Goal: Information Seeking & Learning: Learn about a topic

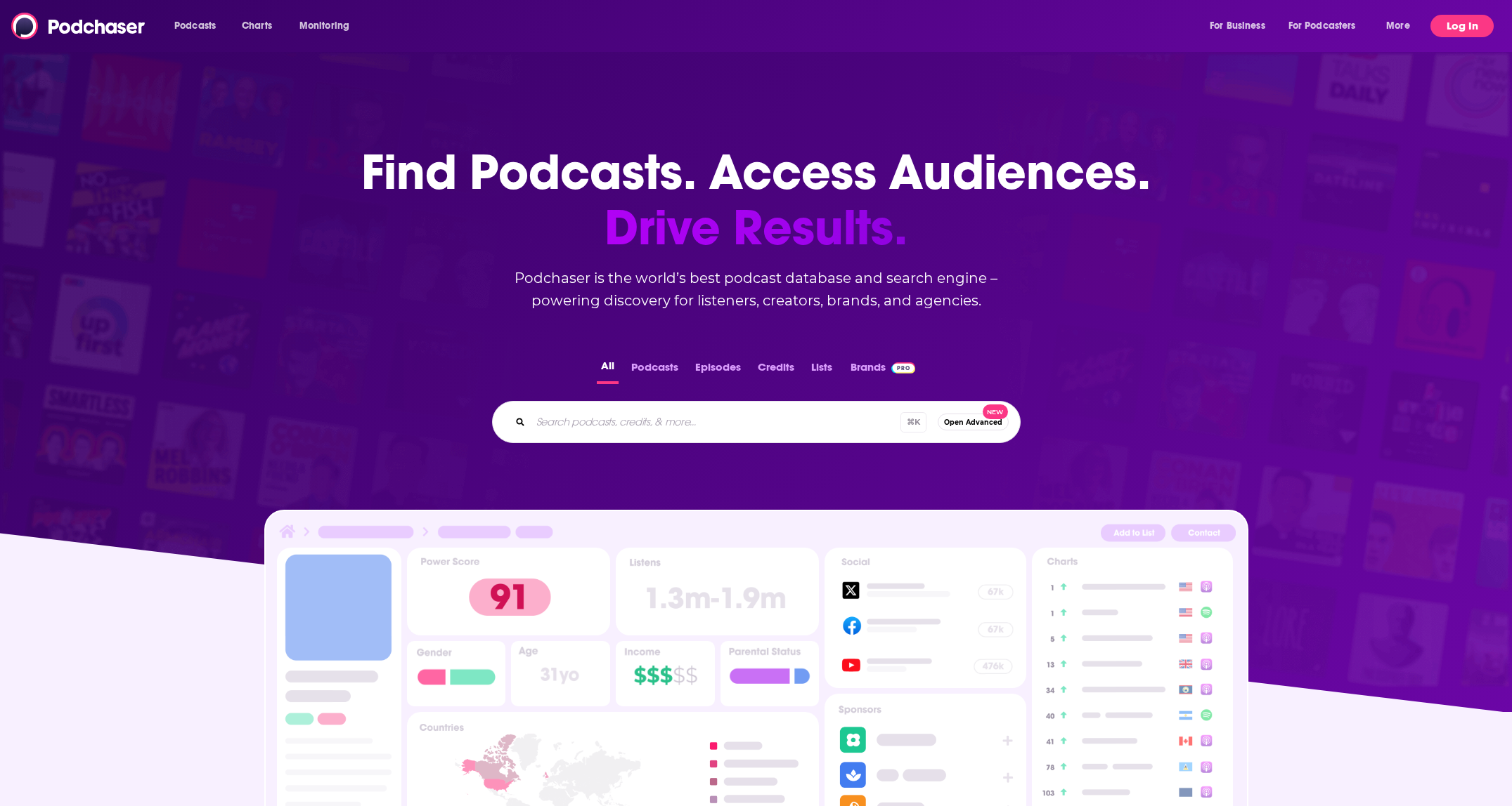
click at [1447, 31] on button "Log In" at bounding box center [1462, 26] width 64 height 22
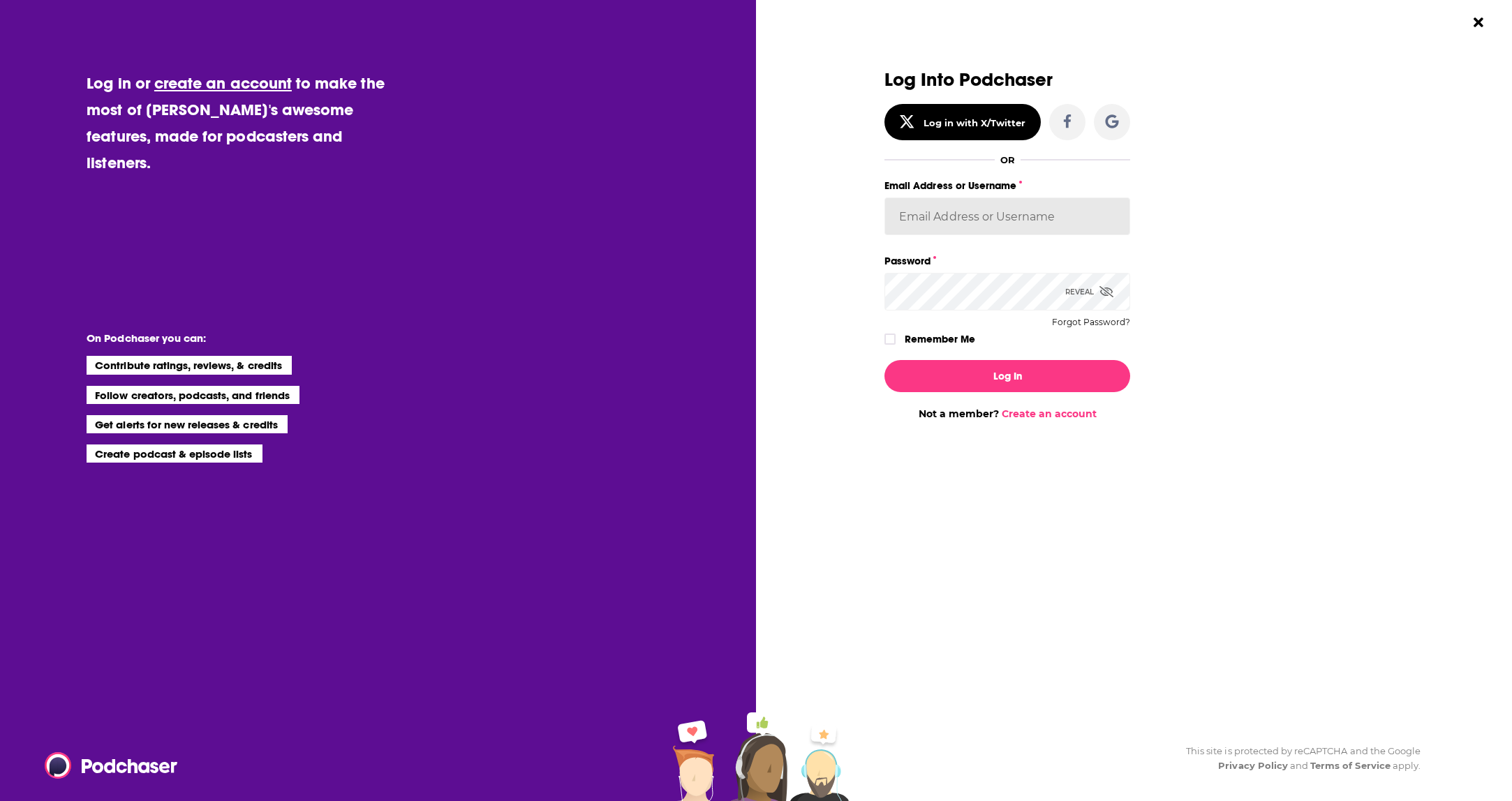
click at [992, 227] on input "Email Address or Username" at bounding box center [1007, 216] width 246 height 38
type input "support@lowerstreet.co"
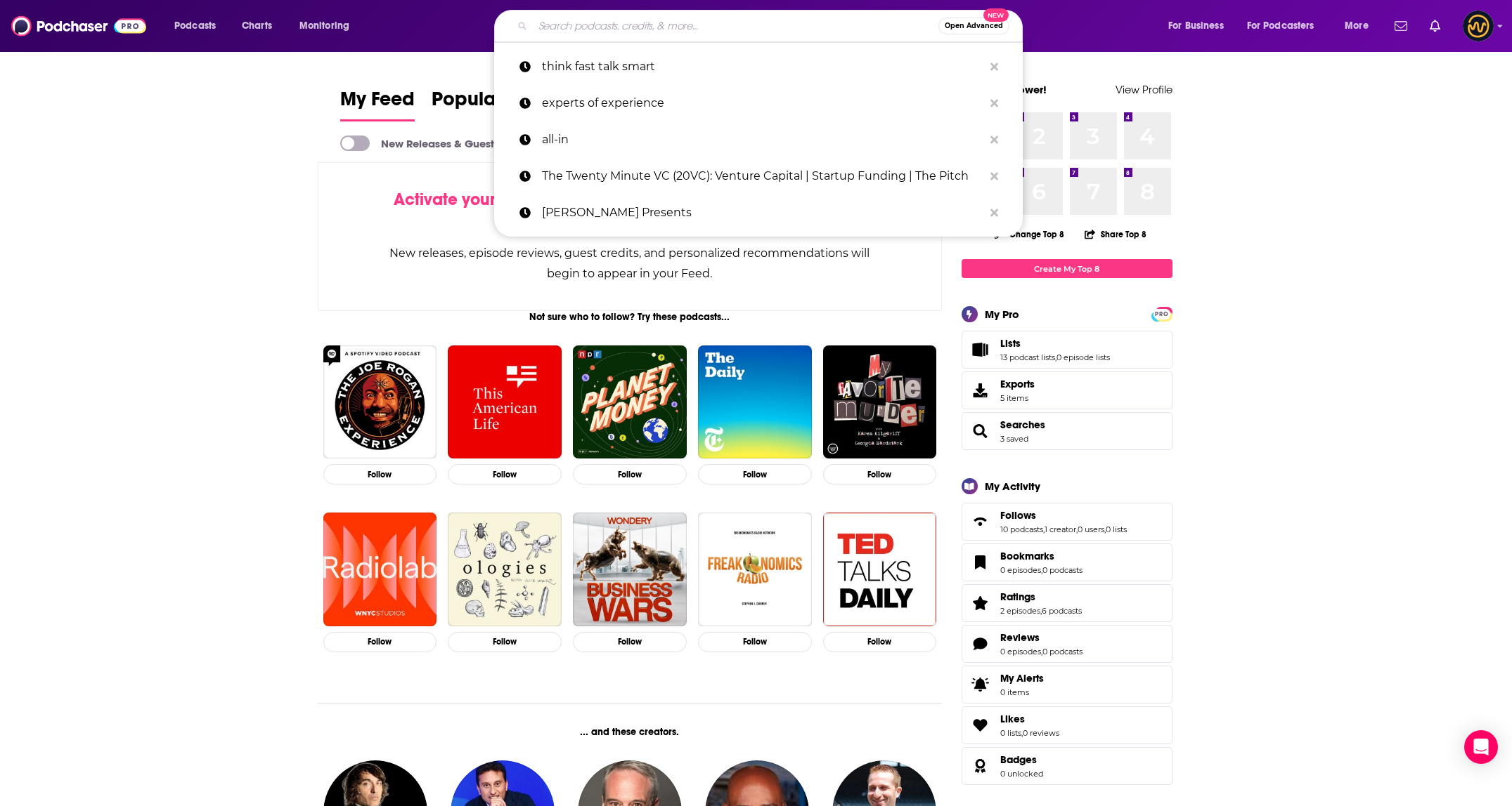
click at [676, 27] on input "Search podcasts, credits, & more..." at bounding box center [735, 26] width 406 height 22
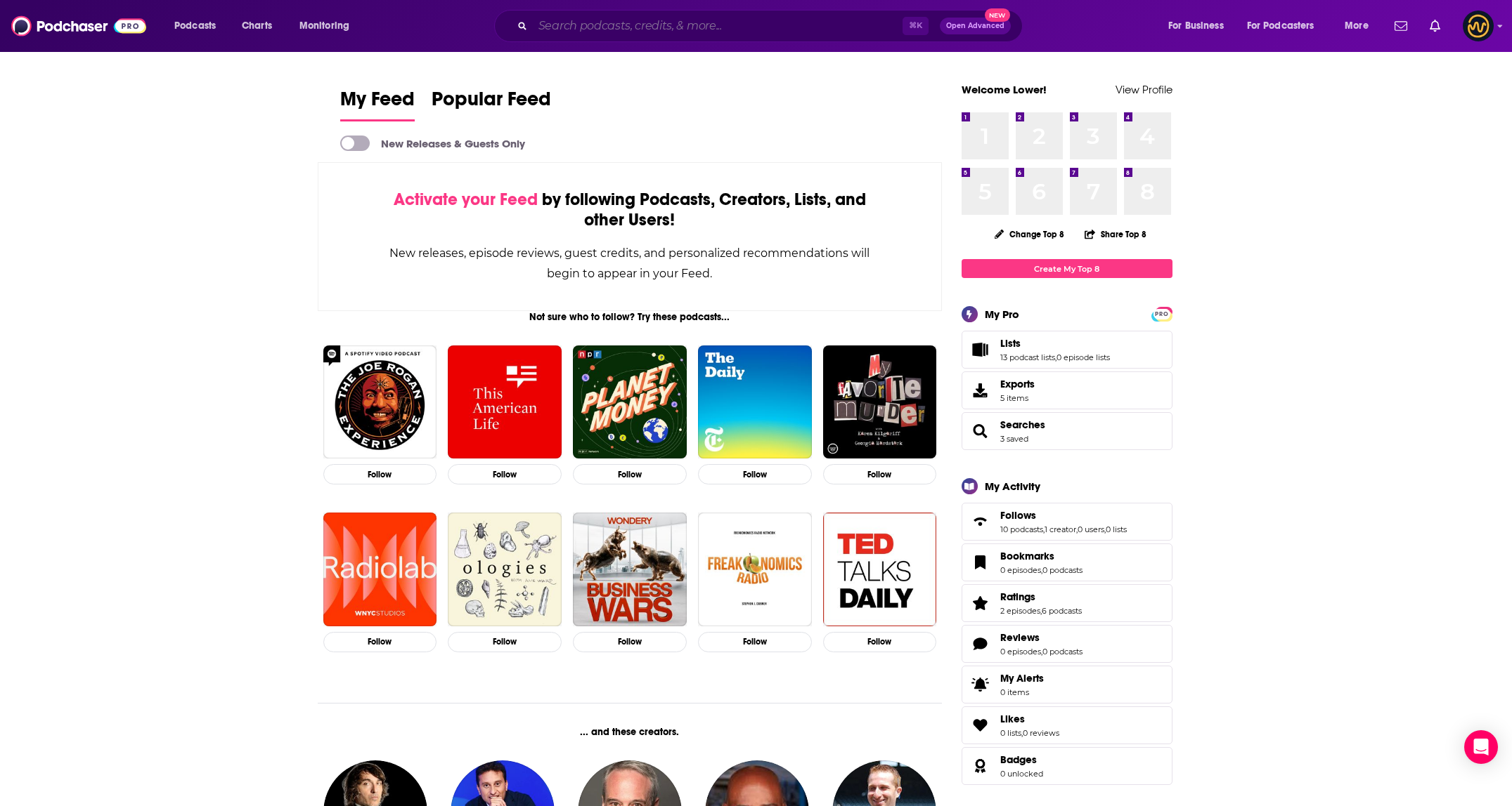
click at [701, 18] on input "Search podcasts, credits, & more..." at bounding box center [718, 26] width 370 height 22
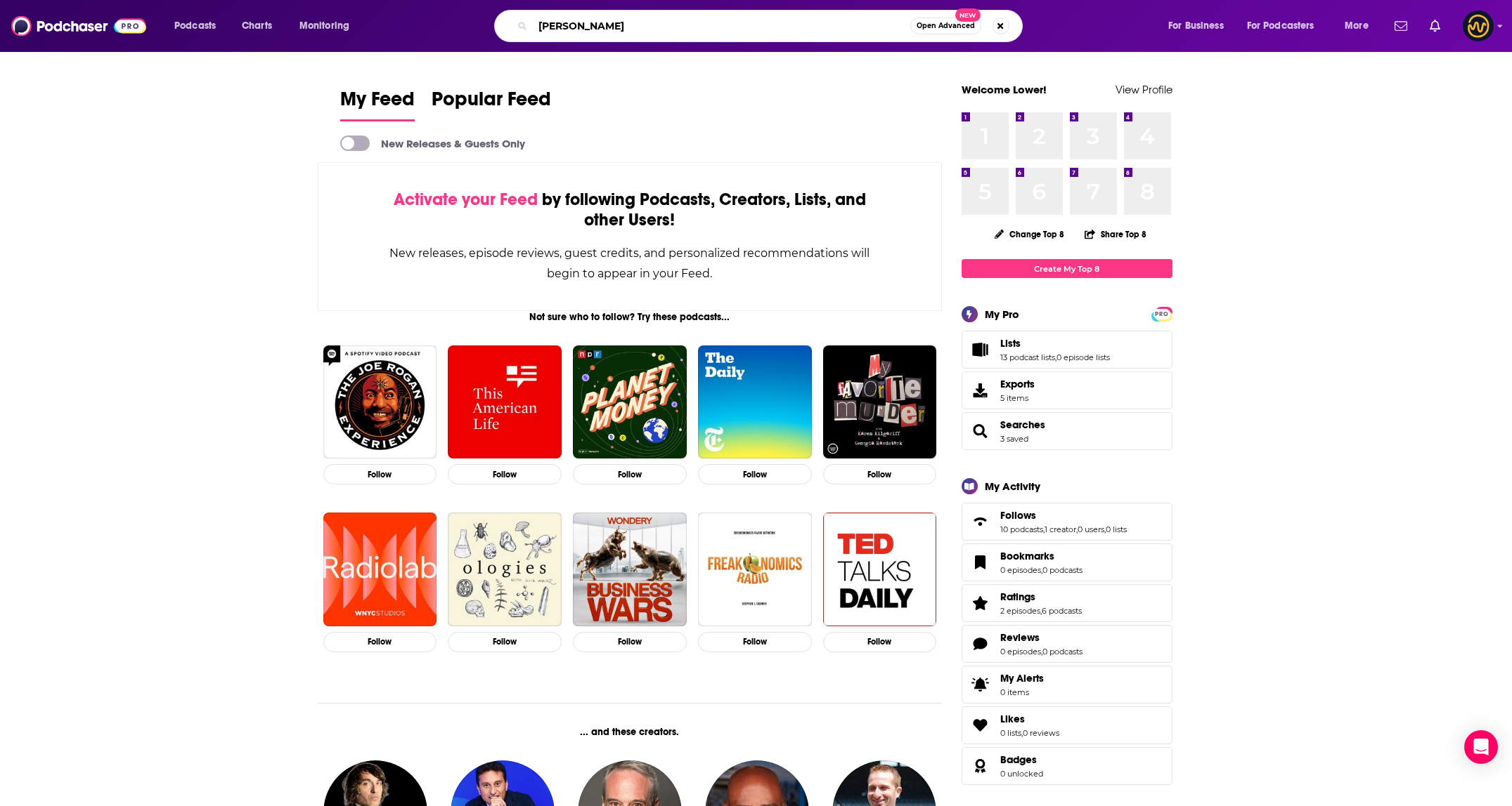
type input "bain"
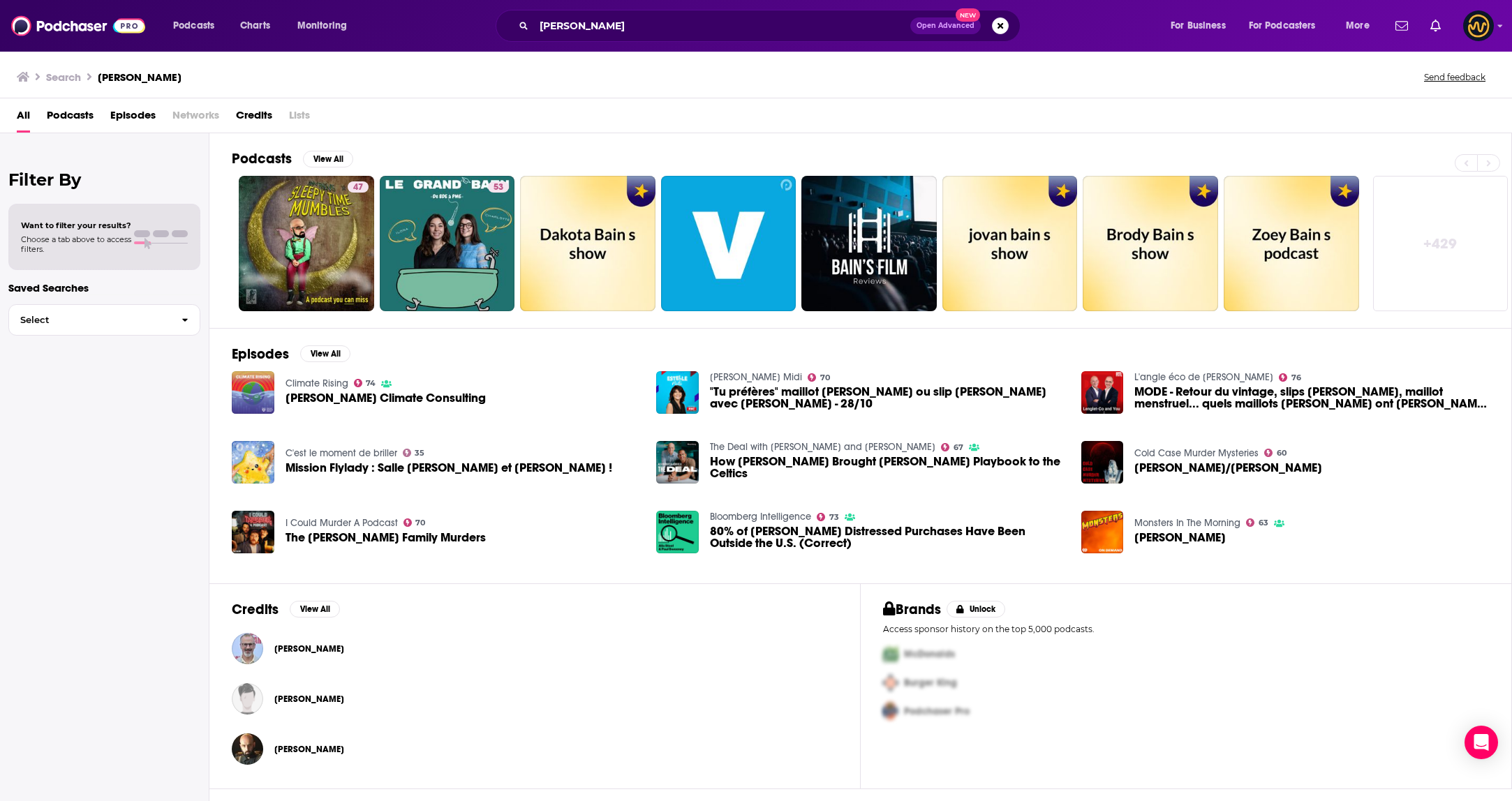
click at [608, 10] on div "bain Open Advanced New" at bounding box center [758, 25] width 525 height 32
click at [602, 24] on input "bain" at bounding box center [721, 26] width 376 height 22
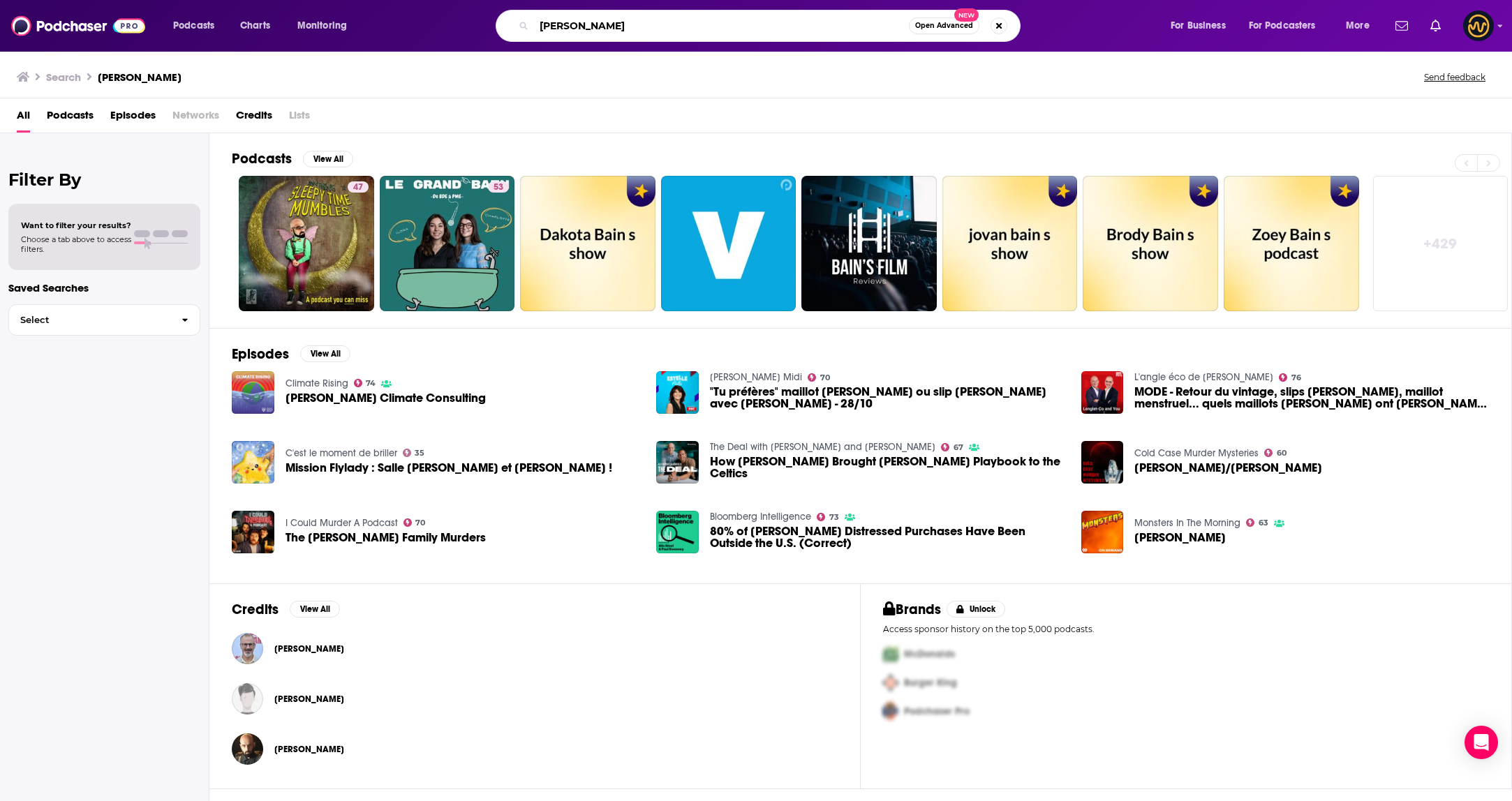
click at [602, 24] on input "bain" at bounding box center [721, 26] width 375 height 22
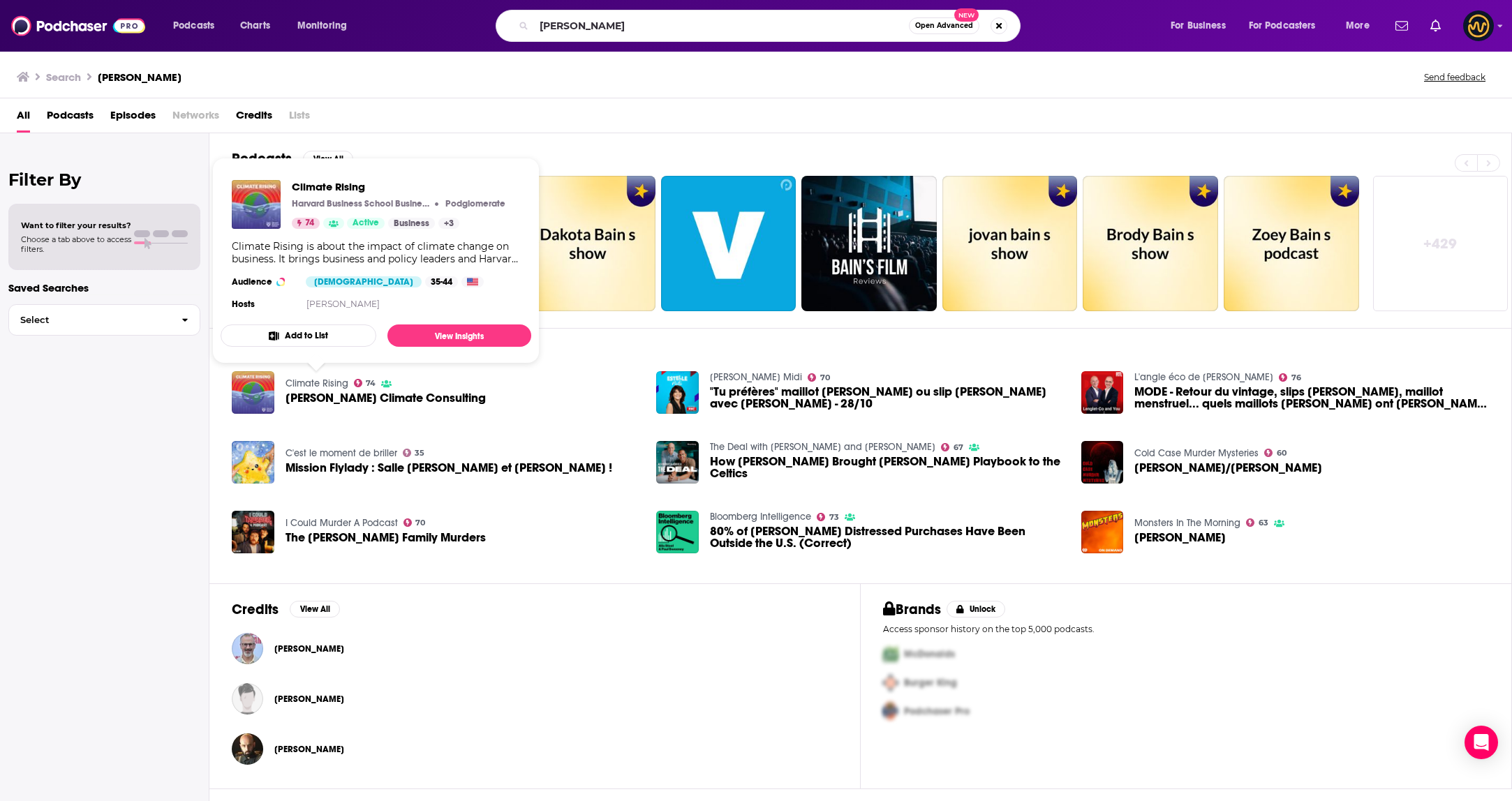
click at [321, 386] on link "Climate Rising" at bounding box center [317, 384] width 63 height 12
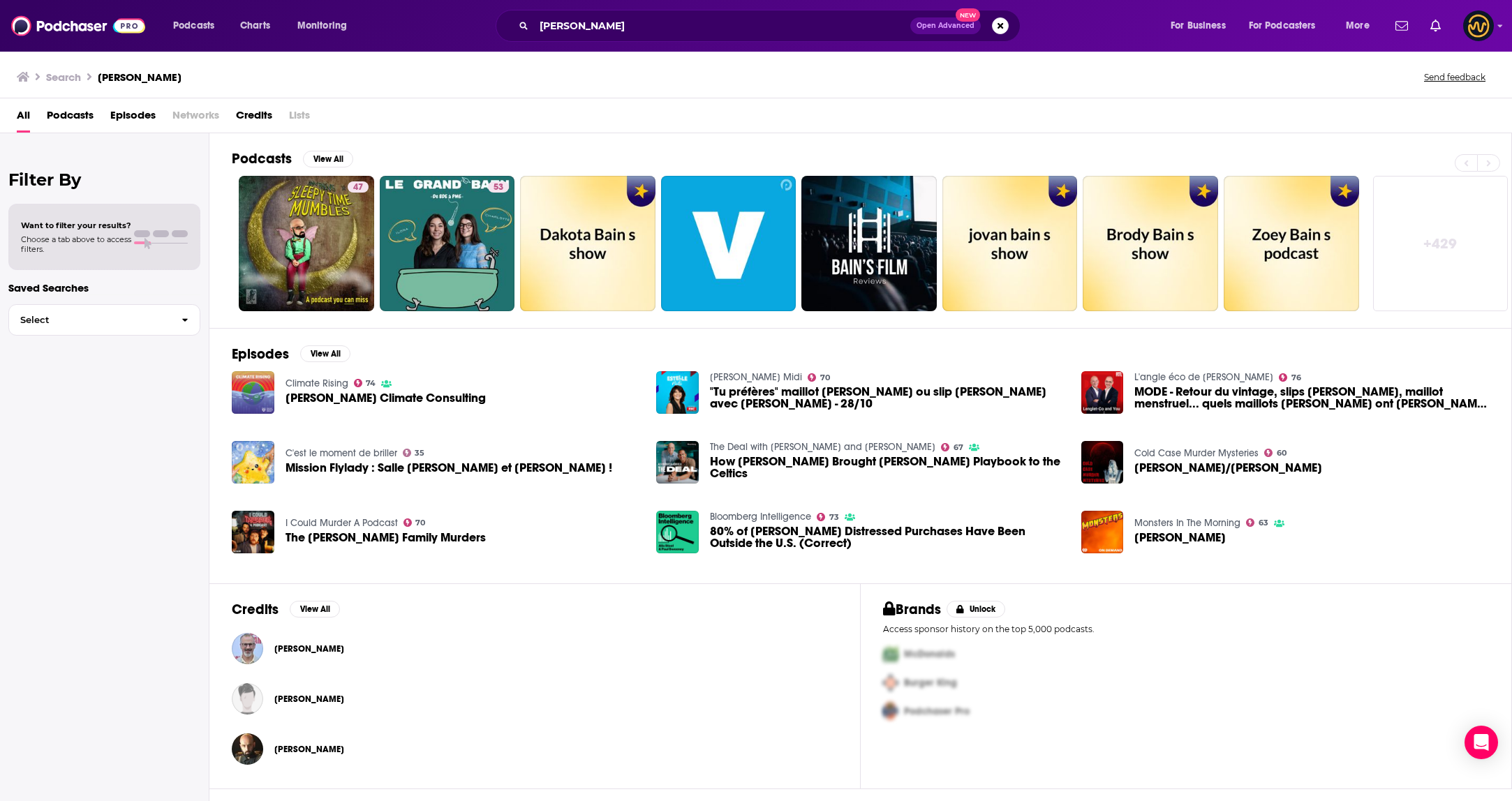
click at [328, 396] on span "Bain’s Climate Consulting" at bounding box center [386, 398] width 200 height 12
click at [590, 21] on input "[PERSON_NAME]" at bounding box center [721, 26] width 376 height 22
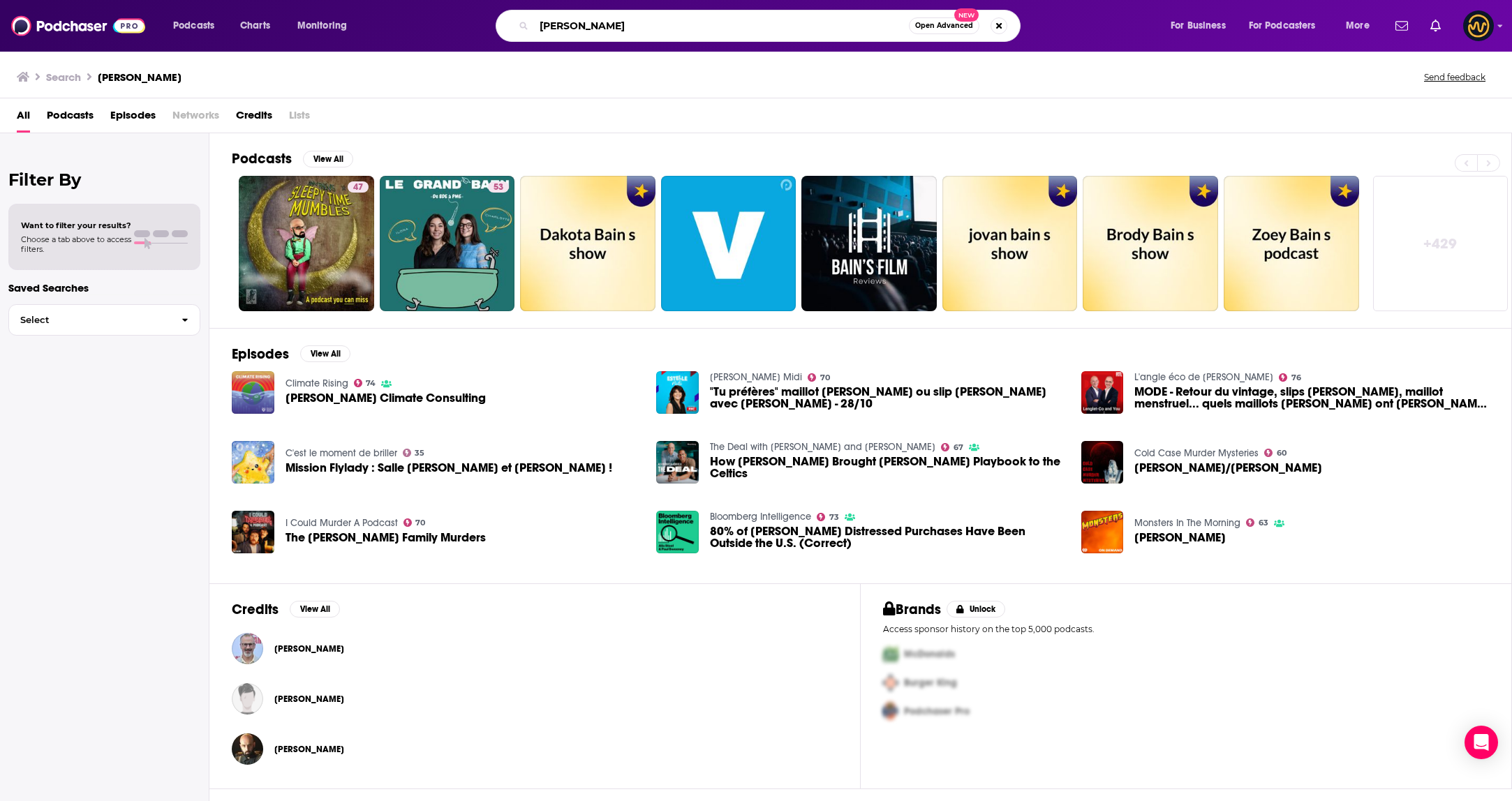
click at [590, 21] on input "[PERSON_NAME]" at bounding box center [721, 26] width 375 height 22
drag, startPoint x: 277, startPoint y: 34, endPoint x: 268, endPoint y: 29, distance: 10.3
click at [277, 33] on div "Podcasts Charts Monitoring" at bounding box center [275, 26] width 224 height 22
click at [268, 29] on span "Charts" at bounding box center [255, 26] width 30 height 19
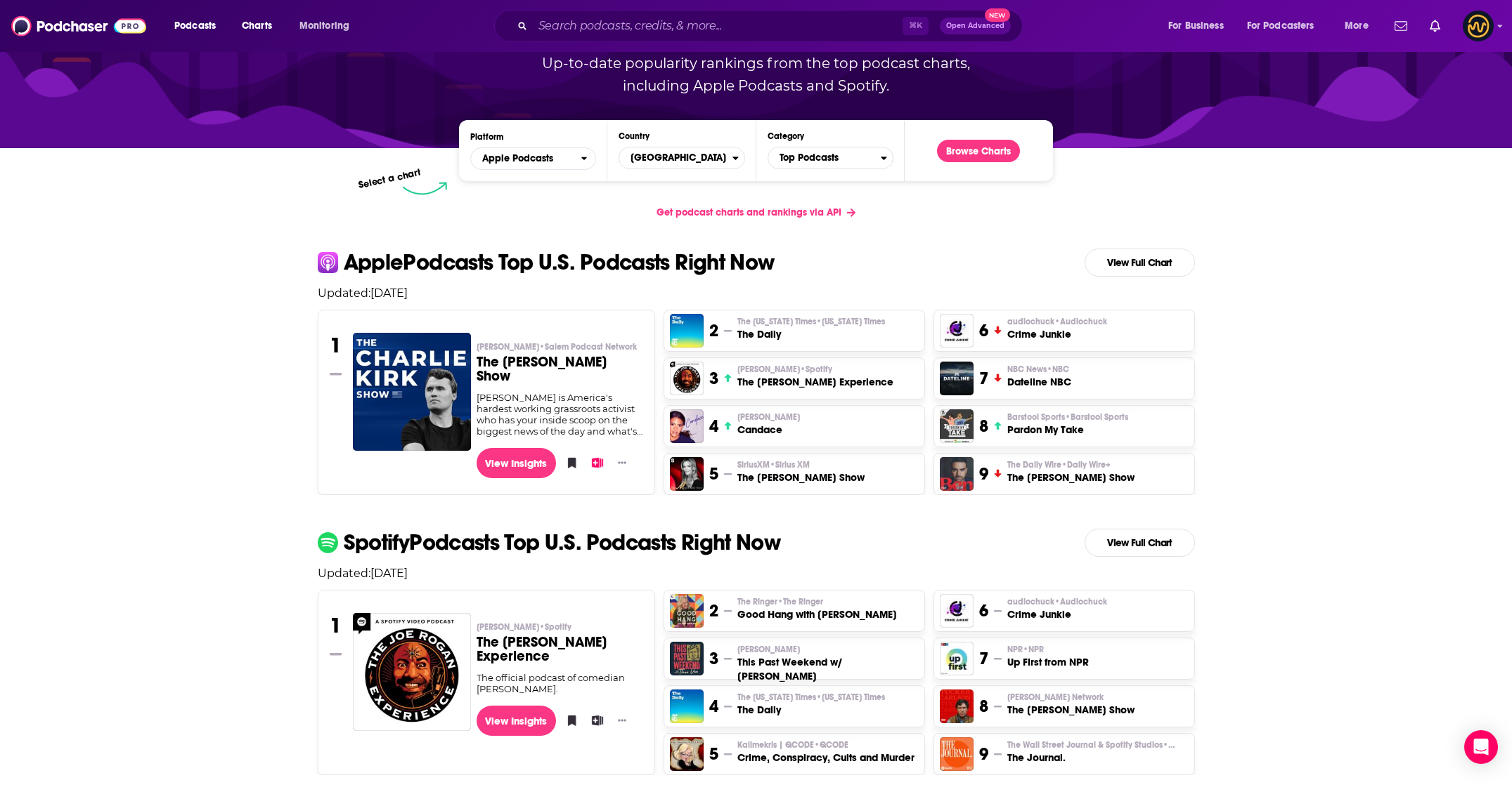
scroll to position [142, 0]
click at [856, 164] on span "Top Podcasts" at bounding box center [824, 158] width 112 height 24
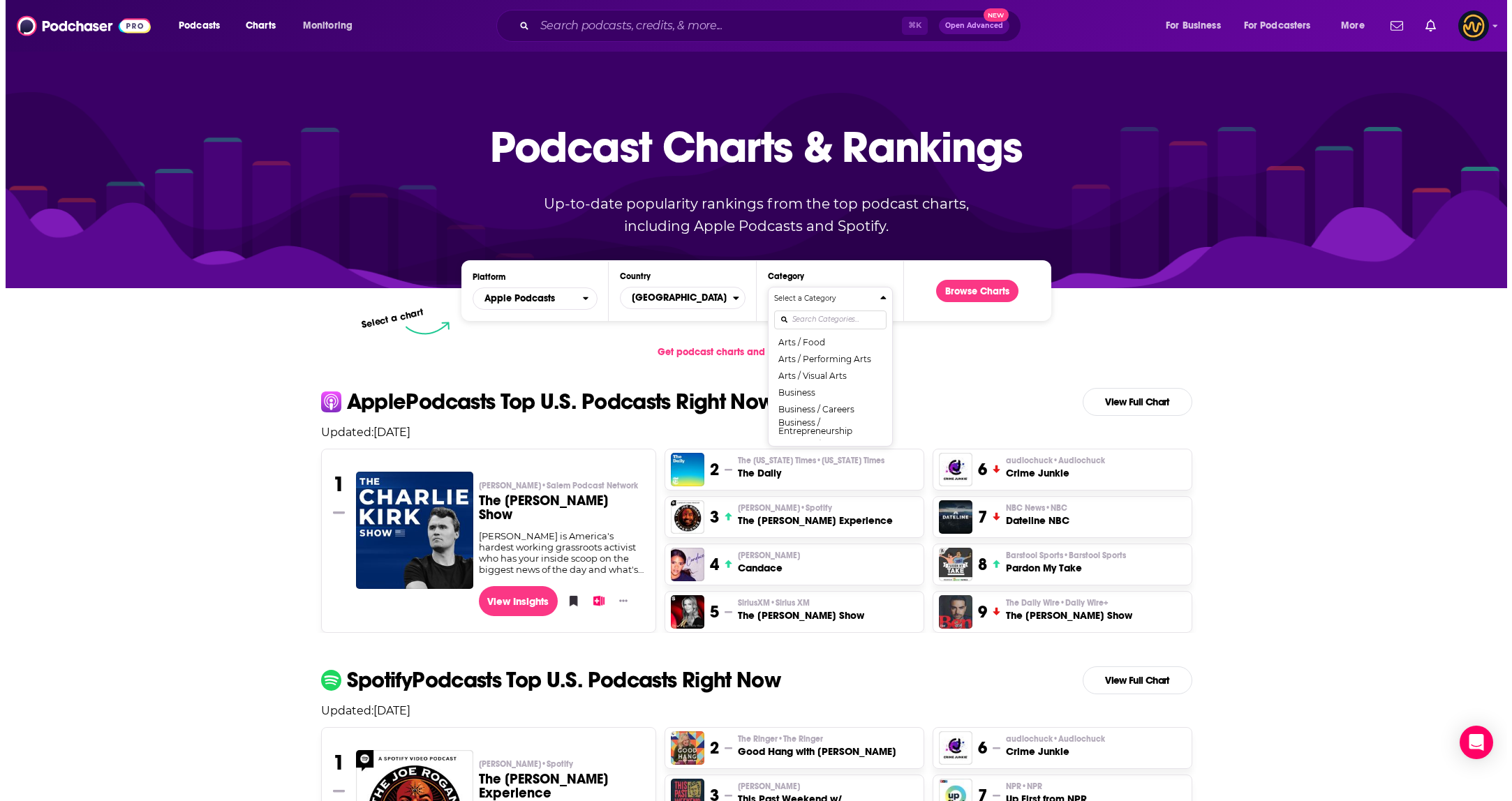
scroll to position [128, 0]
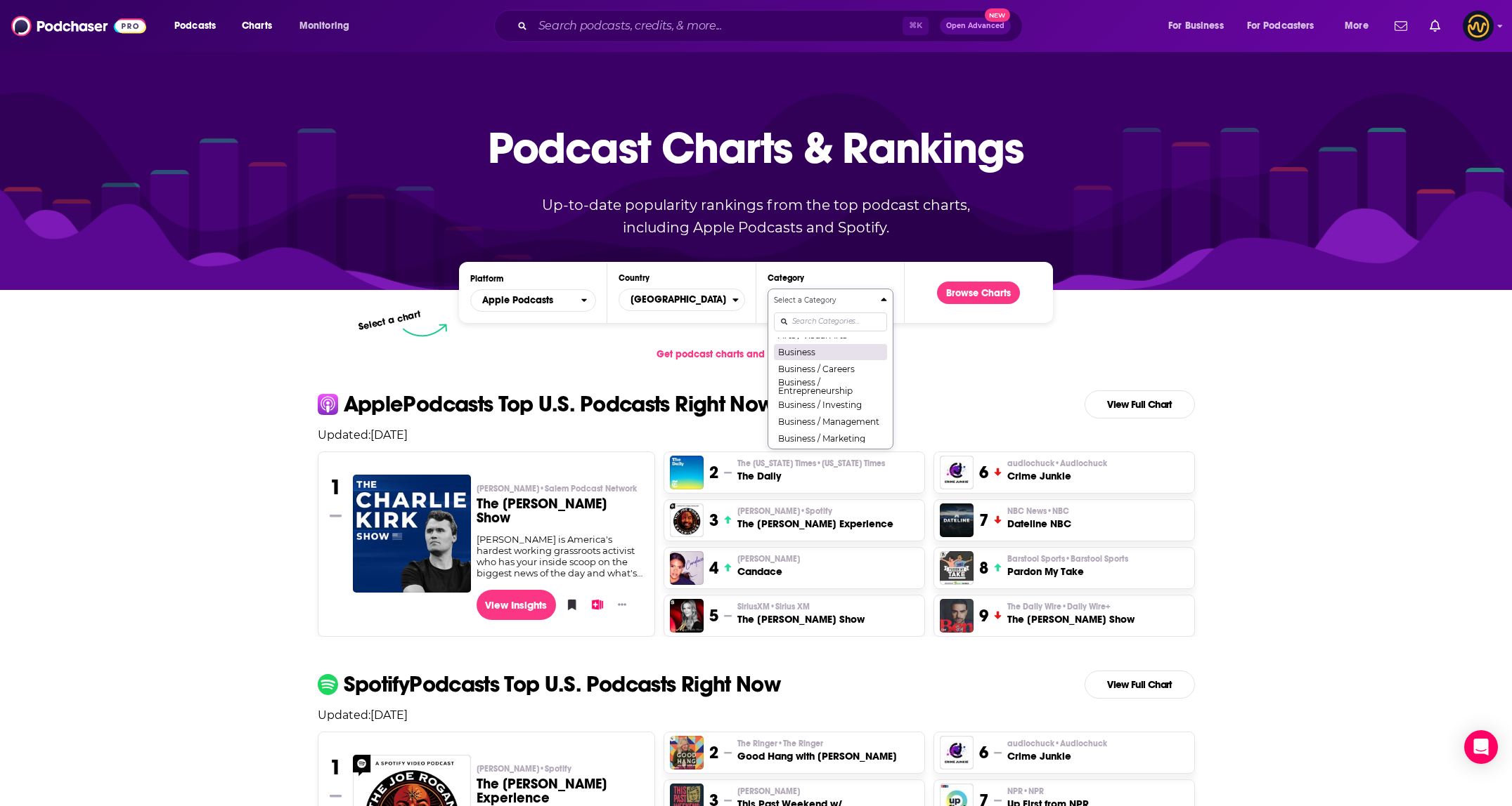
click at [837, 355] on button "Business" at bounding box center [830, 352] width 113 height 17
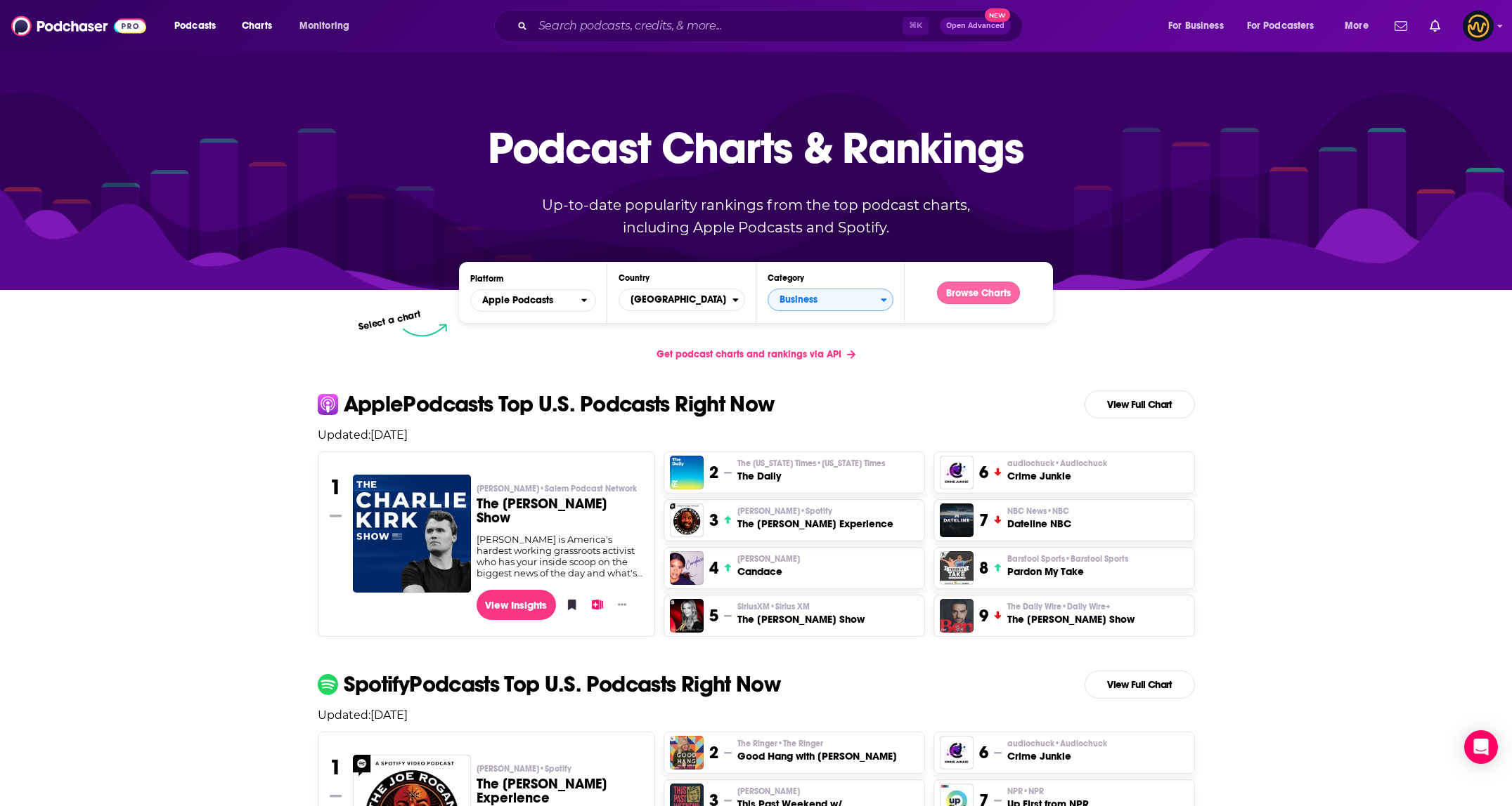
click at [995, 298] on button "Browse Charts" at bounding box center [978, 293] width 83 height 22
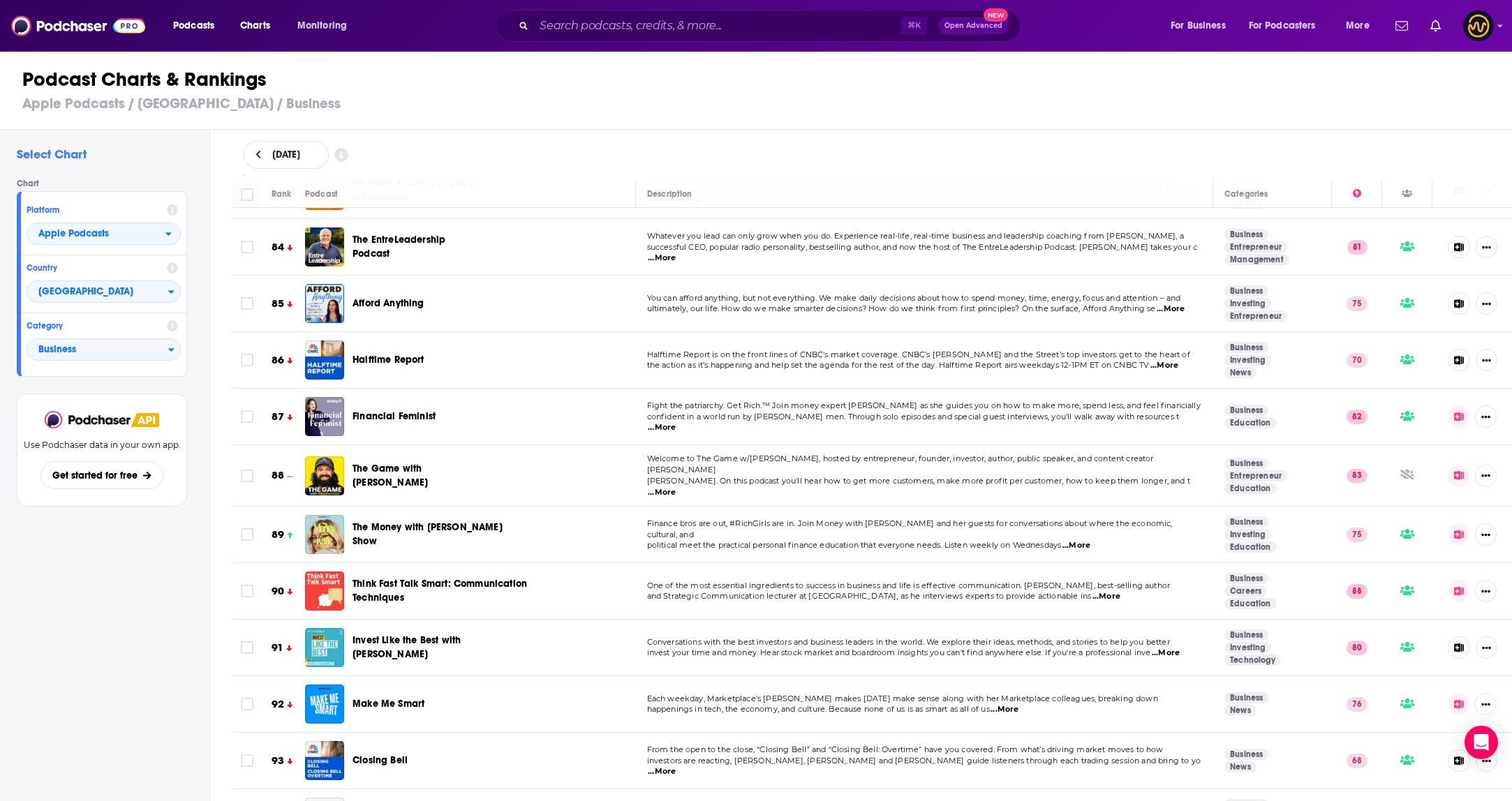
scroll to position [4839, 0]
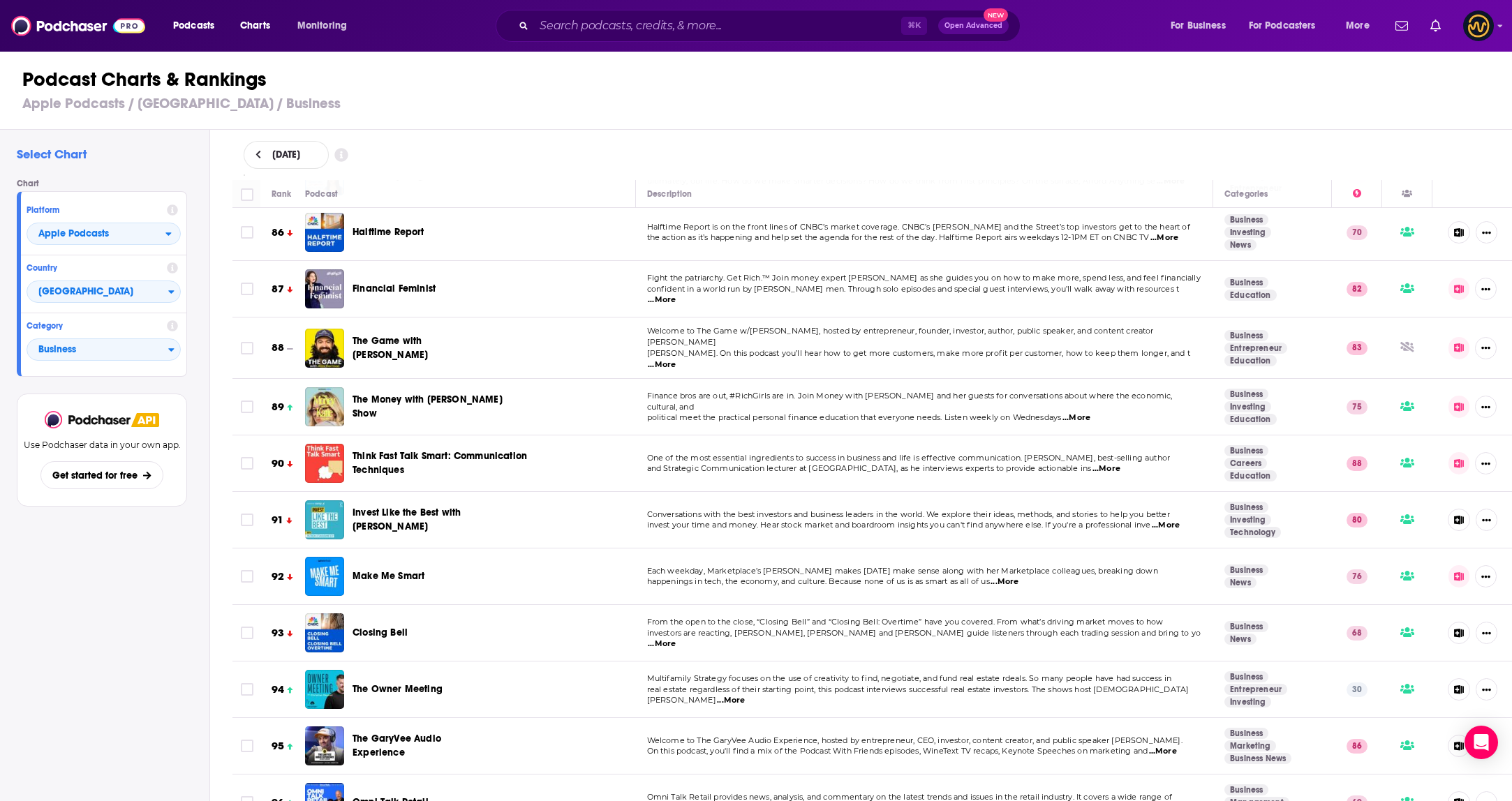
click at [1184, 348] on p "Hormozi. On this podcast you’ll hear how to get more customers, make more profi…" at bounding box center [925, 359] width 555 height 22
click at [675, 359] on span "...More" at bounding box center [662, 364] width 28 height 11
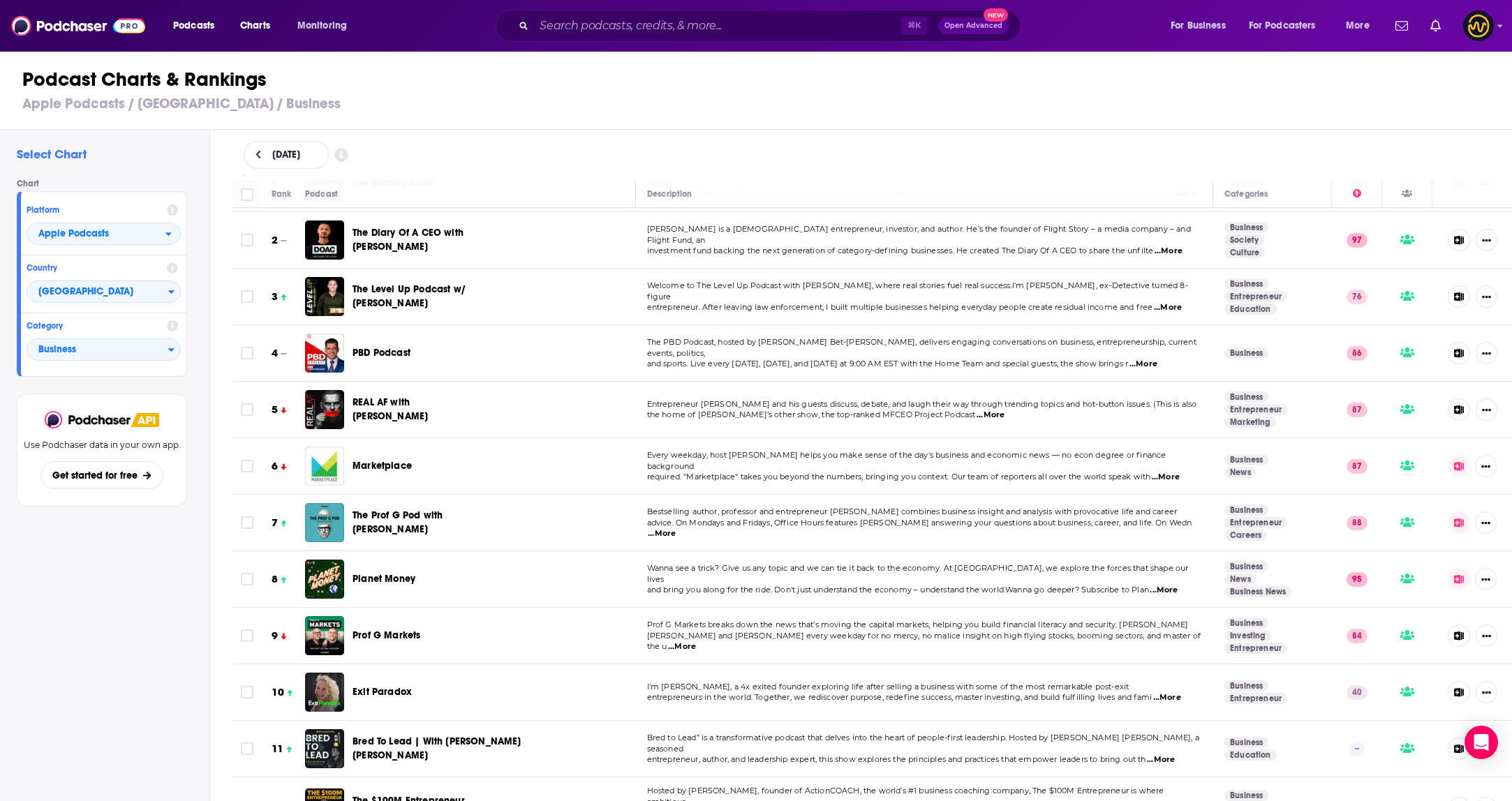
scroll to position [0, 0]
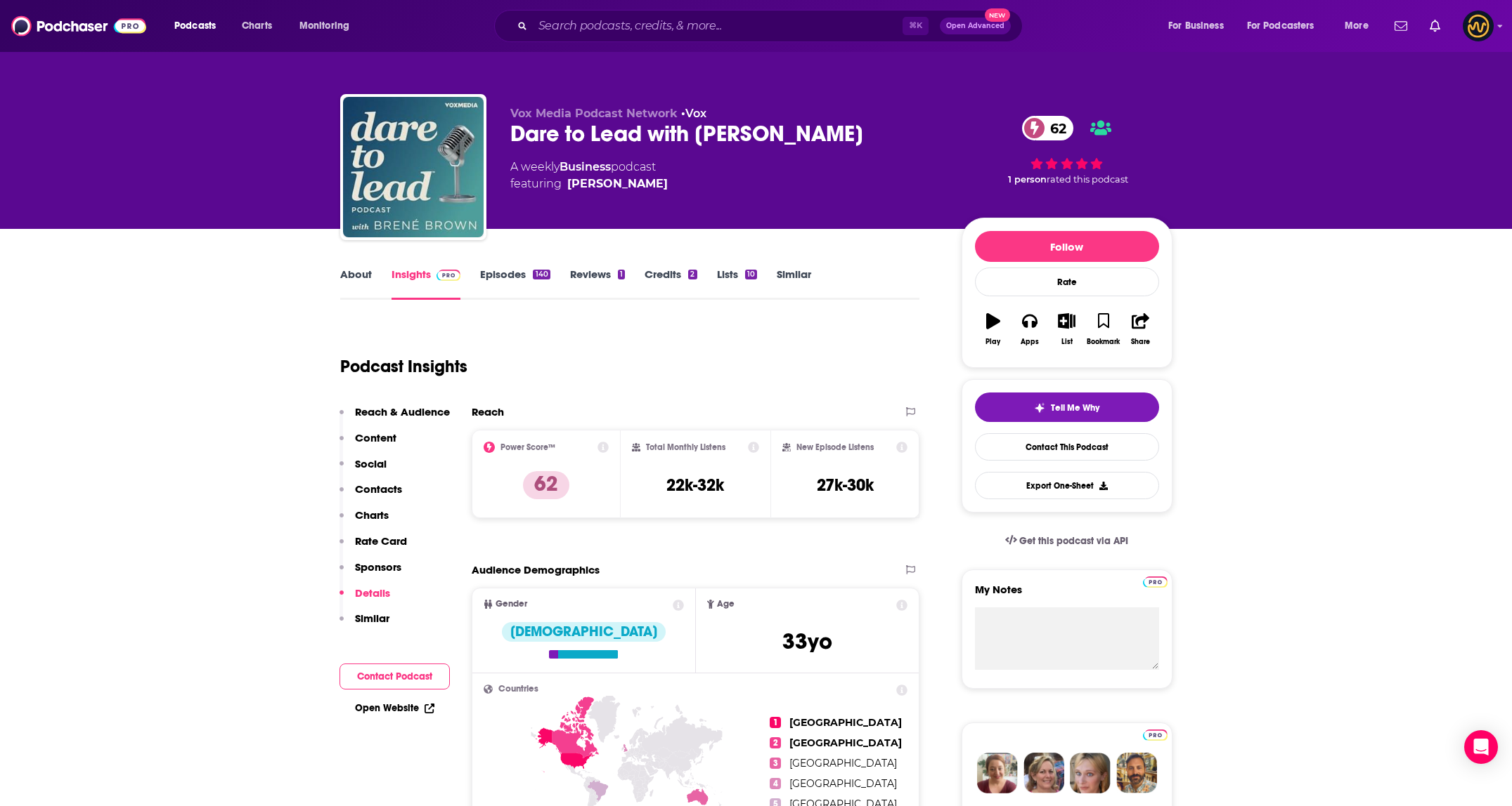
click at [522, 278] on link "Episodes 140" at bounding box center [514, 283] width 70 height 32
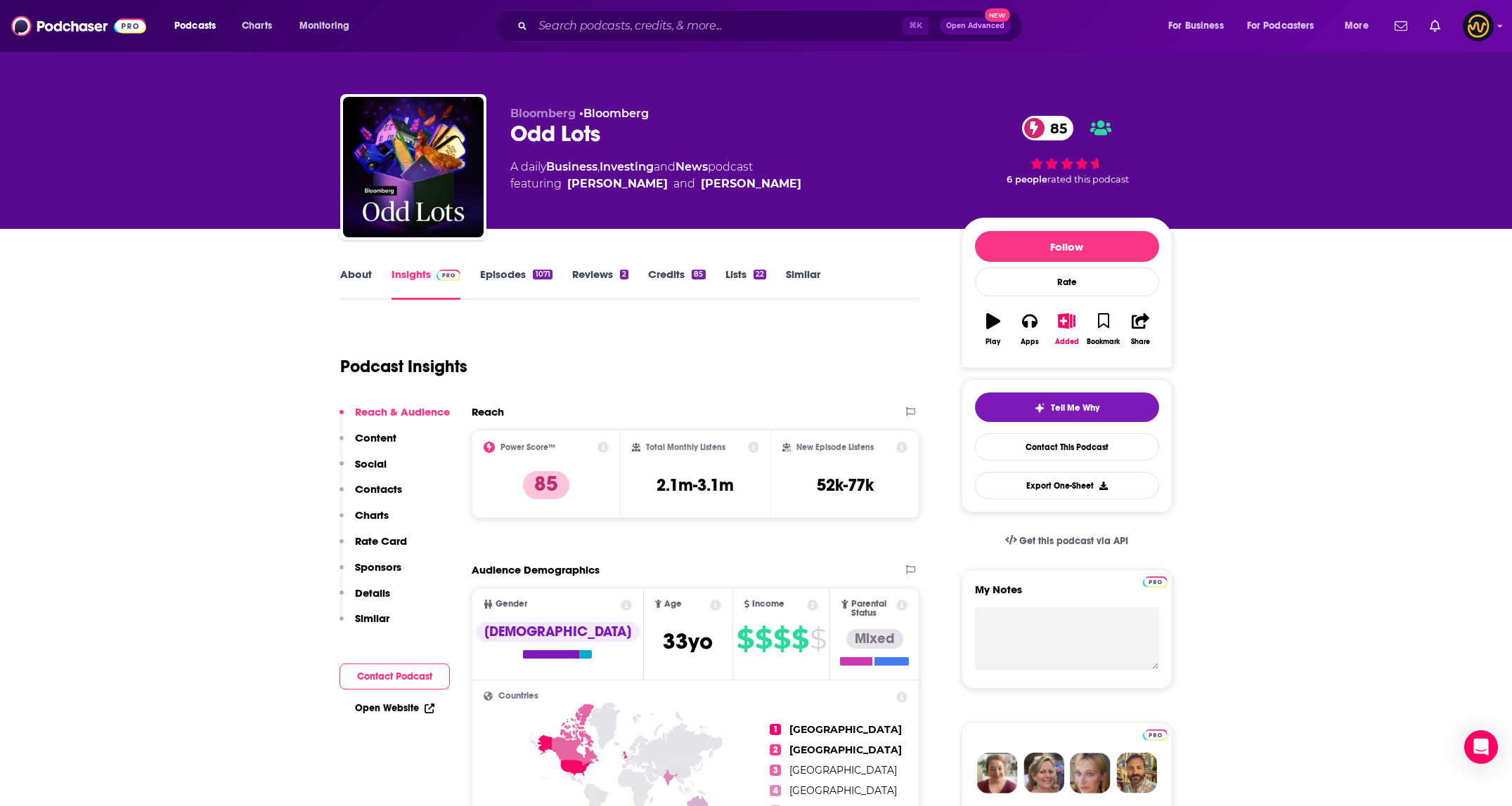
click at [544, 267] on link "Episodes 1071" at bounding box center [516, 283] width 72 height 32
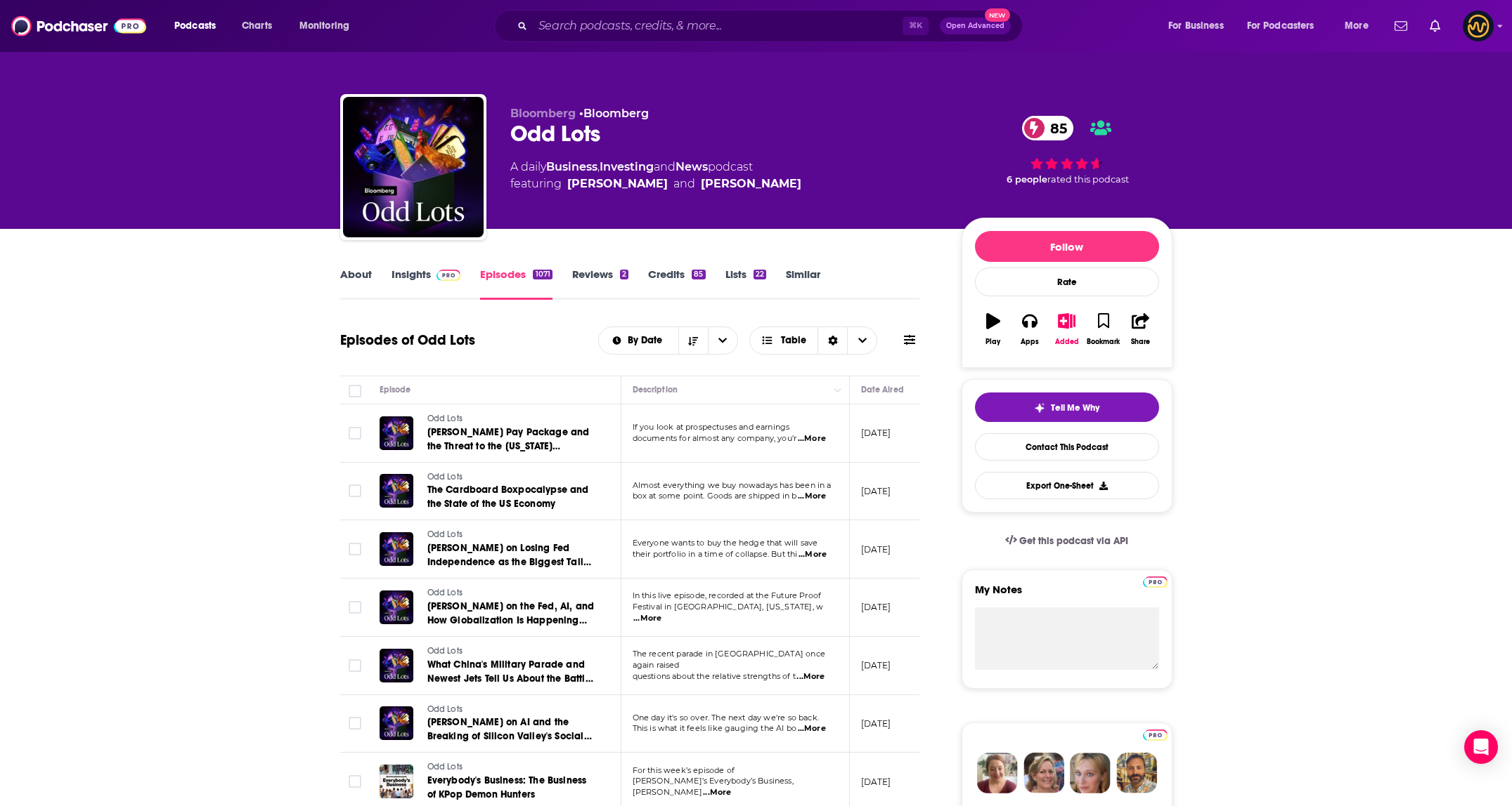
click at [486, 443] on span "[PERSON_NAME] Pay Package and the Threat to the [US_STATE] Corporation" at bounding box center [508, 447] width 162 height 40
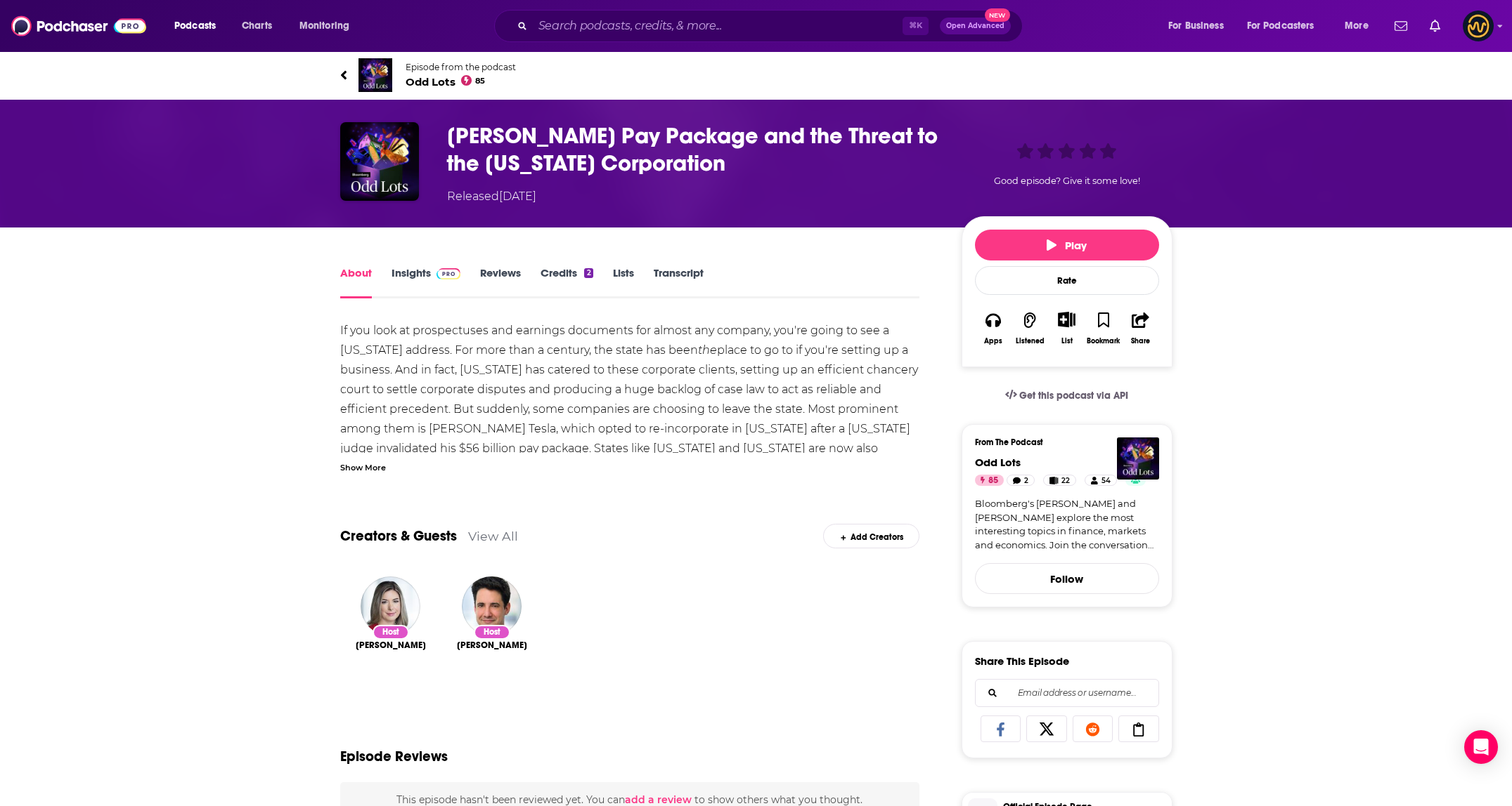
click at [367, 471] on div "Show More" at bounding box center [362, 467] width 46 height 13
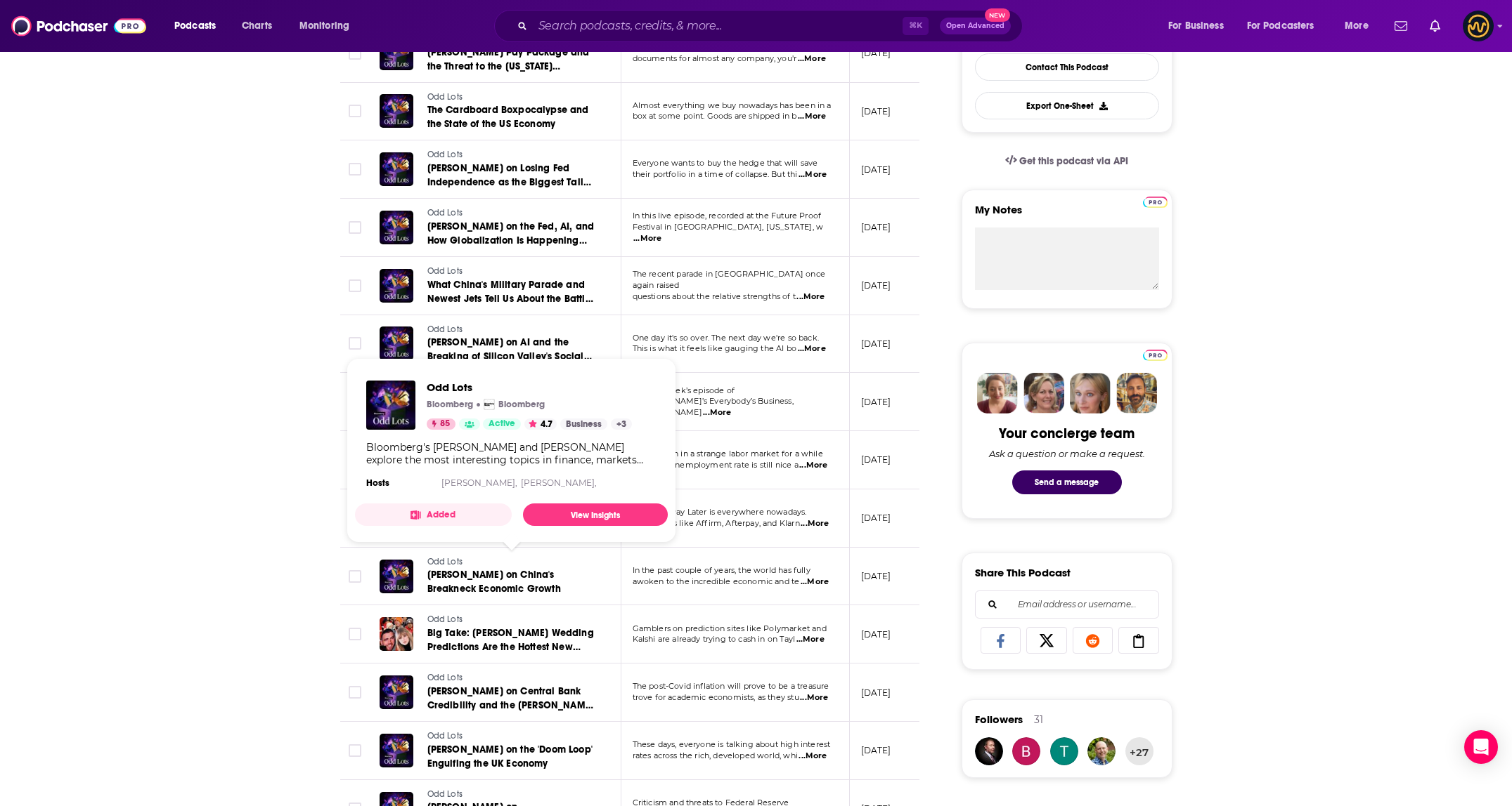
scroll to position [406, 0]
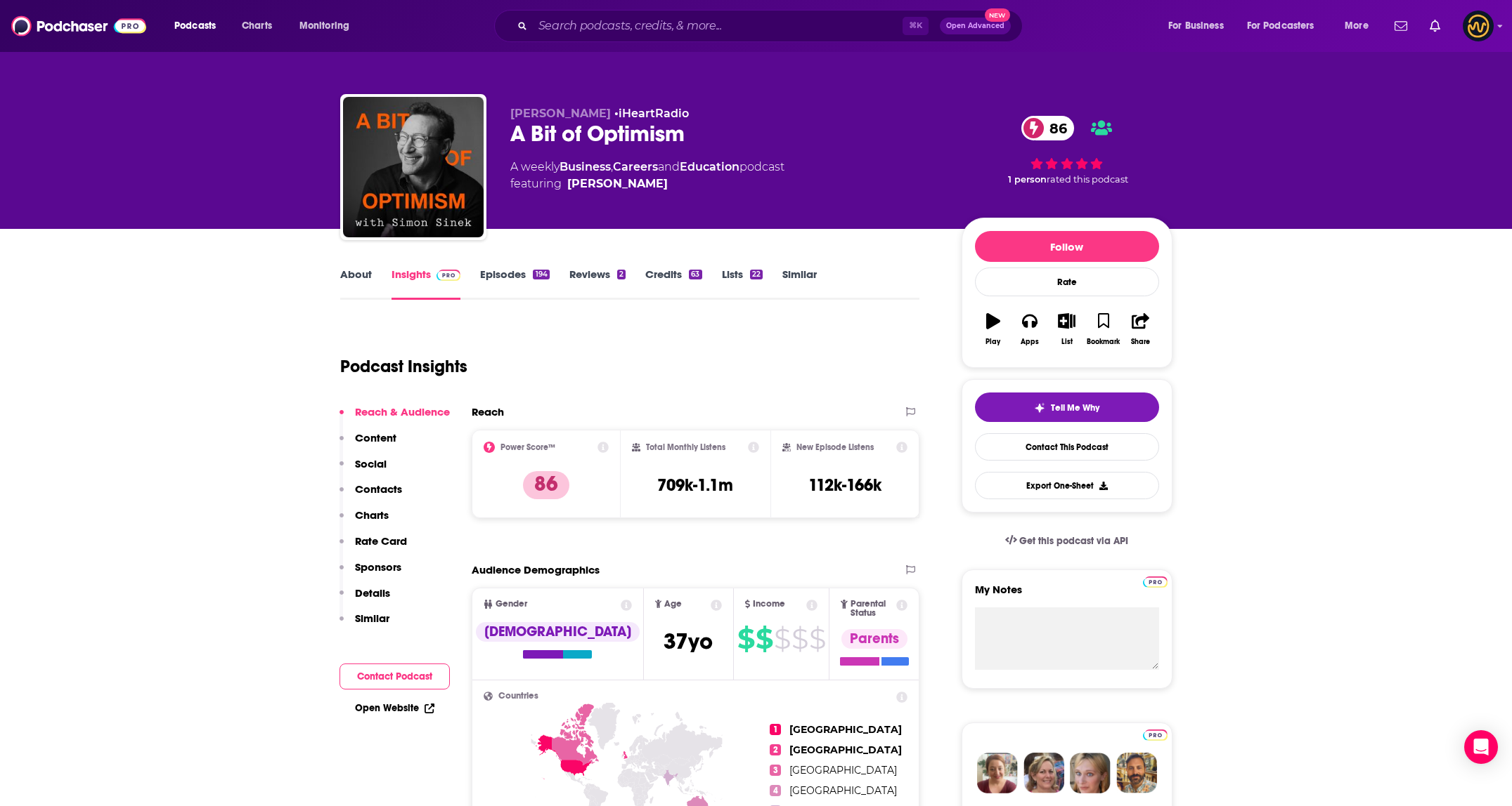
click at [352, 282] on link "About" at bounding box center [356, 283] width 31 height 32
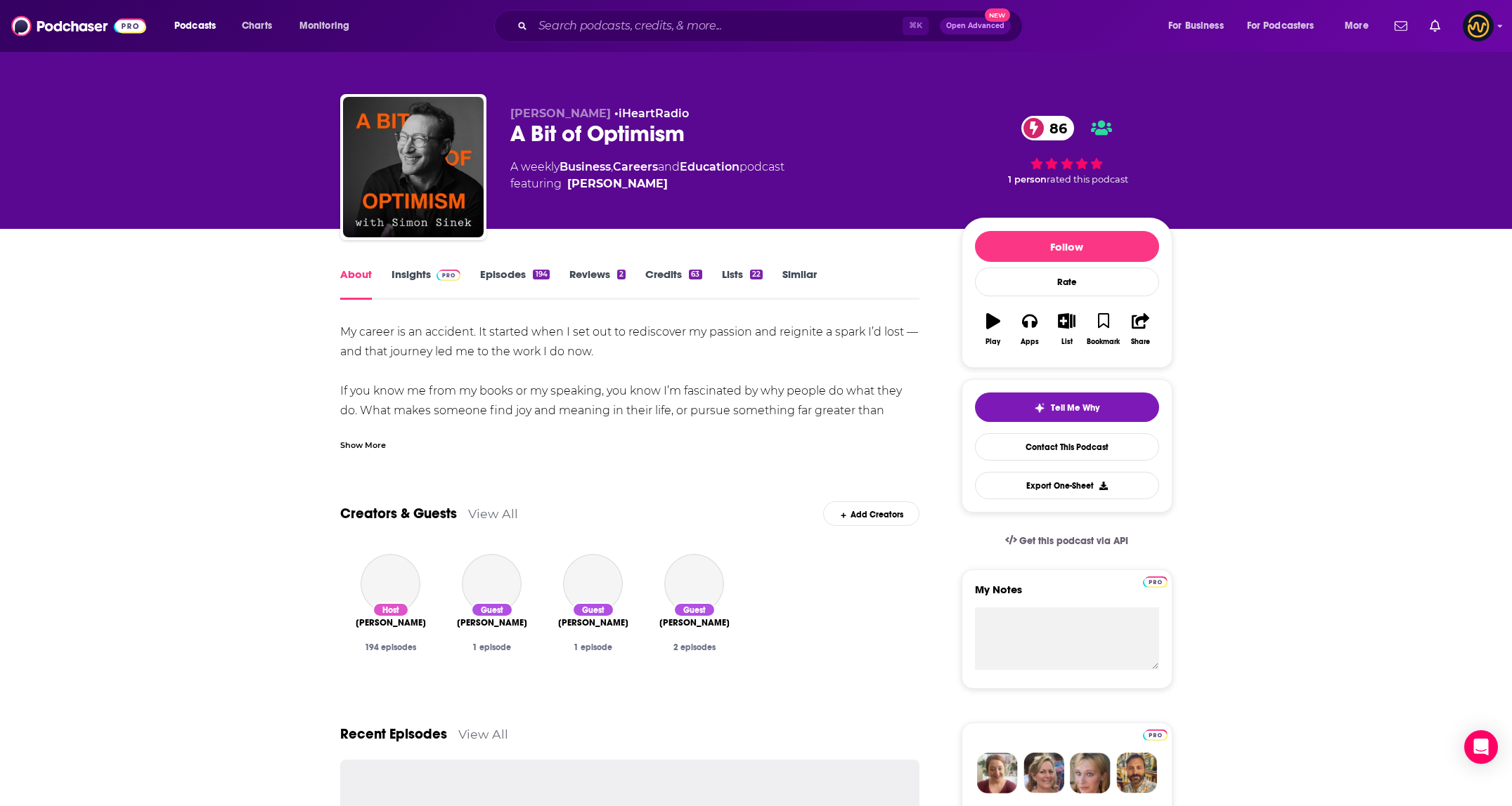
click at [360, 444] on div "Show More" at bounding box center [362, 444] width 46 height 13
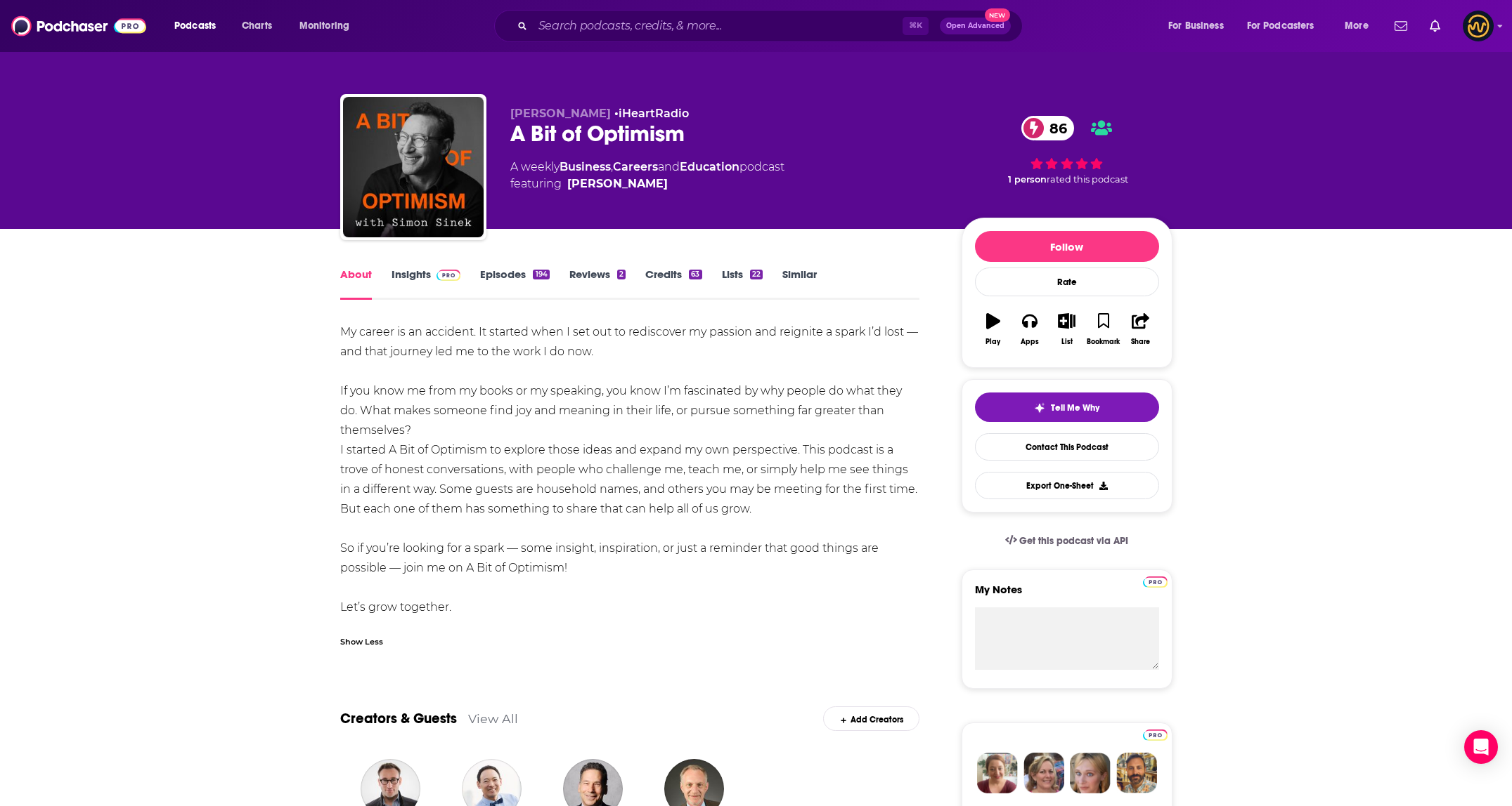
drag, startPoint x: 339, startPoint y: 337, endPoint x: 522, endPoint y: 600, distance: 320.4
copy div "My career is an accident. It started when I set out to rediscover my passion an…"
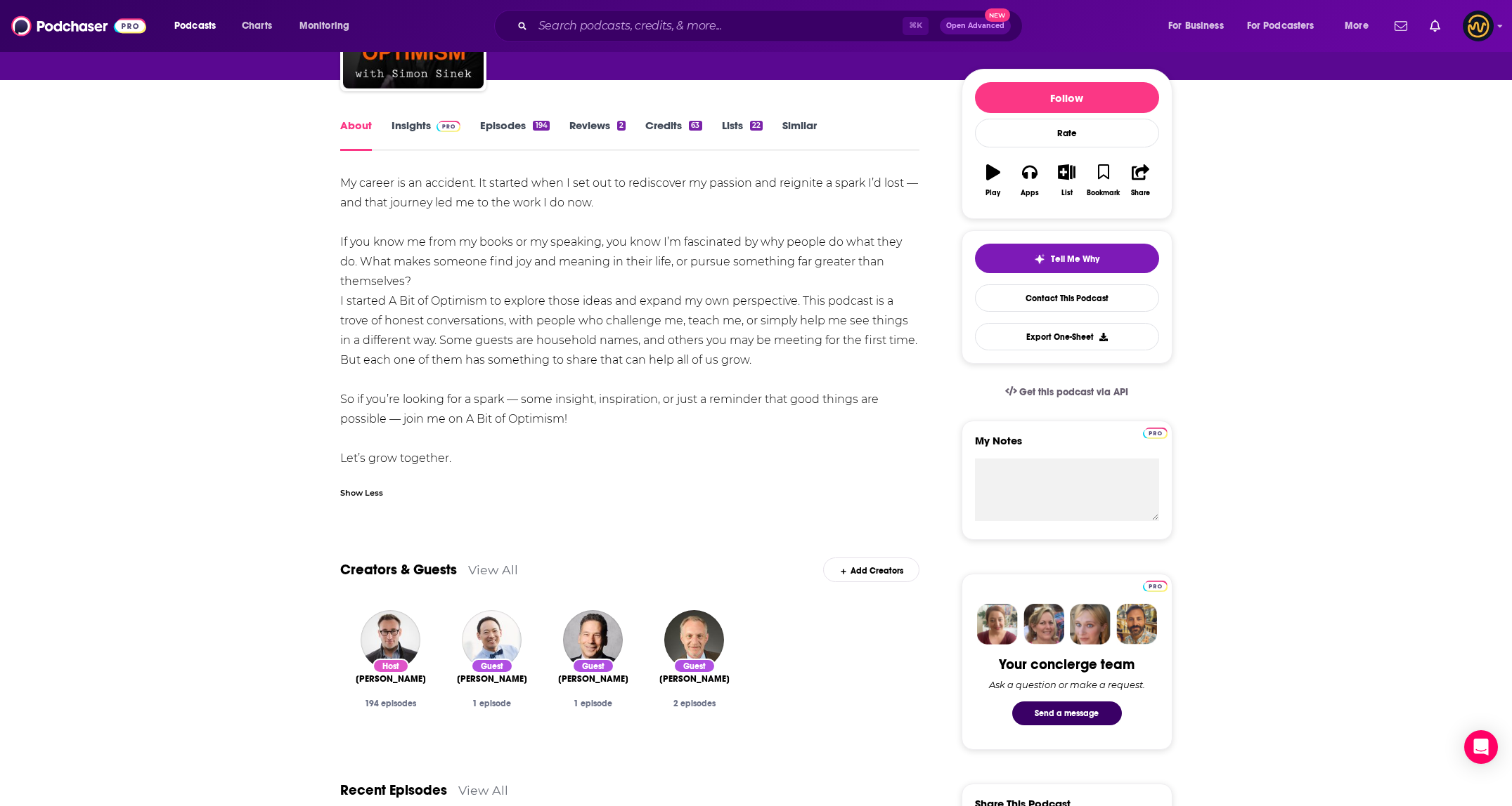
scroll to position [257, 0]
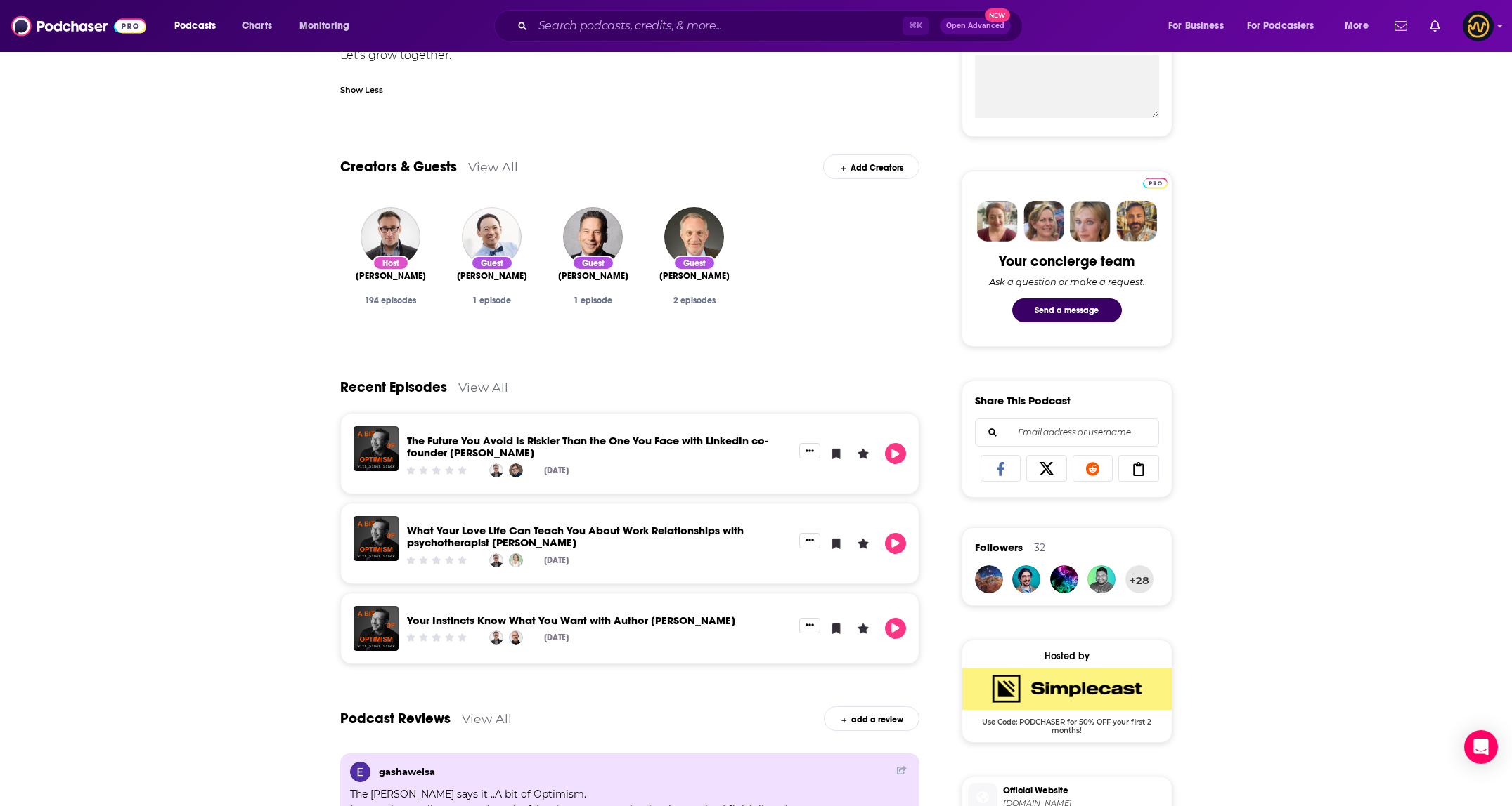
scroll to position [0, 0]
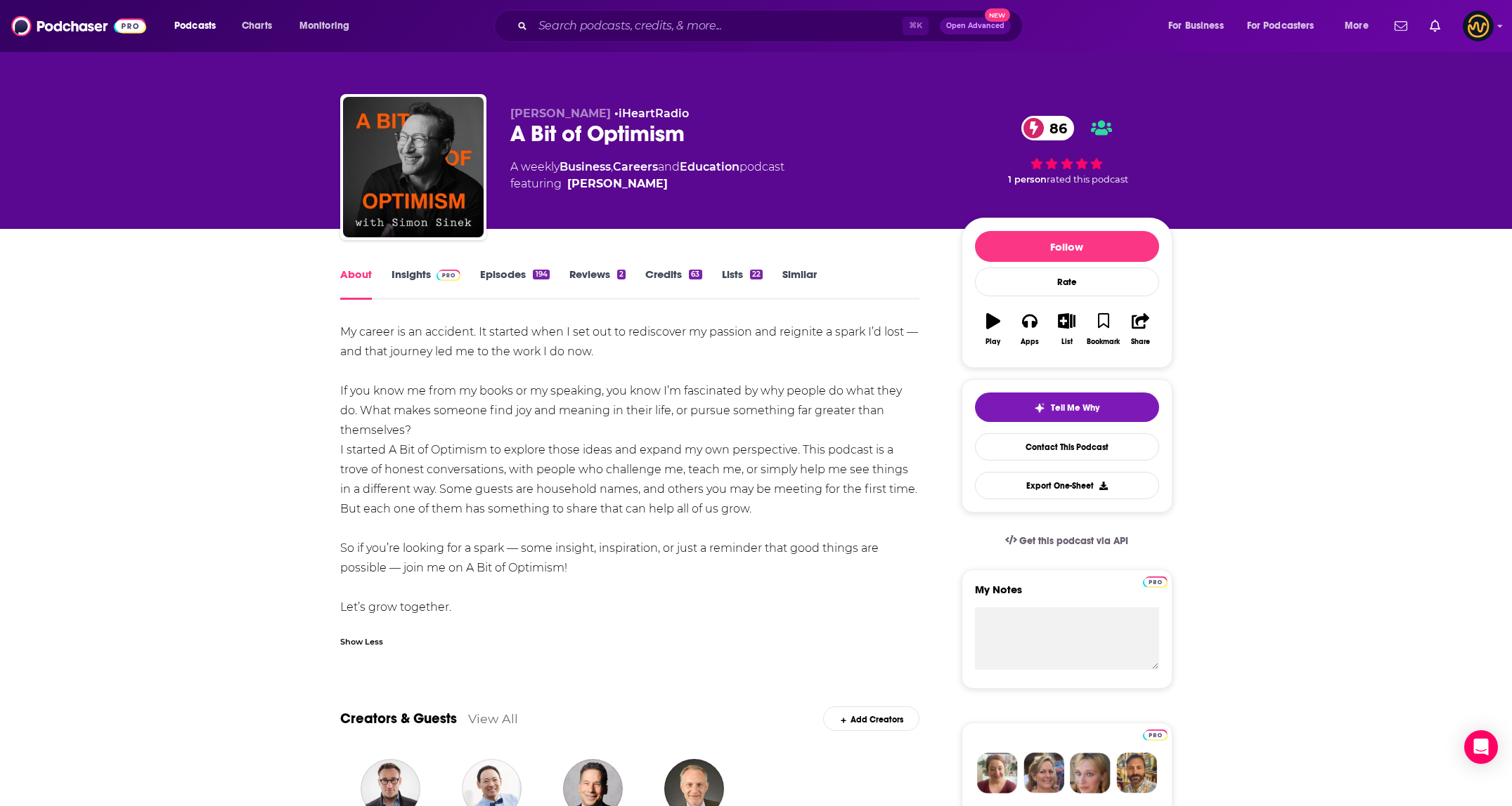
click at [432, 282] on link "Insights" at bounding box center [426, 283] width 70 height 32
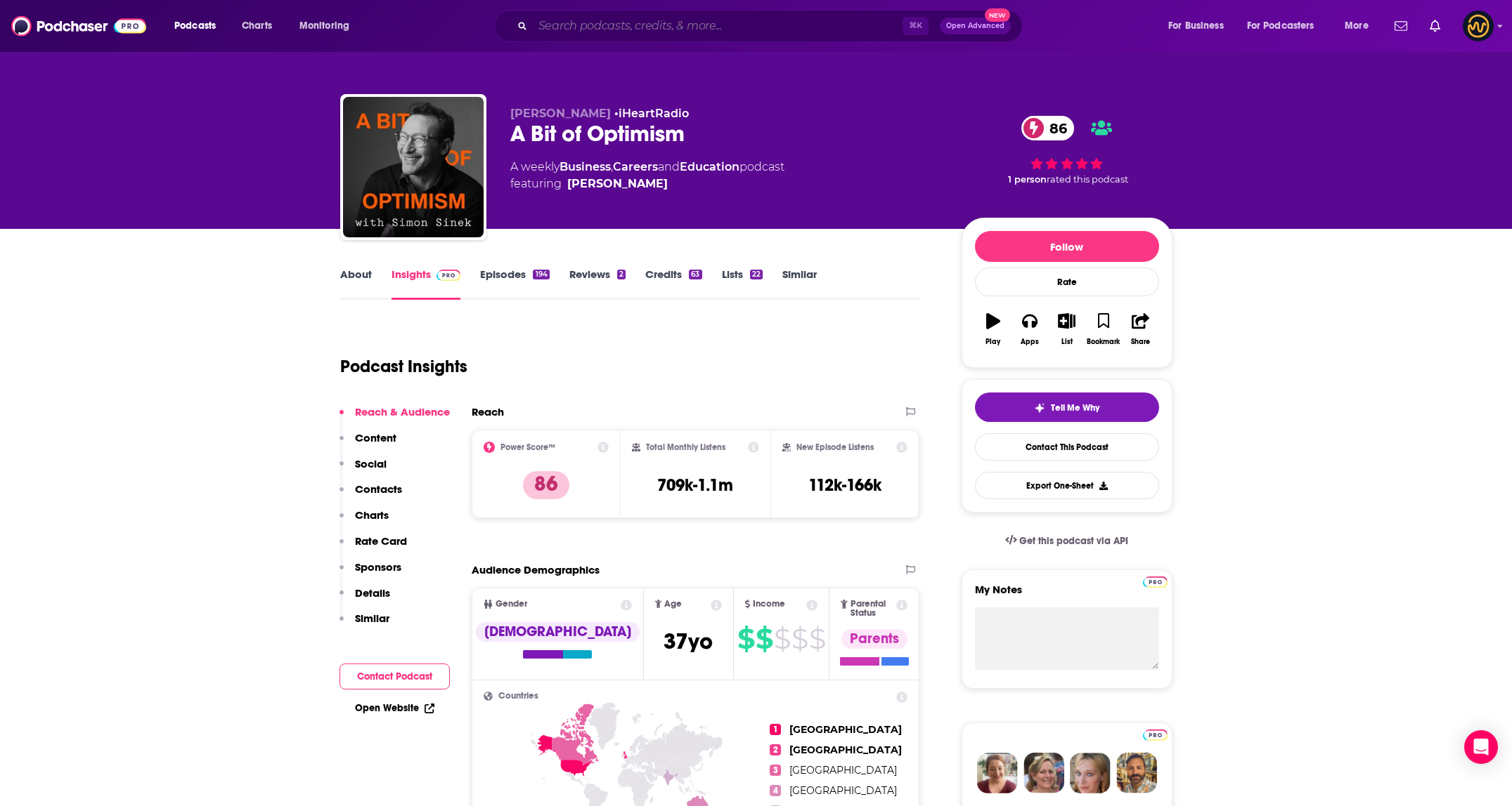
click at [684, 20] on input "Search podcasts, credits, & more..." at bounding box center [718, 26] width 370 height 22
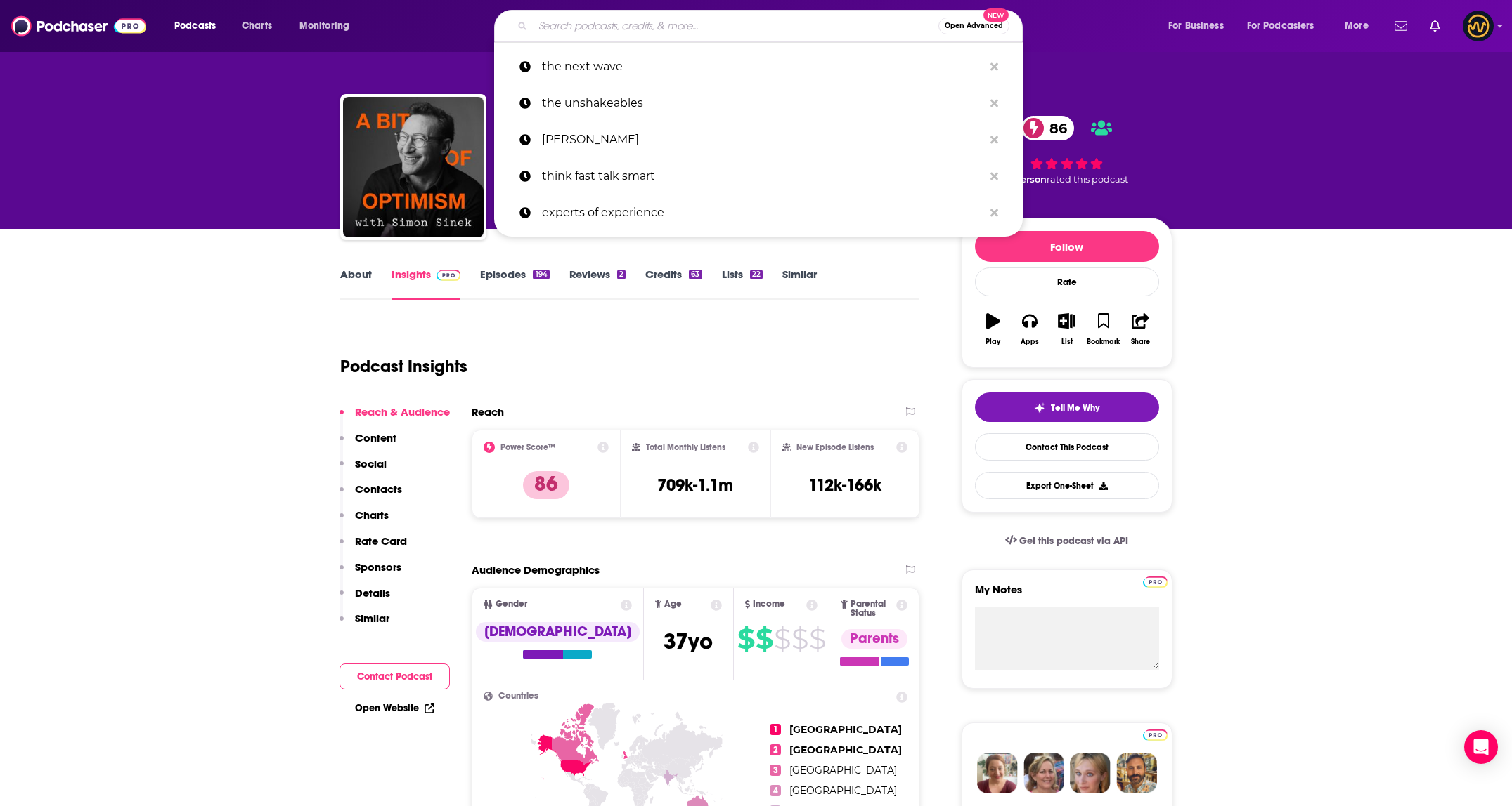
click at [684, 20] on input "Search podcasts, credits, & more..." at bounding box center [735, 26] width 406 height 22
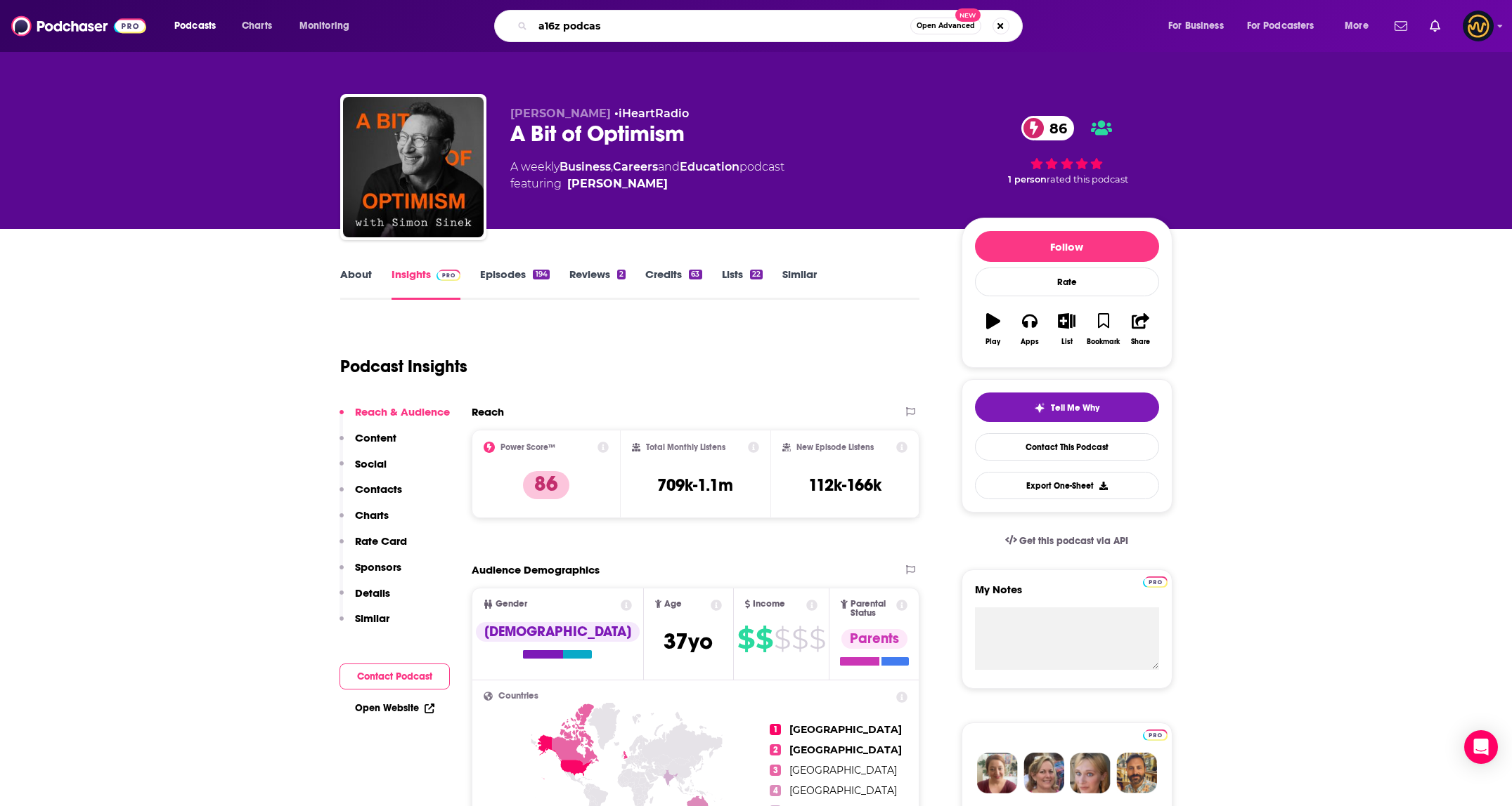
type input "a16z podcast"
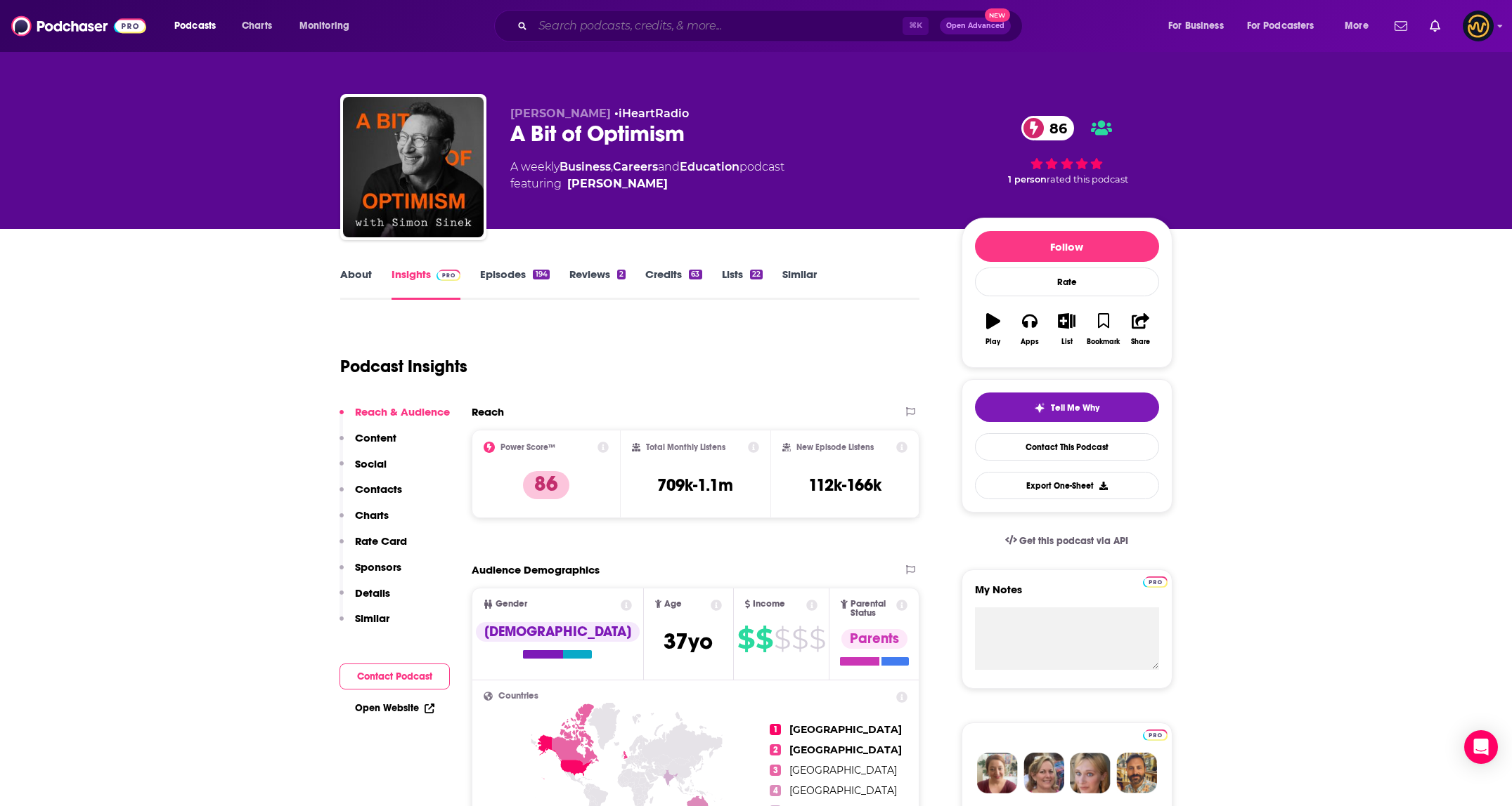
click at [664, 30] on input "Search podcasts, credits, & more..." at bounding box center [718, 26] width 370 height 22
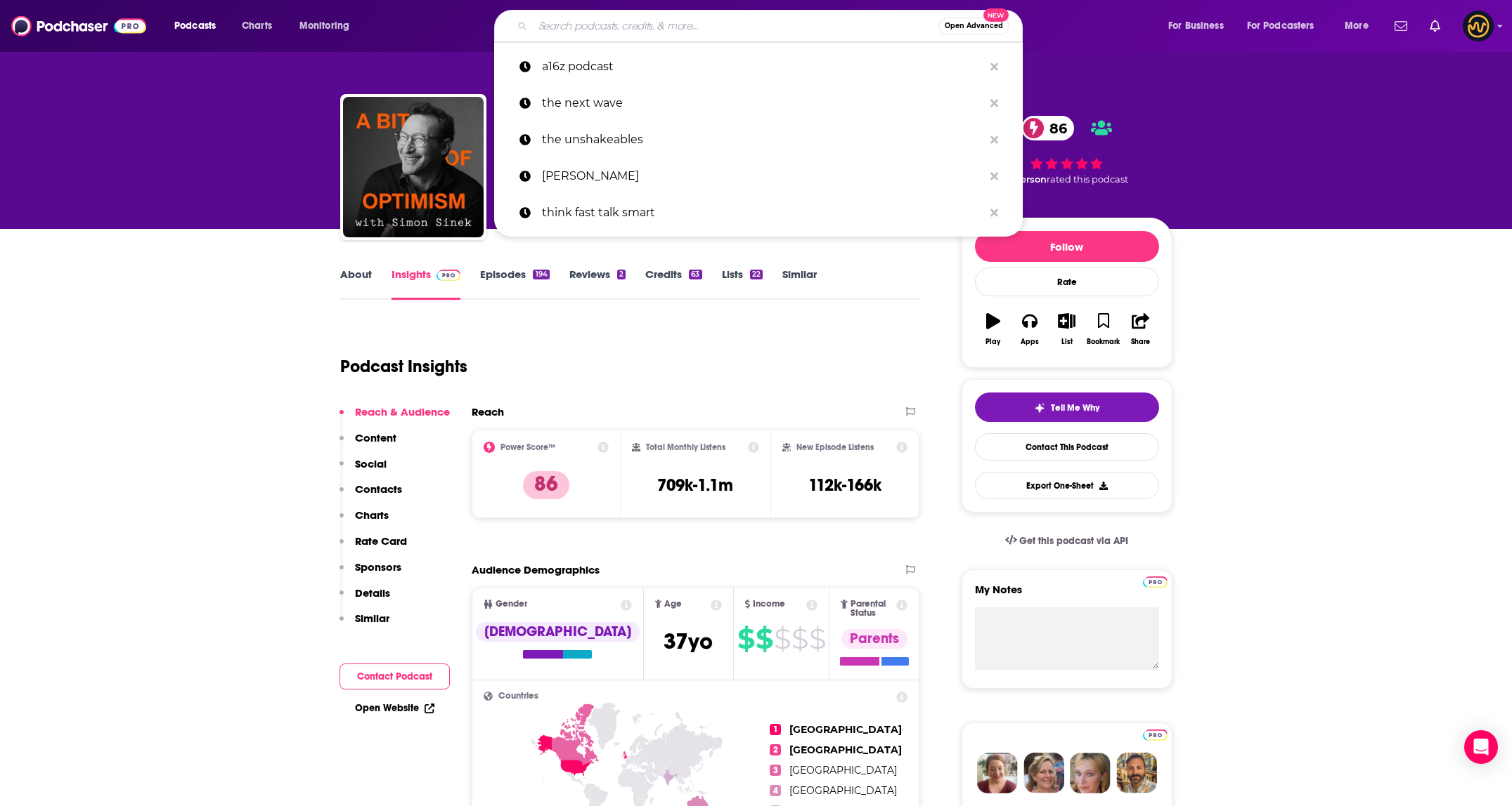
click at [601, 27] on input "Search podcasts, credits, & more..." at bounding box center [735, 26] width 406 height 22
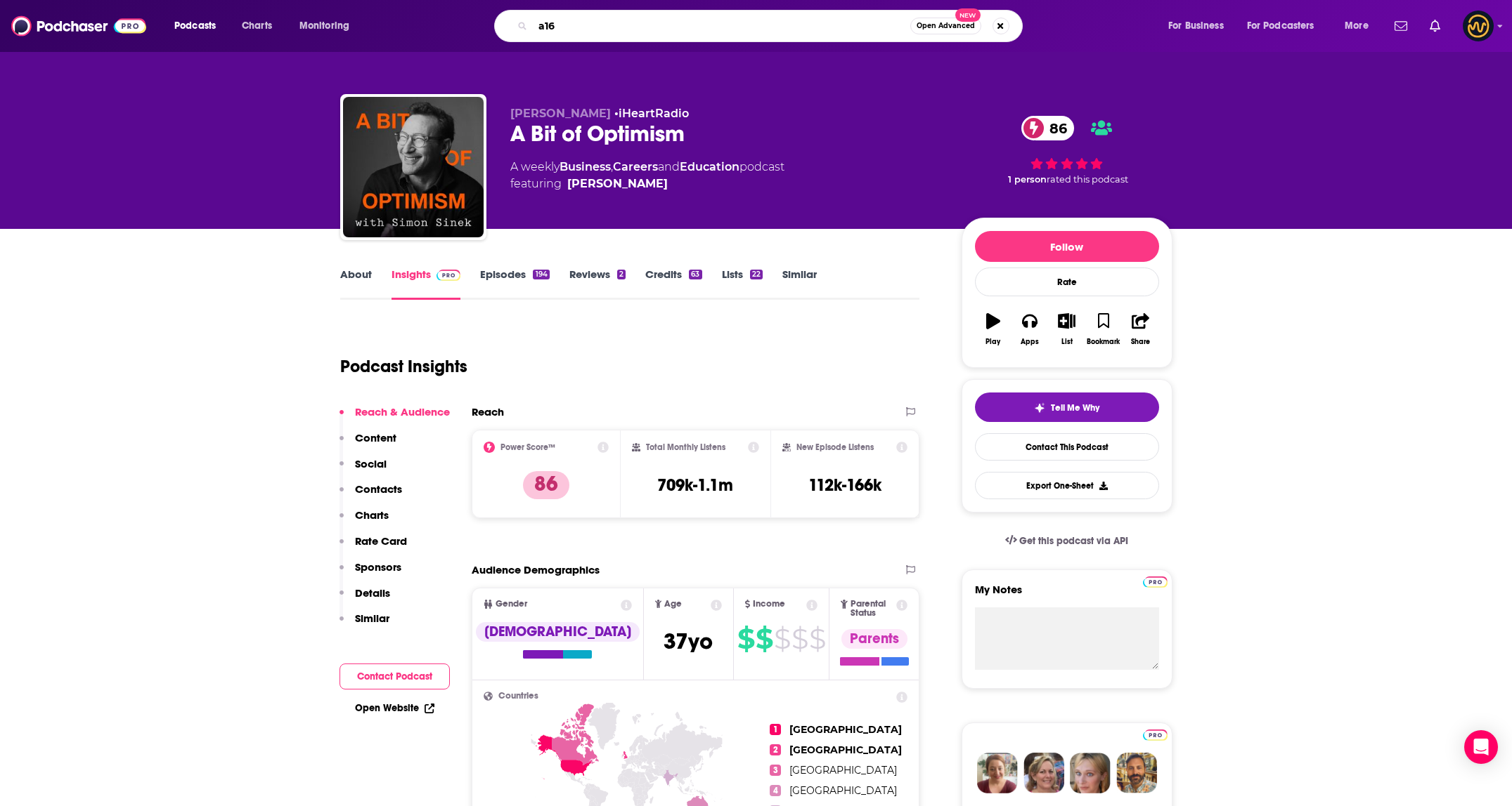
type input "a16z"
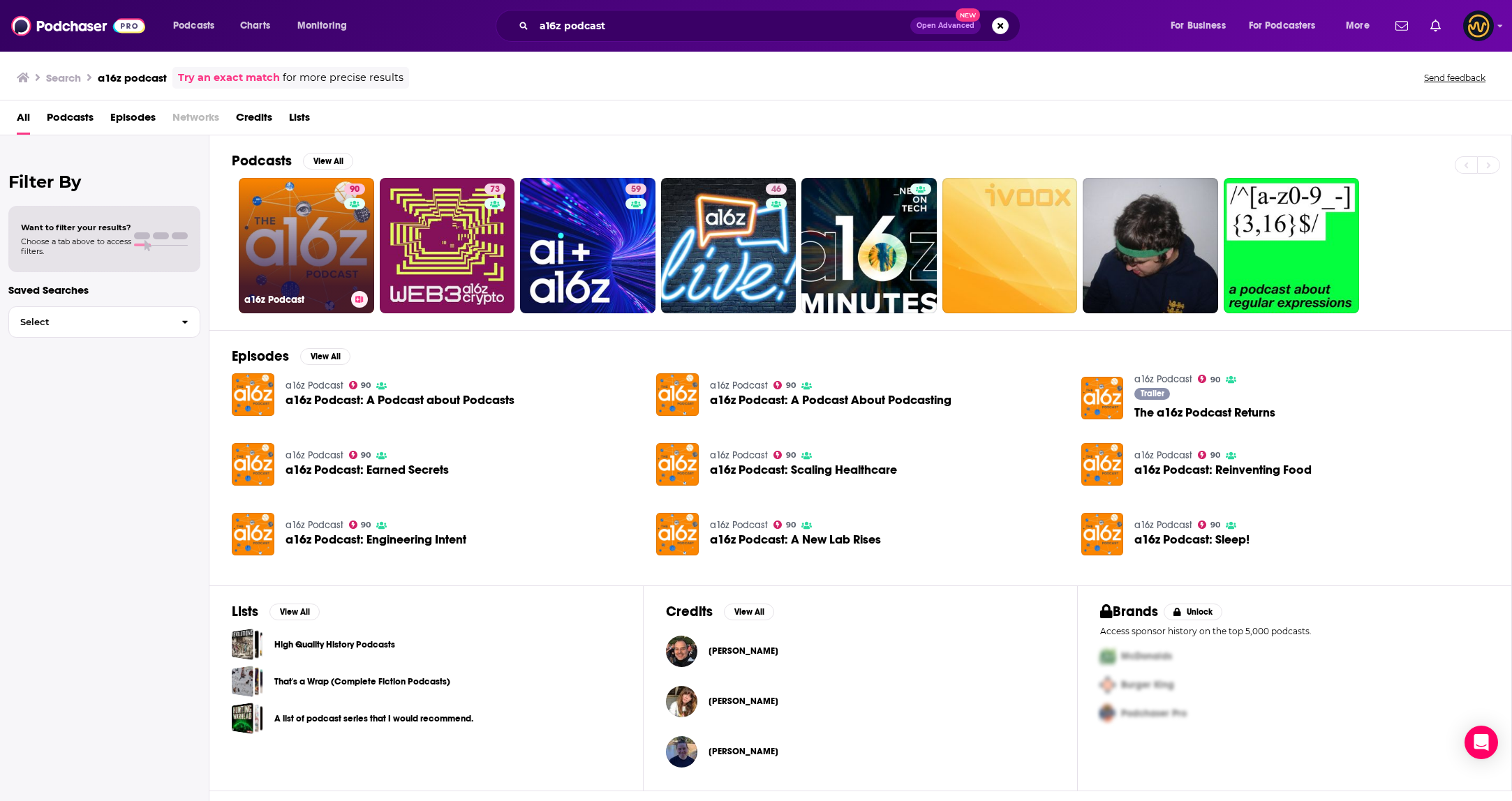
click at [316, 232] on link "90 a16z Podcast" at bounding box center [307, 246] width 135 height 135
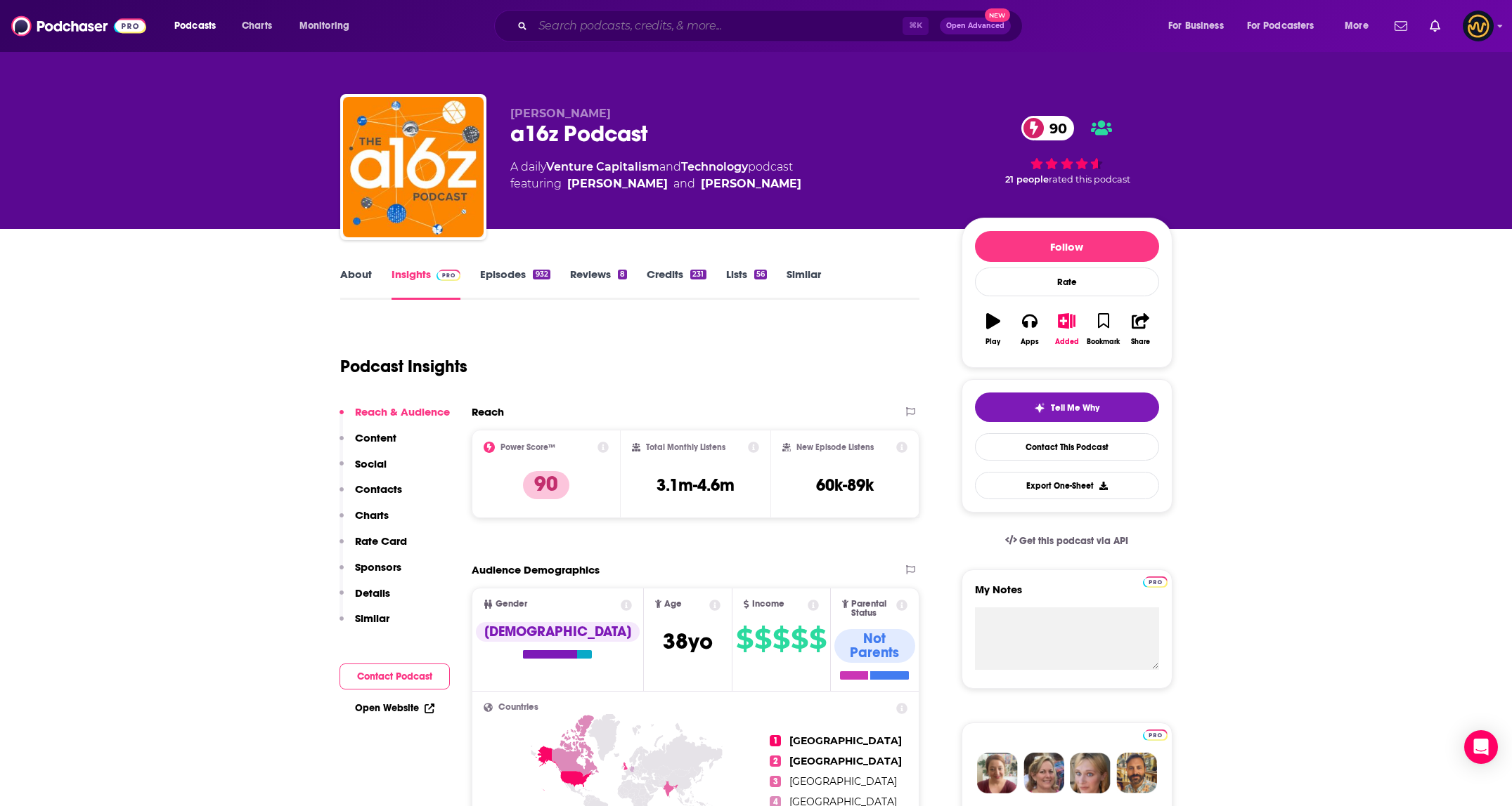
click at [644, 32] on input "Search podcasts, credits, & more..." at bounding box center [718, 26] width 370 height 22
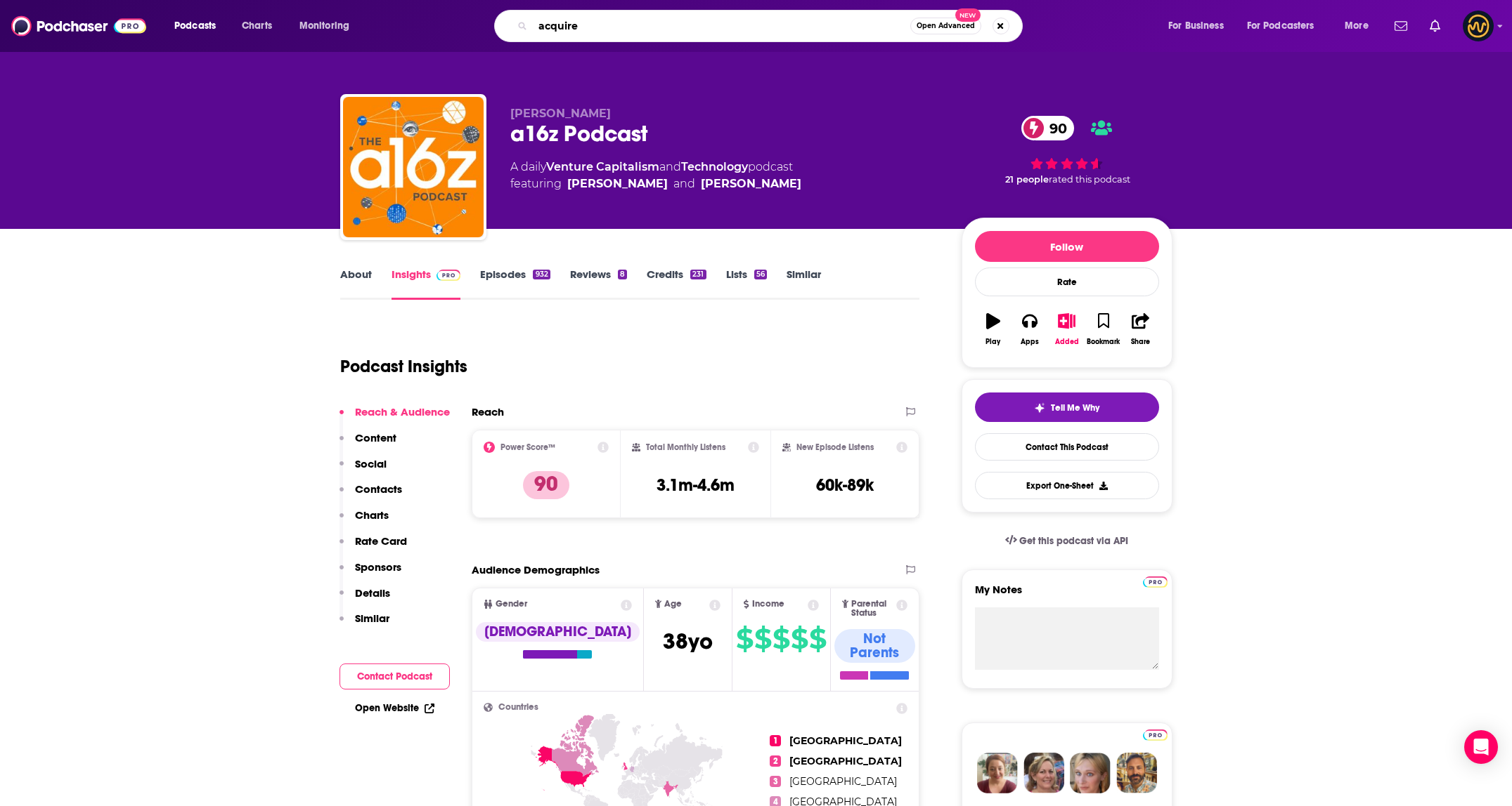
type input "acquired"
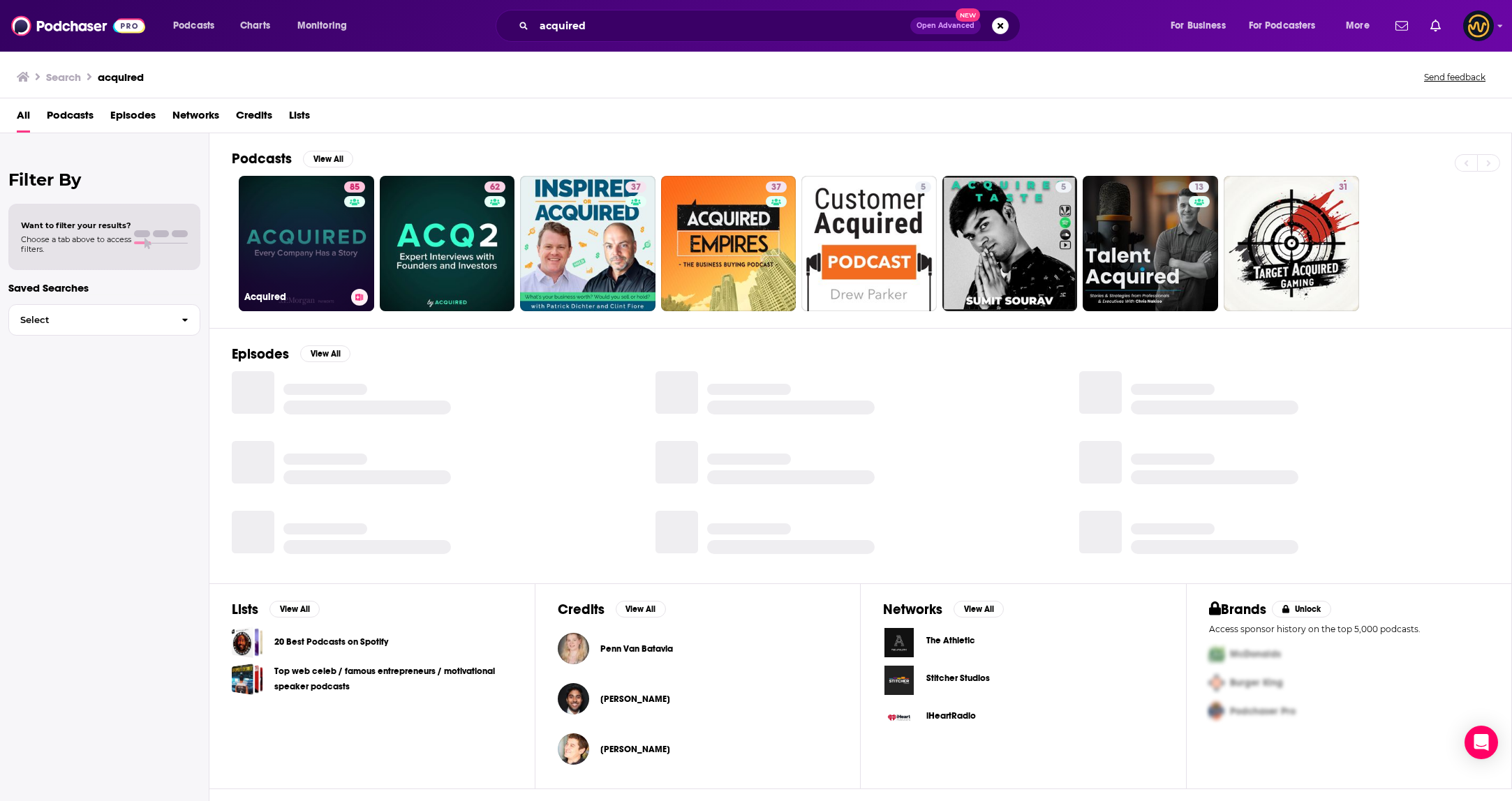
click at [294, 242] on link "85 Acquired" at bounding box center [307, 243] width 135 height 135
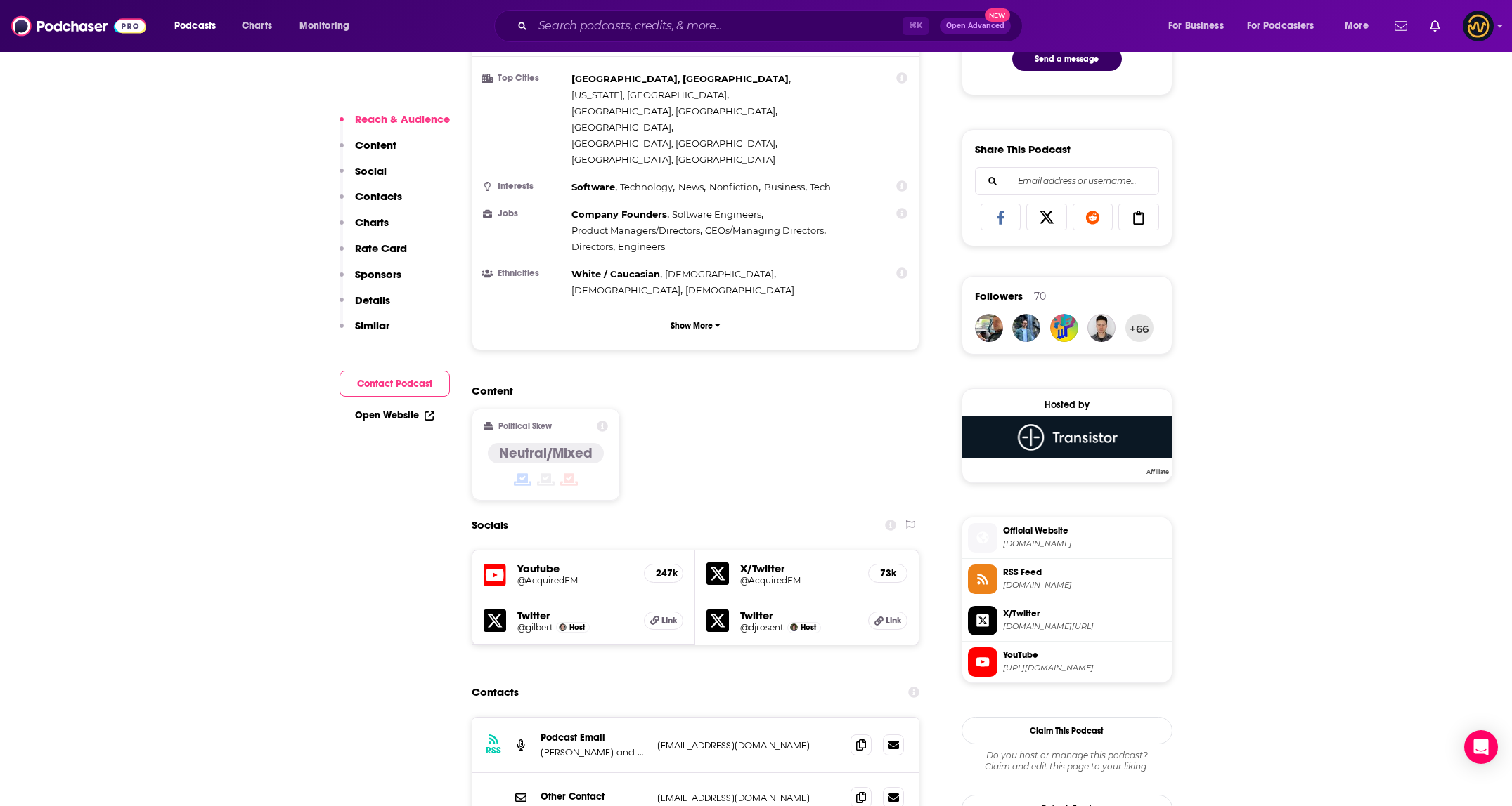
scroll to position [1085, 0]
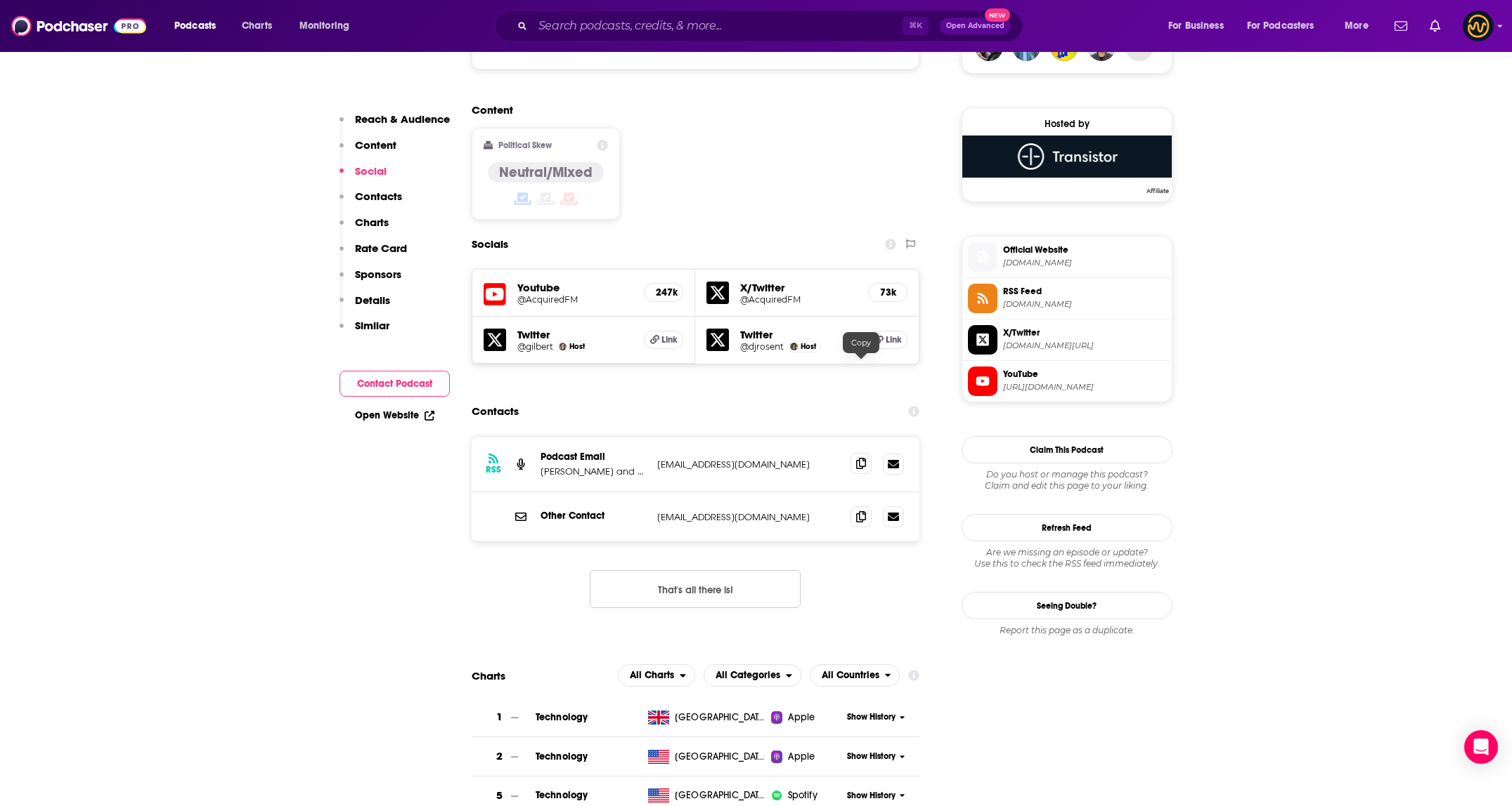
click at [865, 453] on span at bounding box center [861, 463] width 21 height 21
click at [861, 511] on icon at bounding box center [860, 516] width 10 height 11
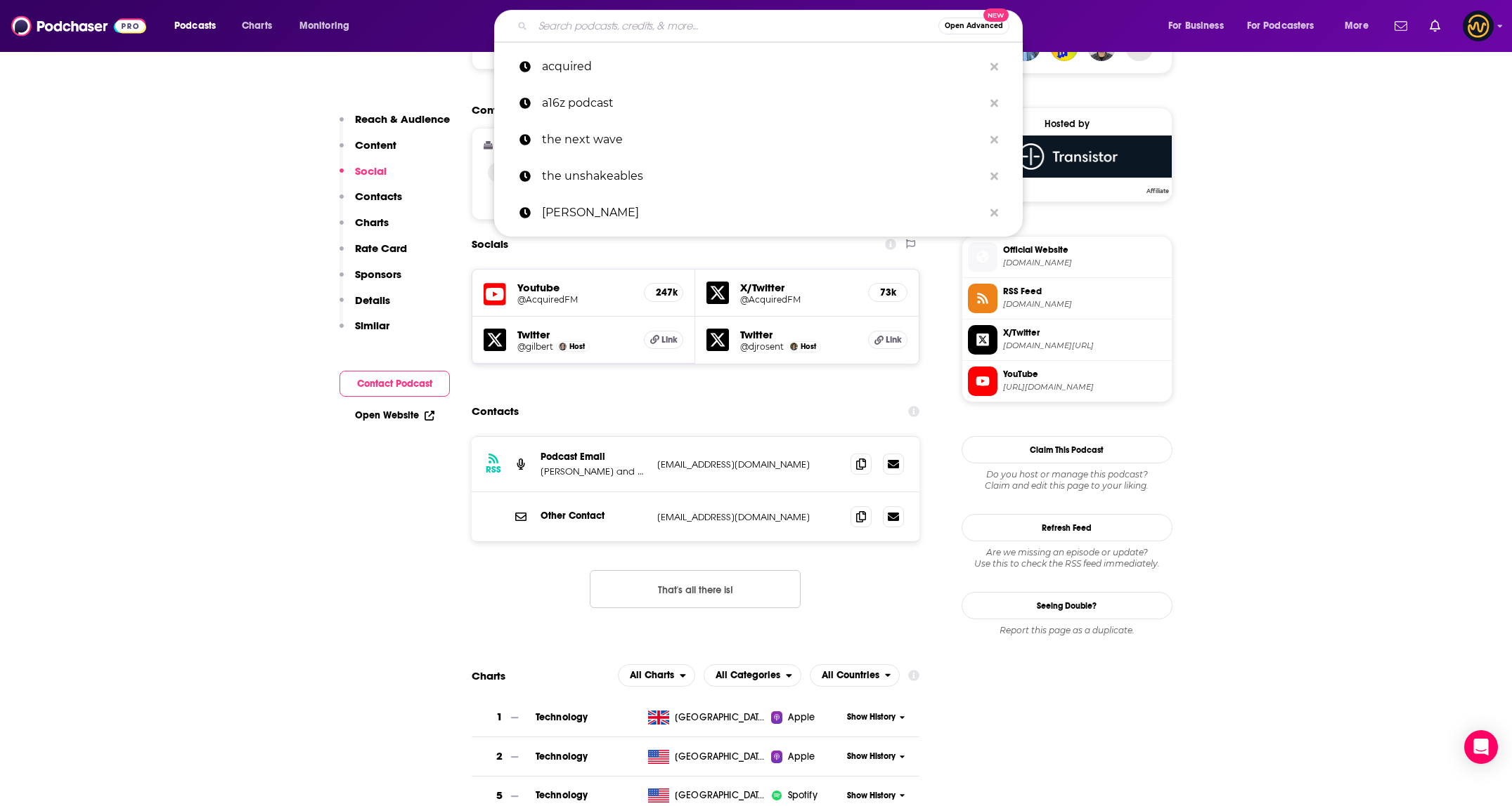
click at [750, 29] on input "Search podcasts, credits, & more..." at bounding box center [735, 26] width 406 height 22
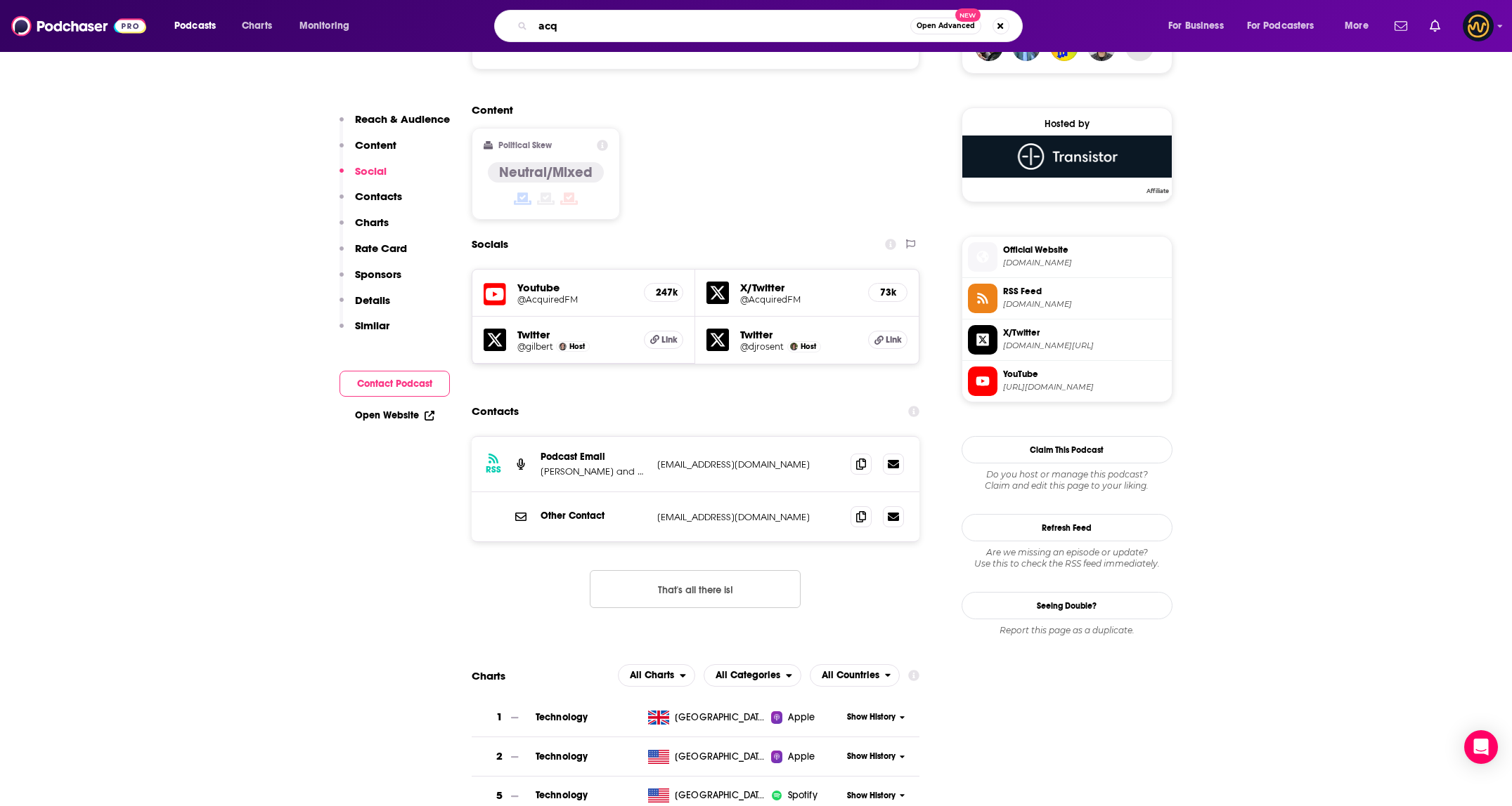
type input "acq2"
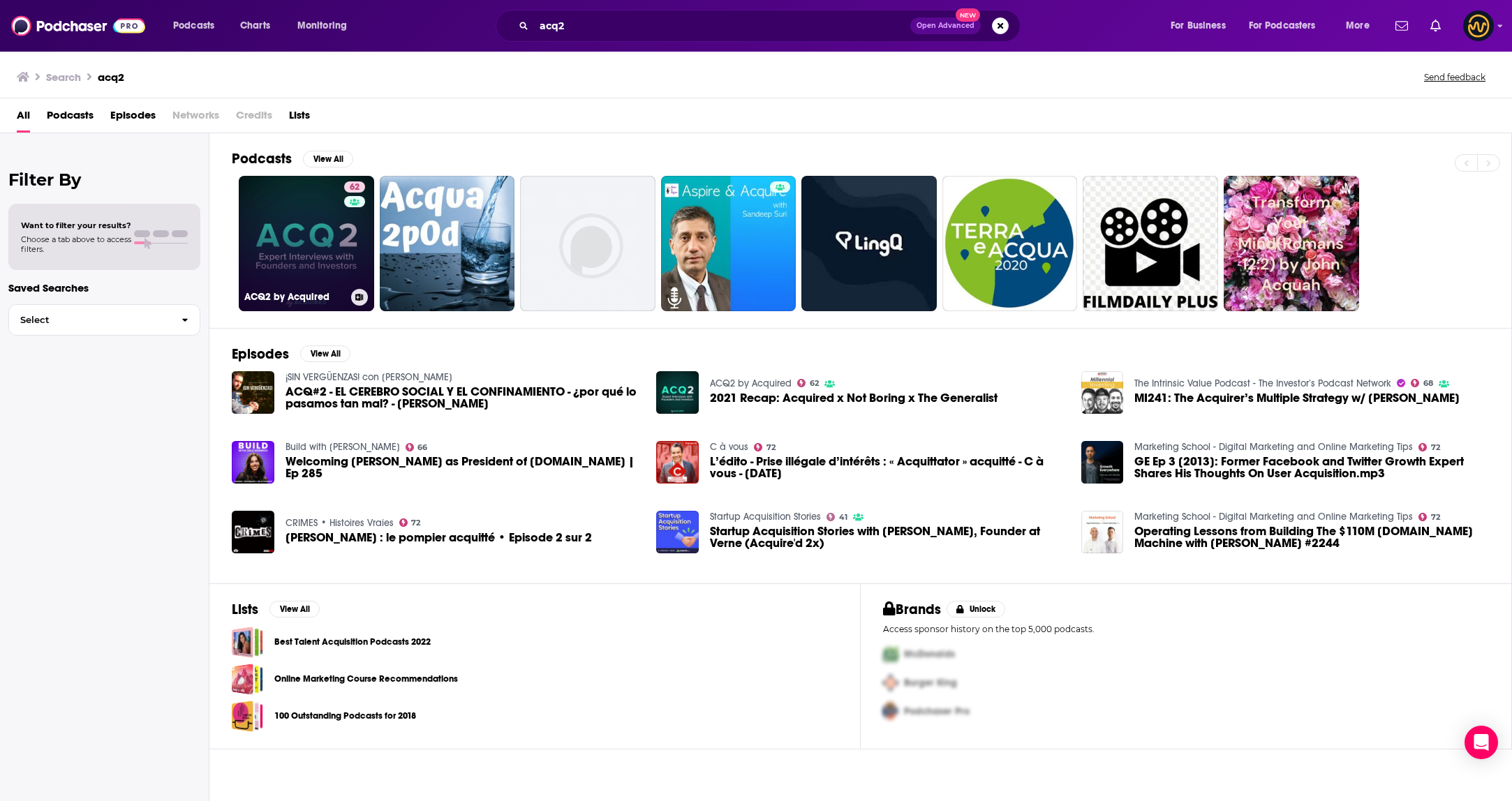
click at [296, 234] on link "62 ACQ2 by Acquired" at bounding box center [307, 243] width 135 height 135
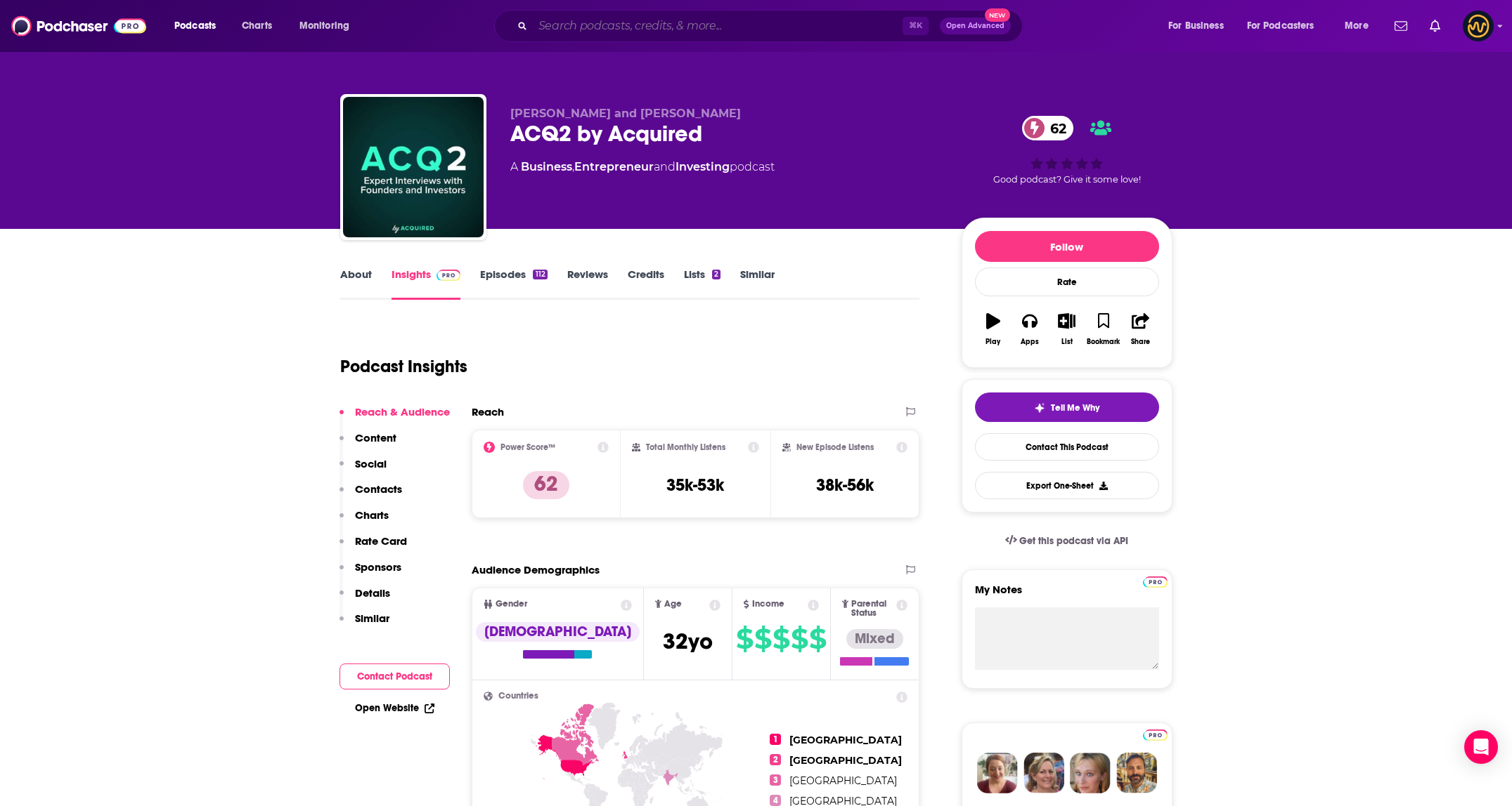
click at [601, 22] on input "Search podcasts, credits, & more..." at bounding box center [718, 26] width 370 height 22
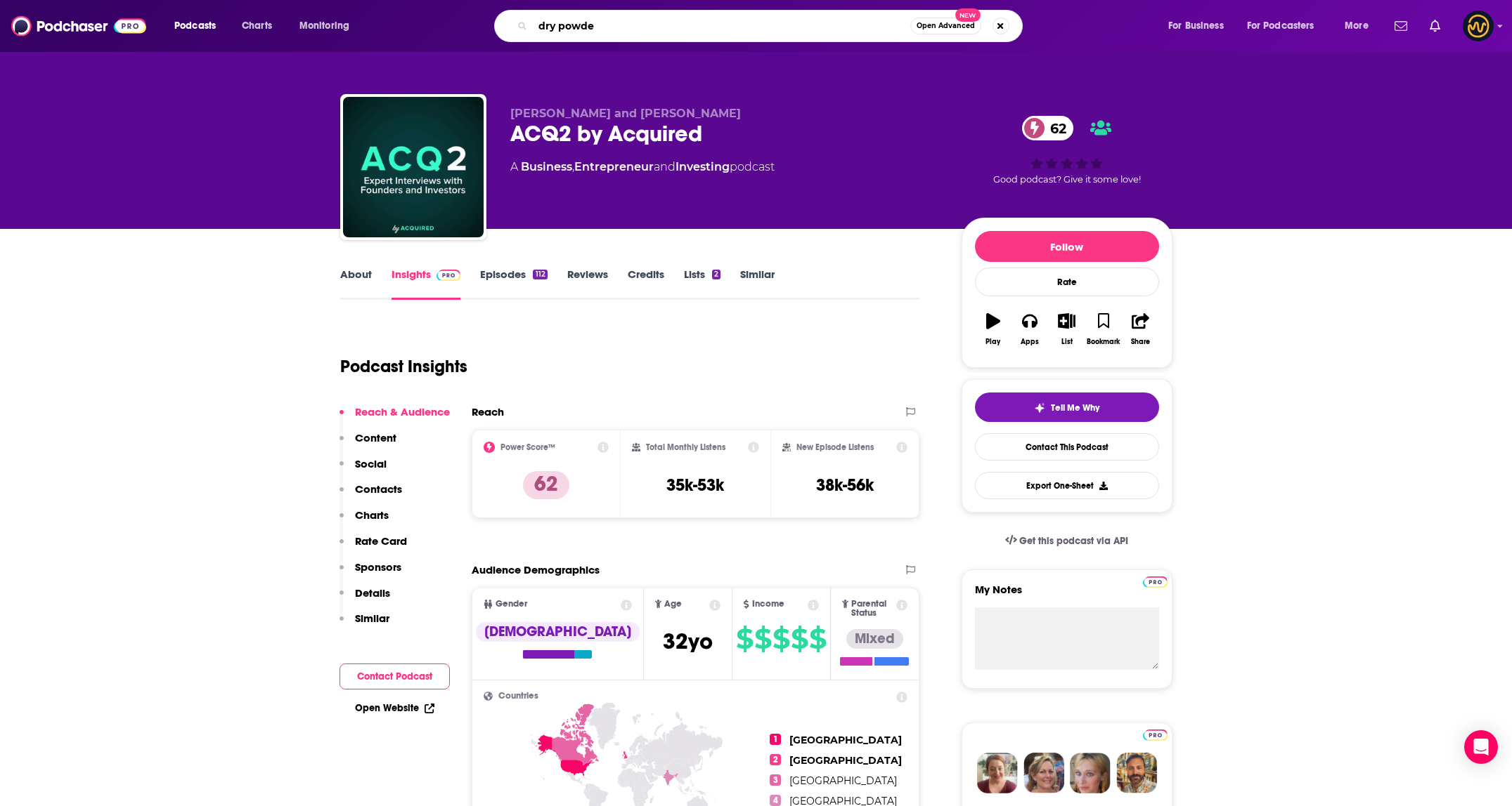
type input "dry powder"
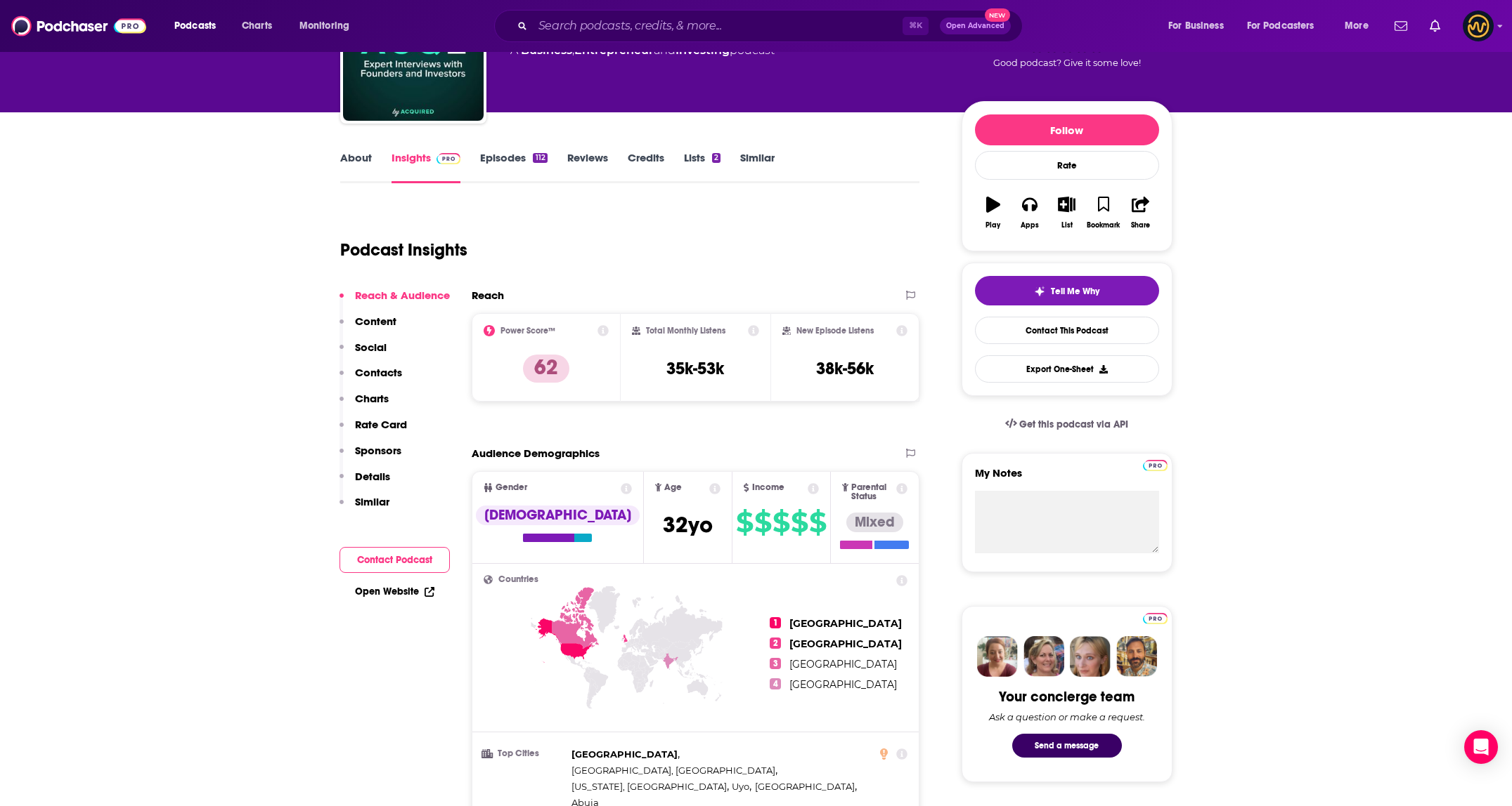
scroll to position [144, 0]
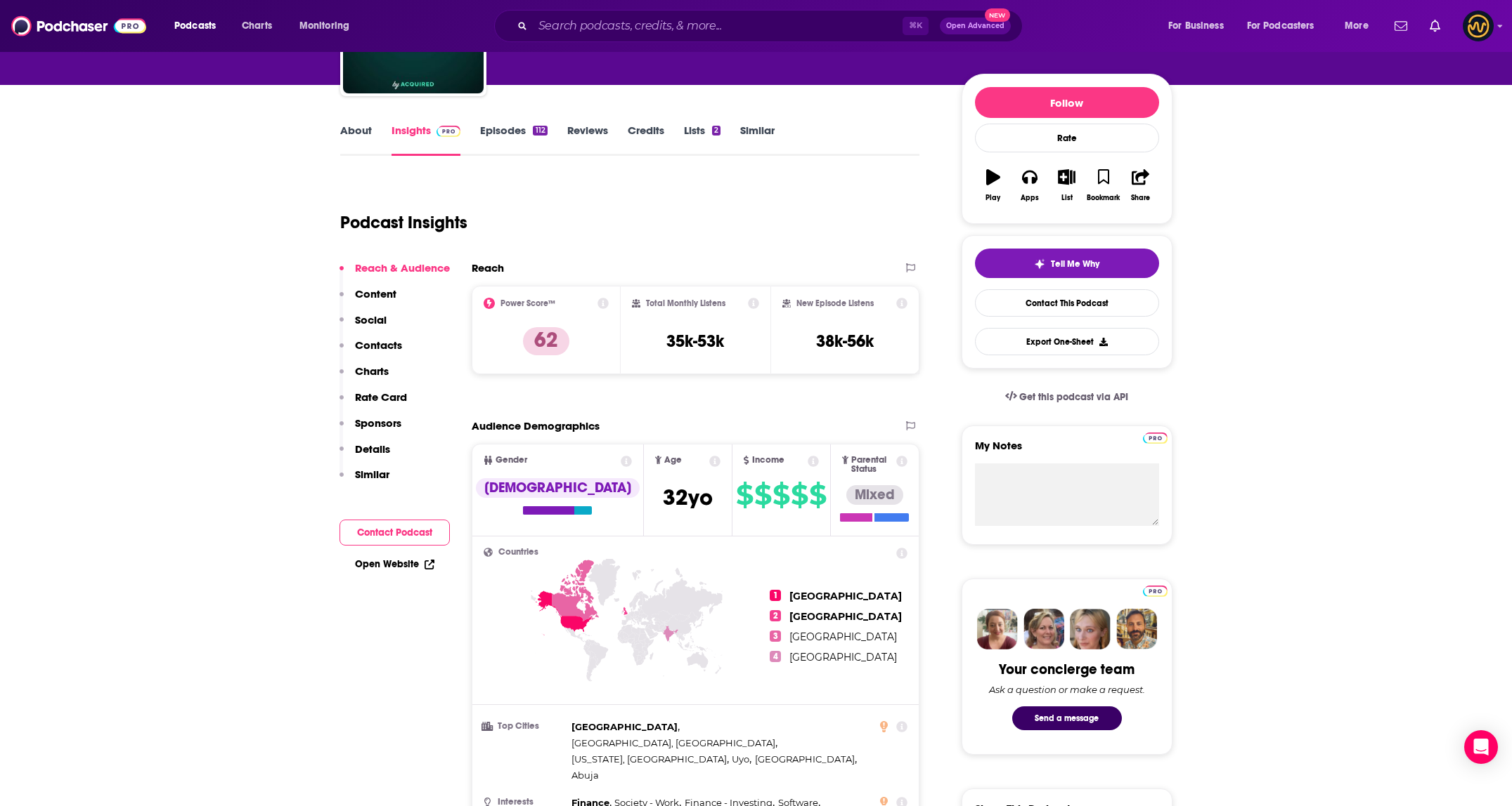
click at [395, 353] on button "Contacts" at bounding box center [371, 351] width 63 height 26
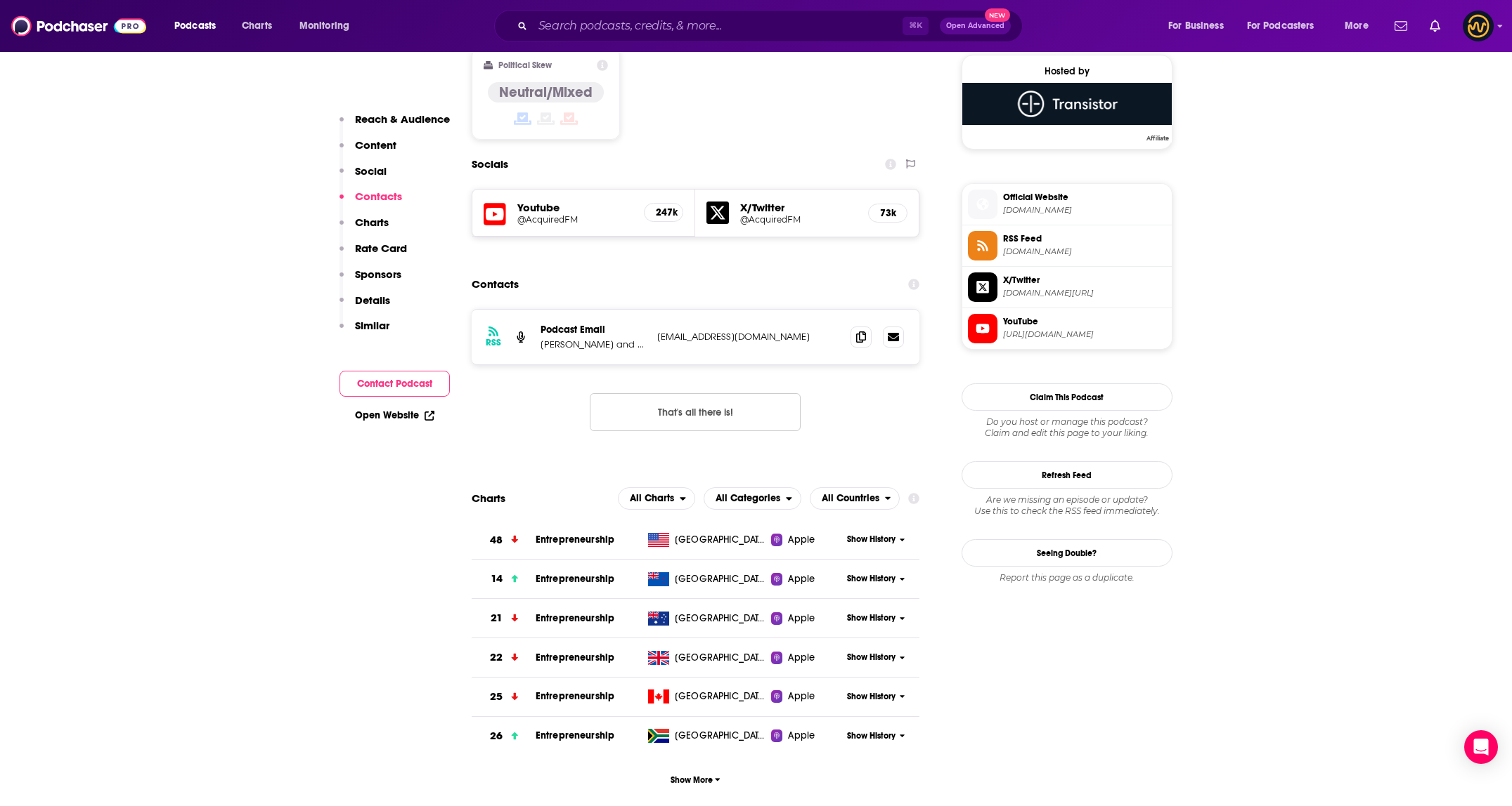
scroll to position [1143, 0]
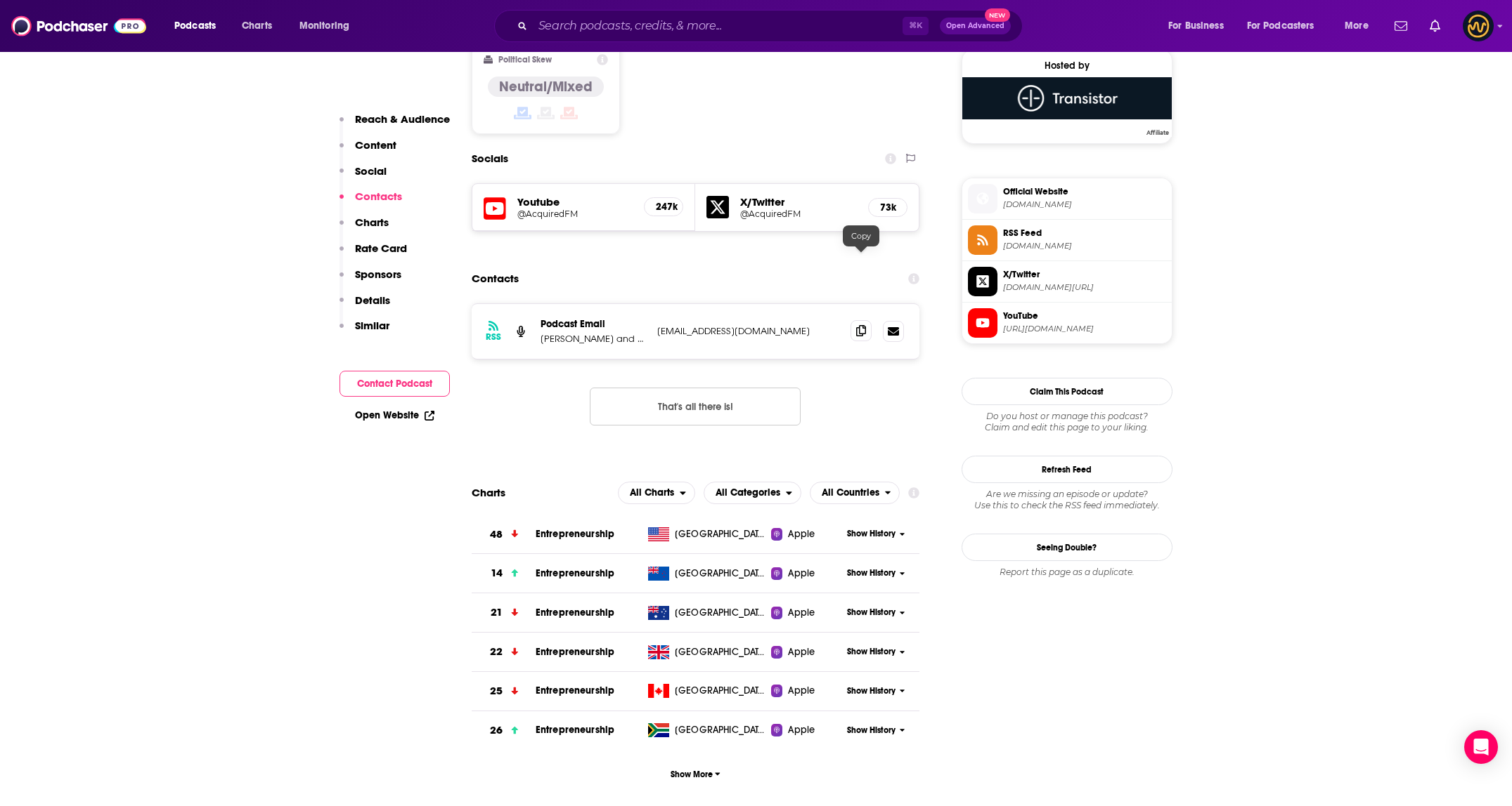
click at [862, 325] on icon at bounding box center [860, 330] width 10 height 11
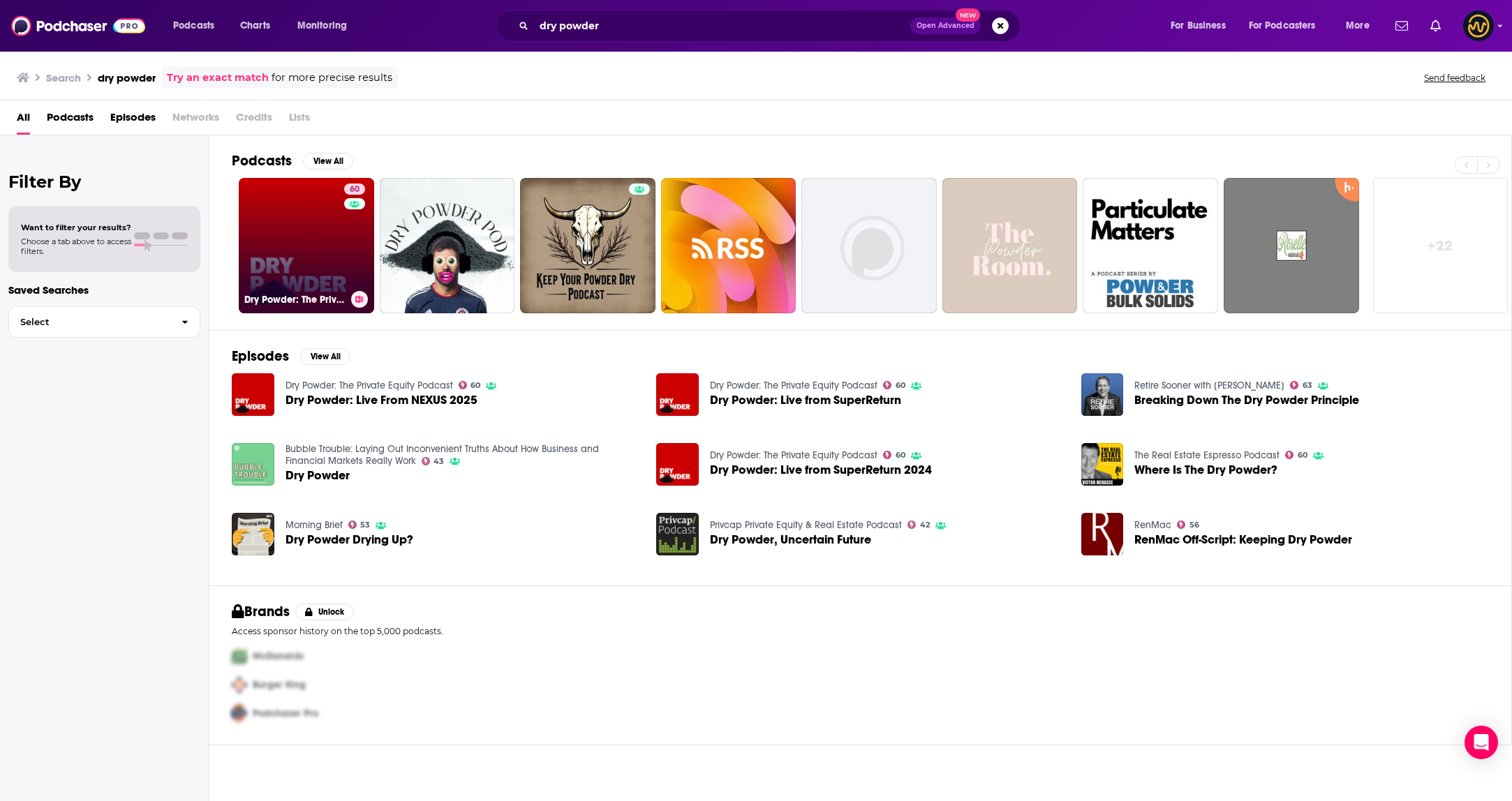
click at [333, 215] on link "60 Dry Powder: The Private Equity Podcast" at bounding box center [307, 246] width 135 height 135
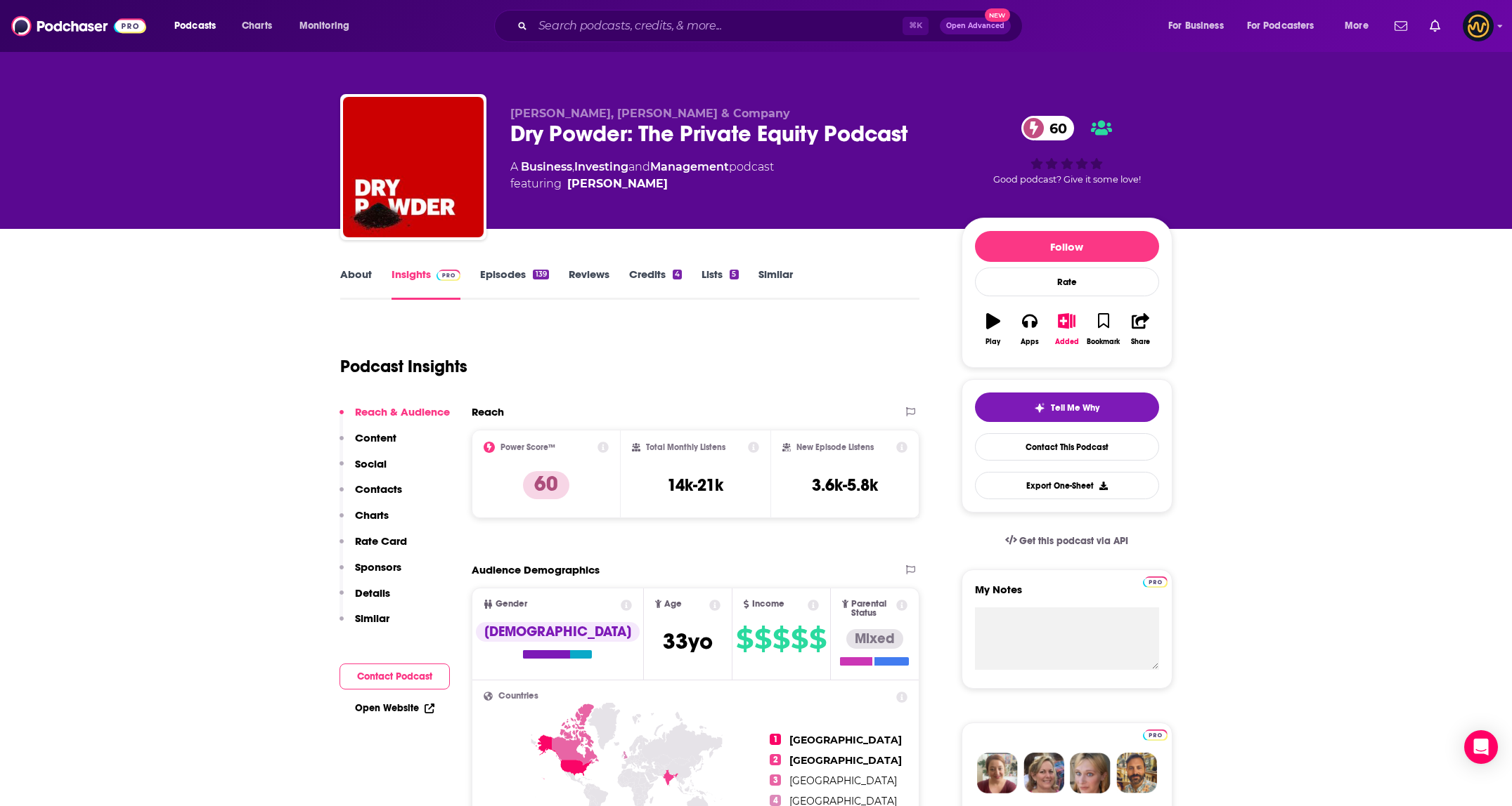
click at [400, 486] on p "Contacts" at bounding box center [378, 489] width 47 height 13
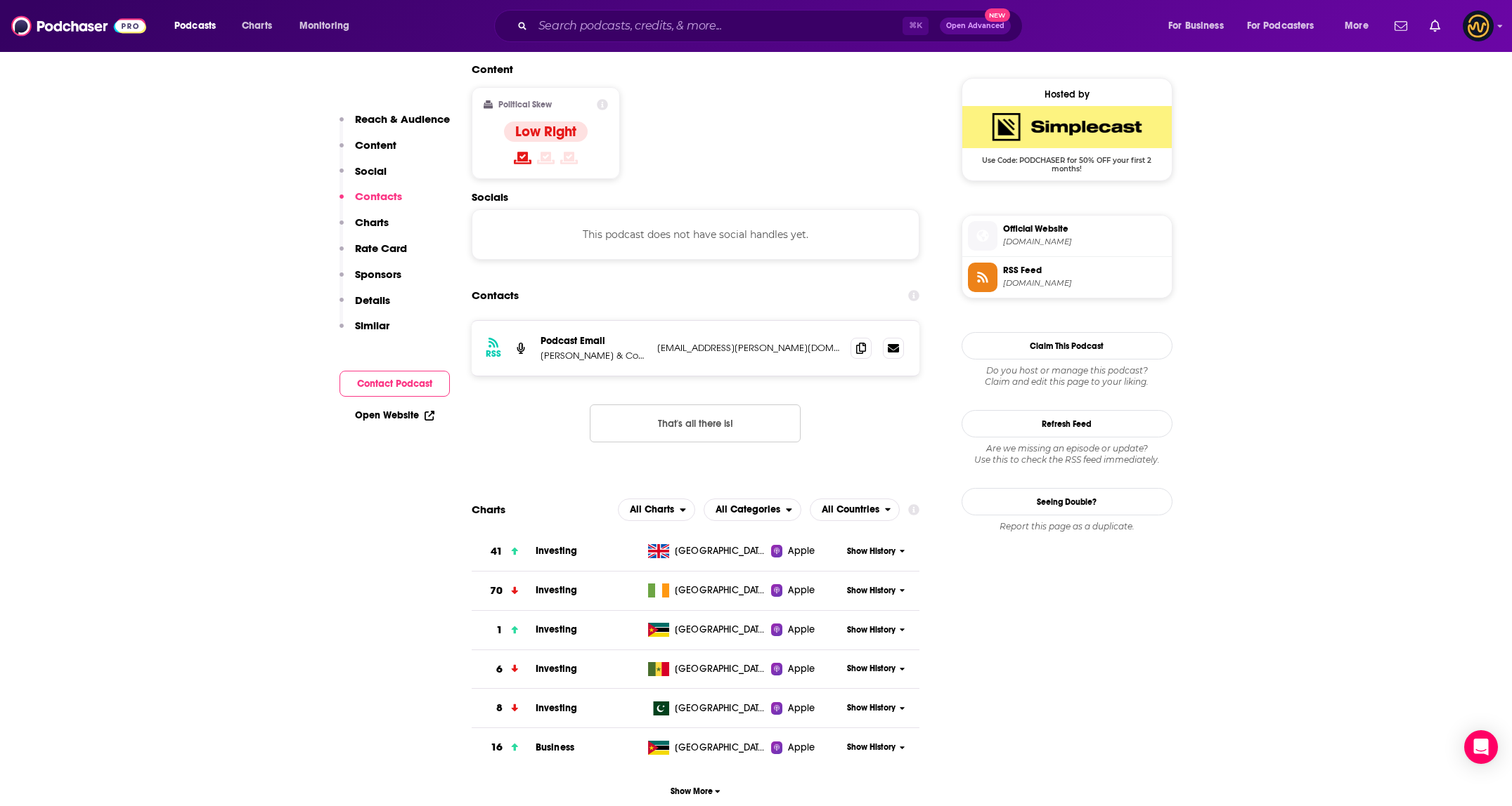
scroll to position [1115, 0]
click at [869, 336] on span at bounding box center [861, 347] width 21 height 21
click at [747, 36] on input "Search podcasts, credits, & more..." at bounding box center [718, 26] width 370 height 22
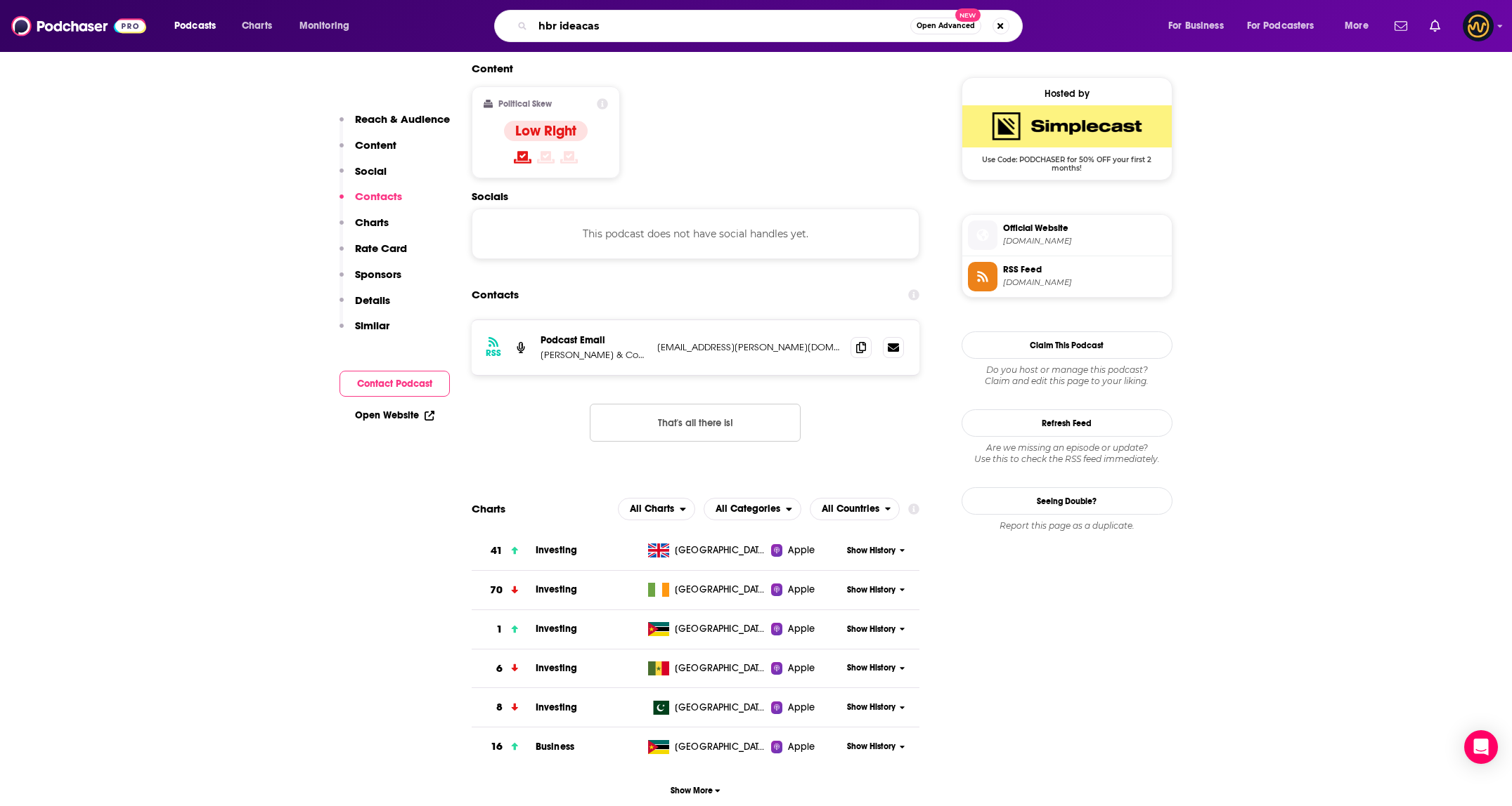
type input "hbr ideacast"
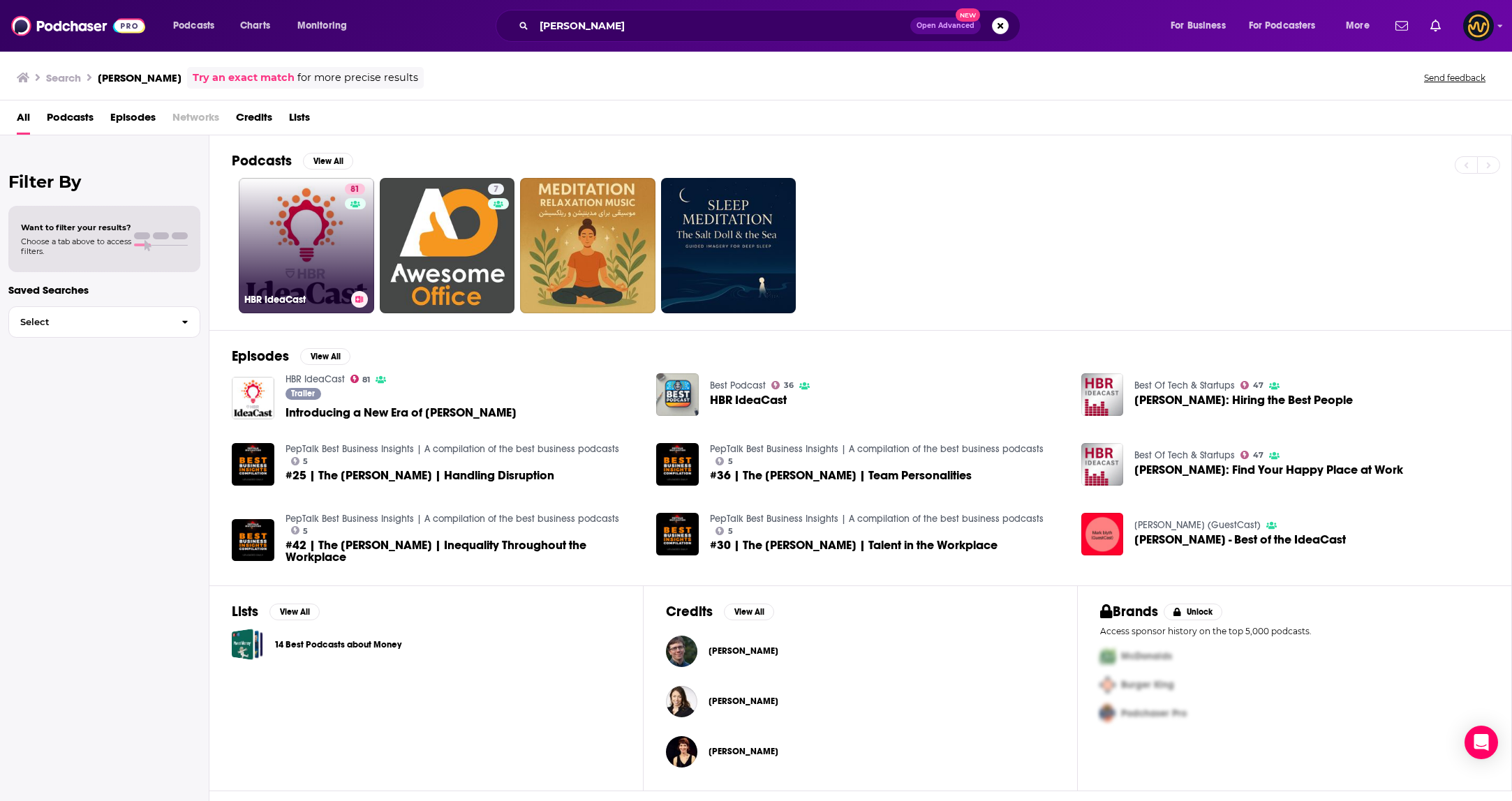
click at [287, 261] on link "81 HBR IdeaCast" at bounding box center [307, 246] width 135 height 135
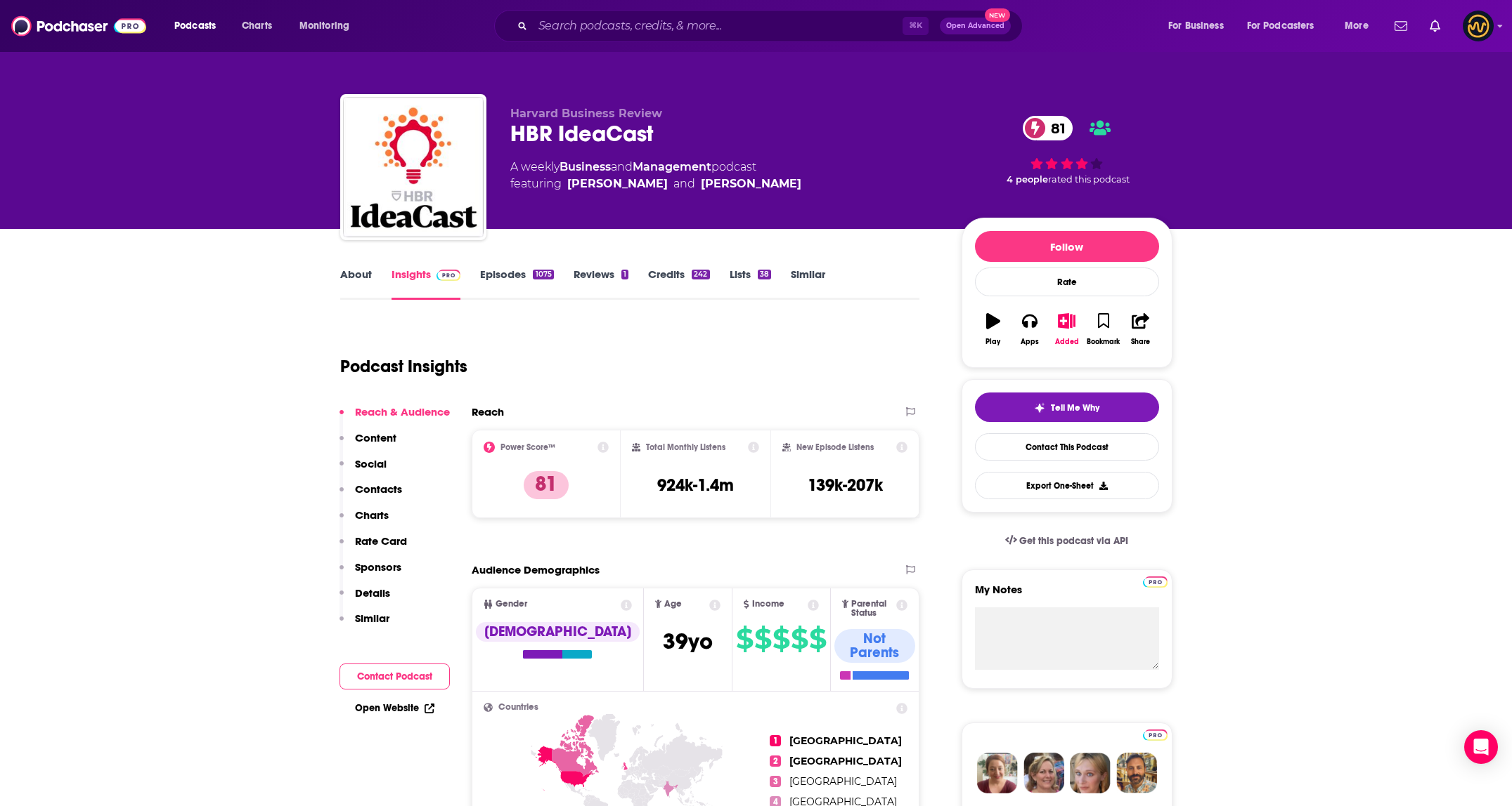
click at [380, 589] on p "Details" at bounding box center [372, 593] width 35 height 13
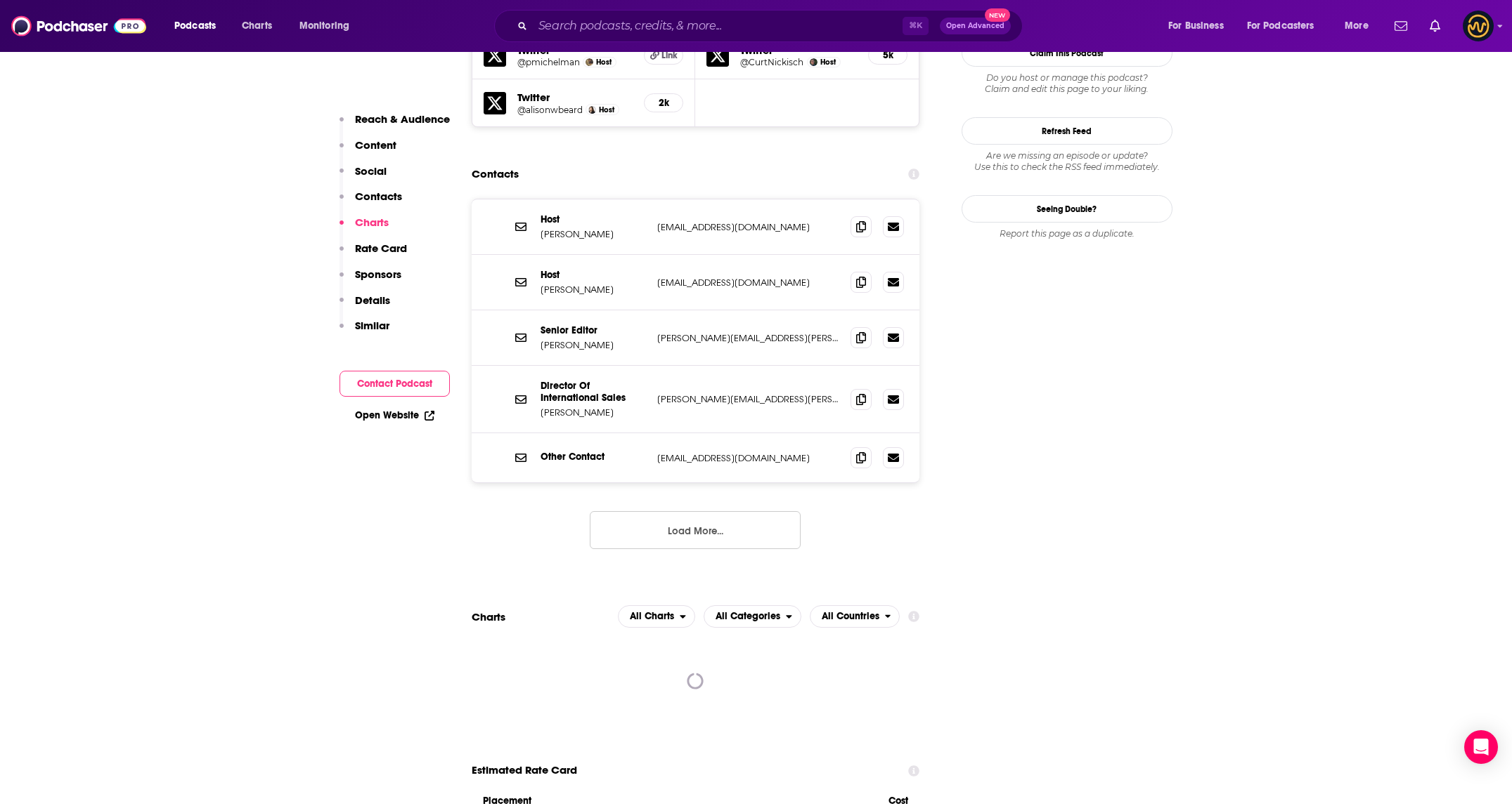
scroll to position [1074, 0]
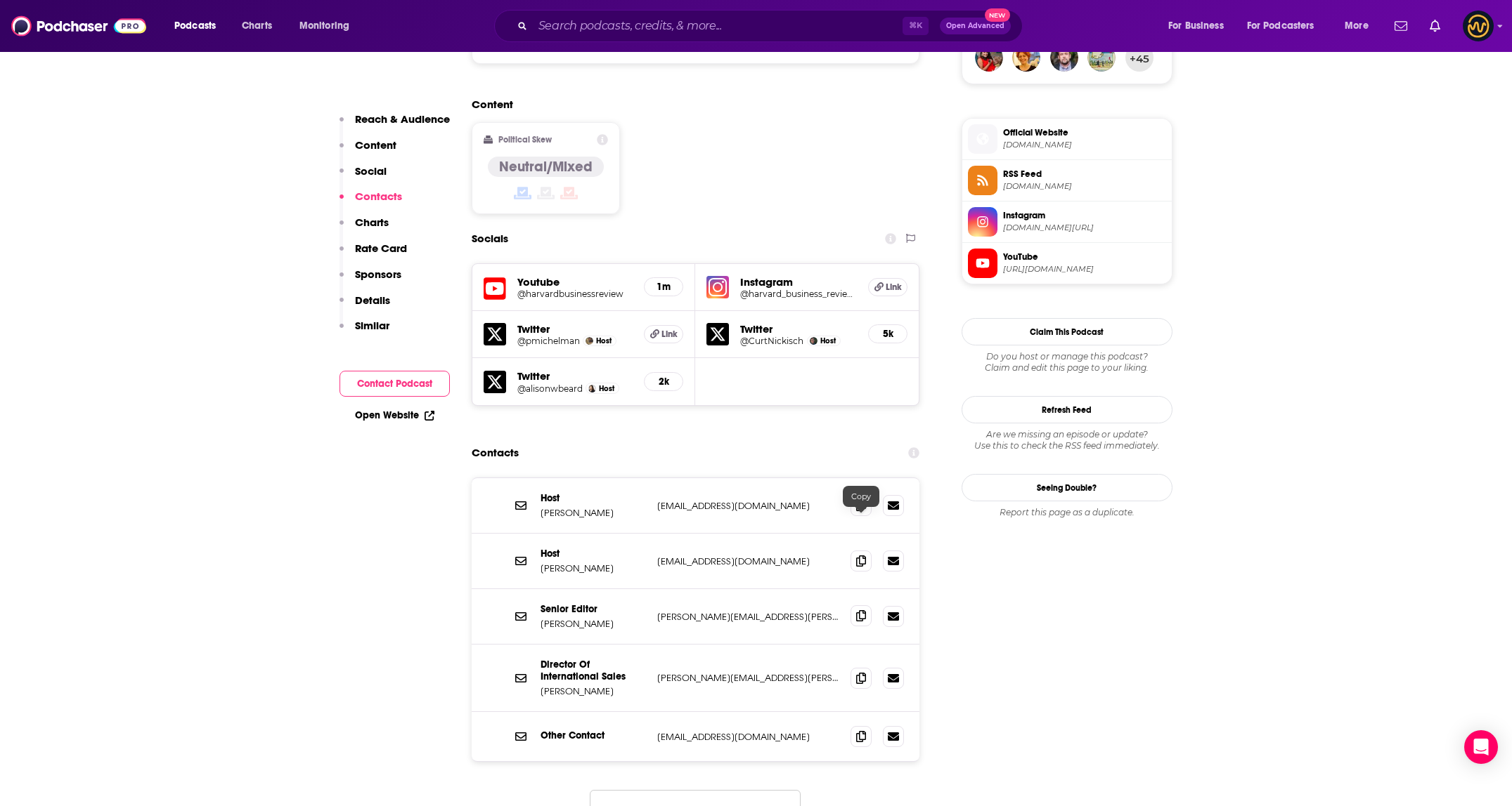
click at [868, 606] on span at bounding box center [861, 616] width 21 height 21
click at [858, 495] on span at bounding box center [861, 505] width 21 height 21
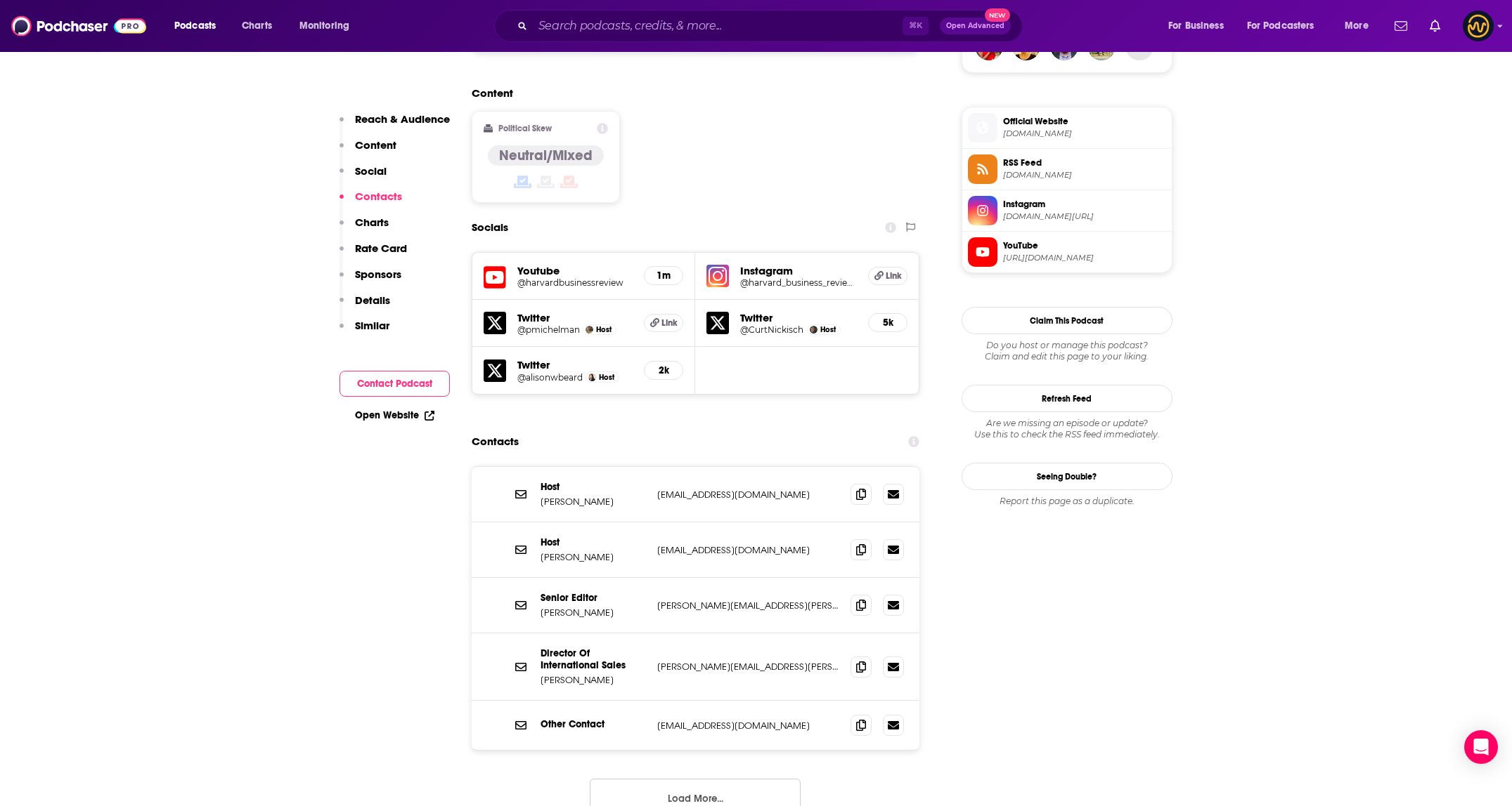
scroll to position [1100, 0]
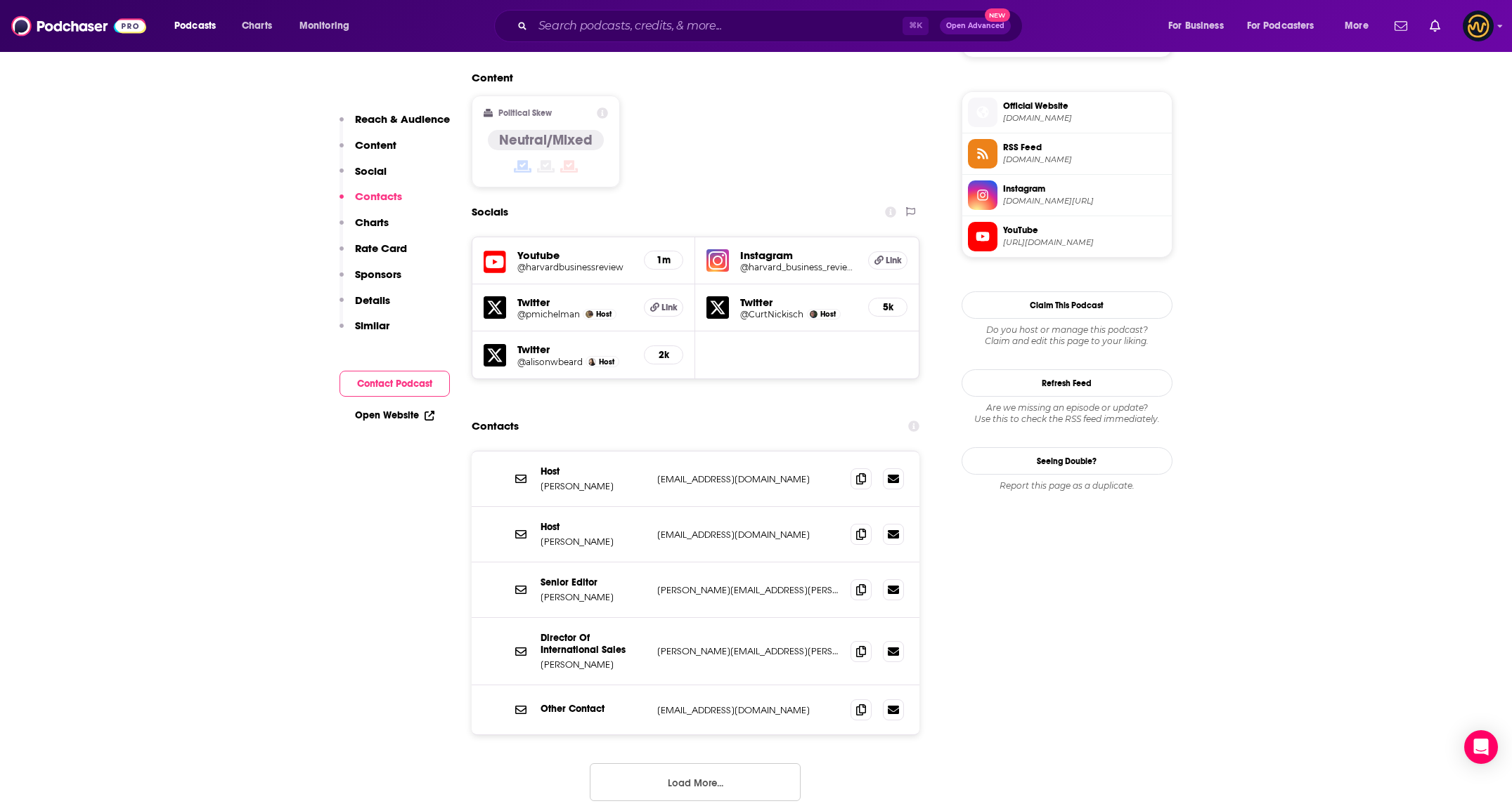
click at [714, 763] on button "Load More..." at bounding box center [695, 782] width 211 height 38
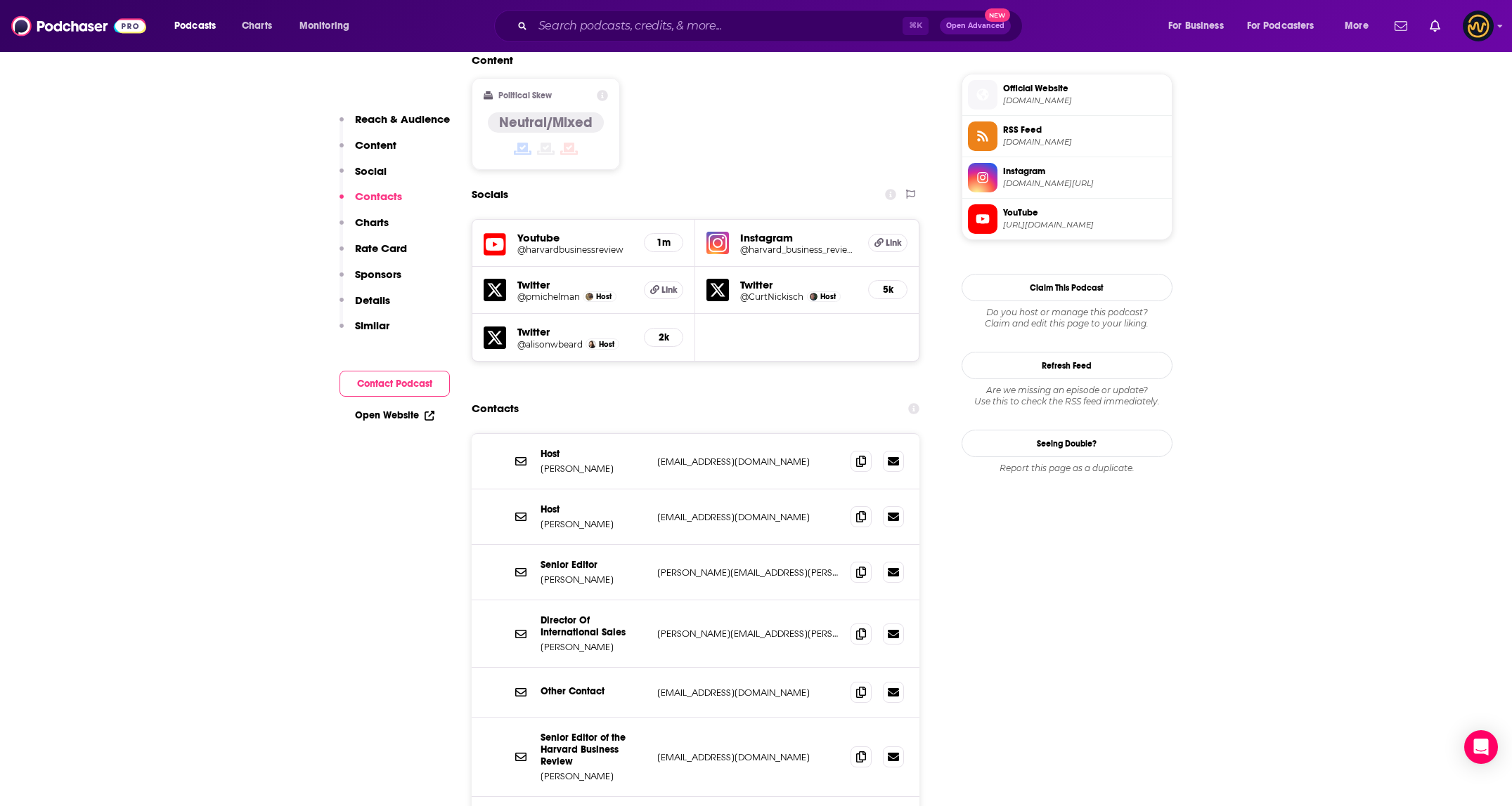
scroll to position [1336, 0]
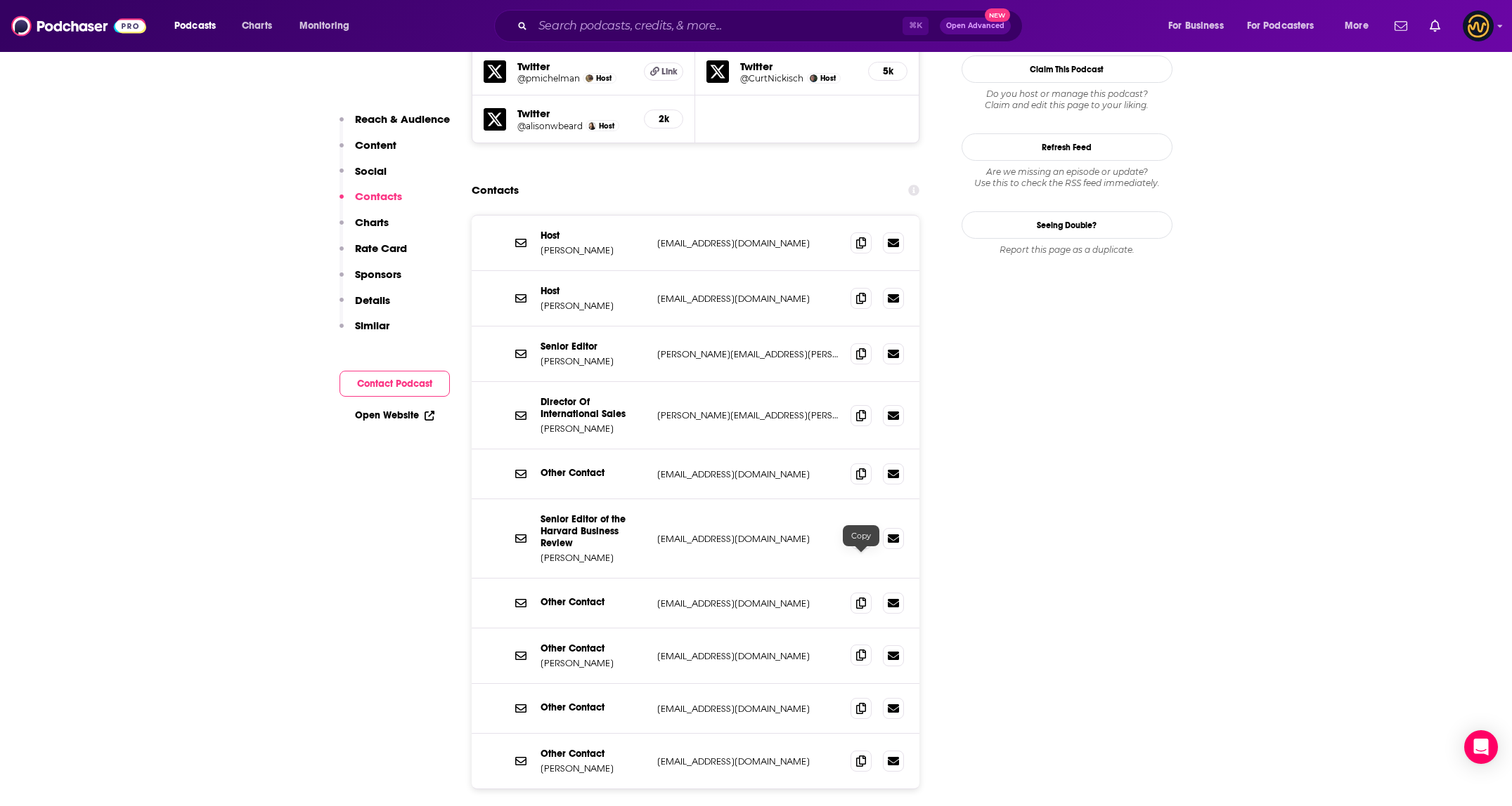
click at [854, 645] on span at bounding box center [861, 655] width 21 height 21
click at [857, 468] on icon at bounding box center [860, 473] width 10 height 11
click at [708, 31] on input "Search podcasts, credits, & more..." at bounding box center [718, 26] width 370 height 22
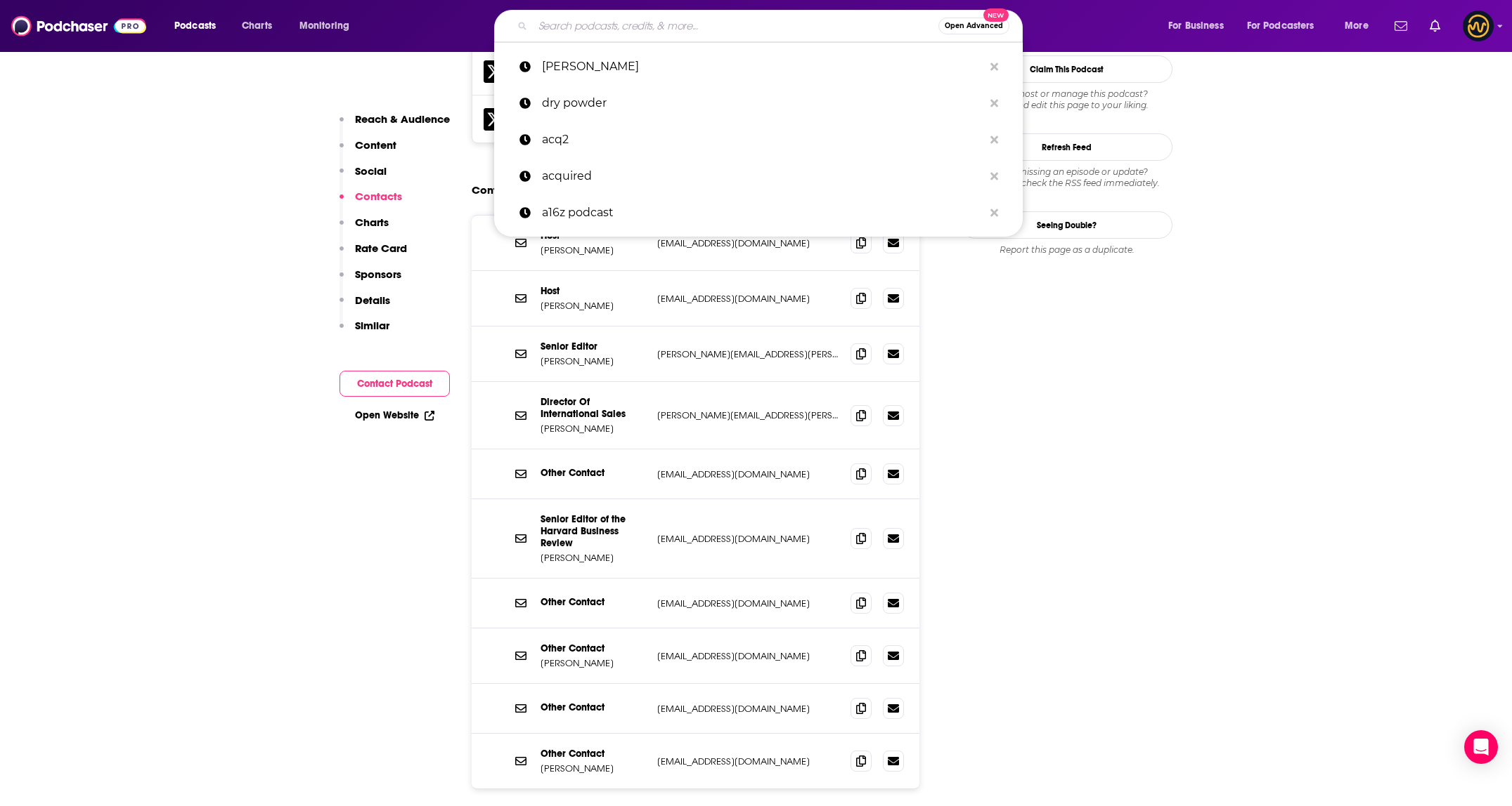
type input "r"
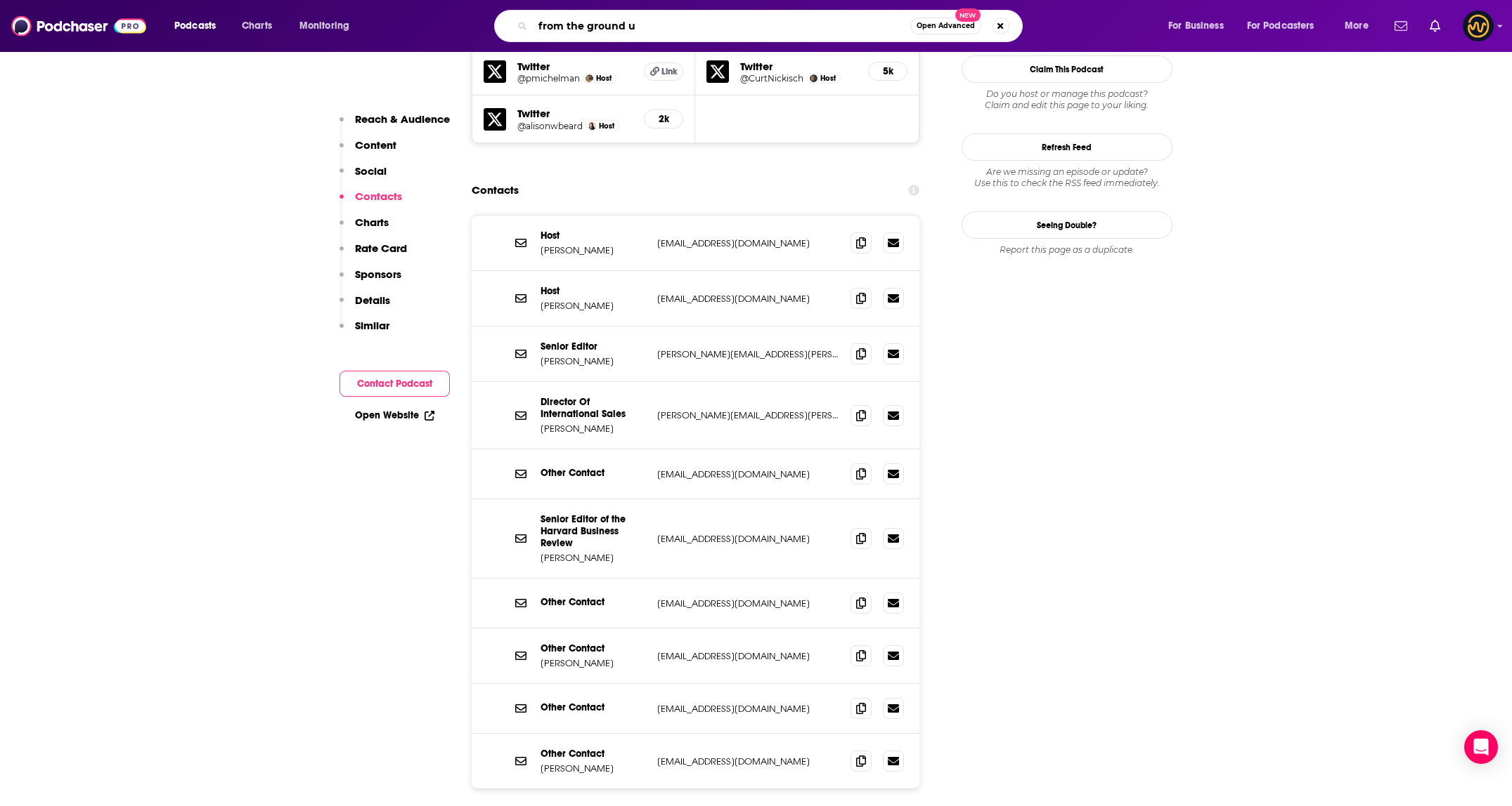
type input "from the ground up"
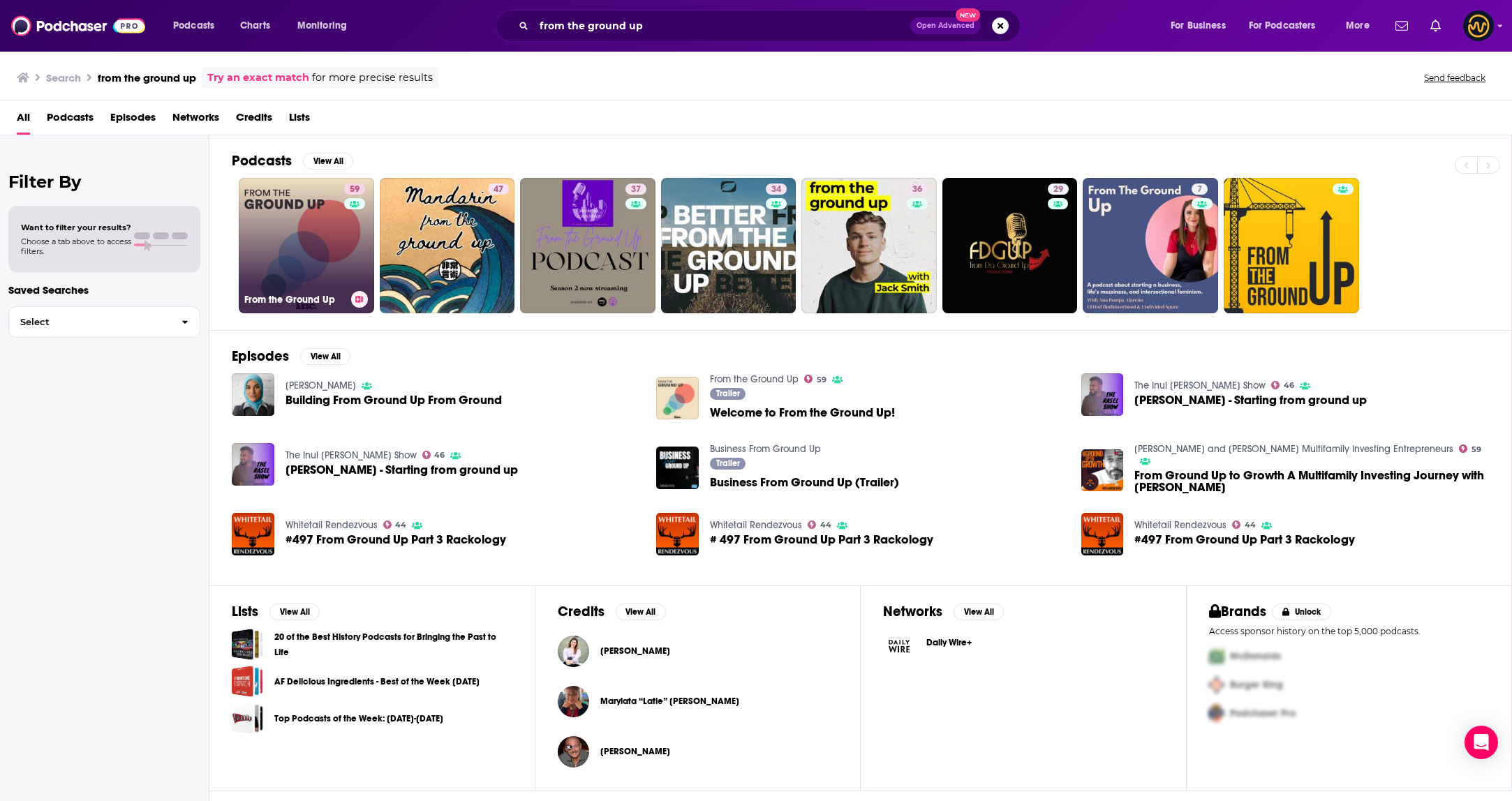
click at [281, 259] on link "59 From the Ground Up" at bounding box center [307, 246] width 135 height 135
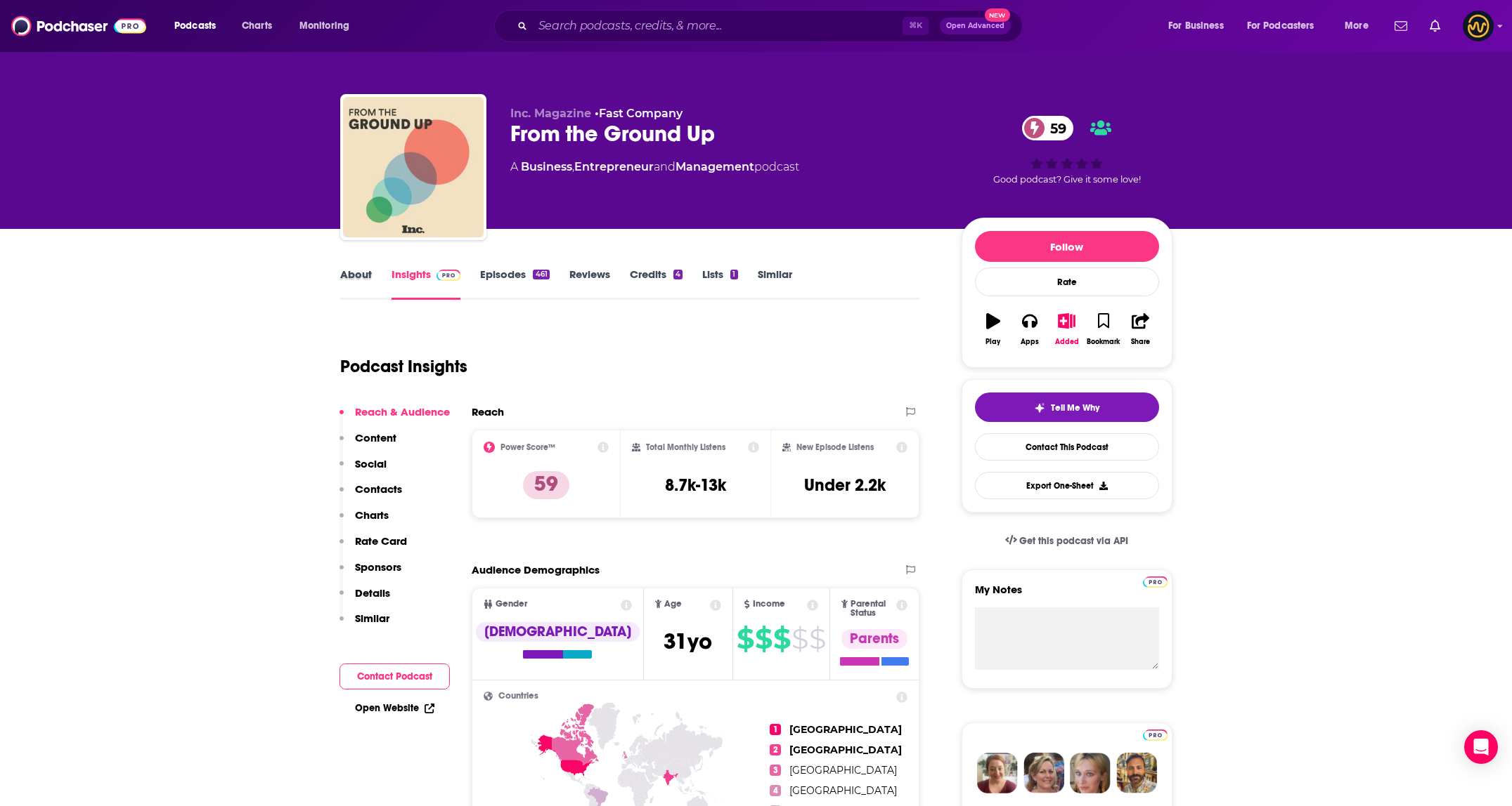
click at [371, 281] on div "About" at bounding box center [365, 283] width 52 height 32
click at [359, 278] on link "About" at bounding box center [356, 283] width 31 height 32
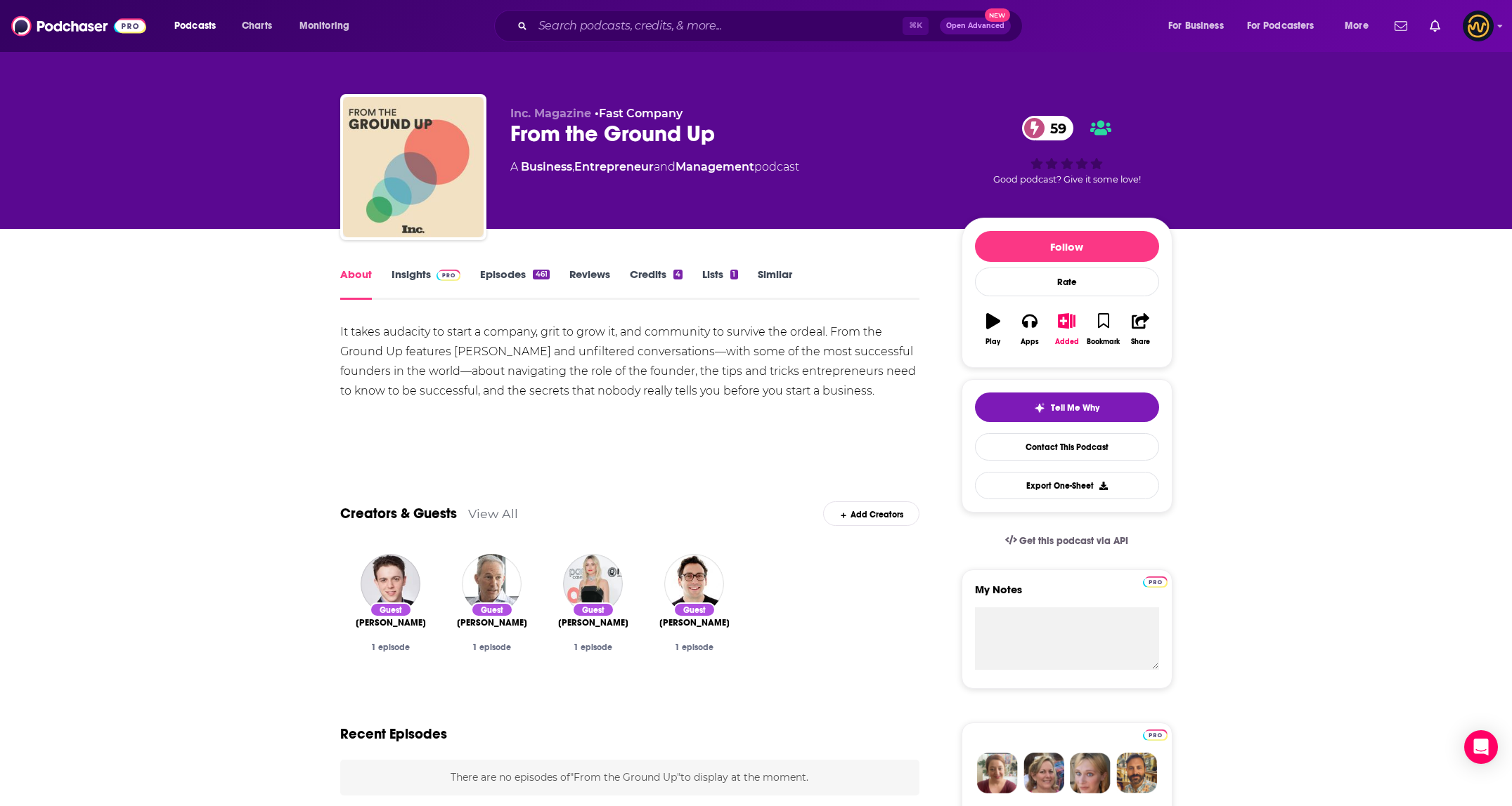
click at [410, 270] on link "Insights" at bounding box center [426, 283] width 70 height 32
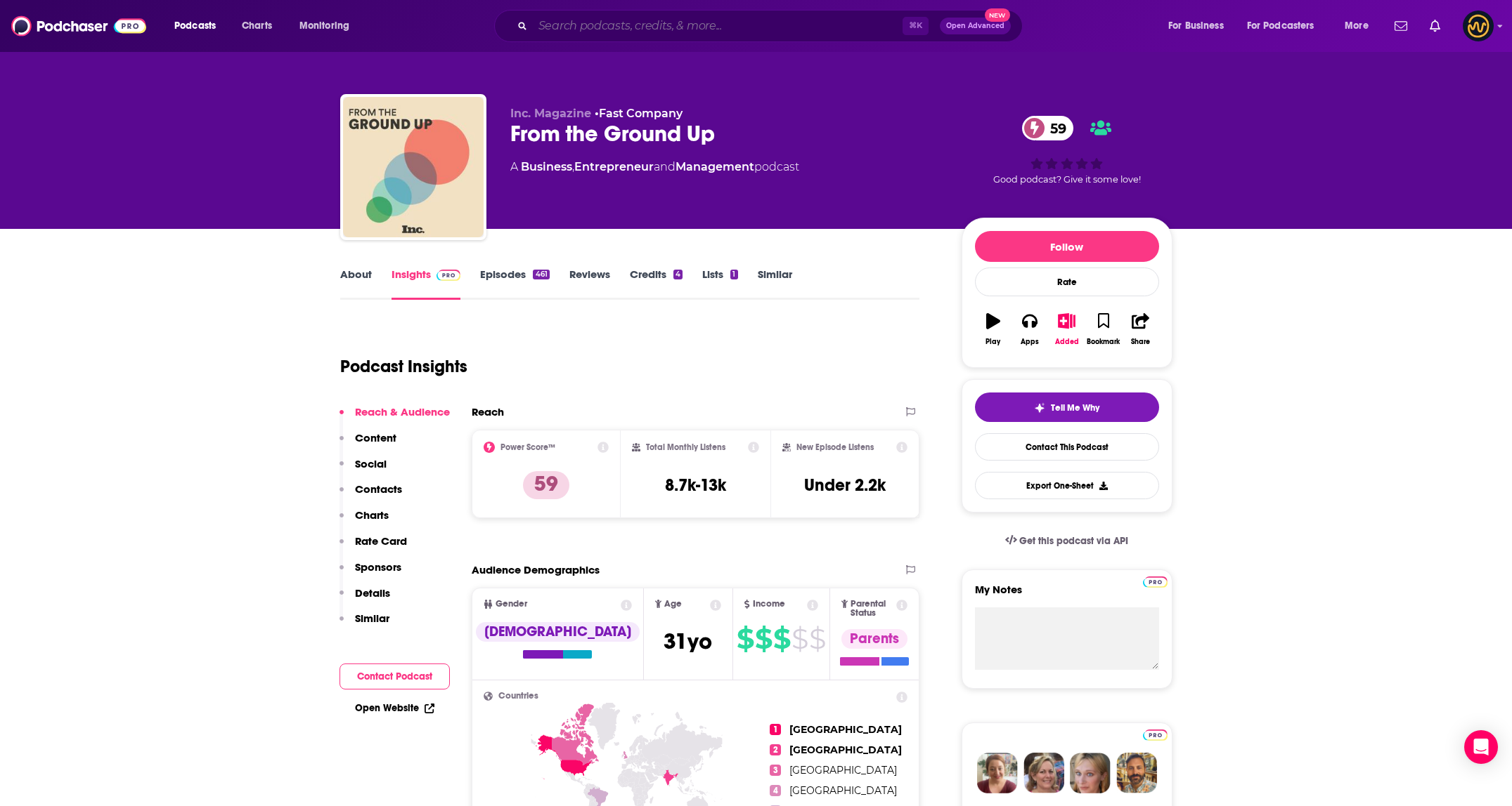
click at [589, 29] on input "Search podcasts, credits, & more..." at bounding box center [718, 26] width 370 height 22
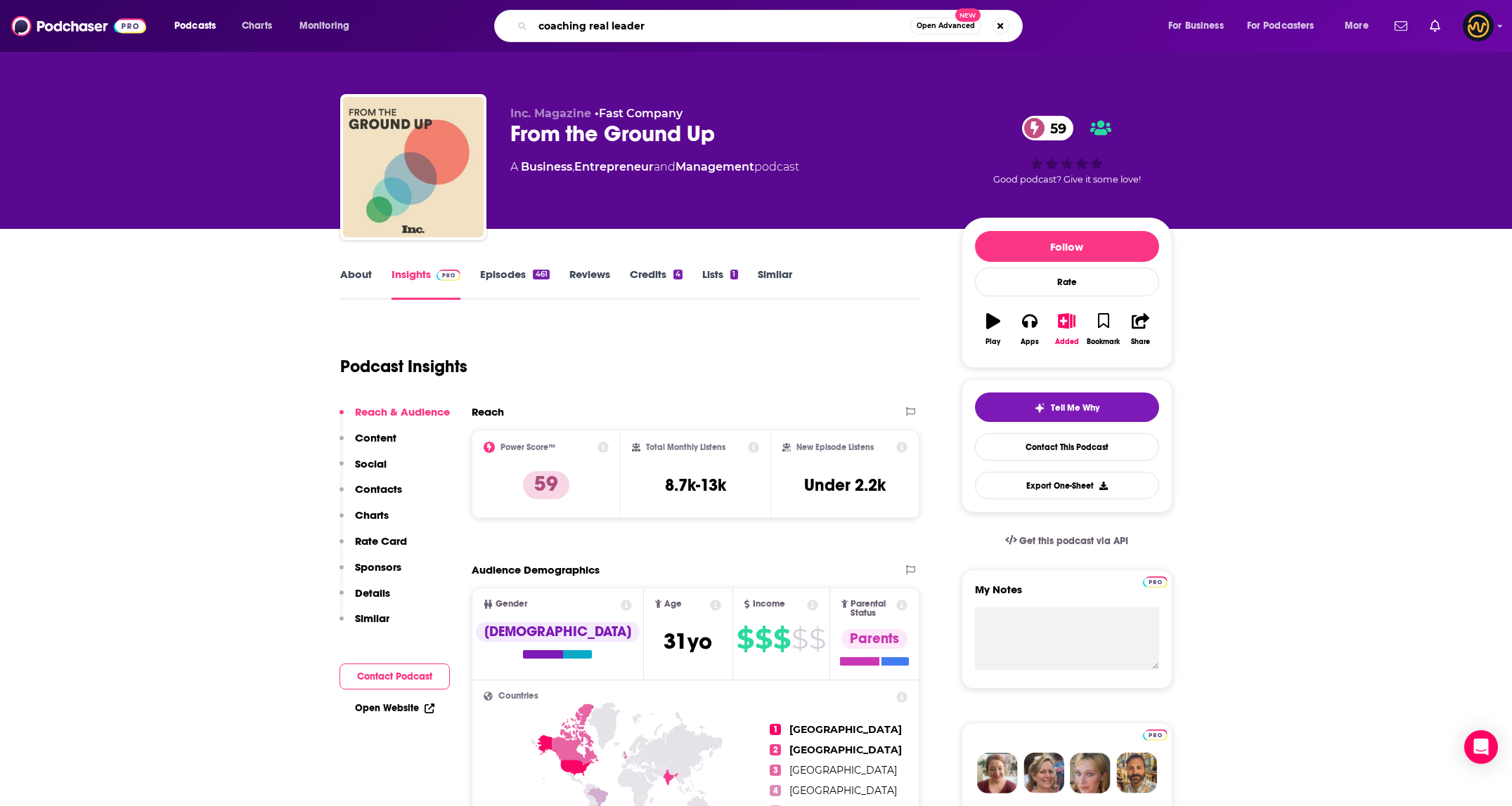
type input "coaching real leaders"
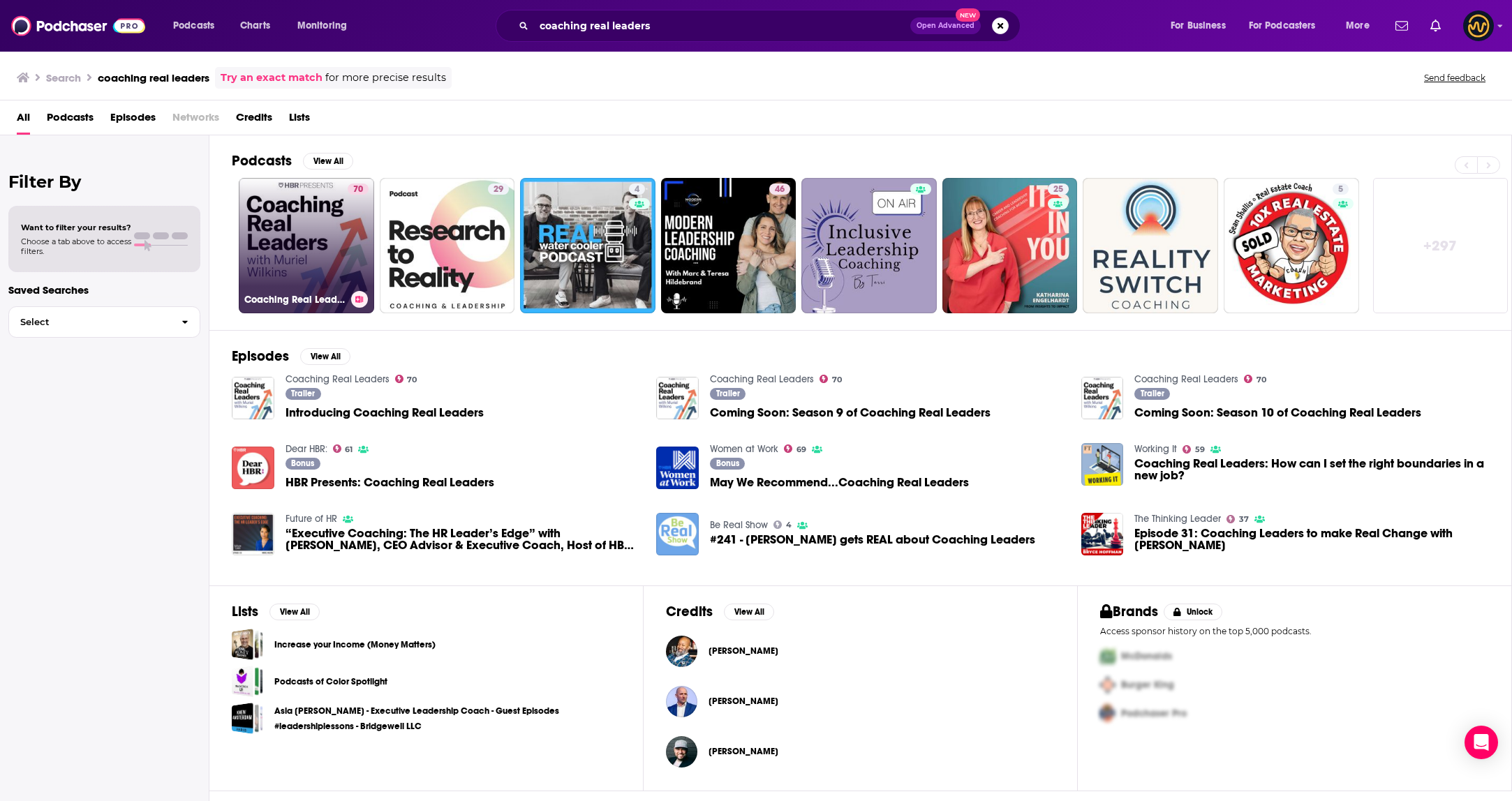
click at [331, 235] on link "70 Coaching Real Leaders" at bounding box center [307, 246] width 135 height 135
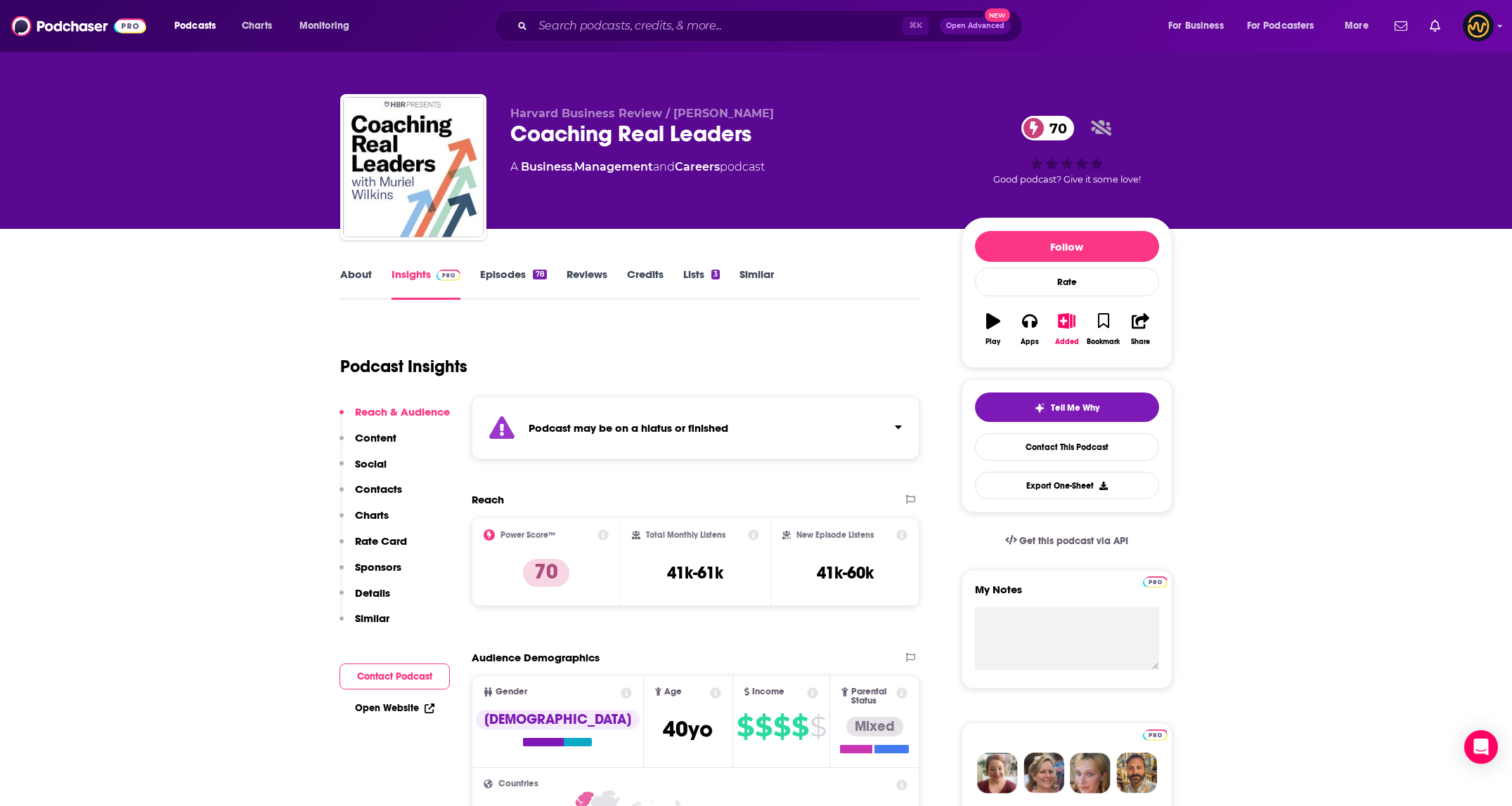
click at [799, 402] on div "Podcast may be on a hiatus or finished" at bounding box center [696, 428] width 448 height 63
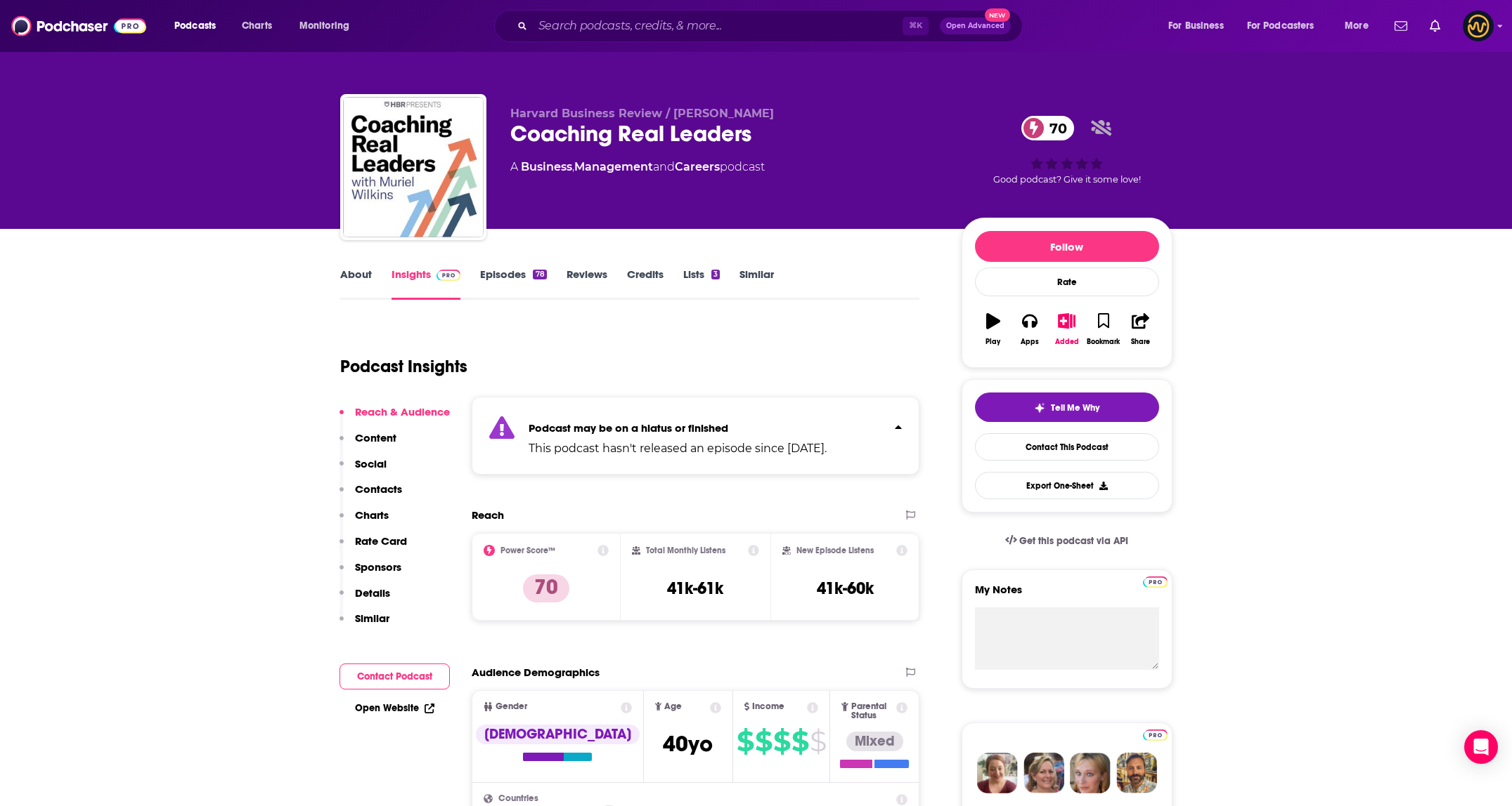
click at [513, 276] on link "Episodes 78" at bounding box center [513, 283] width 66 height 32
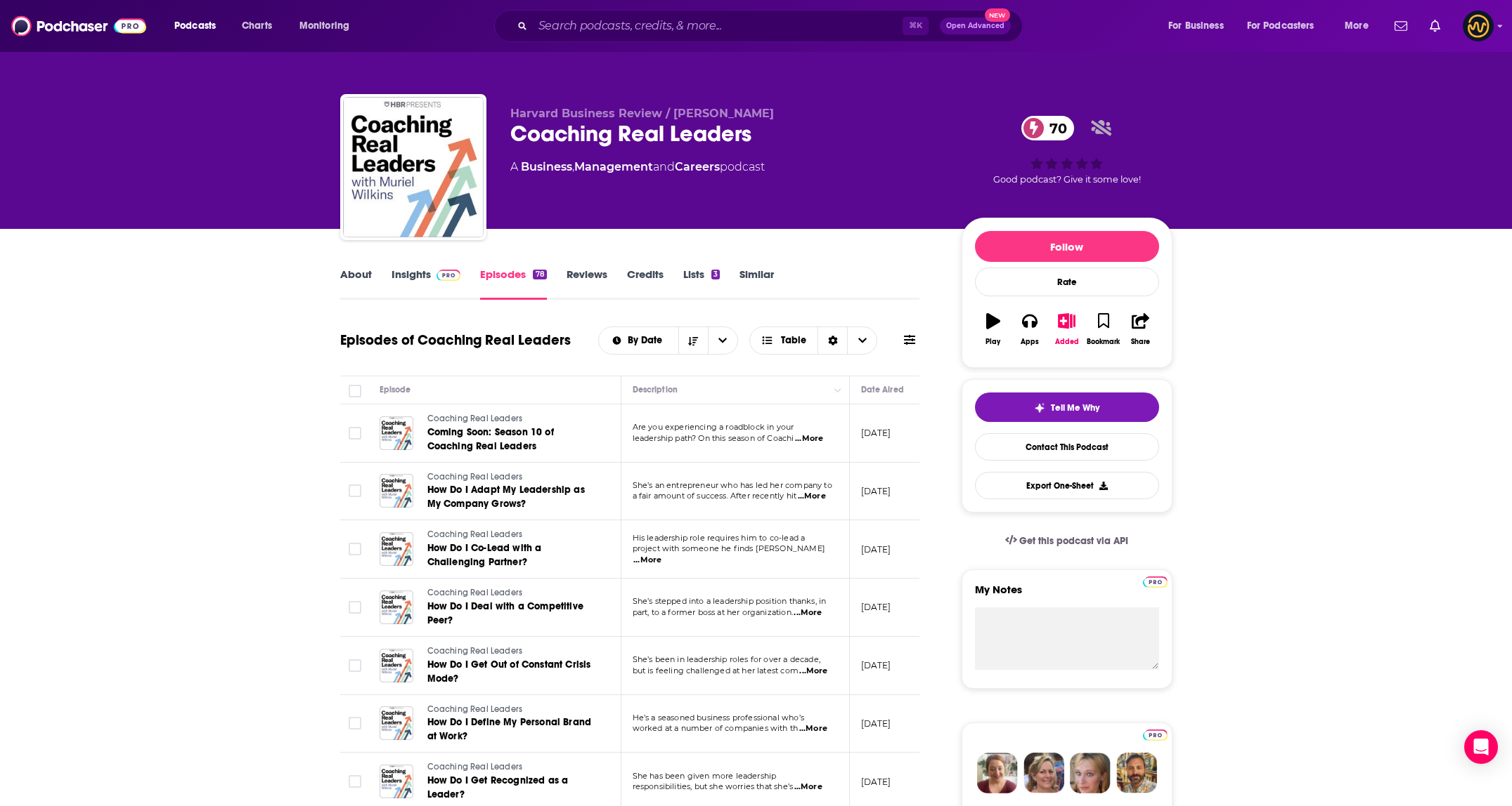
click at [425, 273] on link "Insights" at bounding box center [426, 283] width 70 height 32
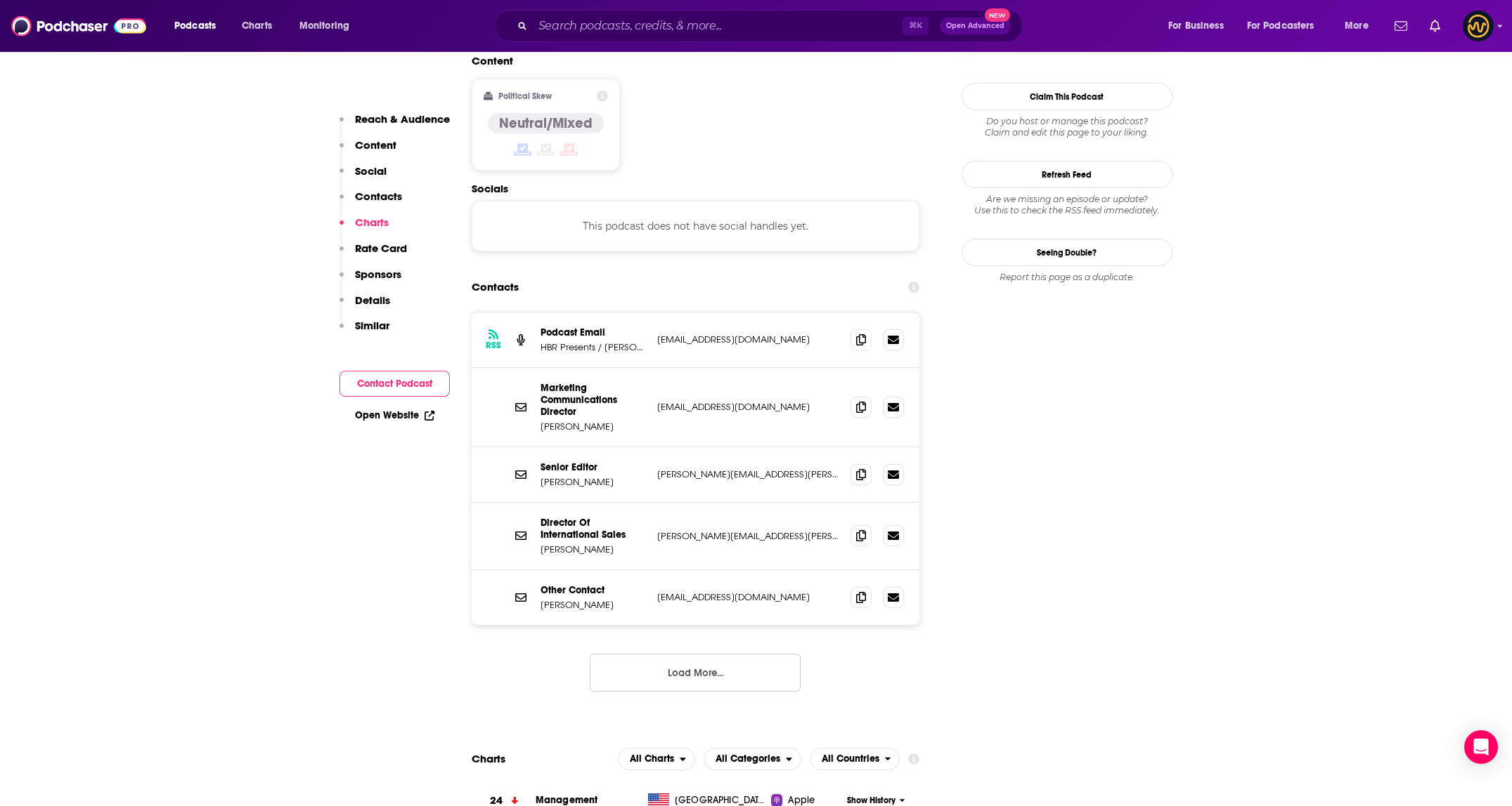
scroll to position [1174, 0]
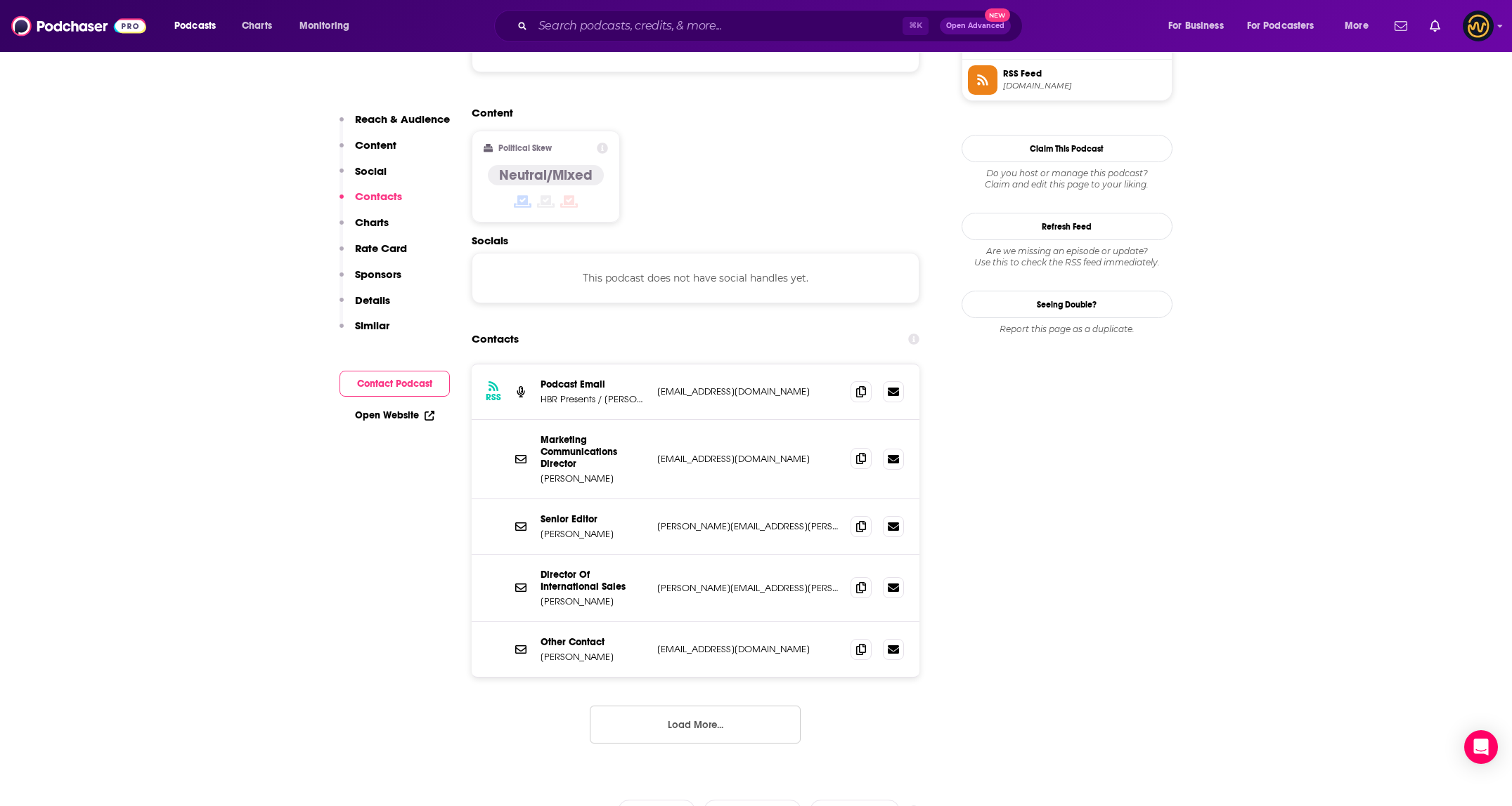
click at [862, 453] on icon at bounding box center [860, 458] width 10 height 11
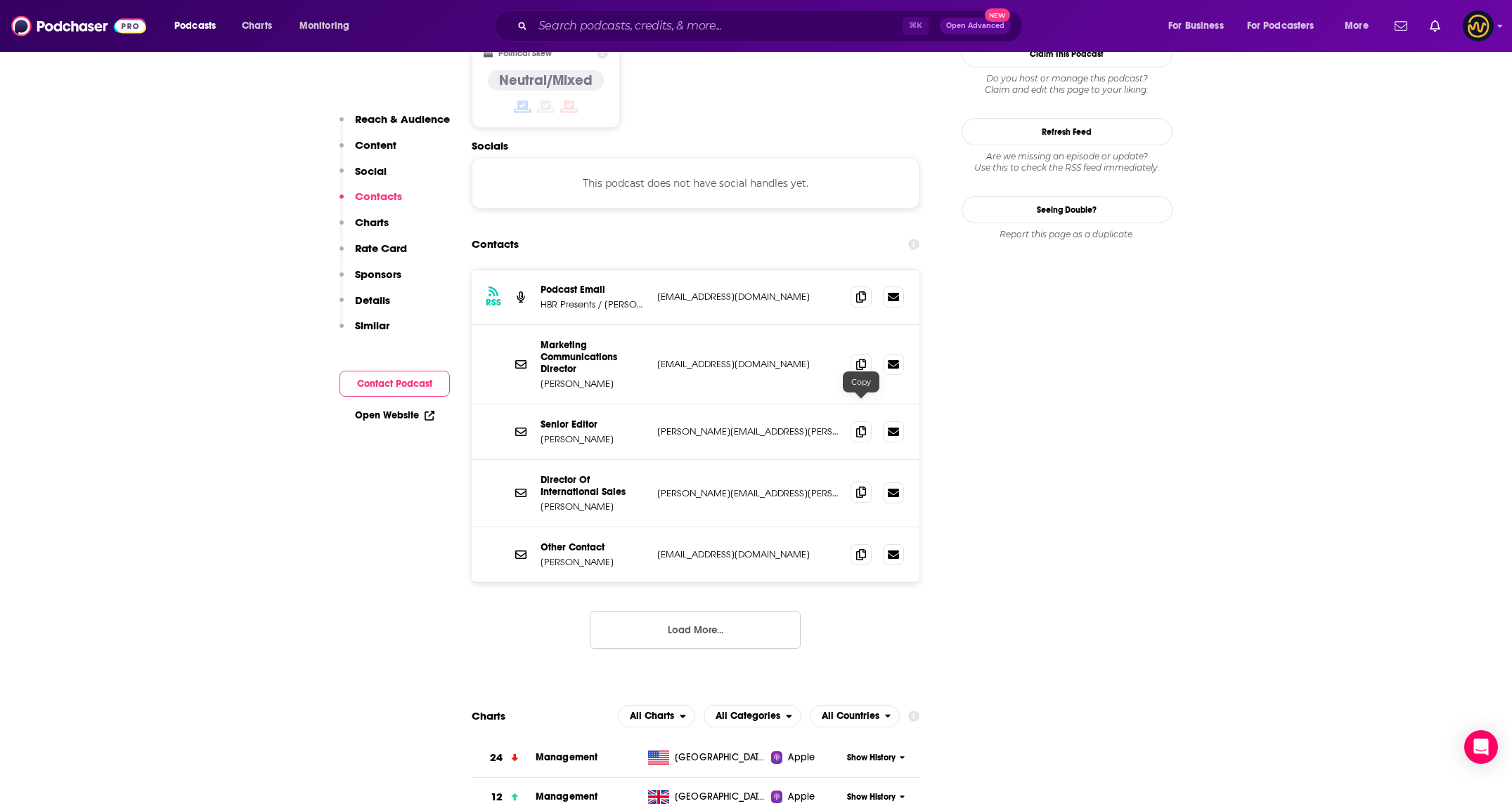
click at [865, 487] on icon at bounding box center [860, 492] width 10 height 11
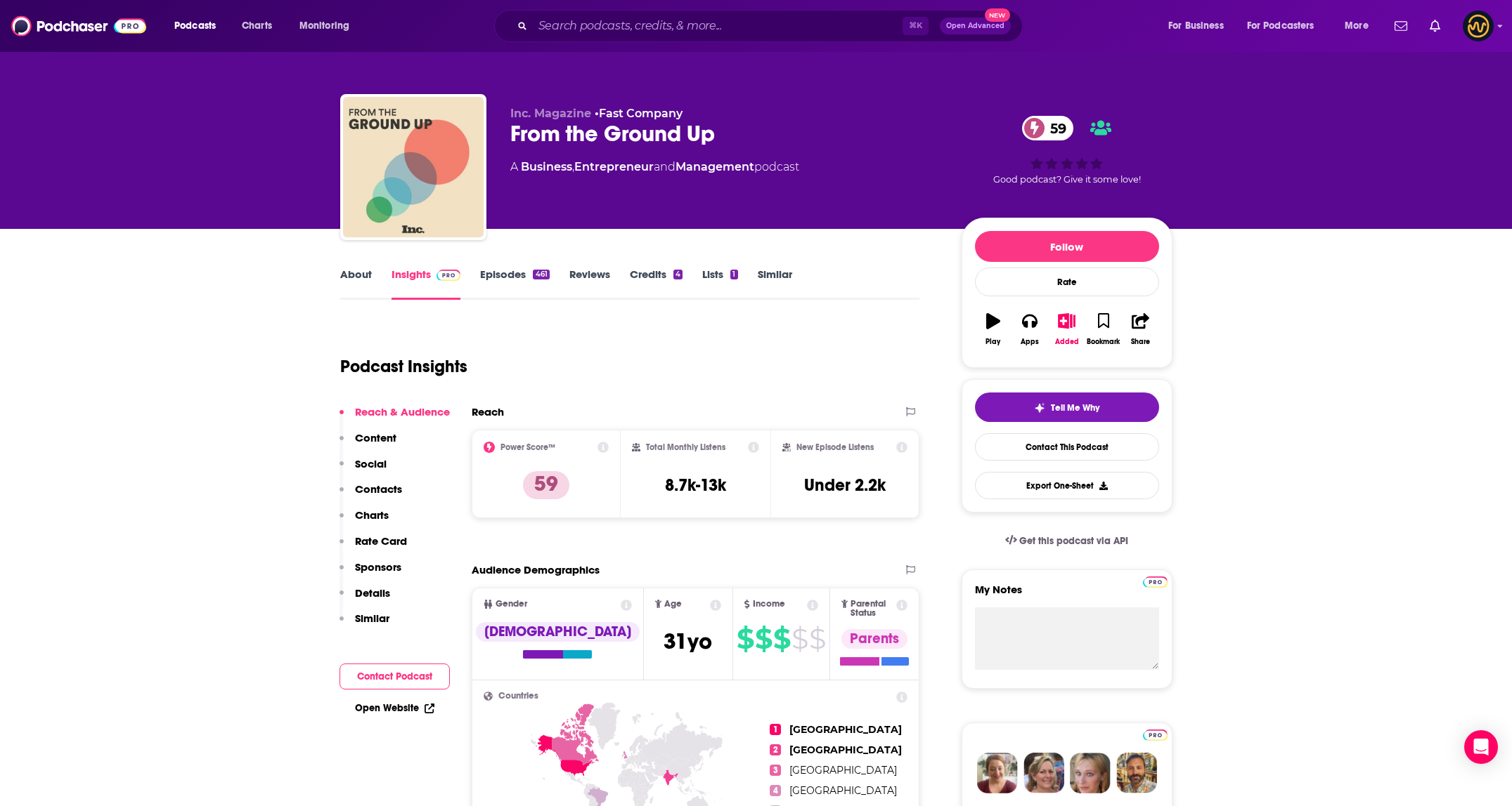
click at [365, 593] on p "Details" at bounding box center [372, 593] width 35 height 13
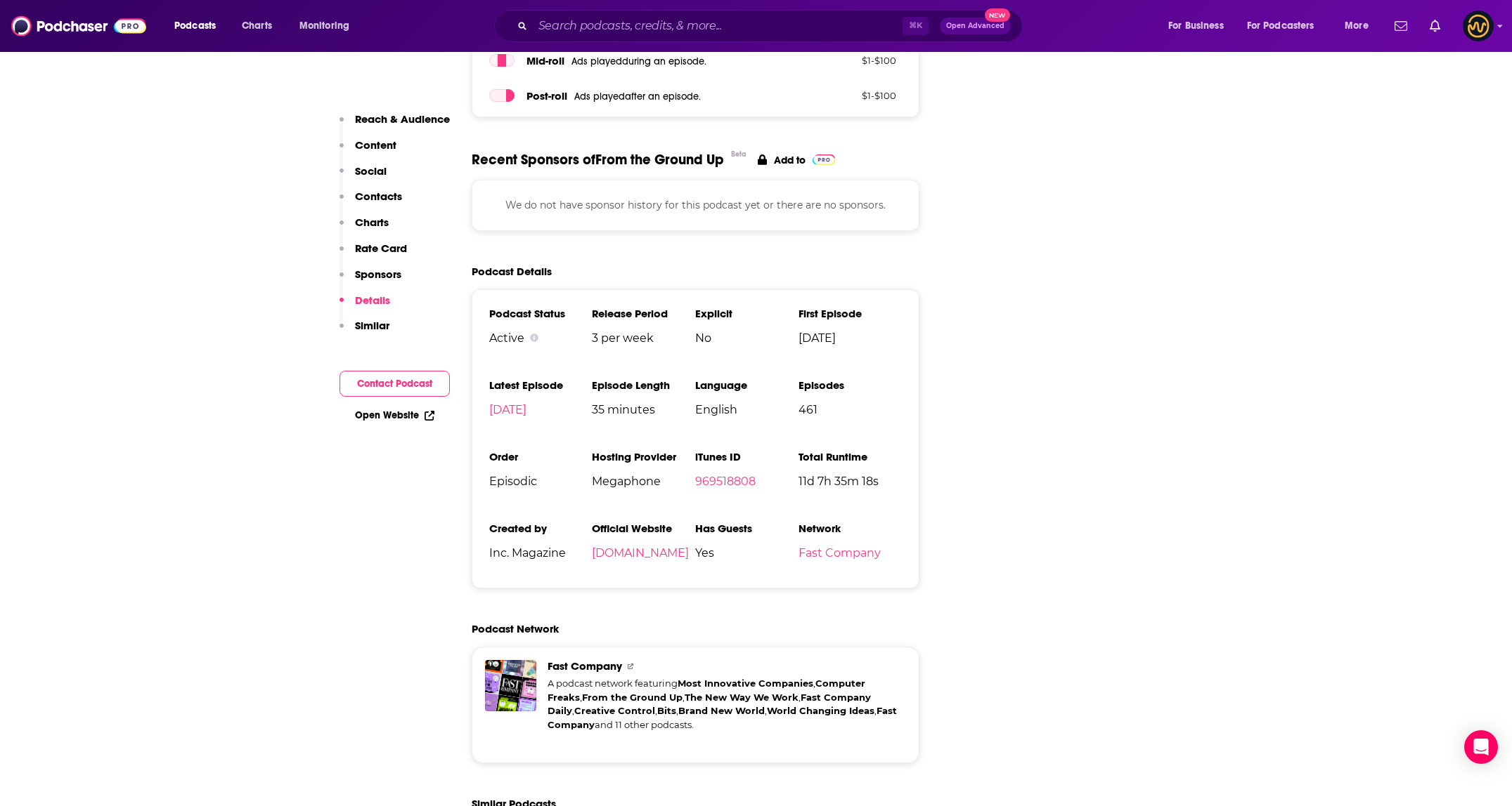
click at [380, 198] on p "Contacts" at bounding box center [378, 196] width 47 height 13
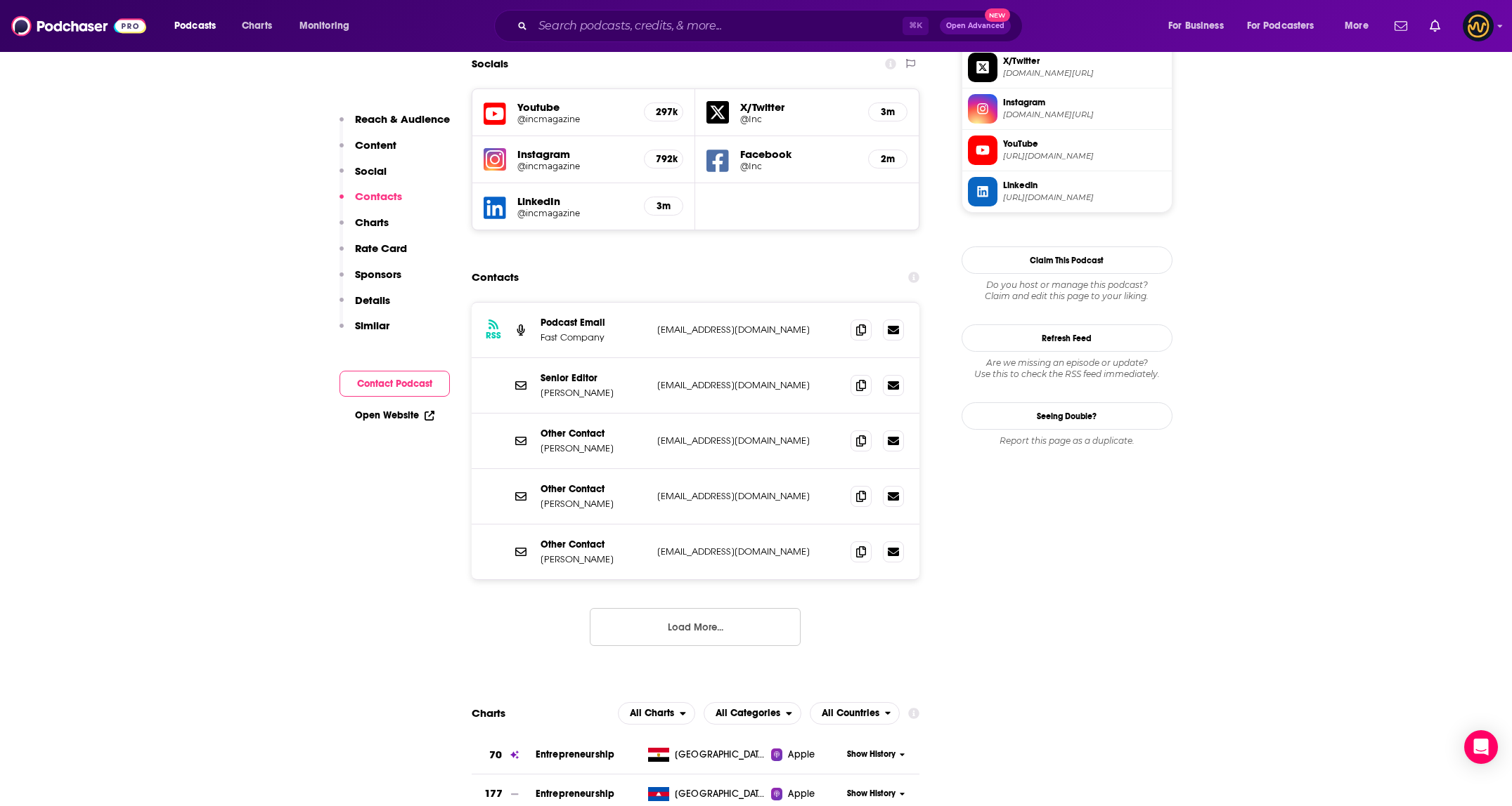
scroll to position [1268, 0]
click at [858, 325] on icon at bounding box center [860, 330] width 10 height 11
click at [863, 376] on span at bounding box center [861, 386] width 21 height 21
click at [865, 431] on span at bounding box center [861, 441] width 21 height 21
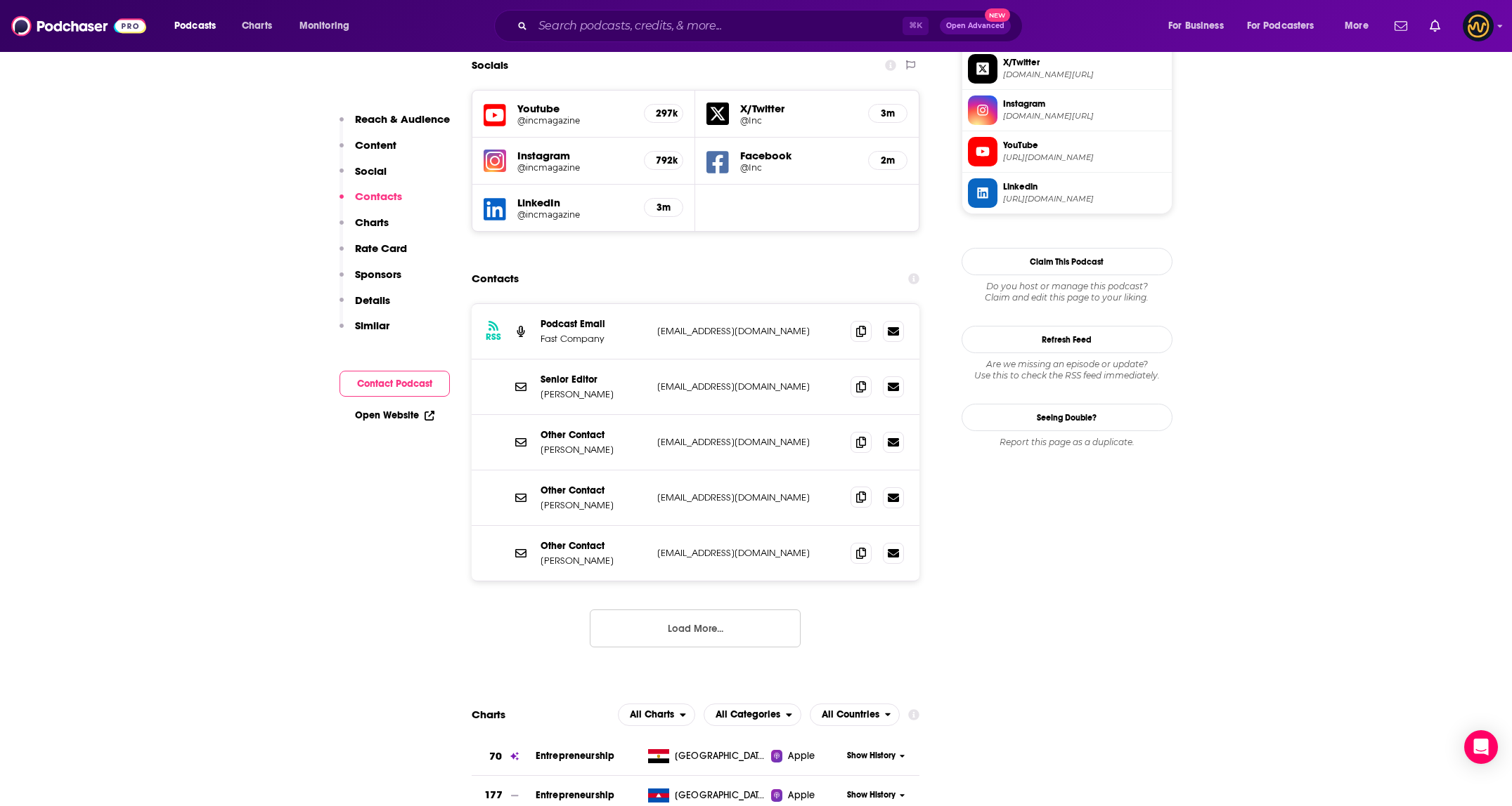
click at [868, 487] on span at bounding box center [861, 497] width 21 height 21
click at [697, 610] on button "Load More..." at bounding box center [695, 628] width 211 height 38
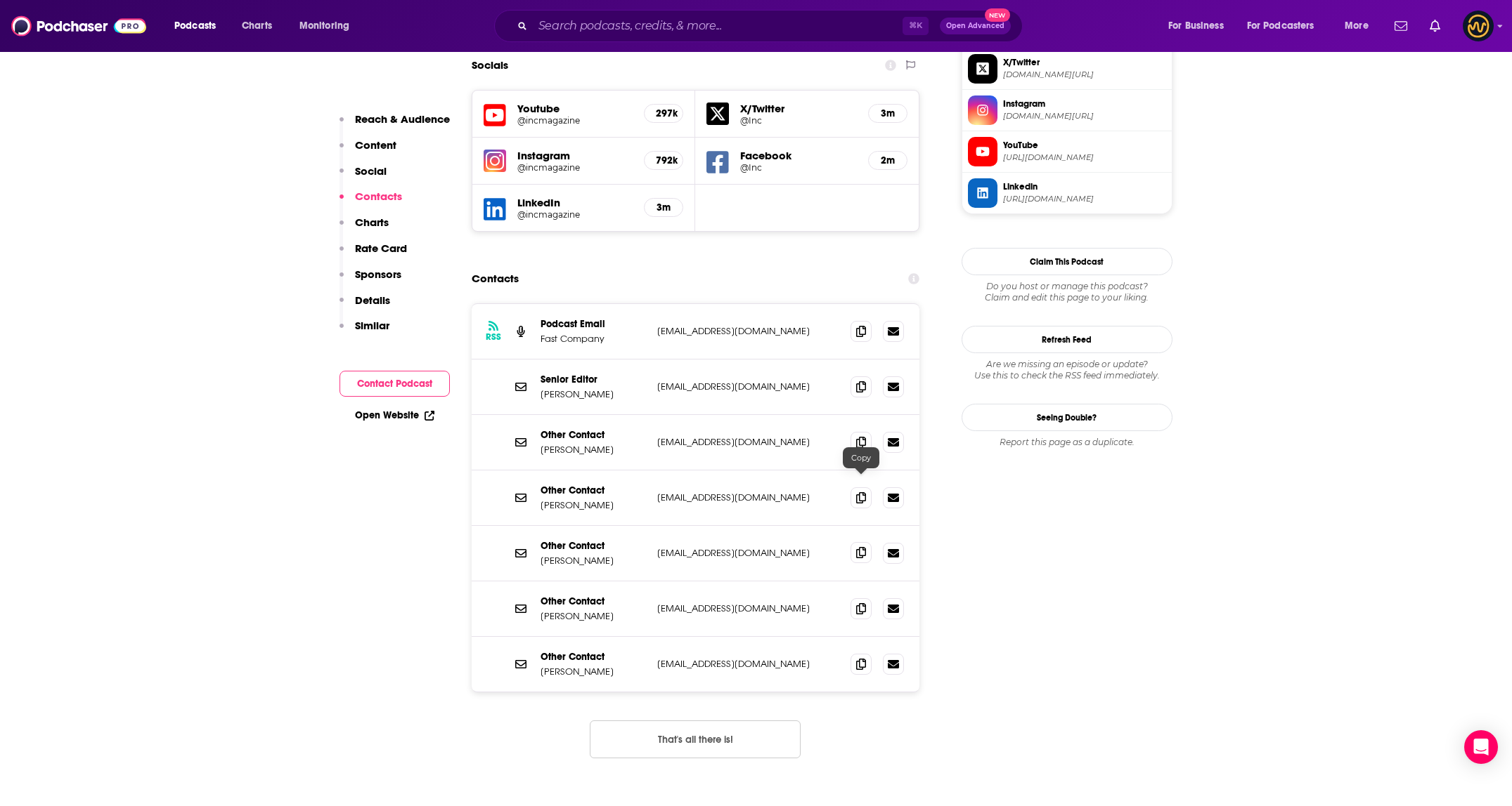
click at [855, 542] on span at bounding box center [861, 553] width 21 height 21
click at [704, 26] on input "Search podcasts, credits, & more..." at bounding box center [718, 26] width 370 height 22
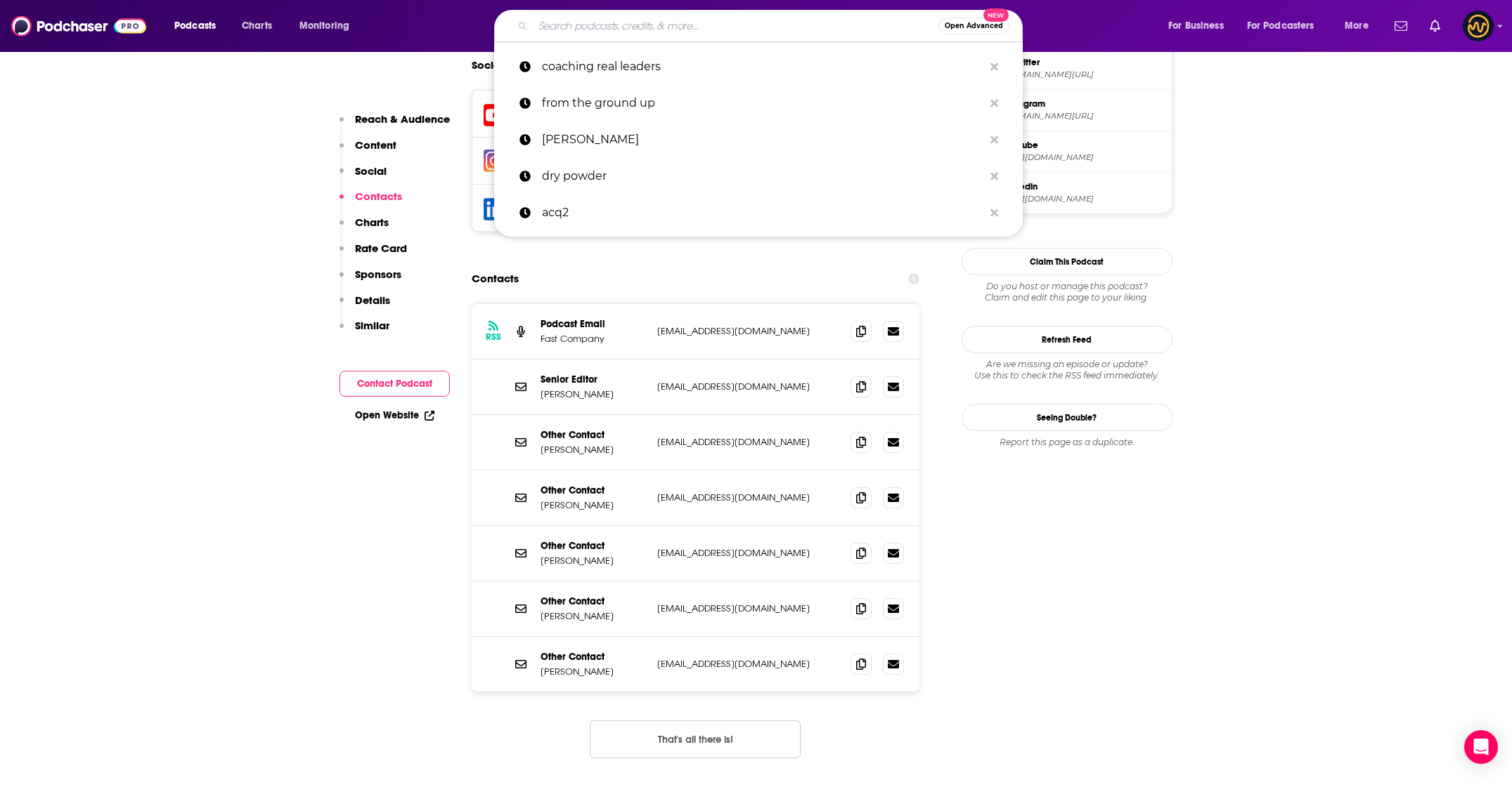
click at [704, 26] on input "Search podcasts, credits, & more..." at bounding box center [735, 26] width 406 height 22
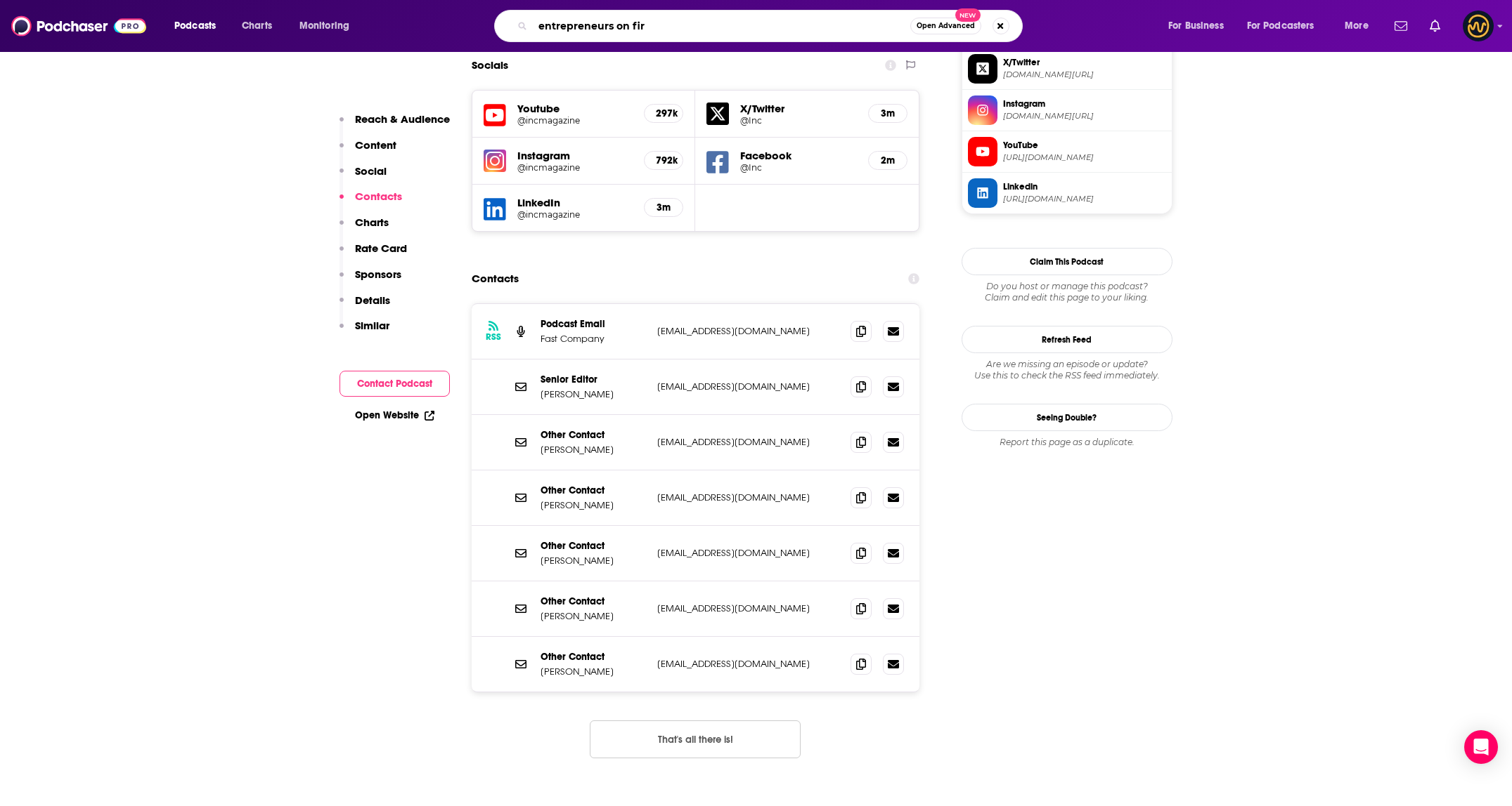
type input "entrepreneurs on fire"
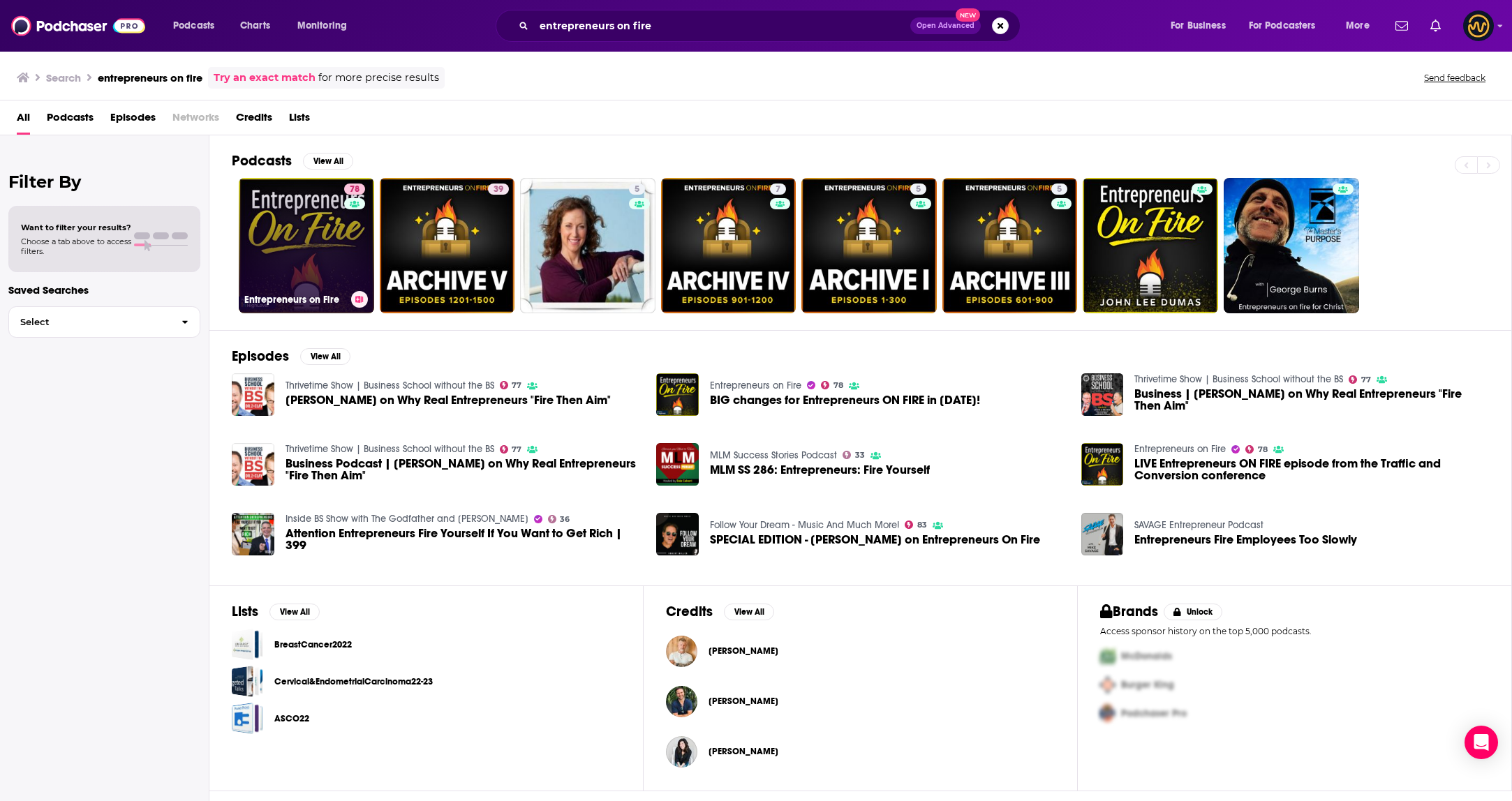
click at [303, 226] on link "78 Entrepreneurs on Fire" at bounding box center [307, 246] width 135 height 135
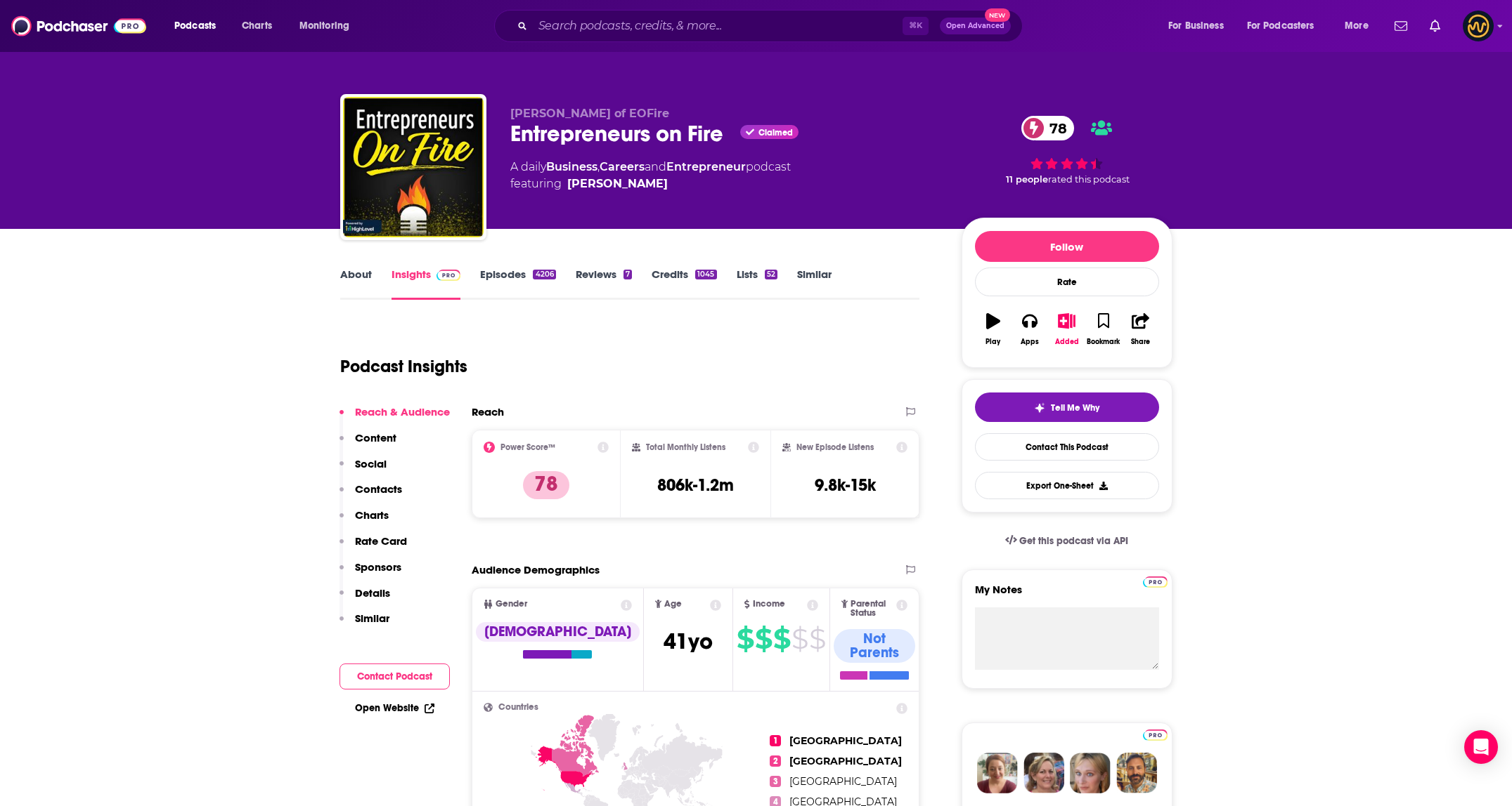
click at [381, 487] on p "Contacts" at bounding box center [378, 489] width 47 height 13
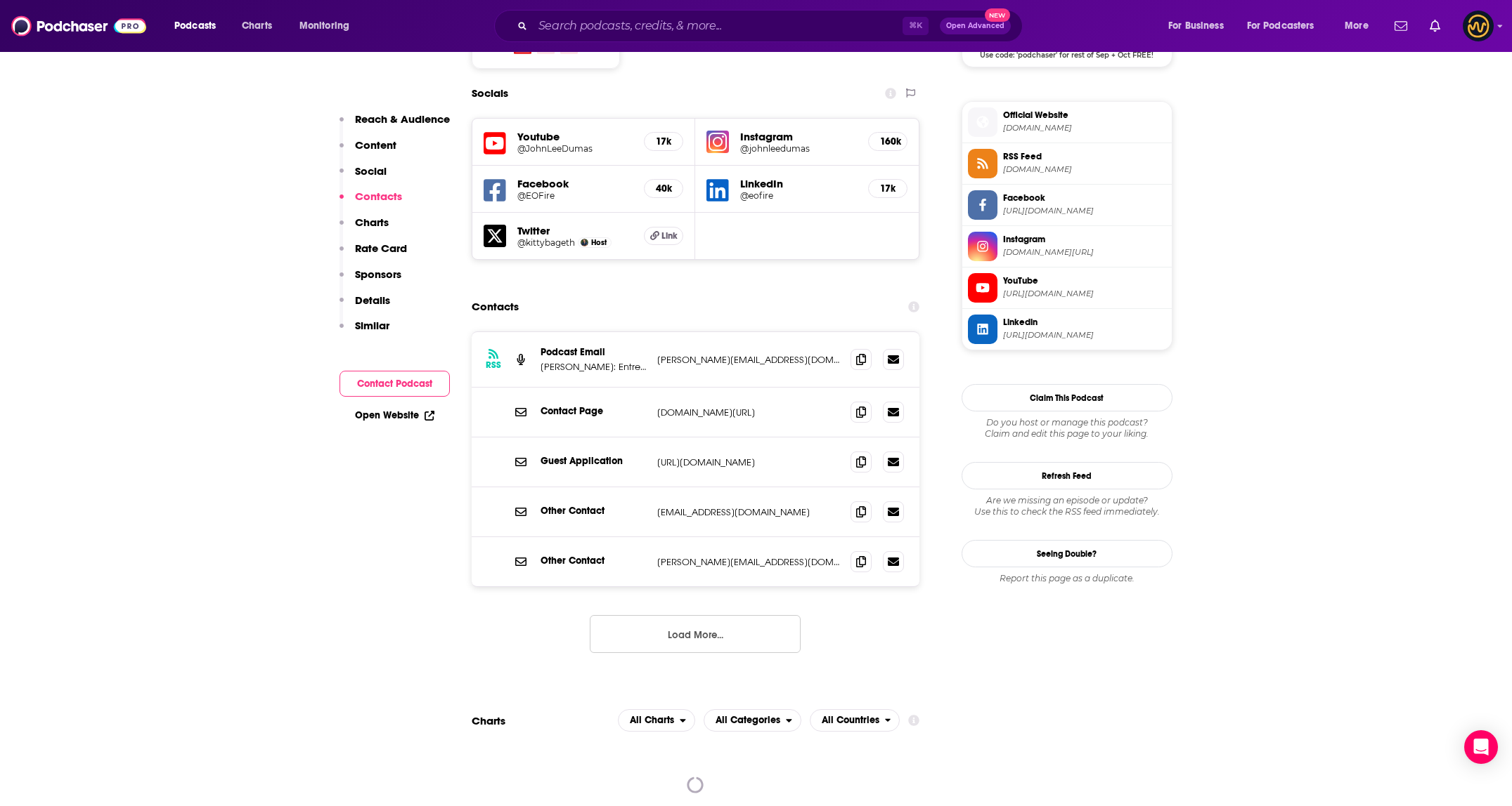
scroll to position [1221, 0]
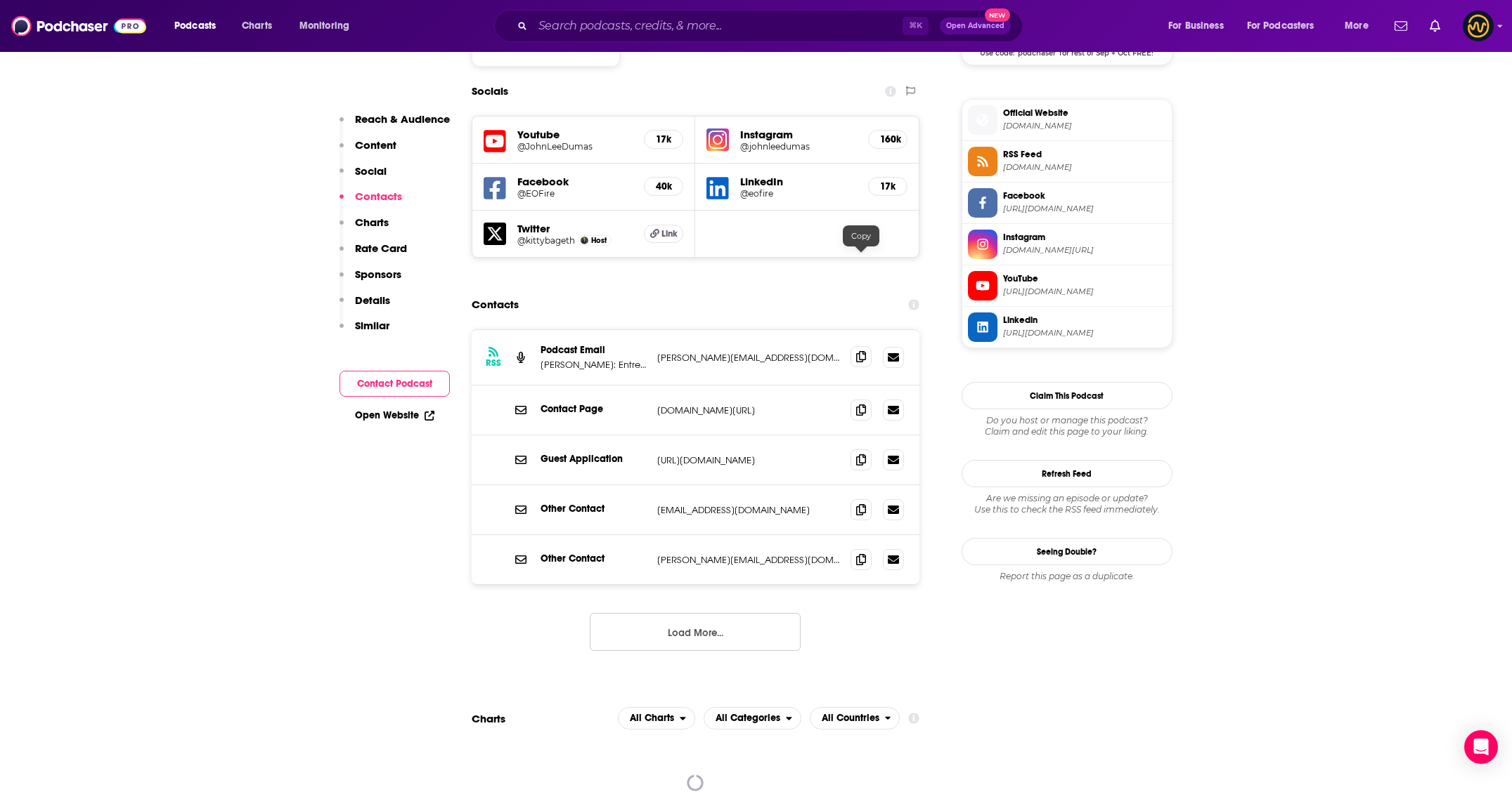
click at [855, 347] on span at bounding box center [861, 357] width 21 height 21
click at [854, 399] on span at bounding box center [861, 409] width 21 height 21
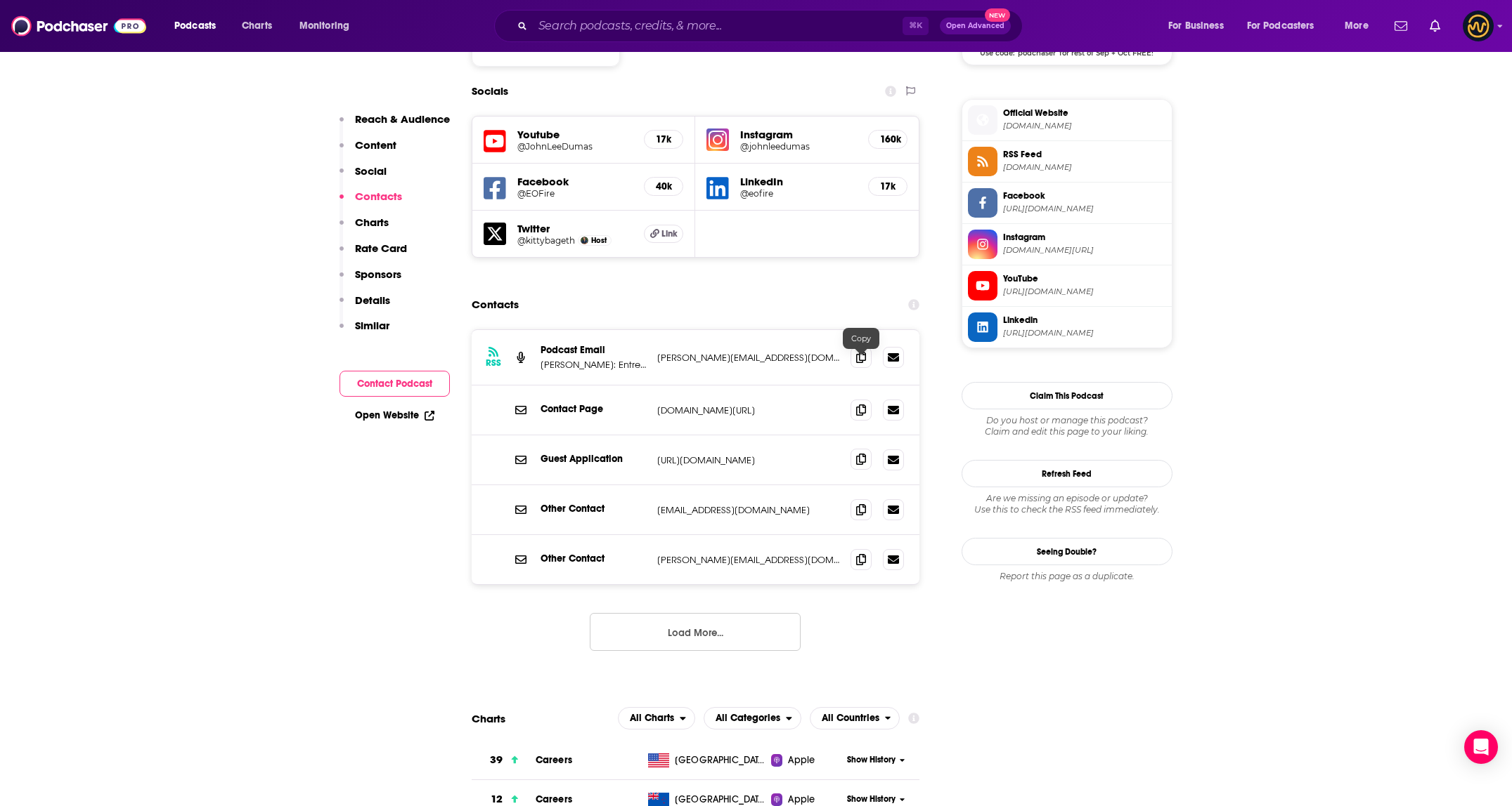
click at [865, 453] on icon at bounding box center [860, 459] width 10 height 11
click at [857, 503] on icon at bounding box center [860, 509] width 10 height 11
click at [634, 31] on input "Search podcasts, credits, & more..." at bounding box center [718, 26] width 370 height 22
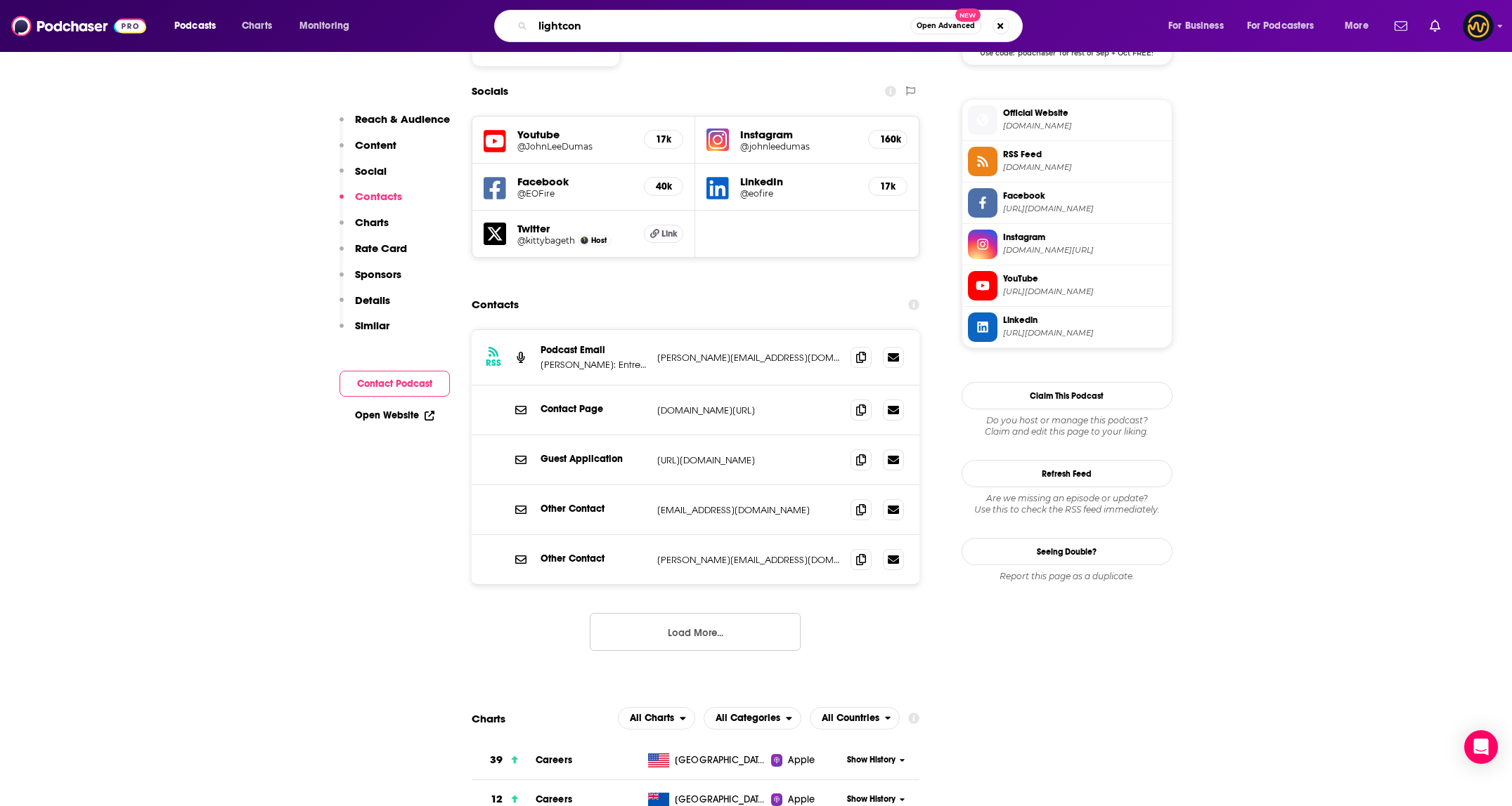
type input "lightcone"
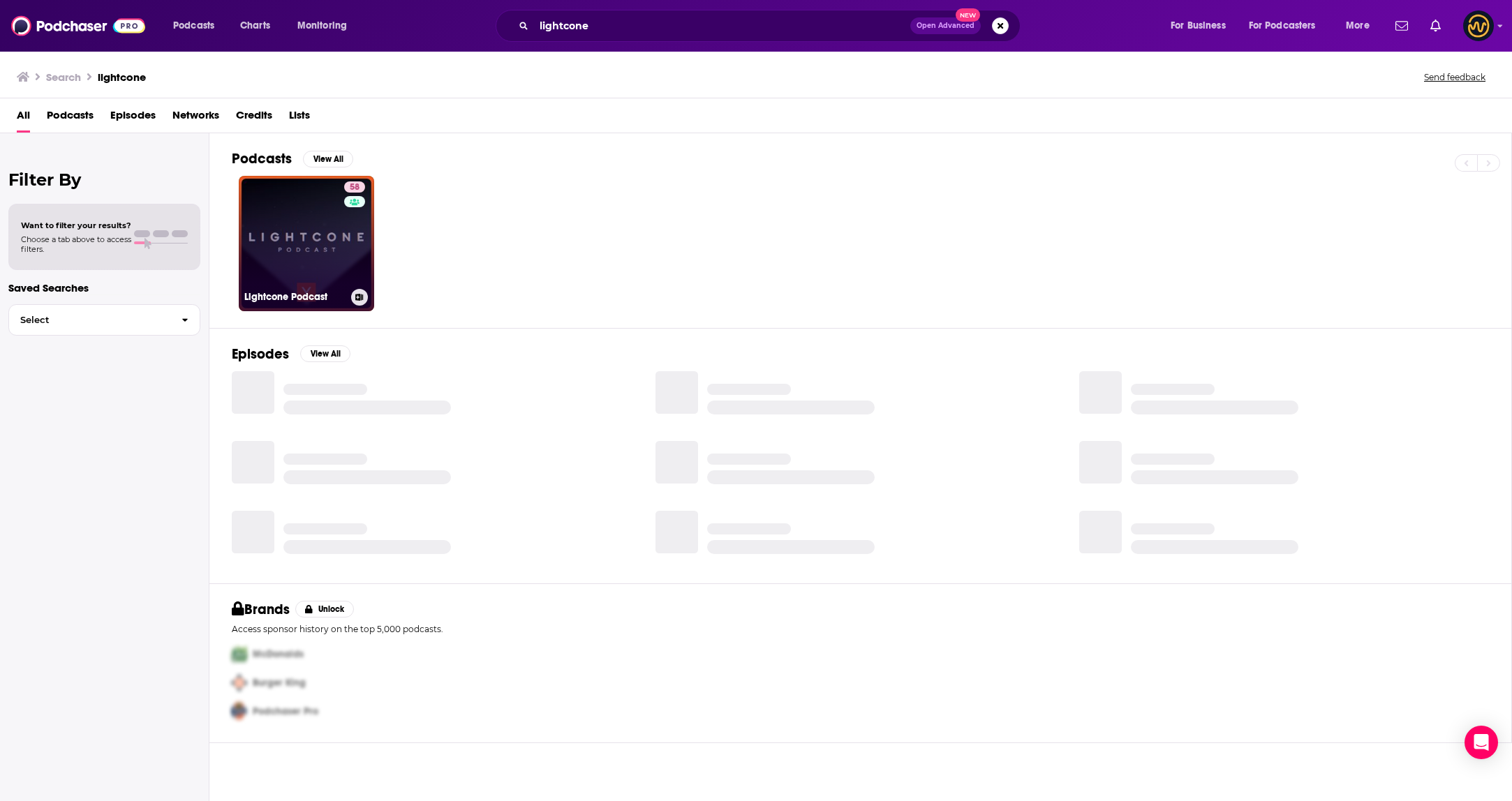
click at [291, 238] on link "58 Lightcone Podcast" at bounding box center [307, 243] width 135 height 135
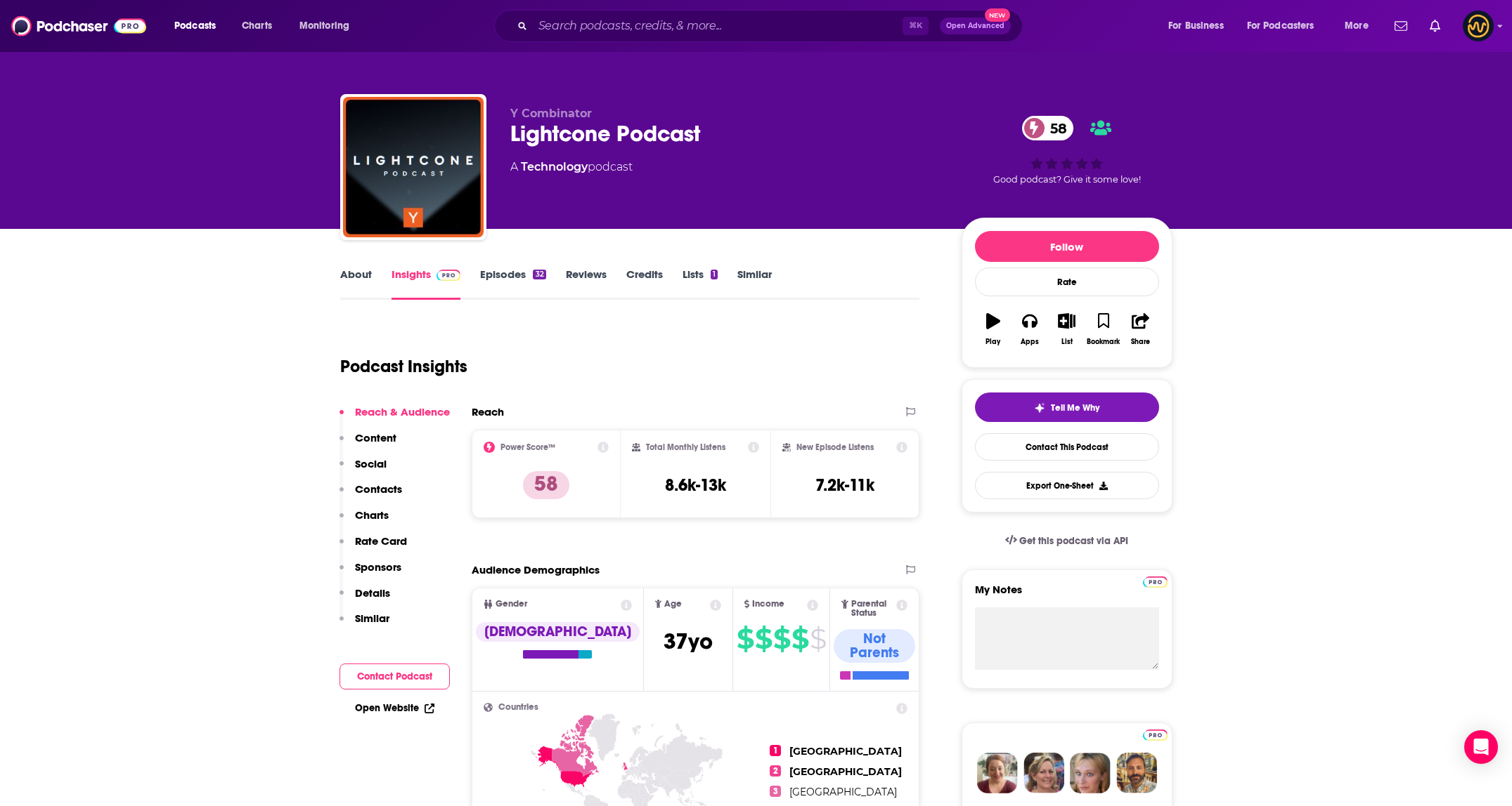
click at [348, 281] on link "About" at bounding box center [356, 283] width 31 height 32
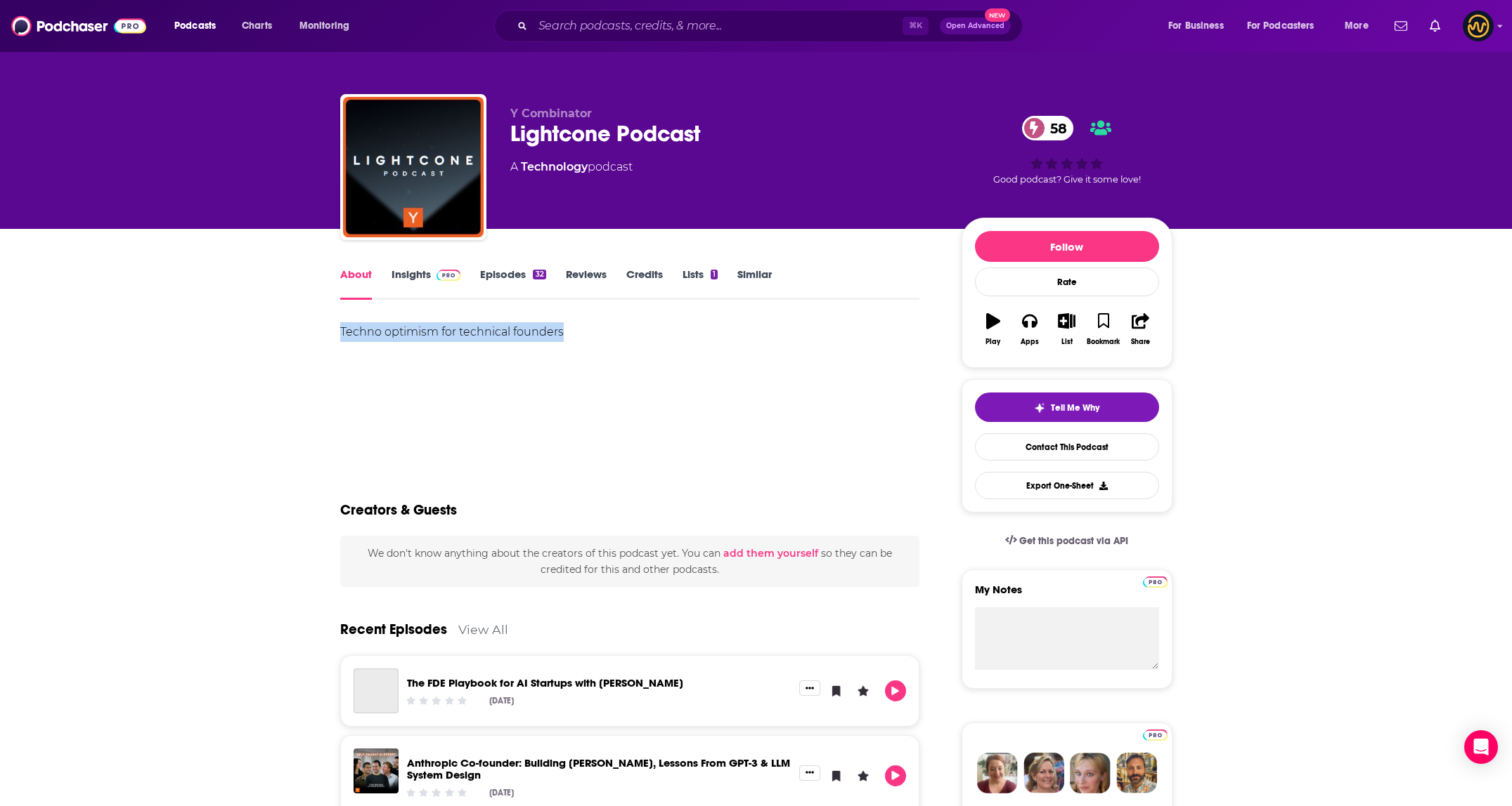
drag, startPoint x: 330, startPoint y: 330, endPoint x: 587, endPoint y: 347, distance: 257.6
copy div "Techno optimism for technical founders"
click at [413, 275] on link "Insights" at bounding box center [426, 283] width 70 height 32
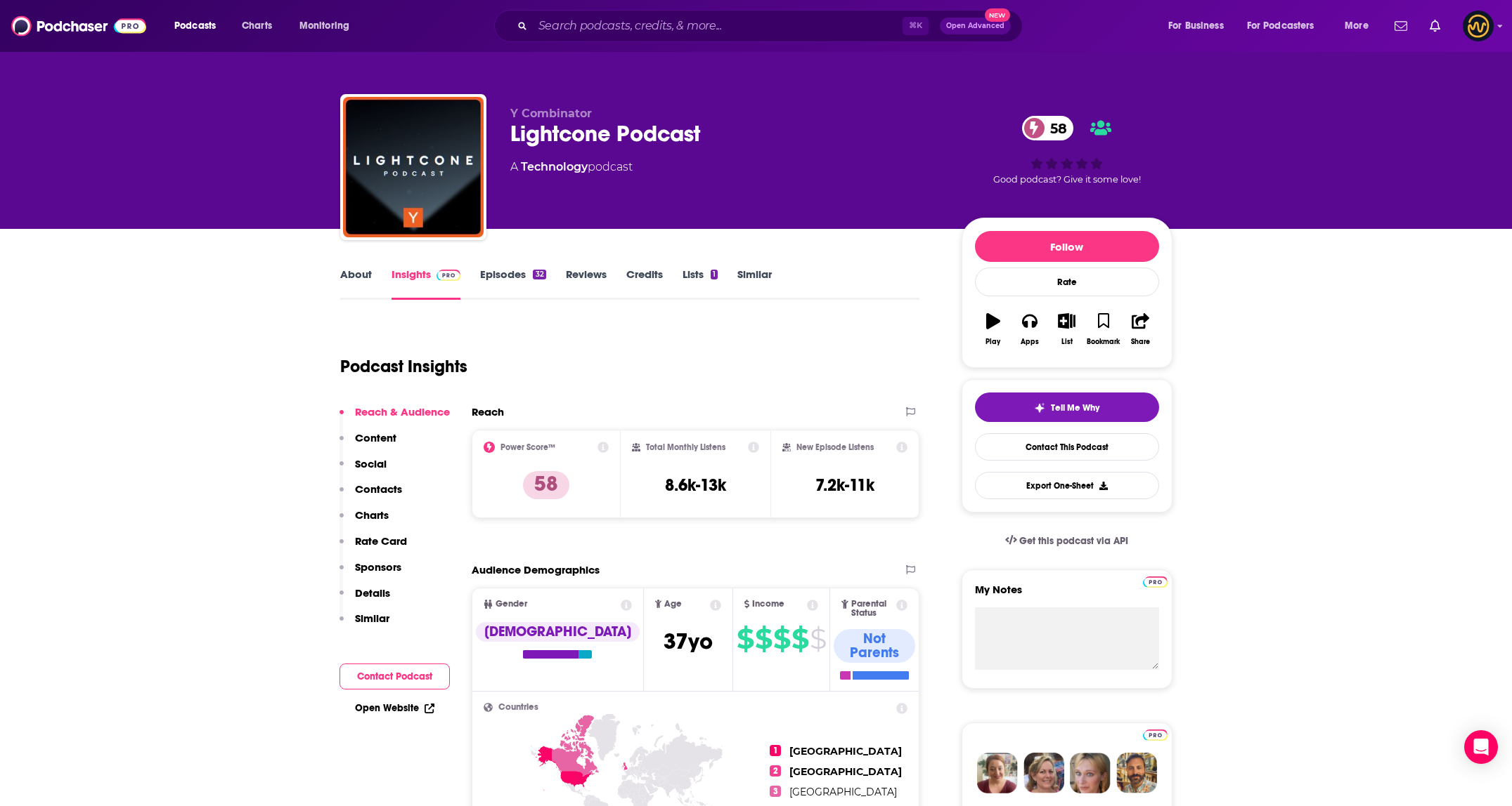
click at [378, 495] on p "Contacts" at bounding box center [378, 489] width 47 height 13
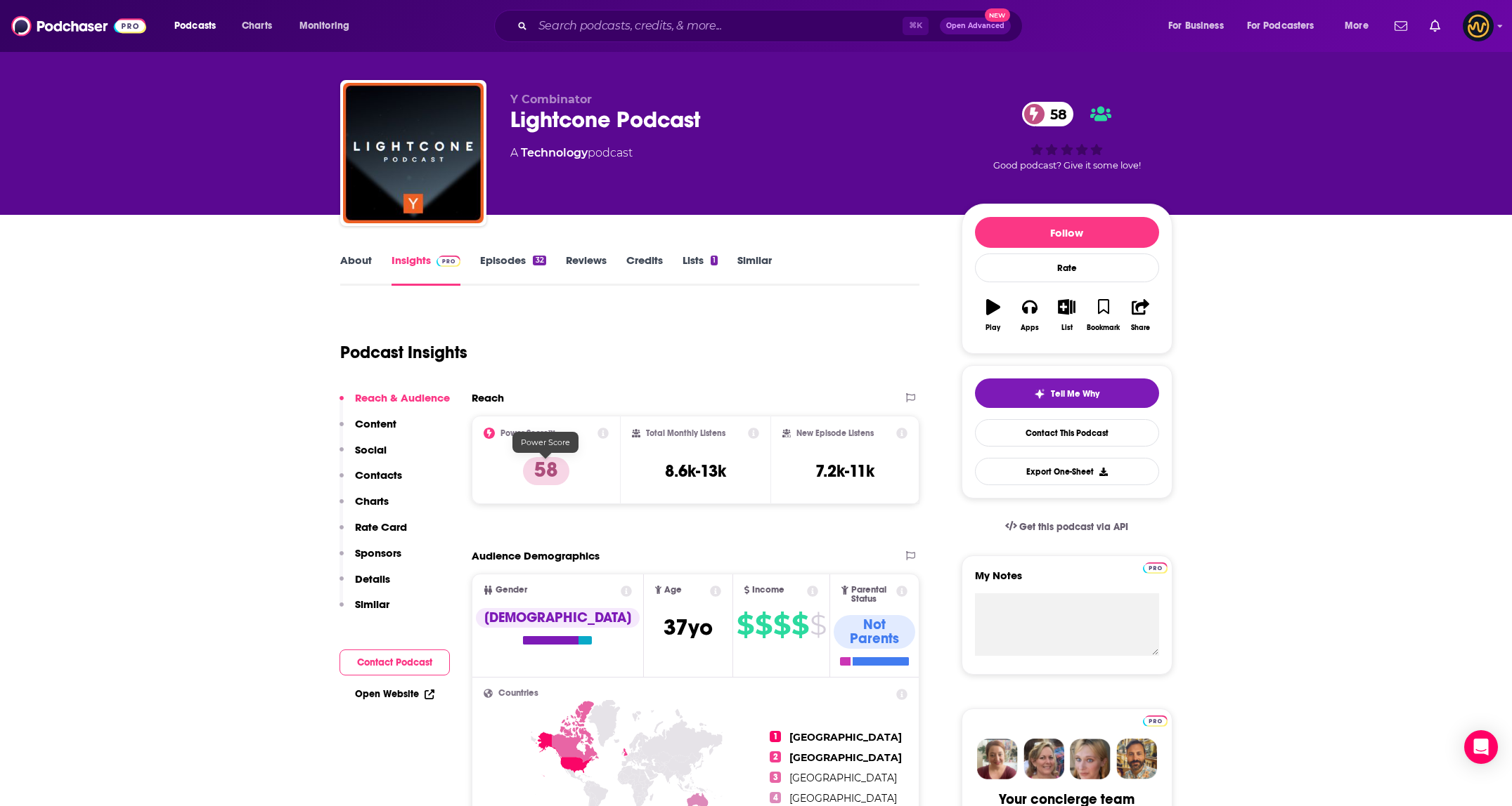
scroll to position [28, 0]
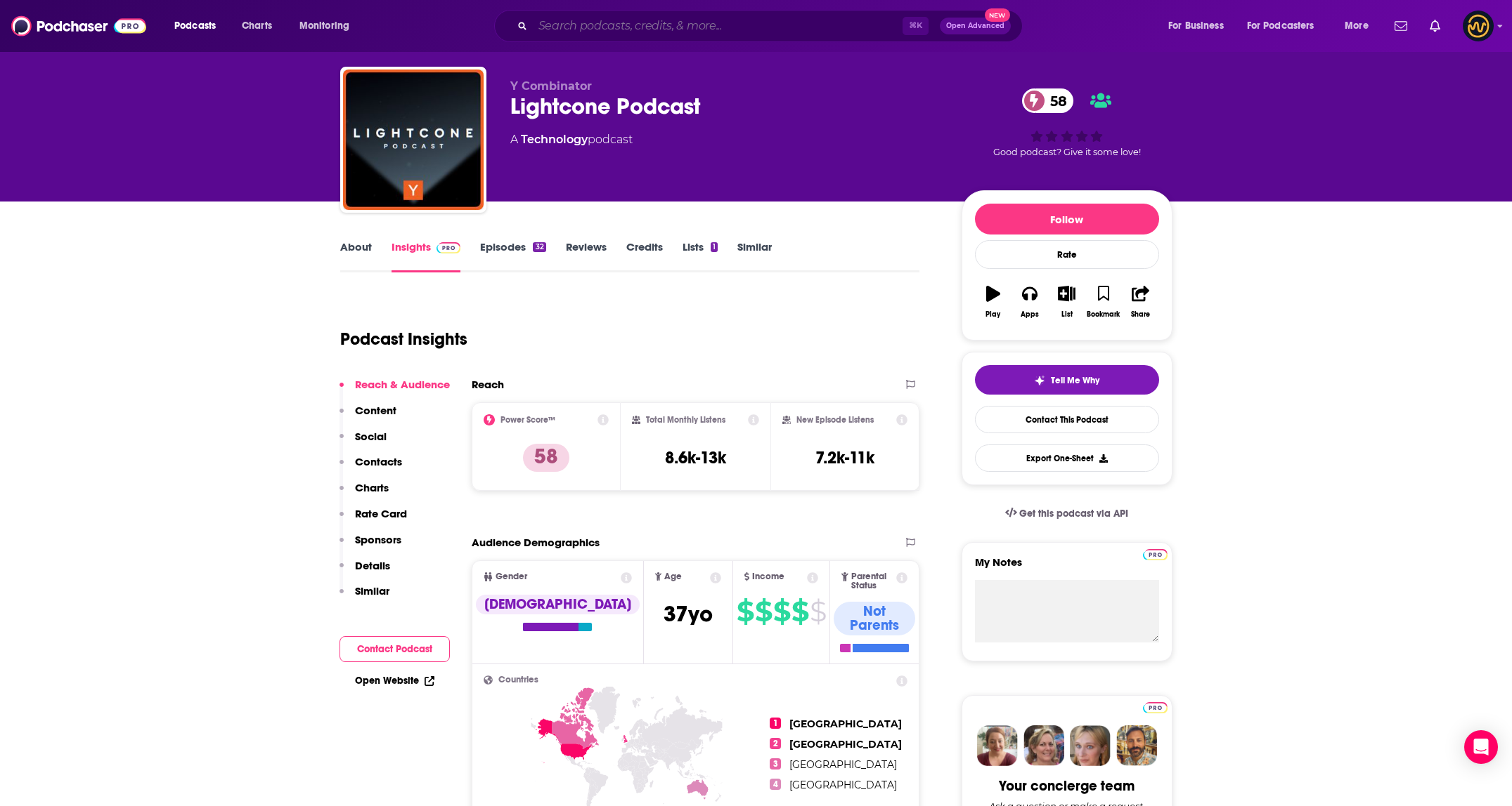
click at [739, 21] on input "Search podcasts, credits, & more..." at bounding box center [718, 26] width 370 height 22
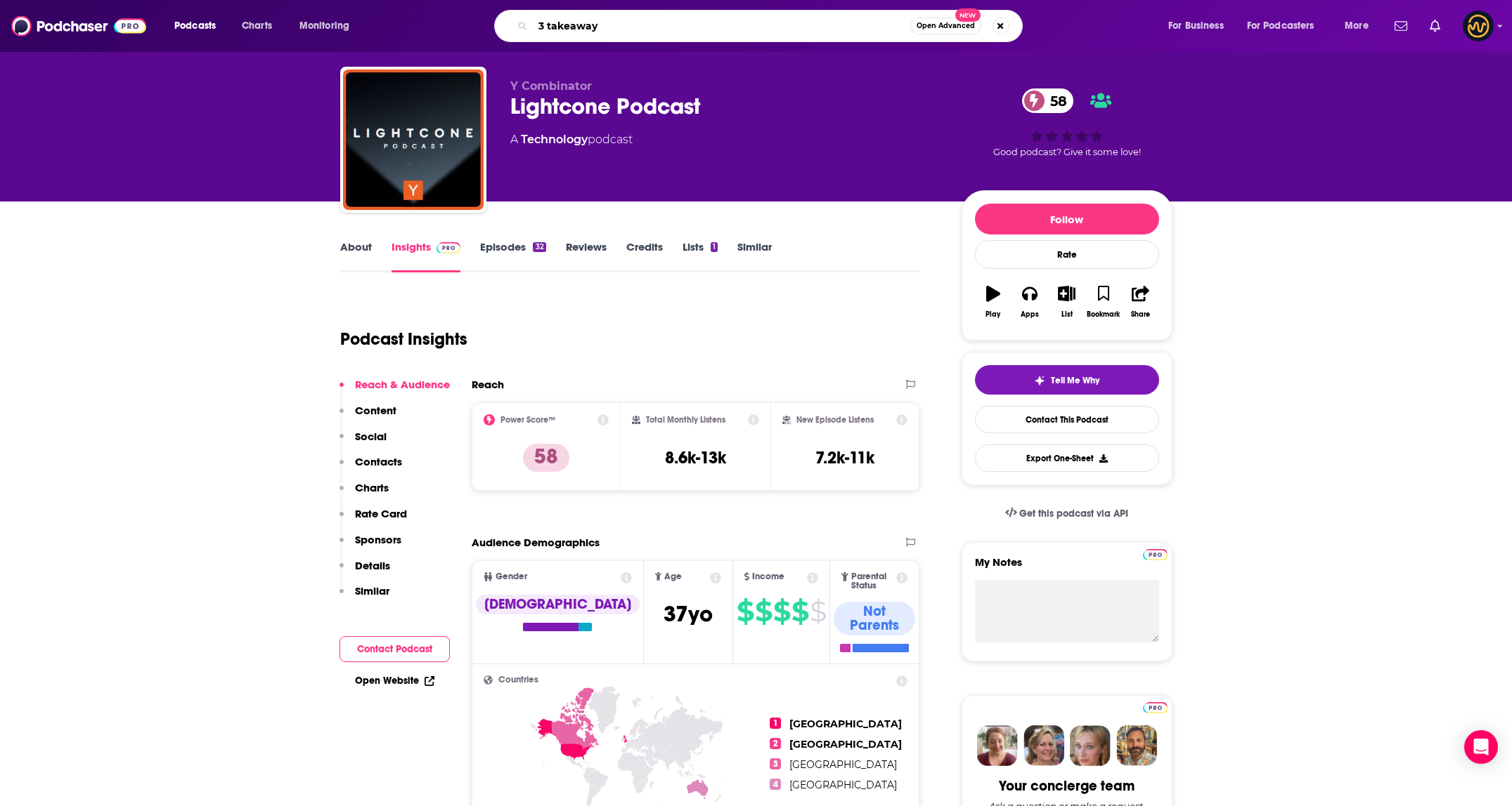
type input "3 takeaways"
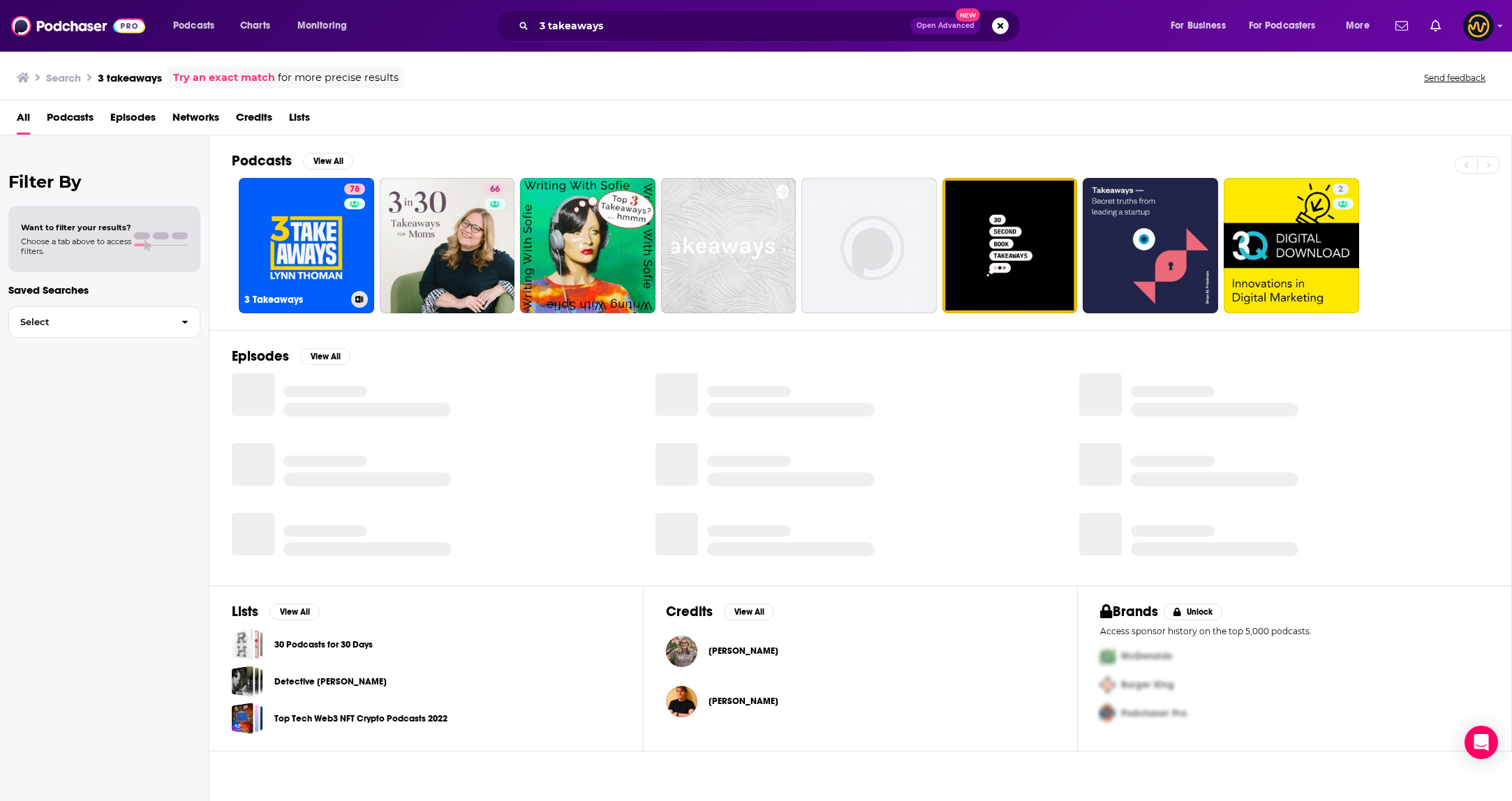
click at [289, 221] on link "78 3 Takeaways" at bounding box center [307, 246] width 135 height 135
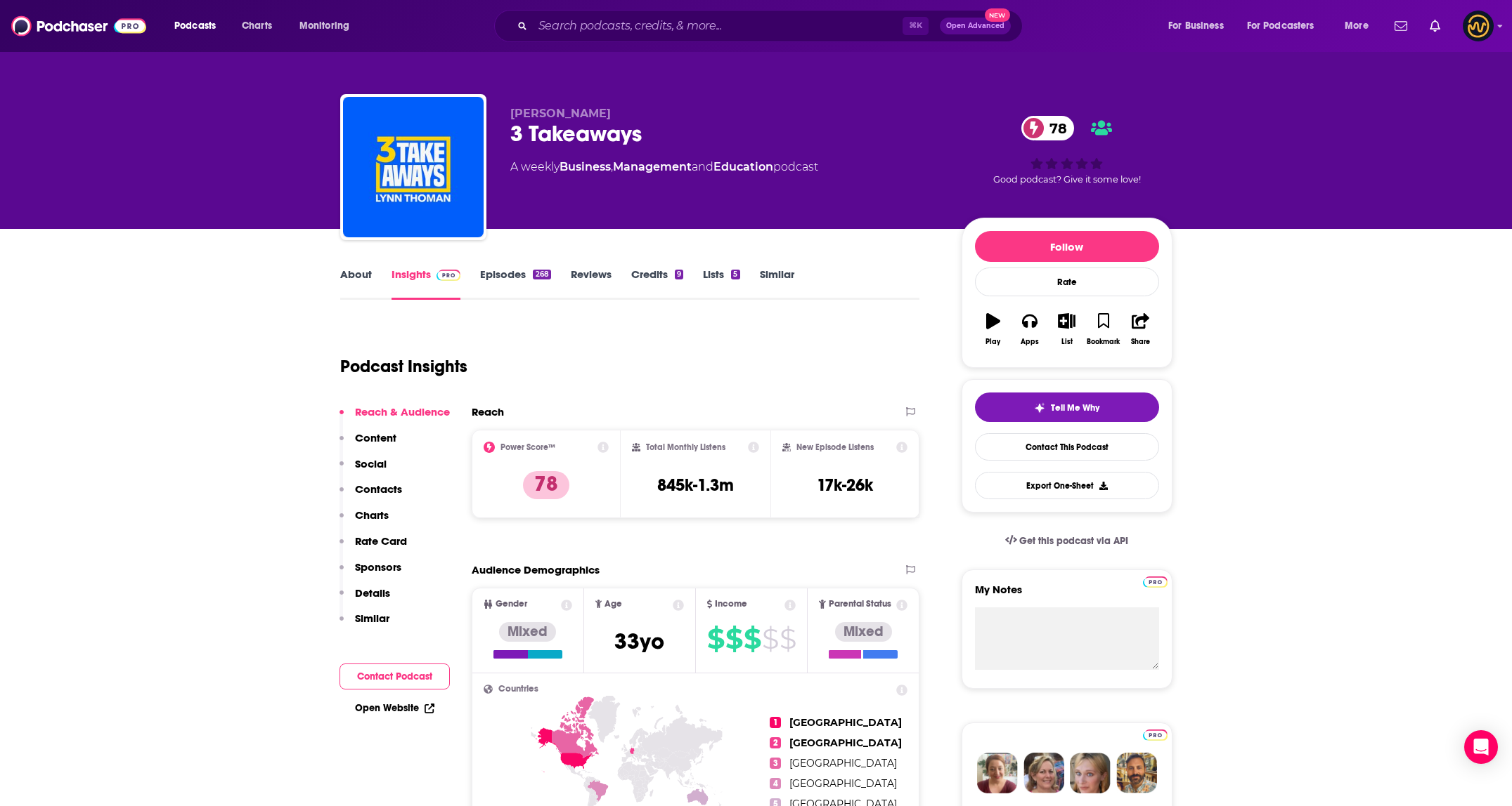
click at [359, 276] on link "About" at bounding box center [356, 283] width 31 height 32
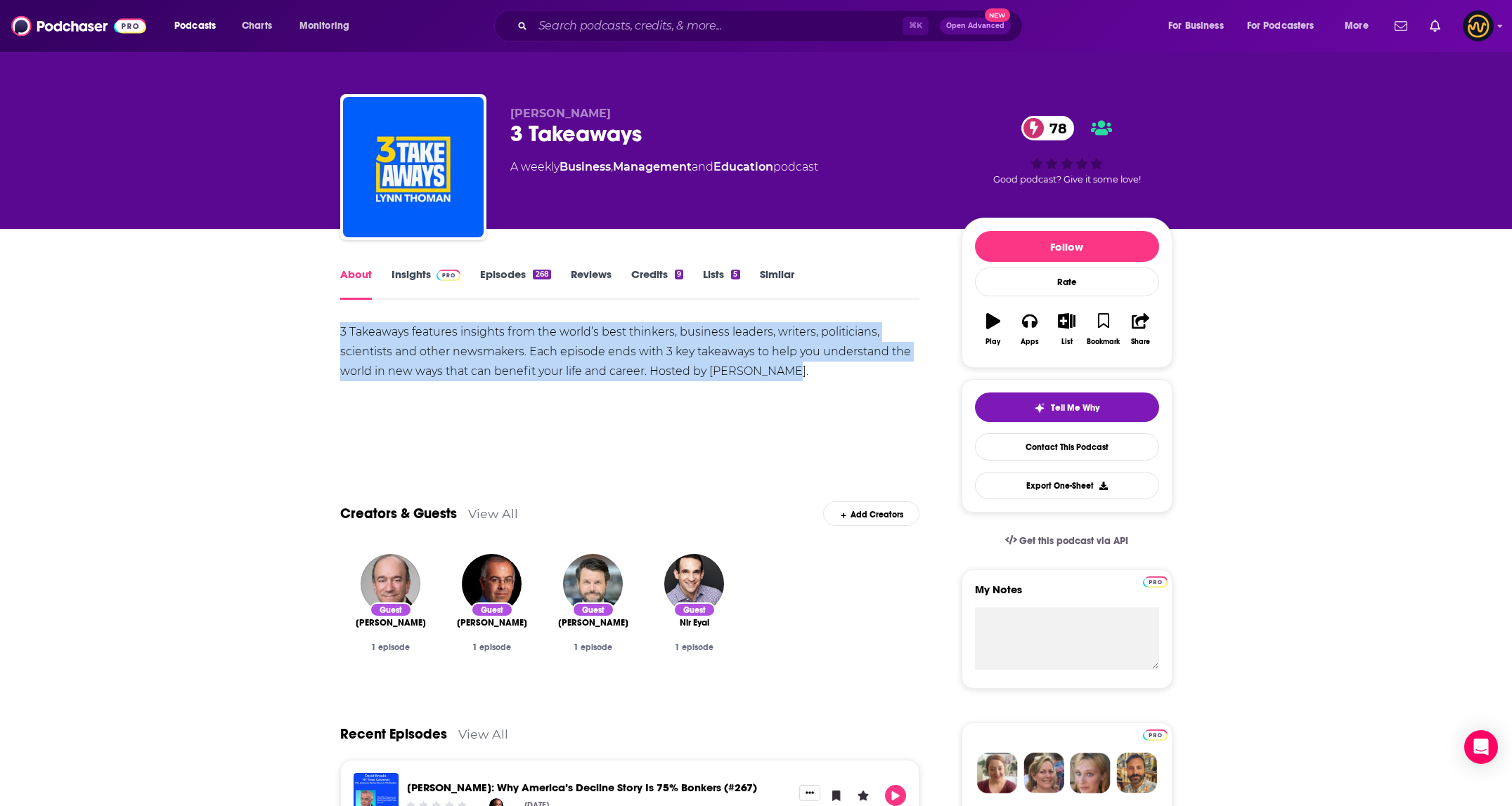
drag, startPoint x: 326, startPoint y: 329, endPoint x: 901, endPoint y: 415, distance: 581.4
copy div "3 Takeaways features insights from the world’s best thinkers, business leaders,…"
click at [410, 282] on link "Insights" at bounding box center [426, 283] width 70 height 32
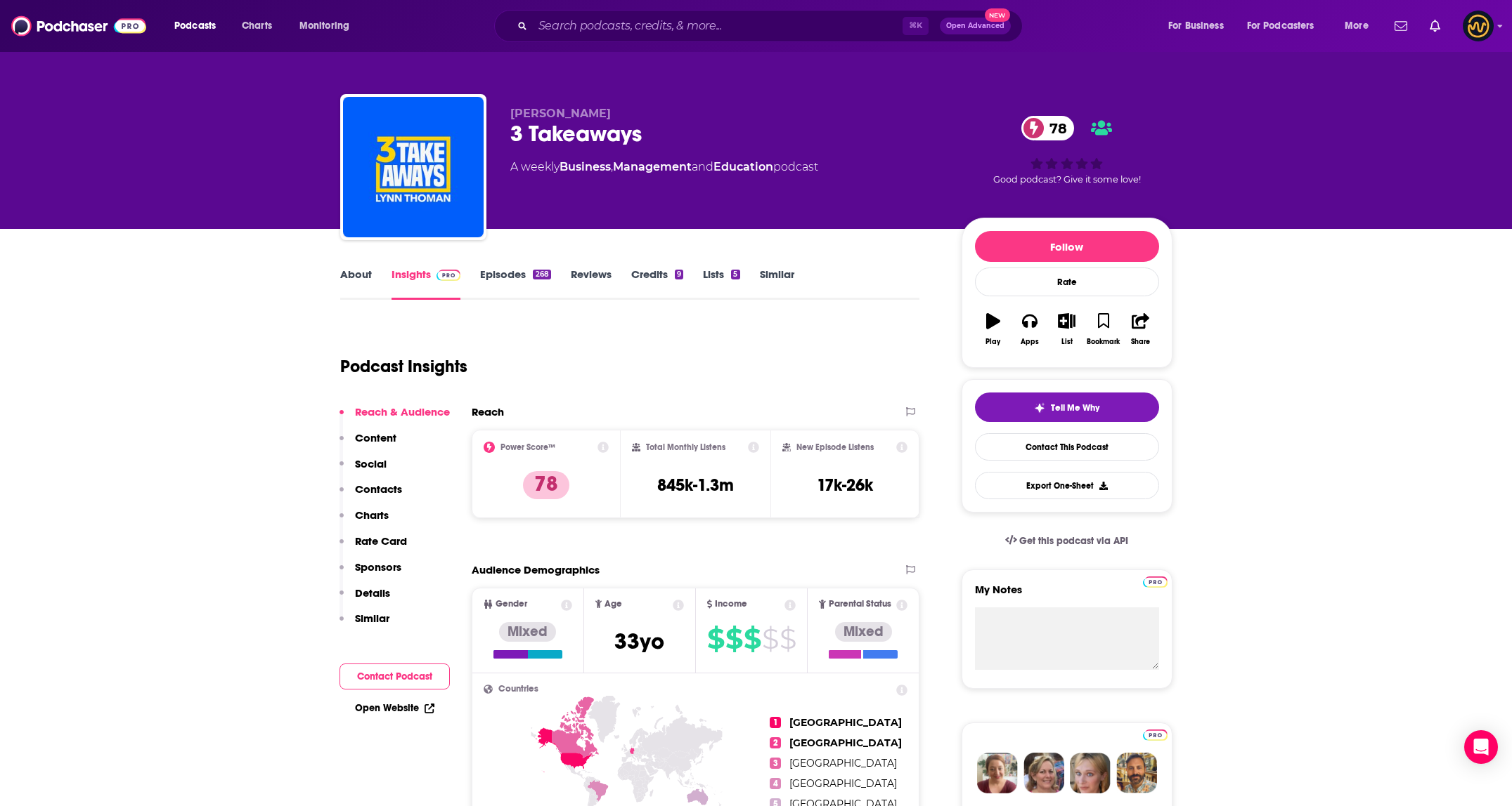
click at [389, 487] on p "Contacts" at bounding box center [378, 489] width 47 height 13
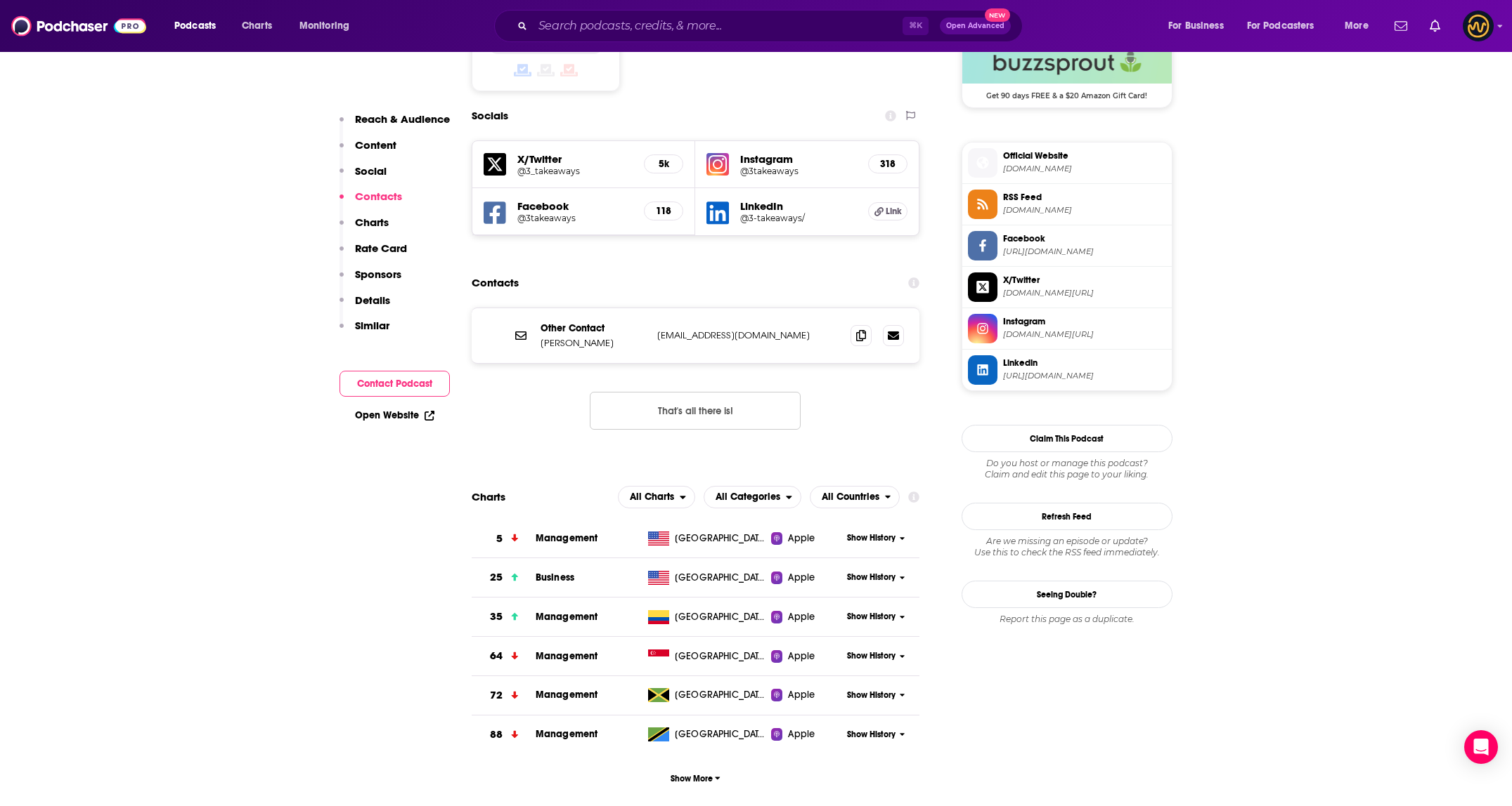
scroll to position [1190, 0]
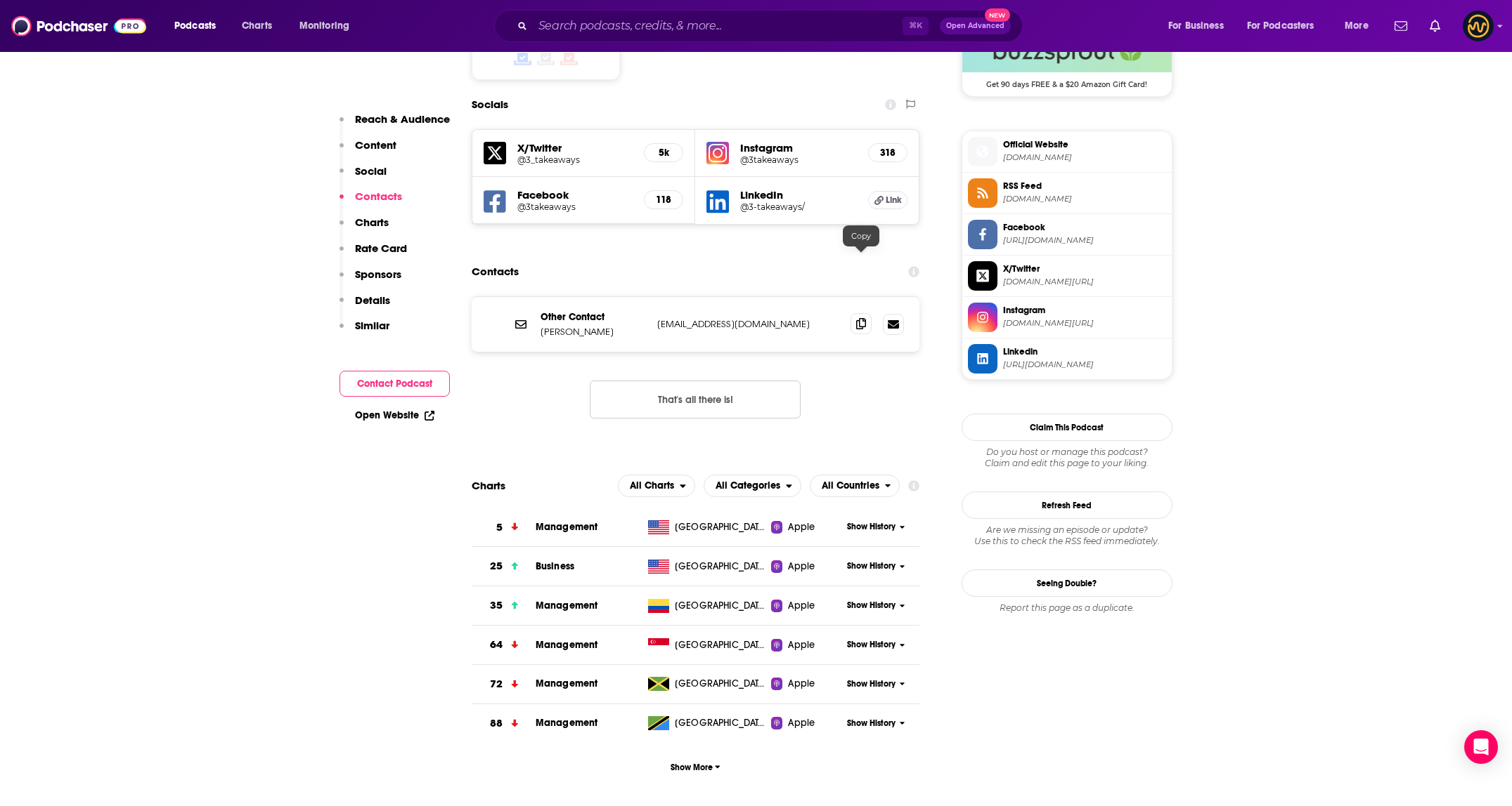
click at [856, 318] on icon at bounding box center [860, 323] width 10 height 11
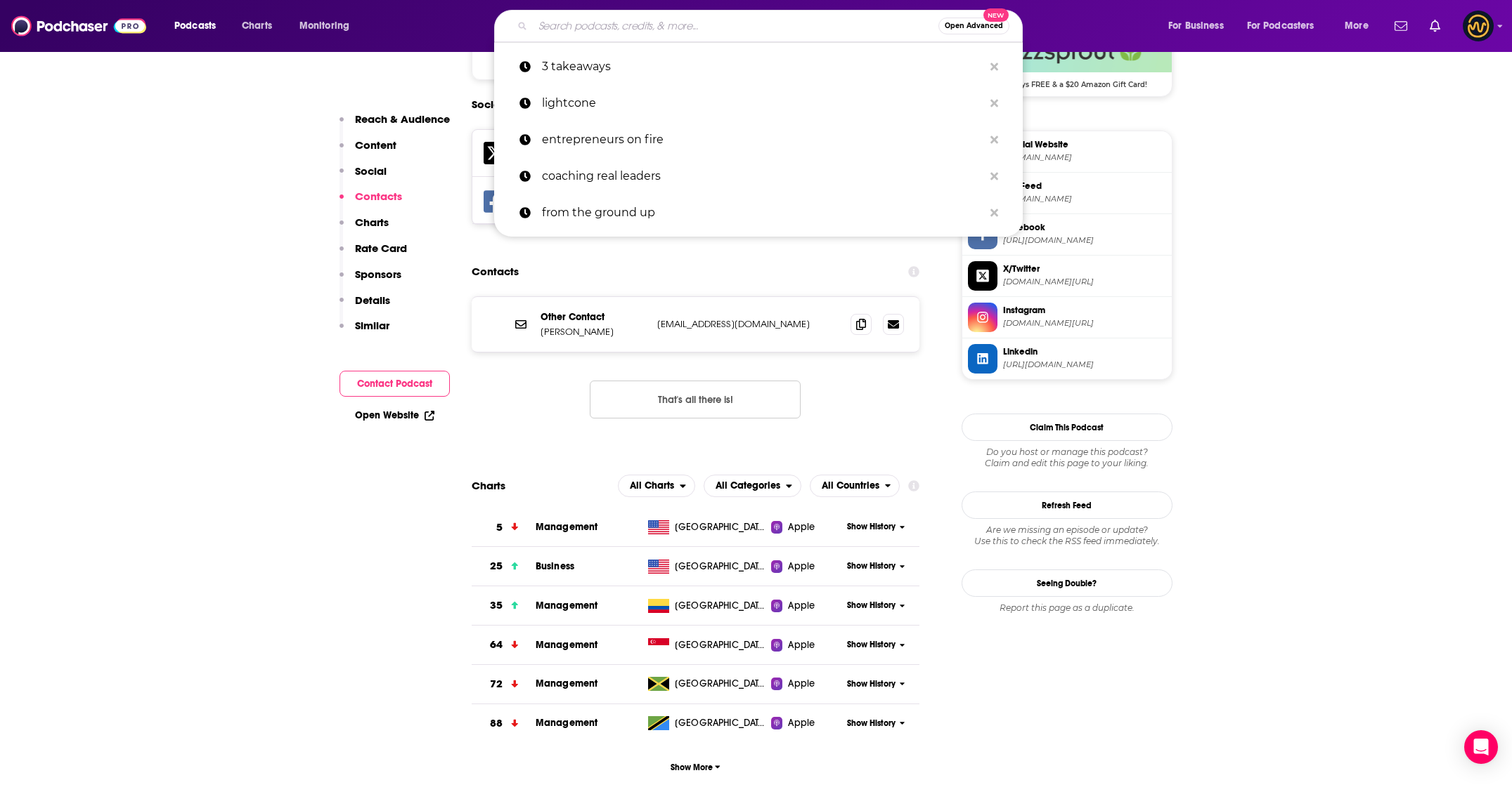
click at [792, 28] on input "Search podcasts, credits, & more..." at bounding box center [735, 26] width 406 height 22
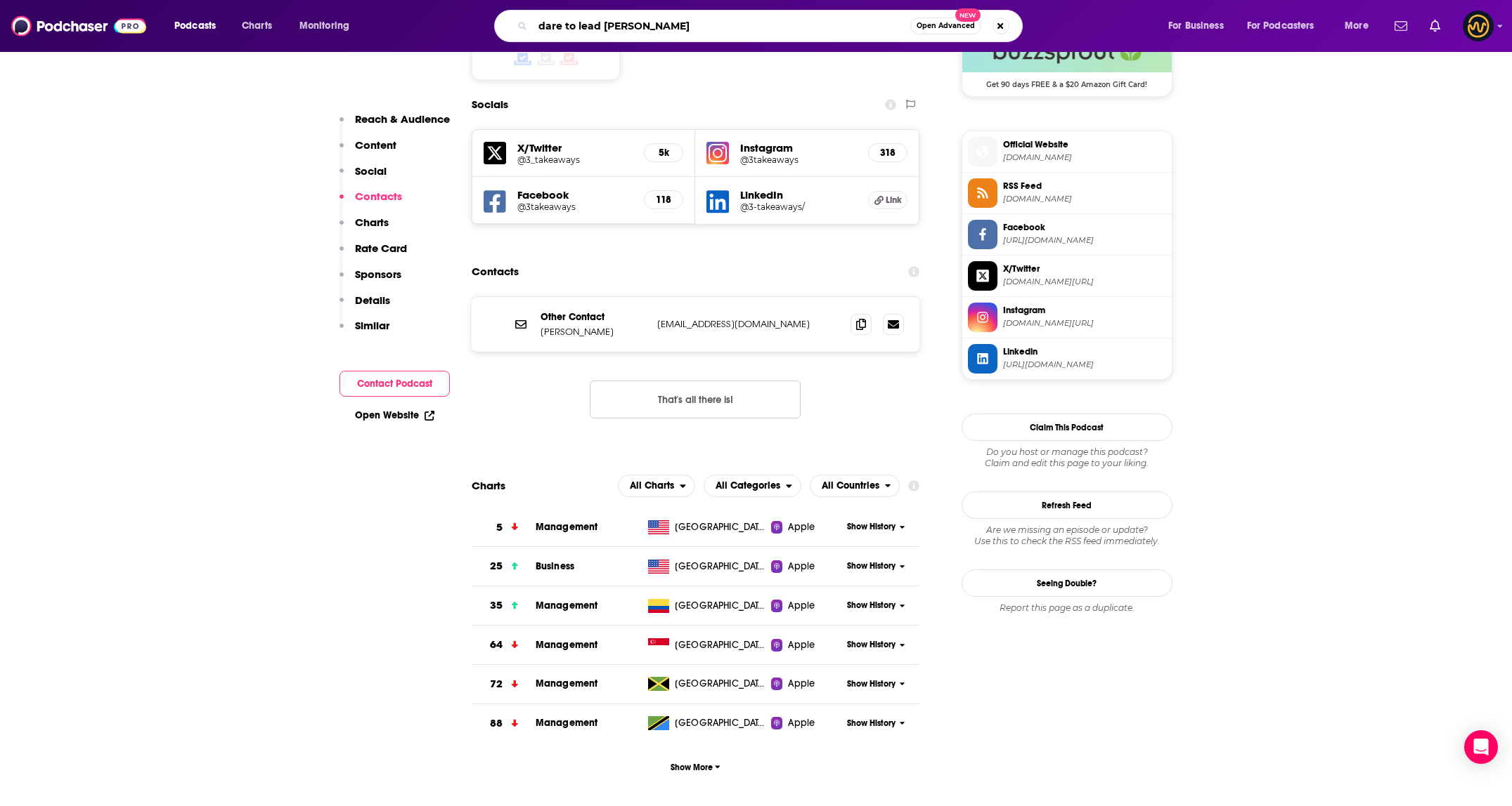
type input "dare to lead brene brown"
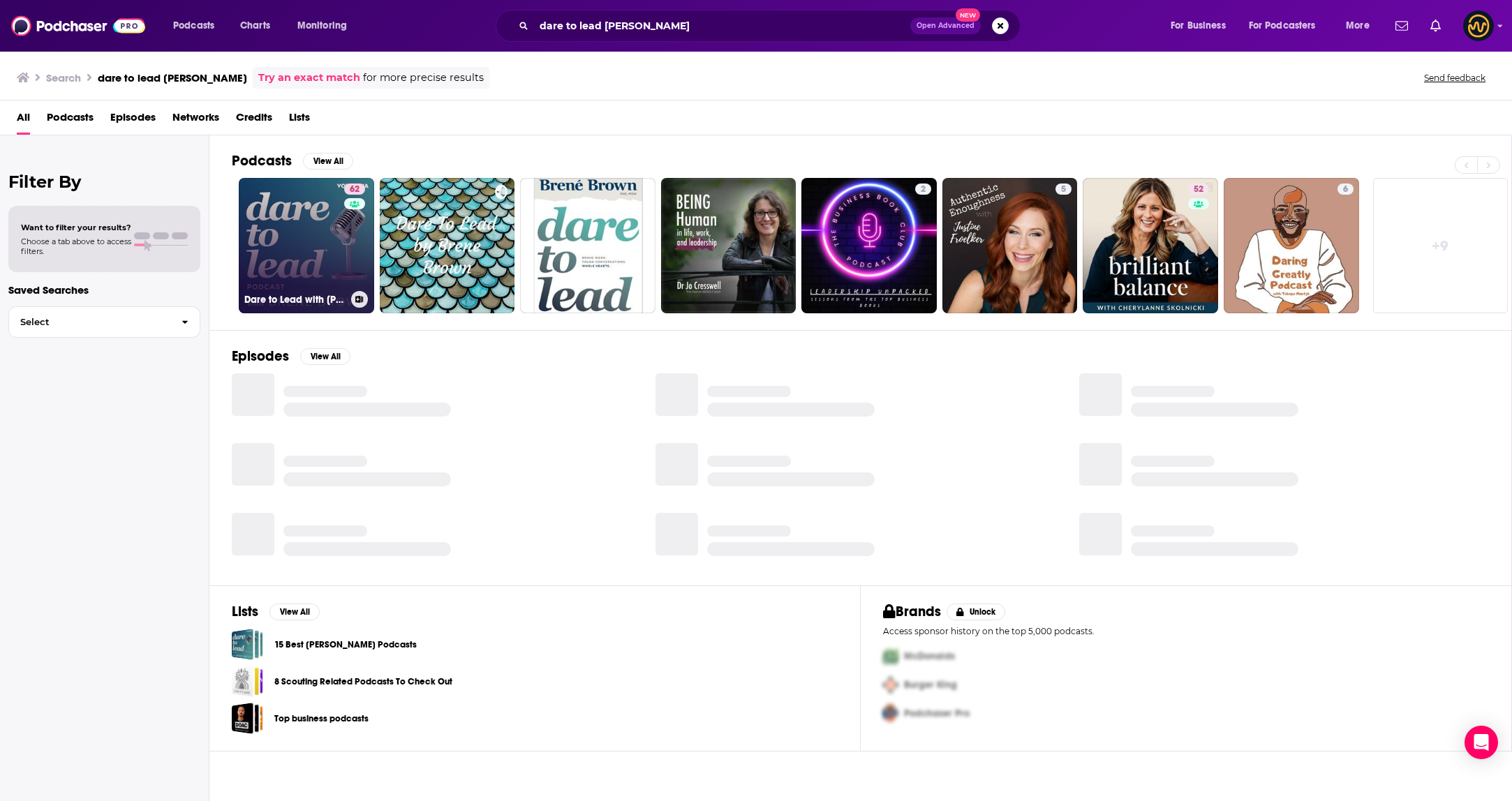
click at [292, 230] on link "62 Dare to Lead with Brené Brown" at bounding box center [307, 246] width 135 height 135
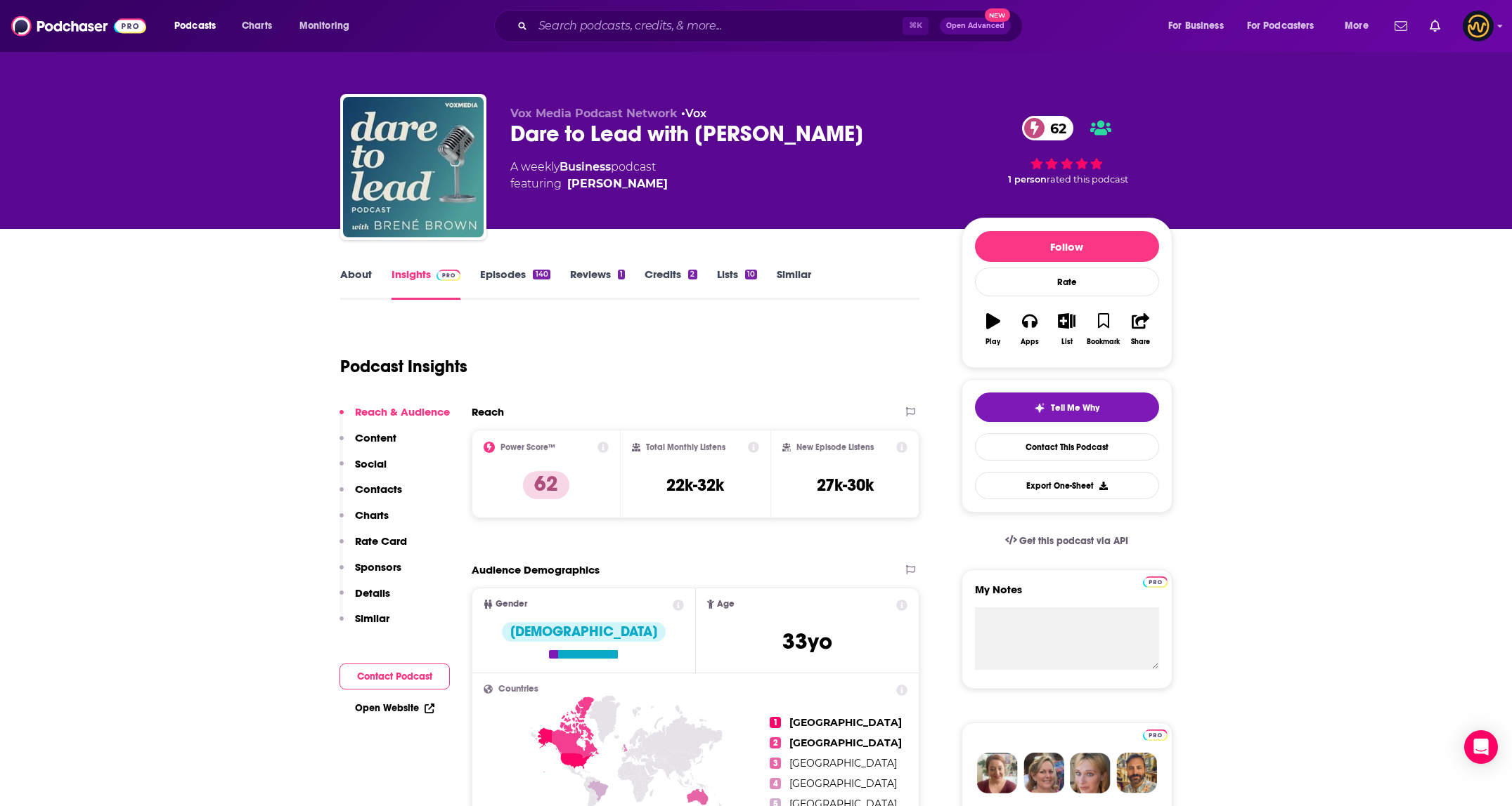
click at [350, 281] on link "About" at bounding box center [356, 283] width 31 height 32
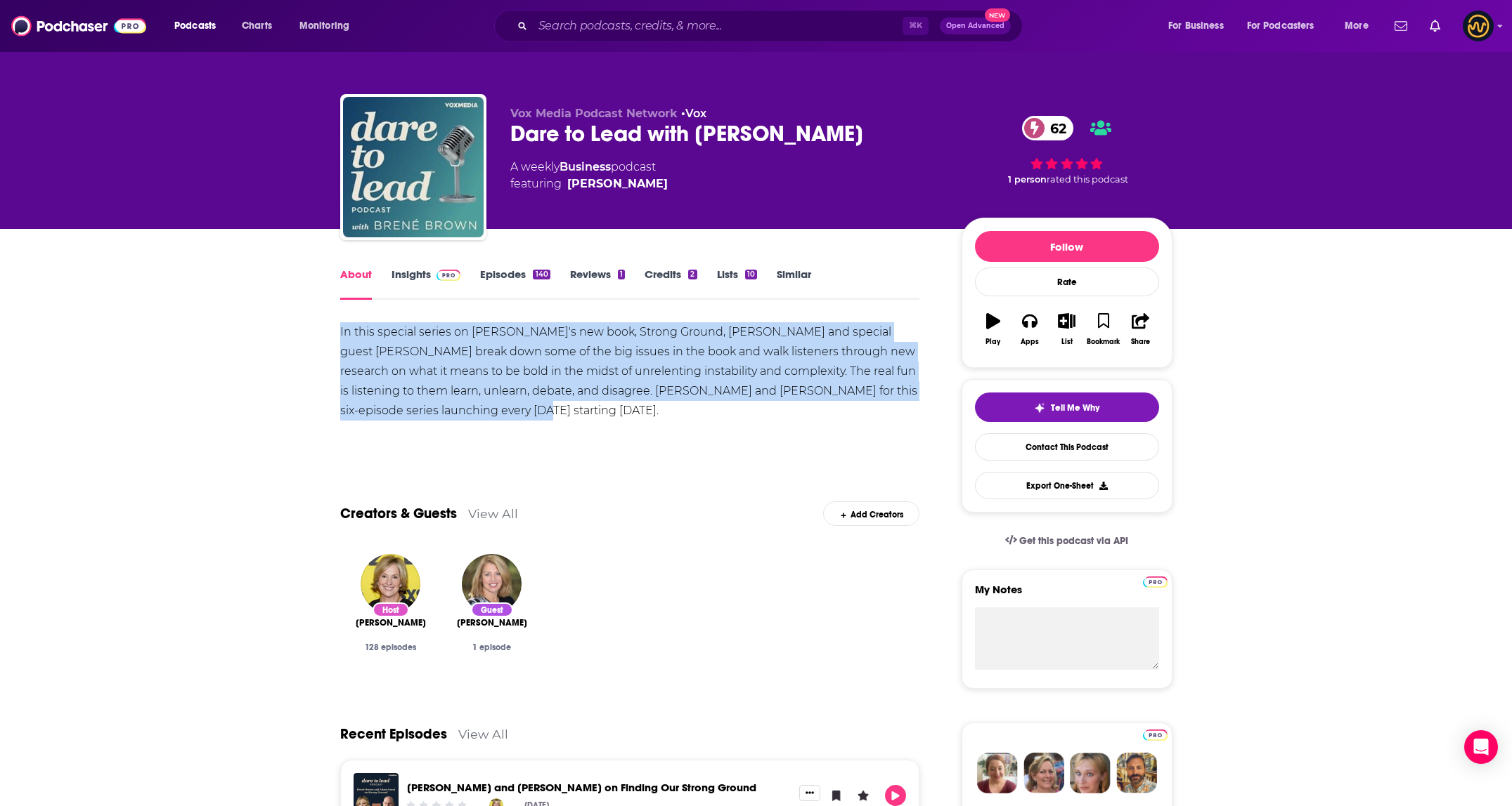
drag, startPoint x: 340, startPoint y: 331, endPoint x: 647, endPoint y: 405, distance: 315.8
click at [647, 405] on div "In this special series on Brené's new book, Strong Ground, Brené and special gu…" at bounding box center [630, 372] width 580 height 99
copy div "In this special series on Brené's new book, Strong Ground, Brené and special gu…"
click at [647, 405] on div "In this special series on Brené's new book, Strong Ground, Brené and special gu…" at bounding box center [630, 372] width 580 height 99
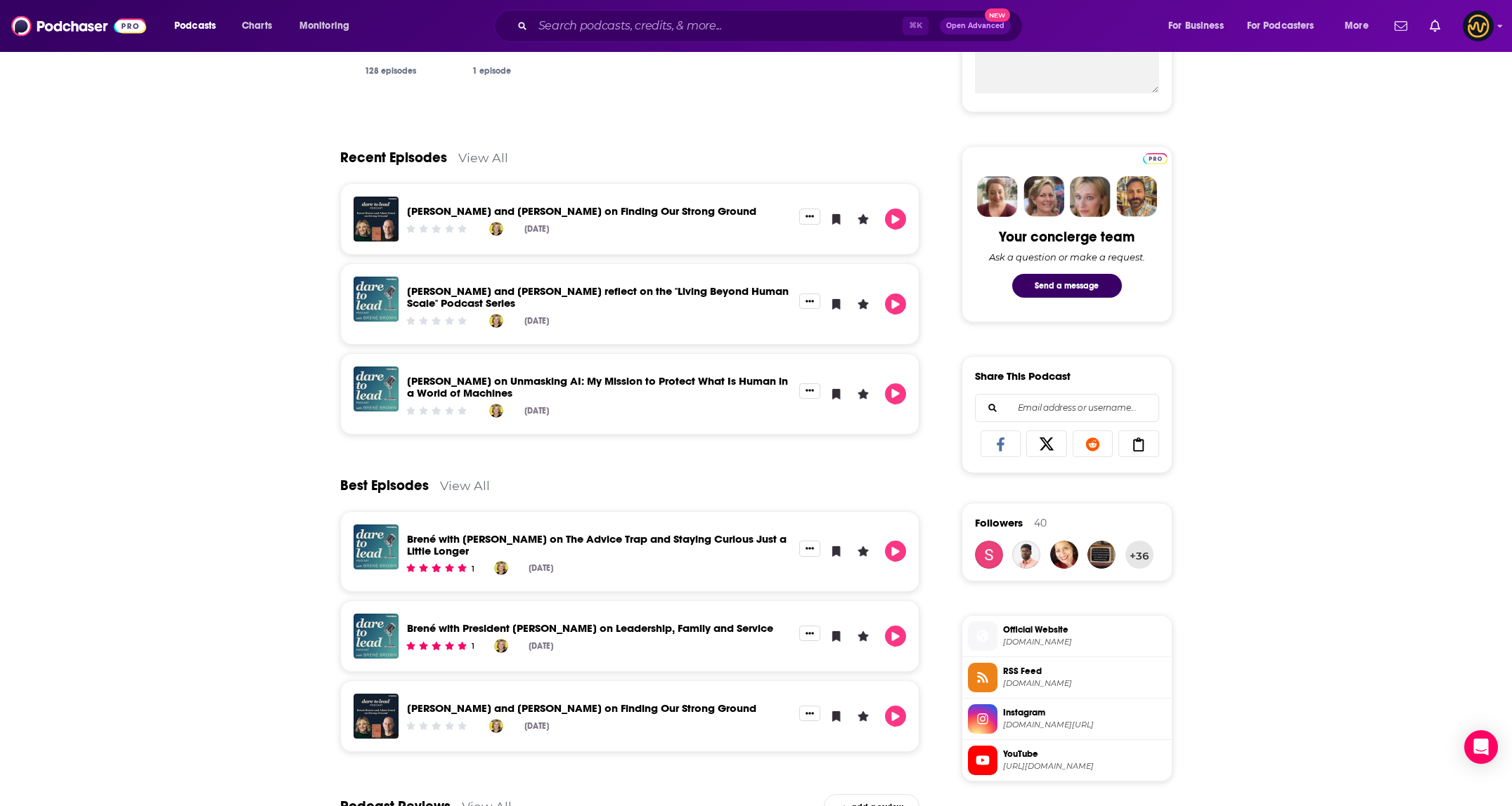
scroll to position [691, 0]
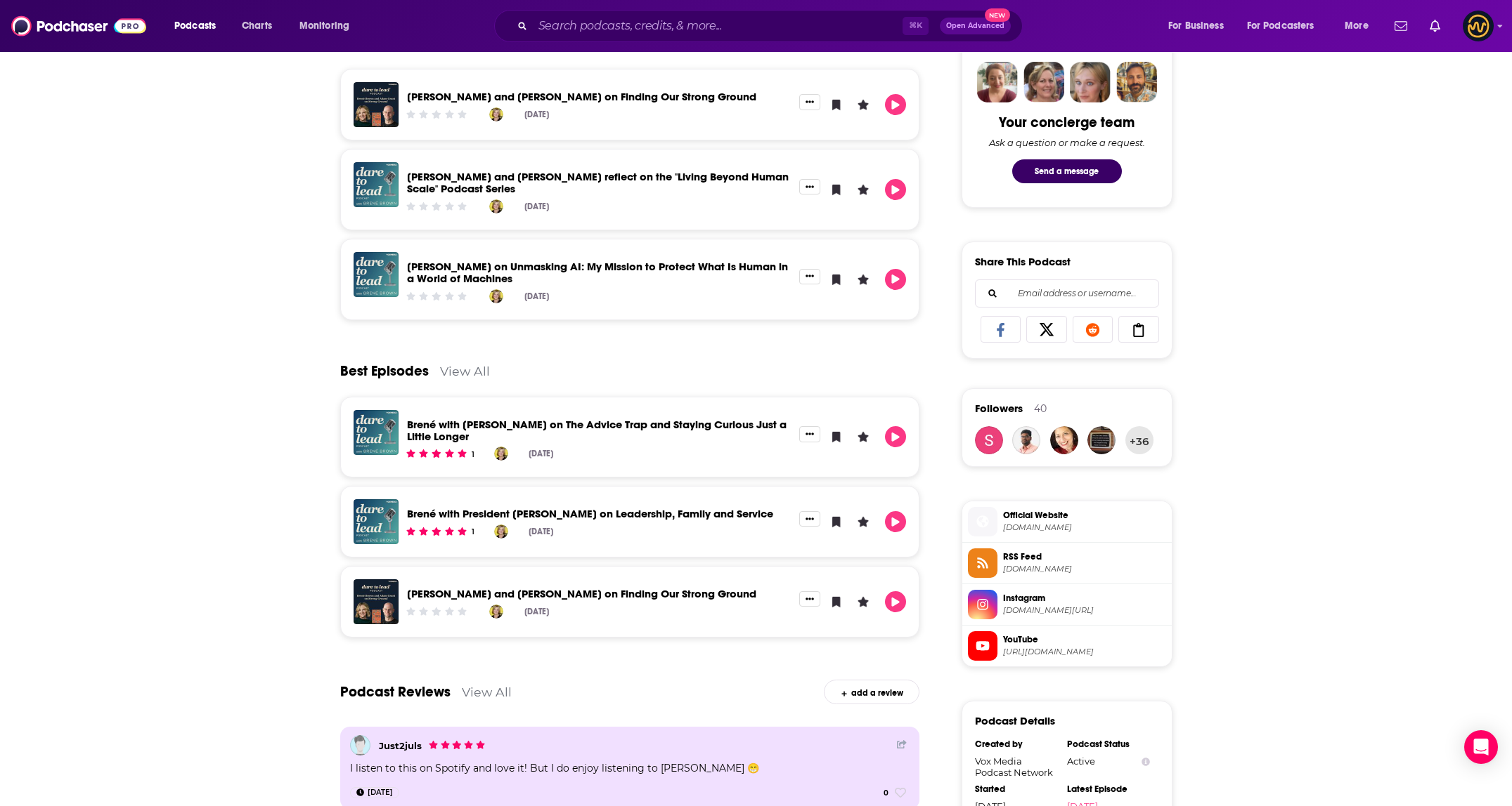
click at [632, 65] on div "Recent Episodes View All" at bounding box center [630, 34] width 580 height 68
click at [650, 34] on input "Search podcasts, credits, & more..." at bounding box center [718, 26] width 370 height 22
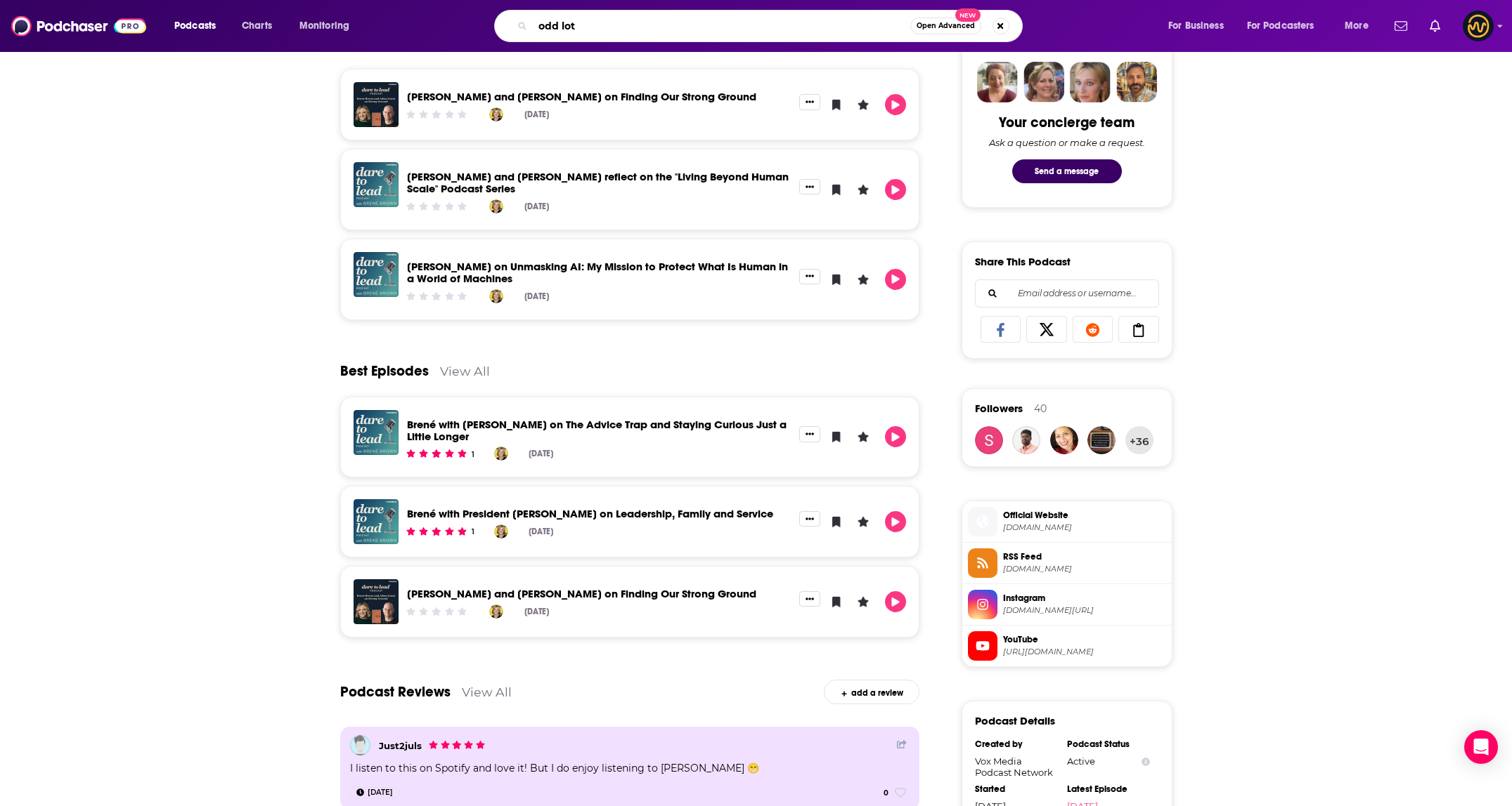
type input "odd lots"
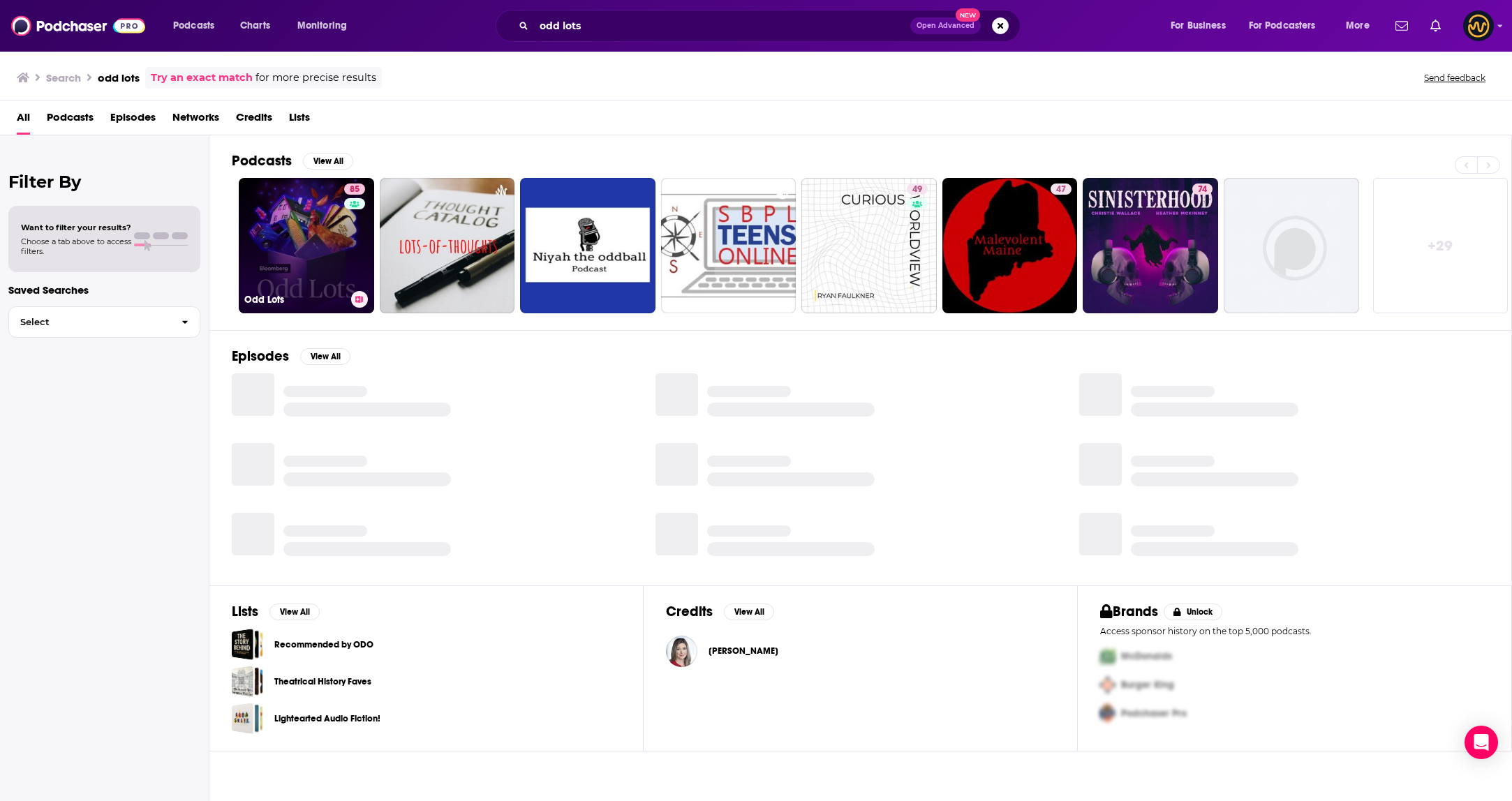
click at [320, 260] on link "85 Odd Lots" at bounding box center [307, 246] width 135 height 135
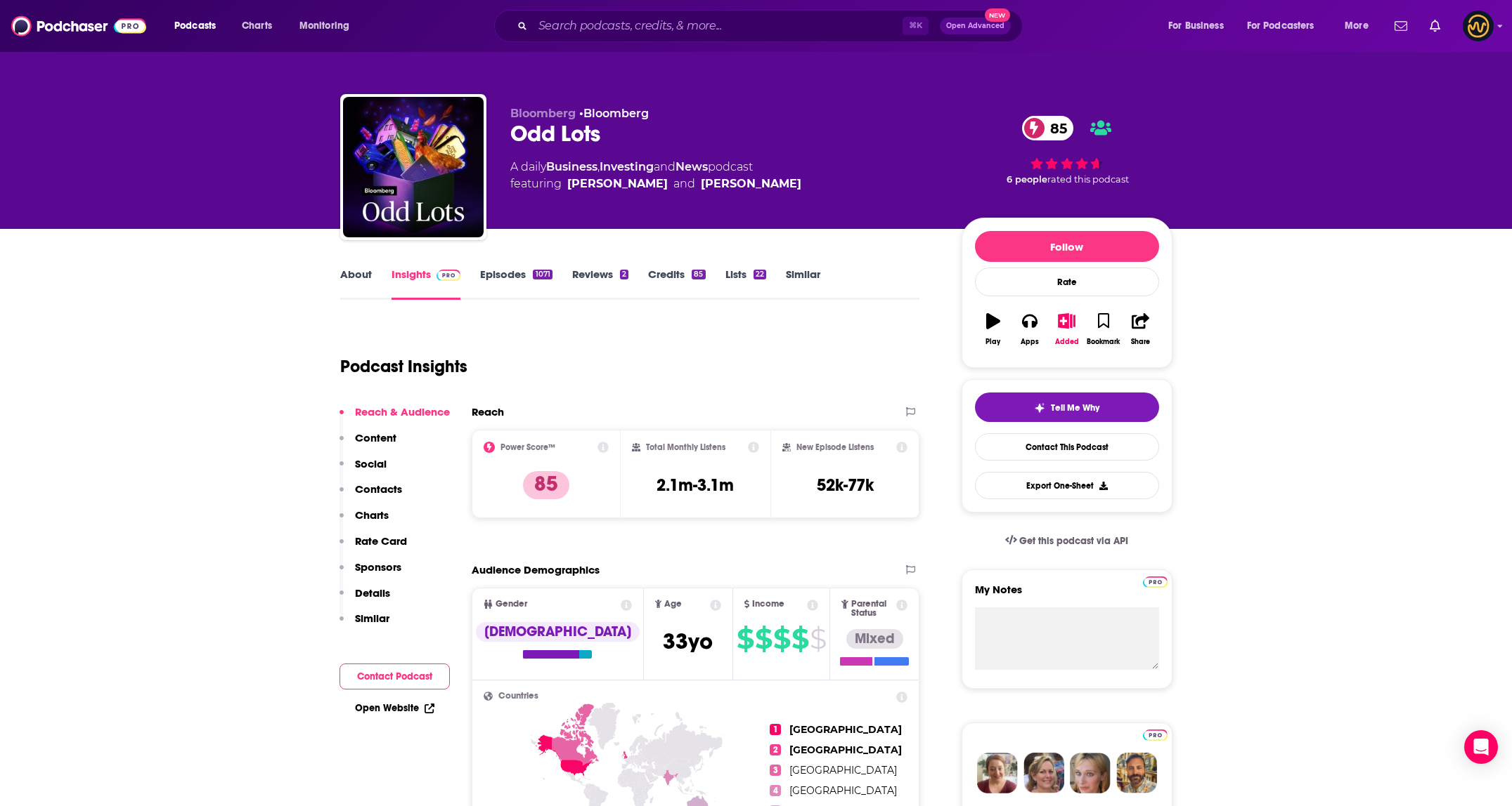
click at [364, 276] on link "About" at bounding box center [356, 283] width 31 height 32
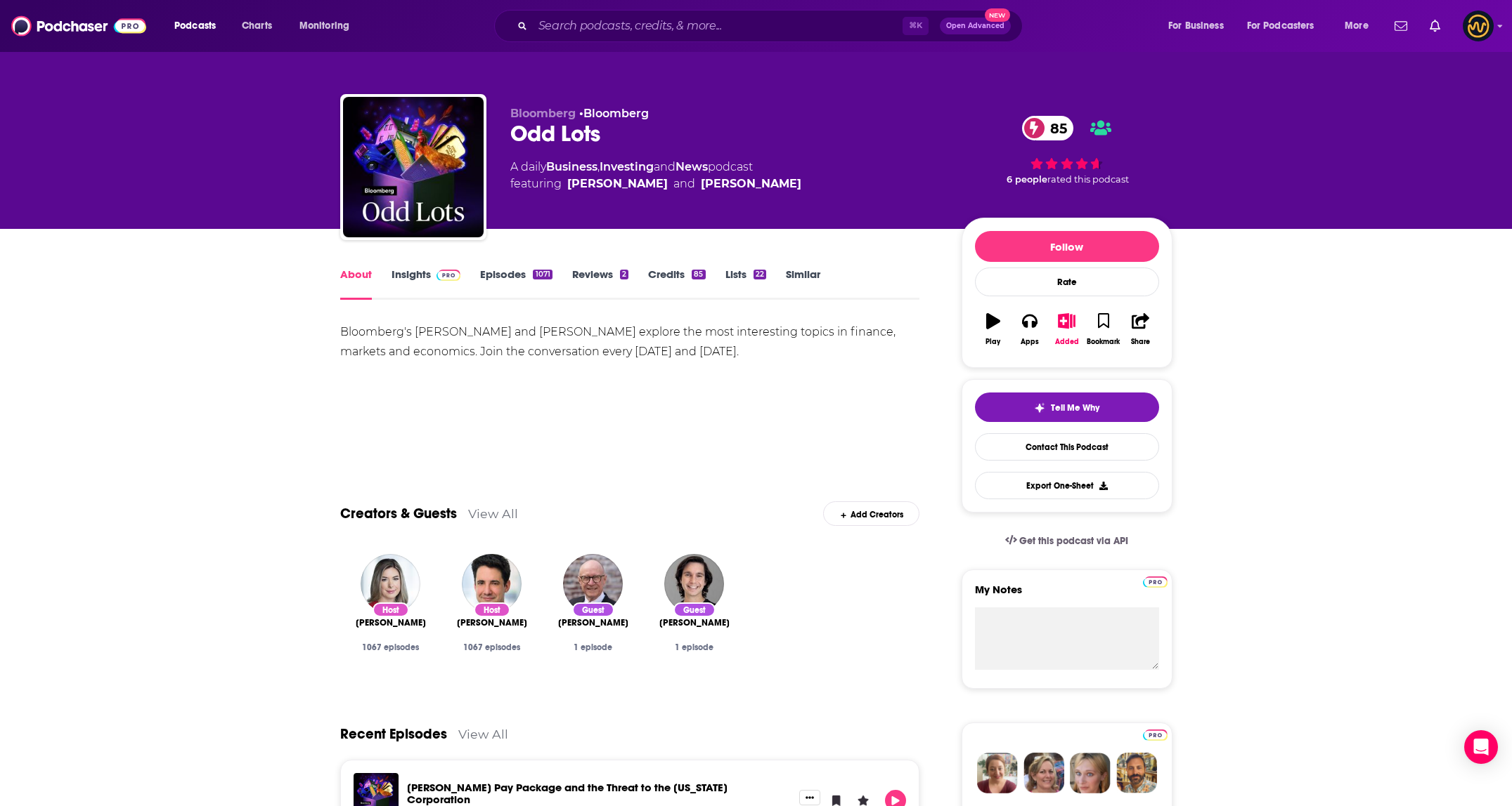
drag, startPoint x: 339, startPoint y: 335, endPoint x: 822, endPoint y: 377, distance: 484.8
click at [822, 377] on div "Bloomberg's Joe Weisenthal and Tracy Alloway explore the most interesting topic…" at bounding box center [630, 372] width 580 height 99
copy div "Bloomberg's Joe Weisenthal and Tracy Alloway explore the most interesting topic…"
click at [453, 276] on img at bounding box center [448, 275] width 25 height 11
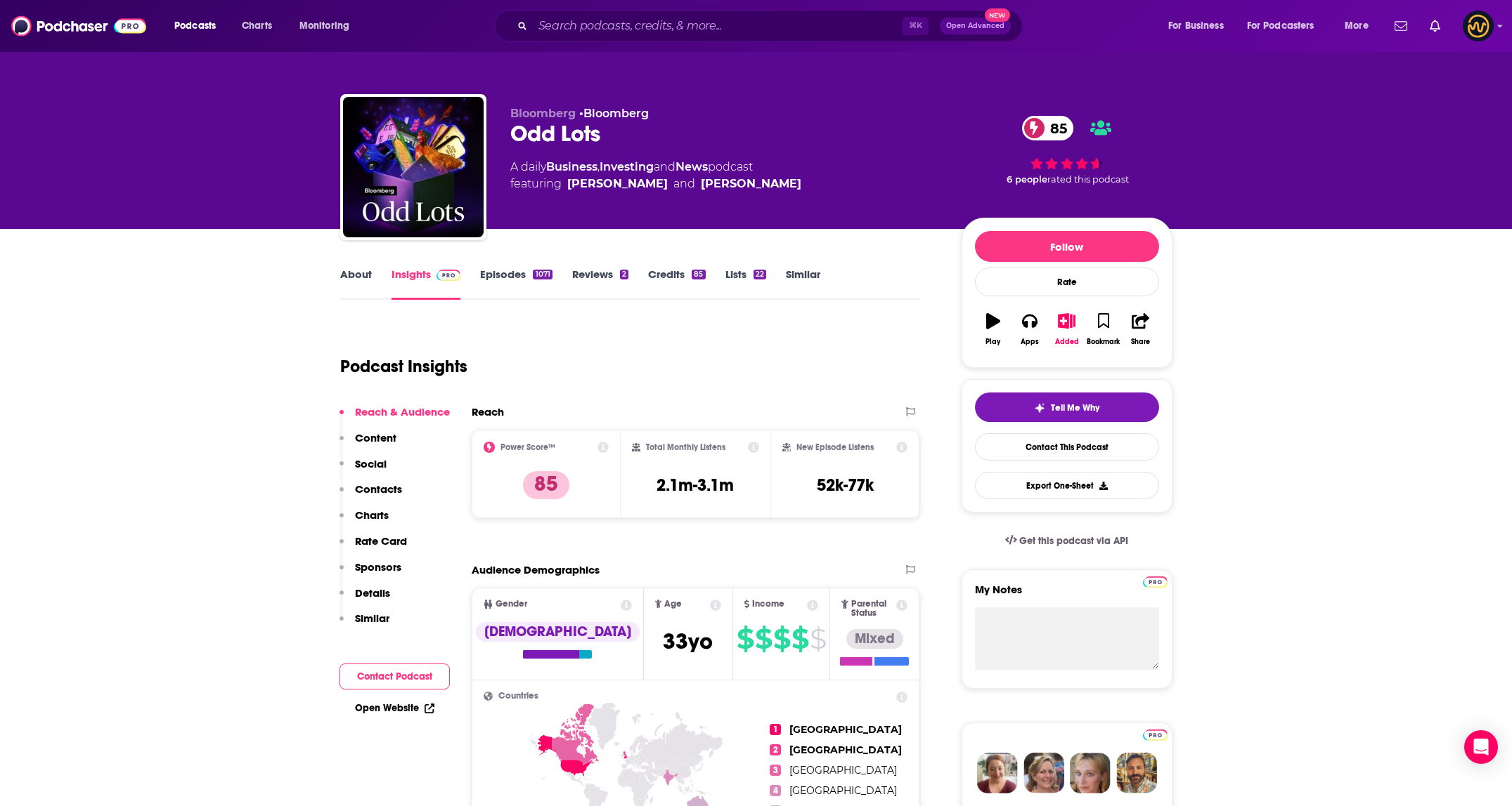
click at [393, 489] on p "Contacts" at bounding box center [378, 489] width 47 height 13
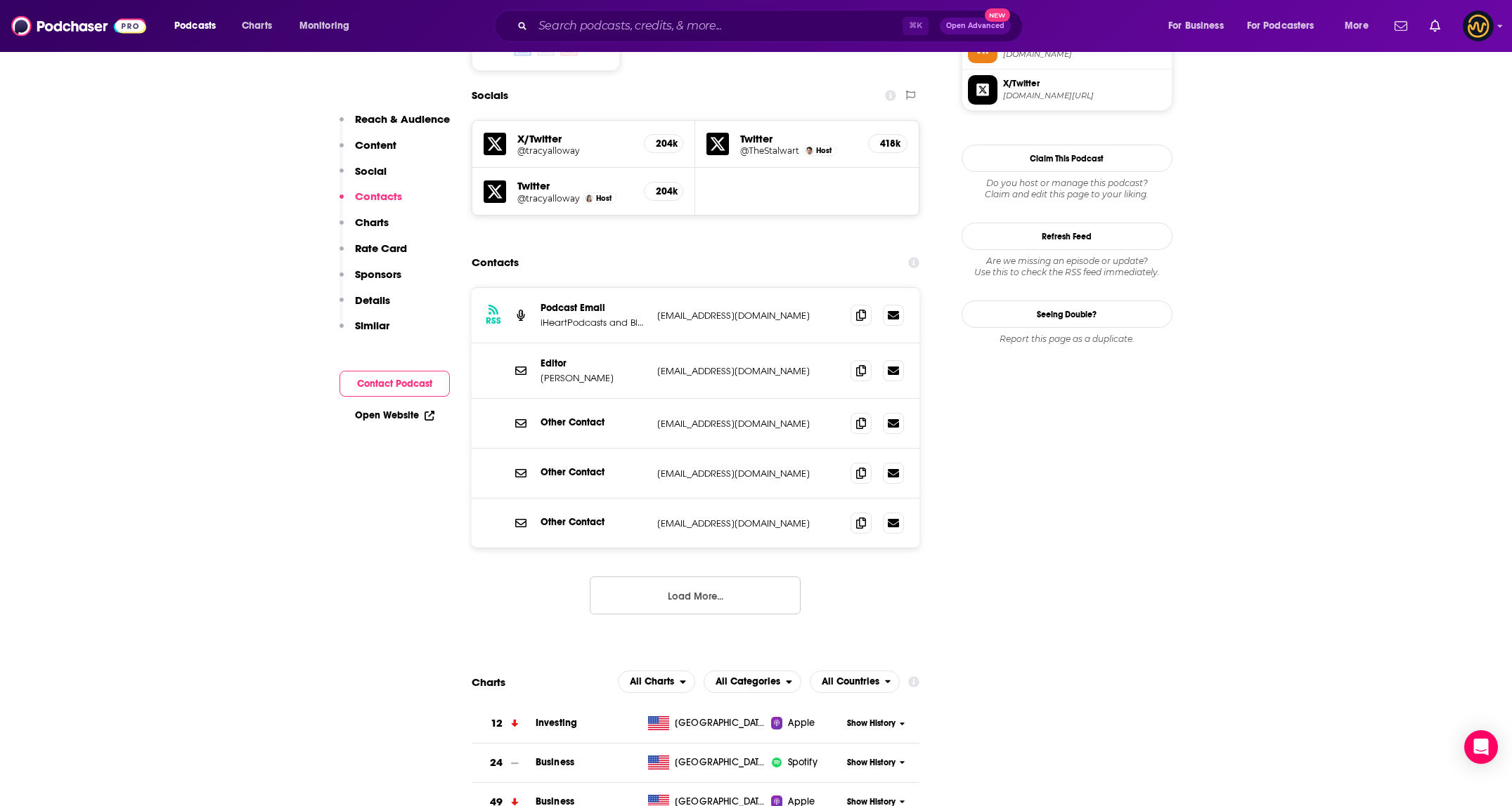
scroll to position [1209, 0]
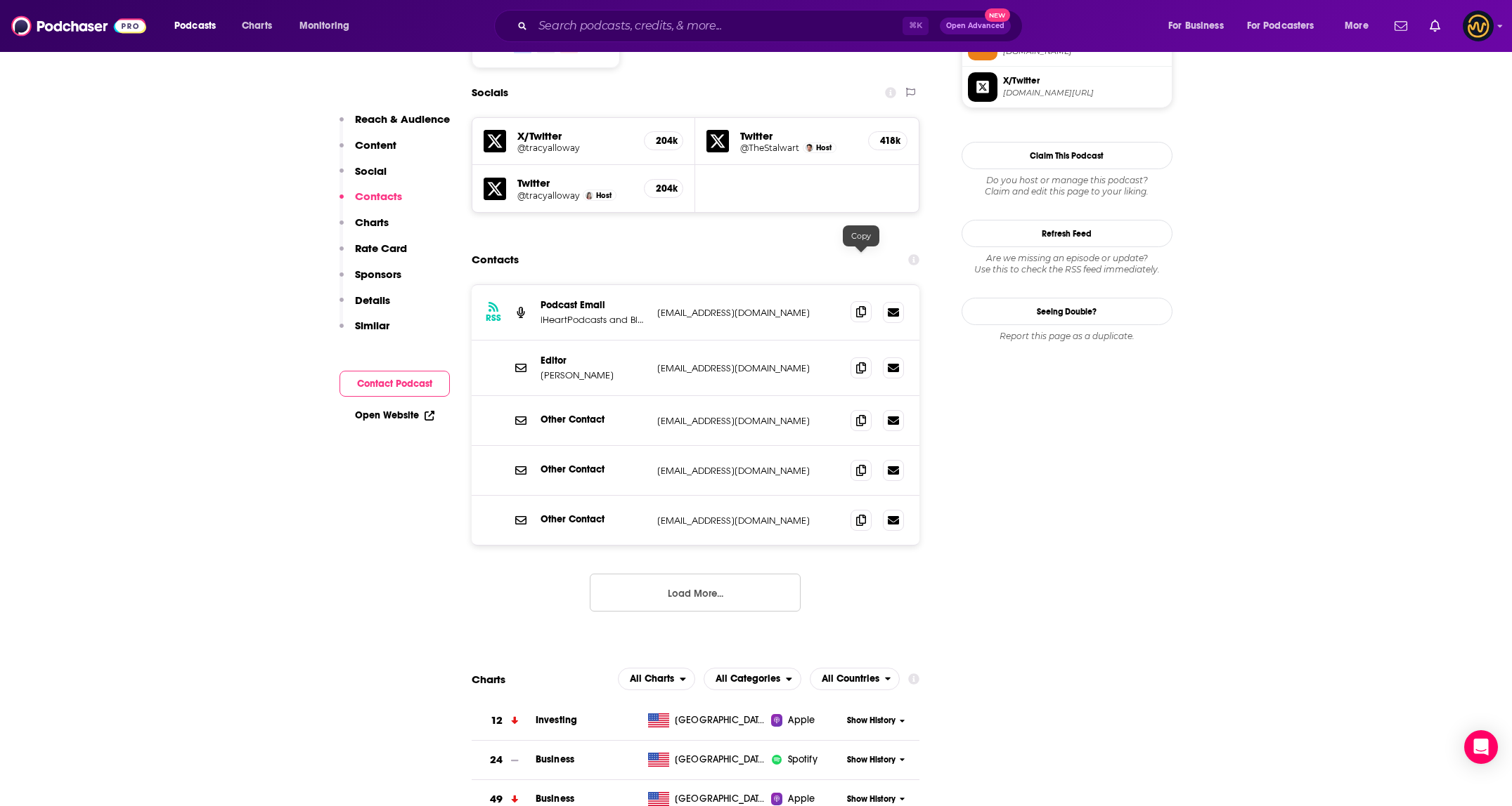
click at [868, 301] on span at bounding box center [861, 311] width 21 height 21
click at [863, 362] on icon at bounding box center [860, 367] width 10 height 11
click at [858, 465] on icon at bounding box center [860, 470] width 10 height 11
click at [706, 574] on button "Load More..." at bounding box center [695, 592] width 211 height 38
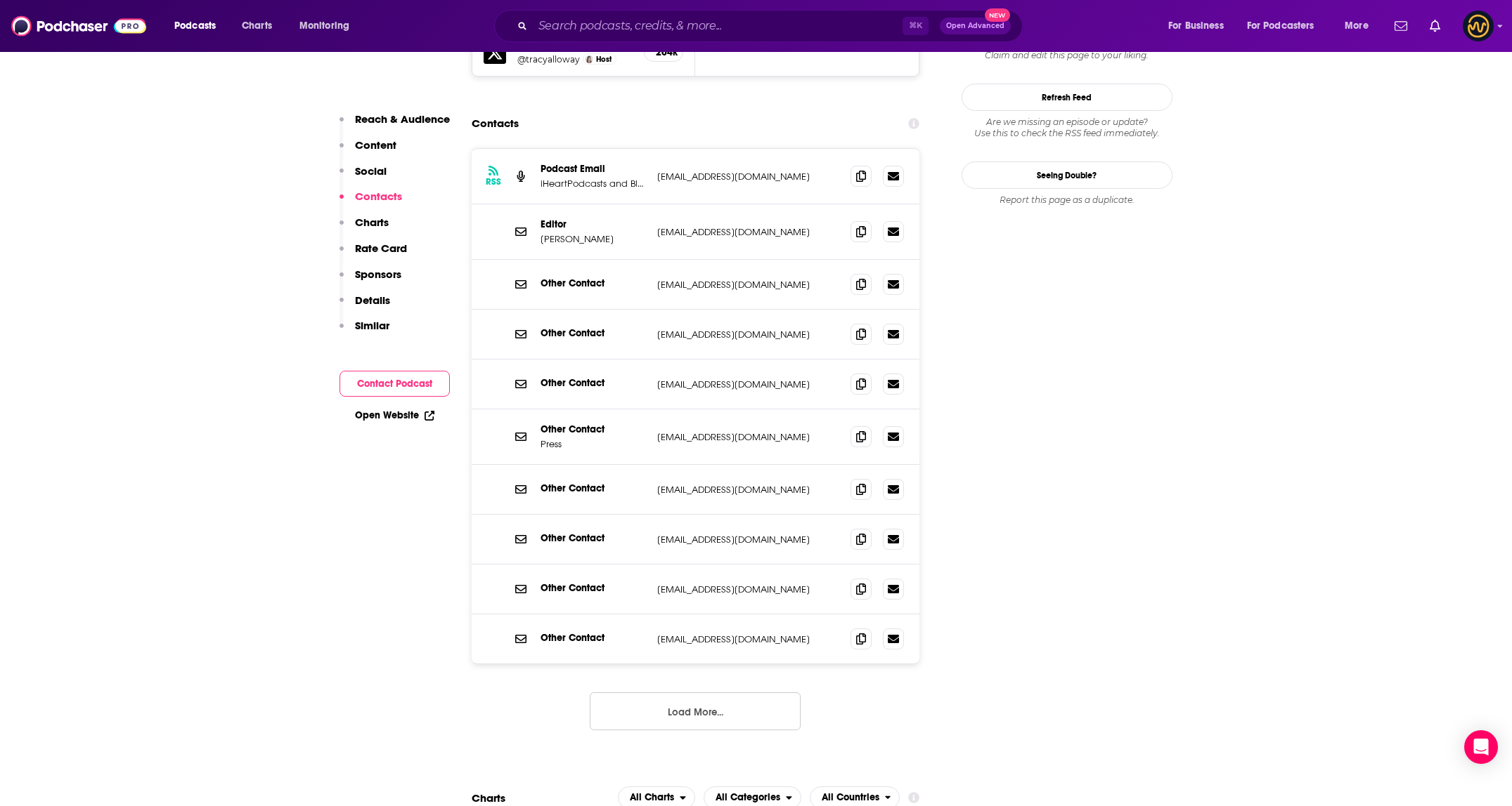
scroll to position [0, 0]
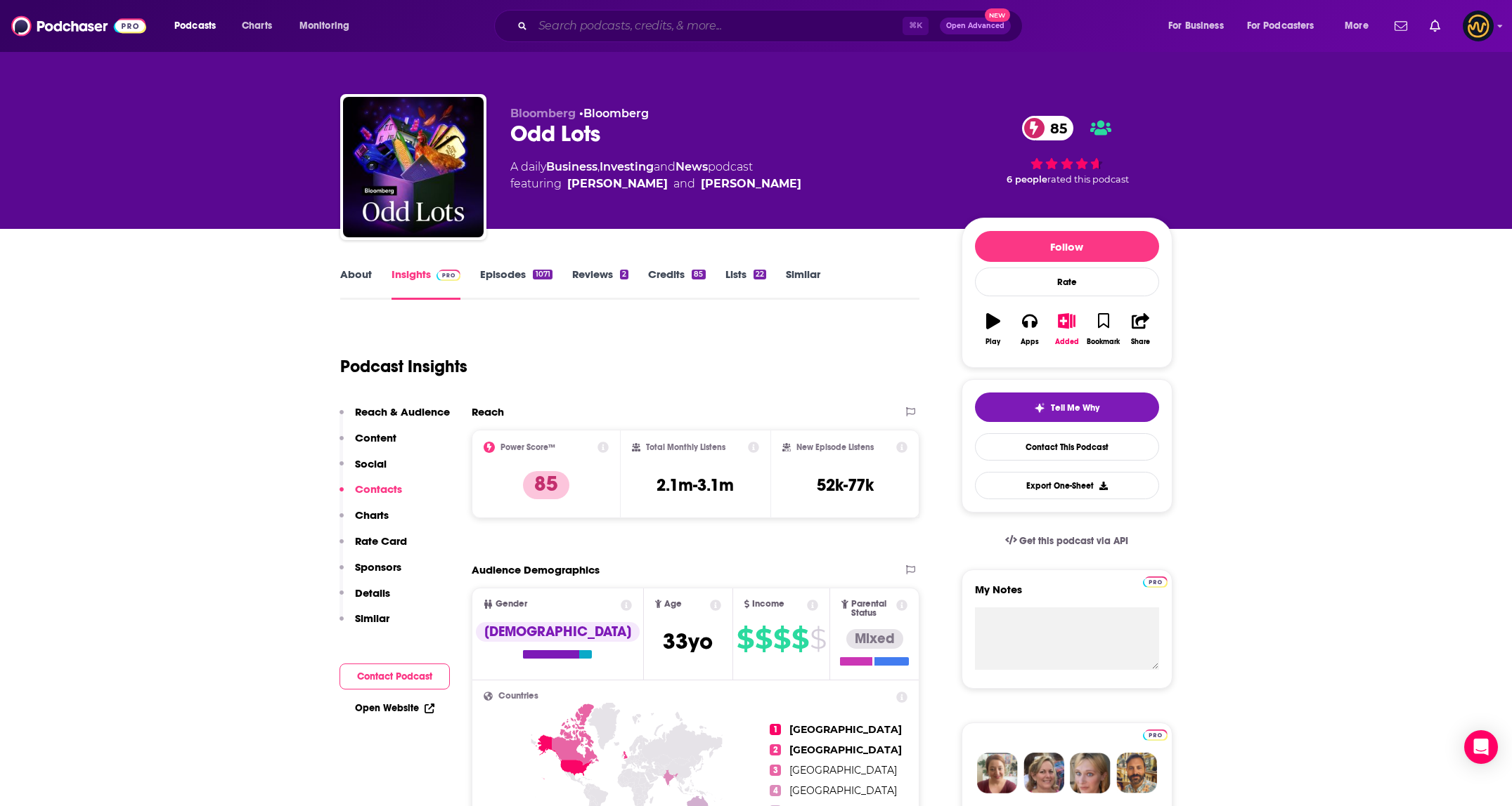
click at [715, 25] on input "Search podcasts, credits, & more..." at bounding box center [718, 26] width 370 height 22
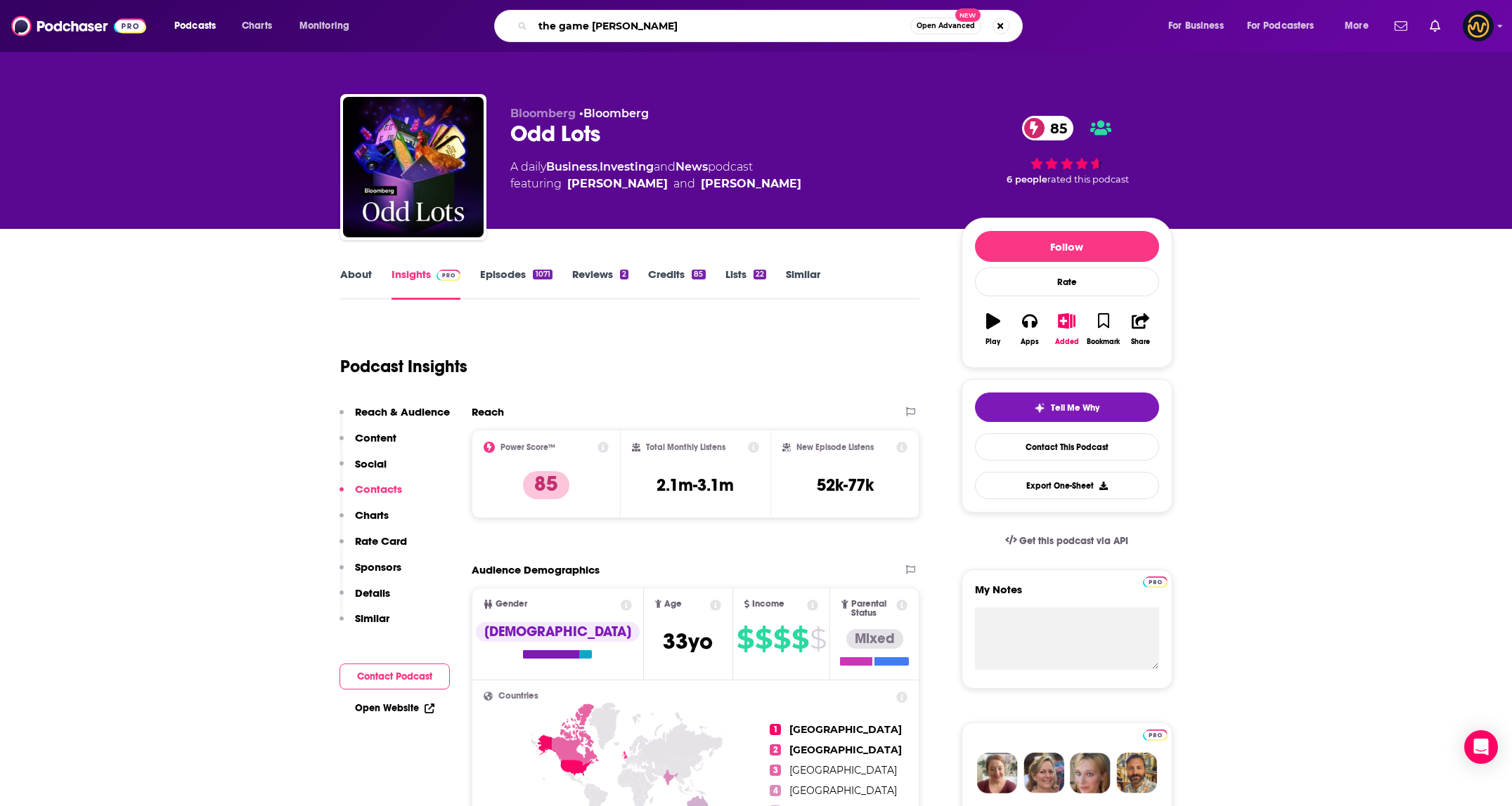
type input "the game alex hormozi"
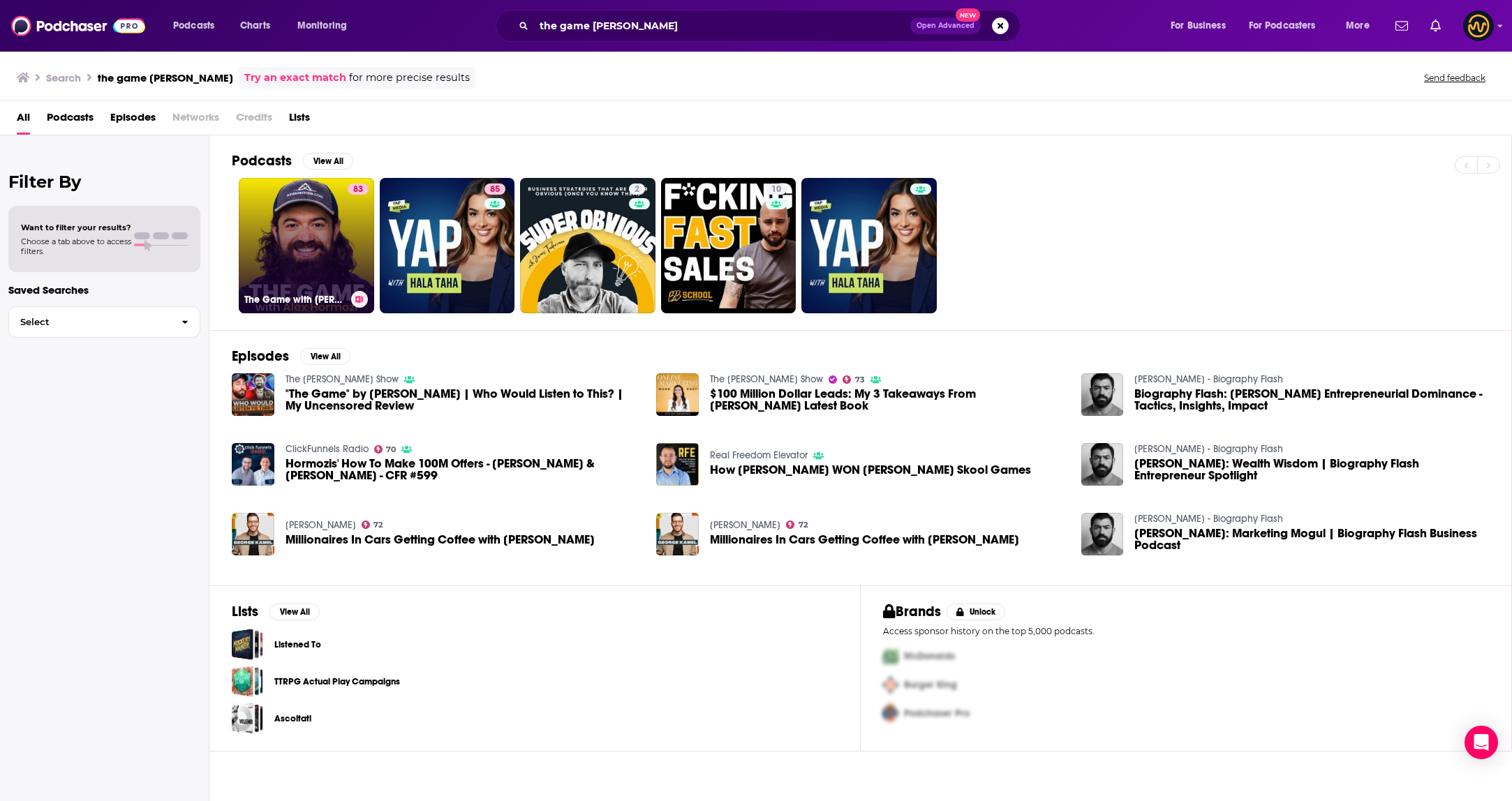
click at [309, 254] on link "83 The Game with Alex Hormozi" at bounding box center [307, 246] width 135 height 135
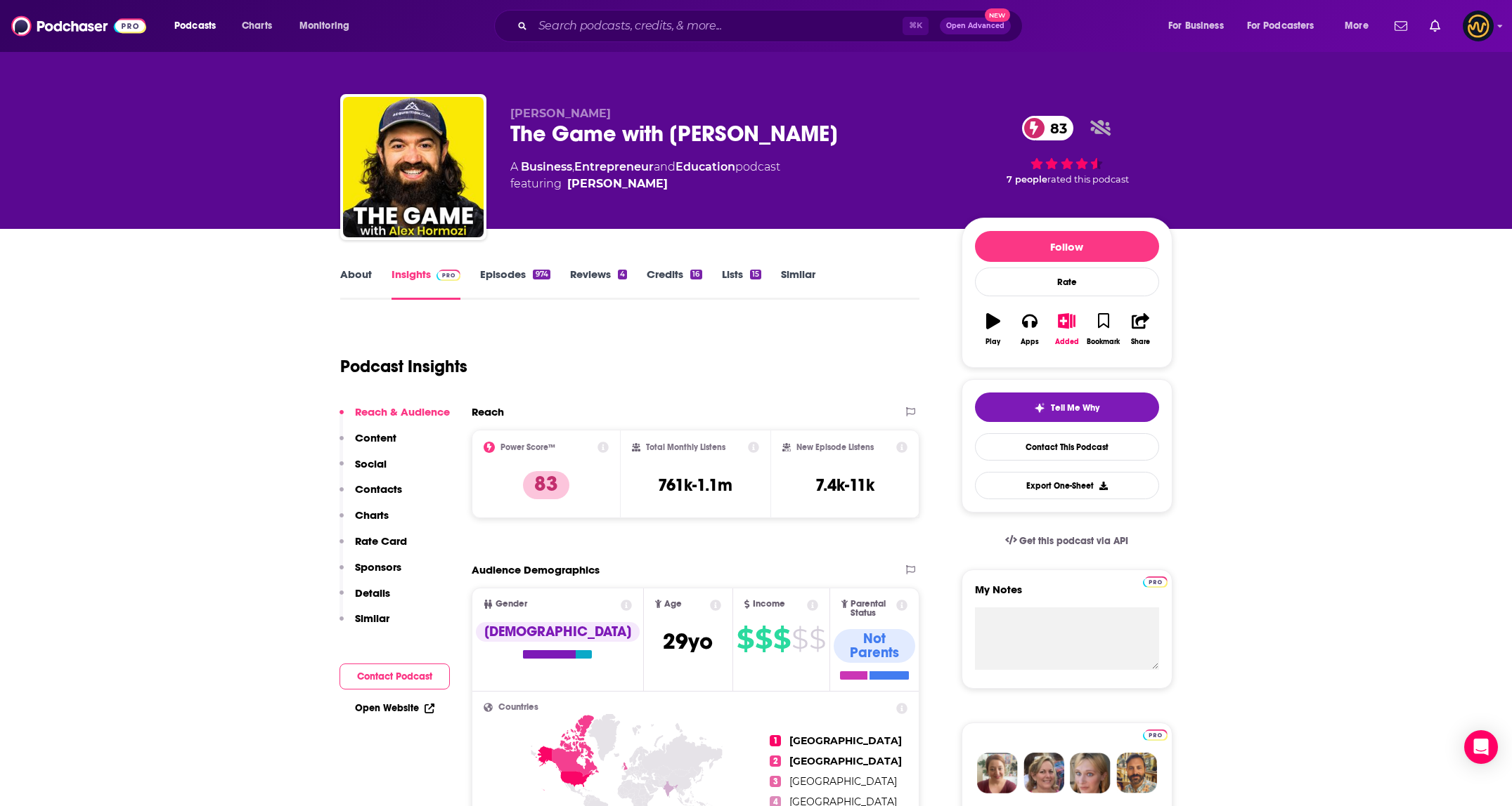
click at [359, 275] on link "About" at bounding box center [356, 283] width 31 height 32
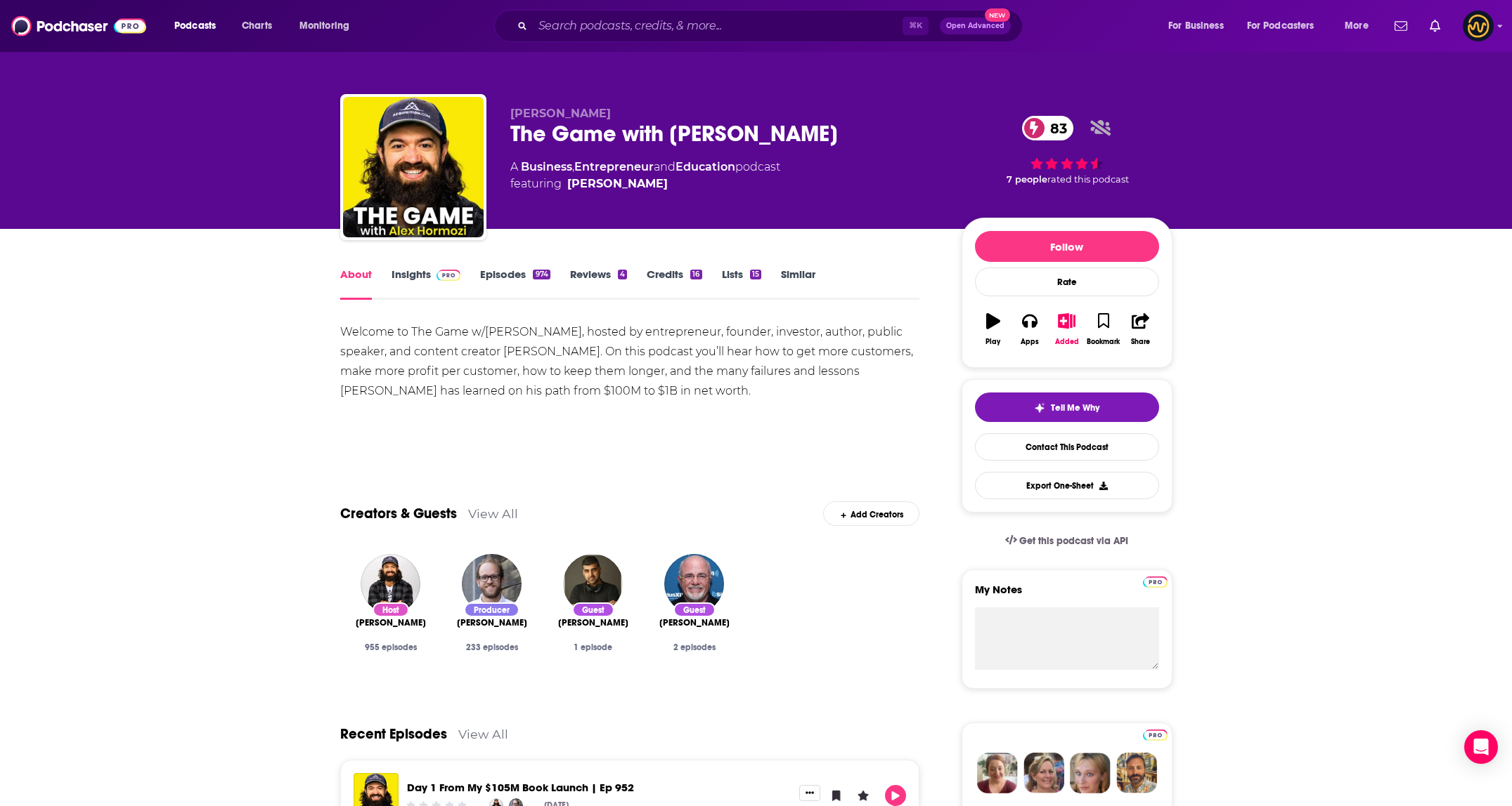
click at [410, 279] on link "Insights" at bounding box center [426, 283] width 70 height 32
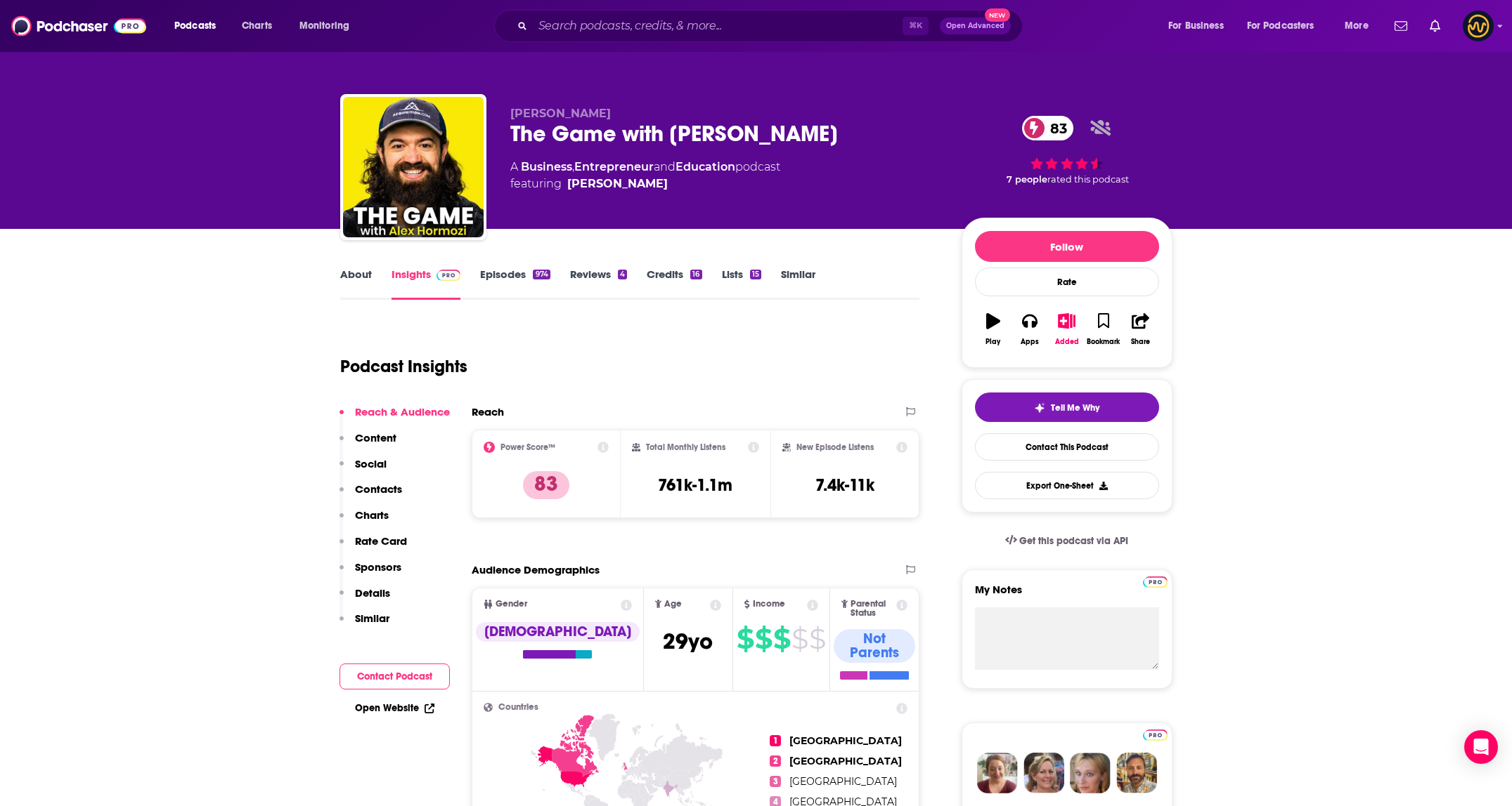
click at [356, 270] on link "About" at bounding box center [356, 283] width 31 height 32
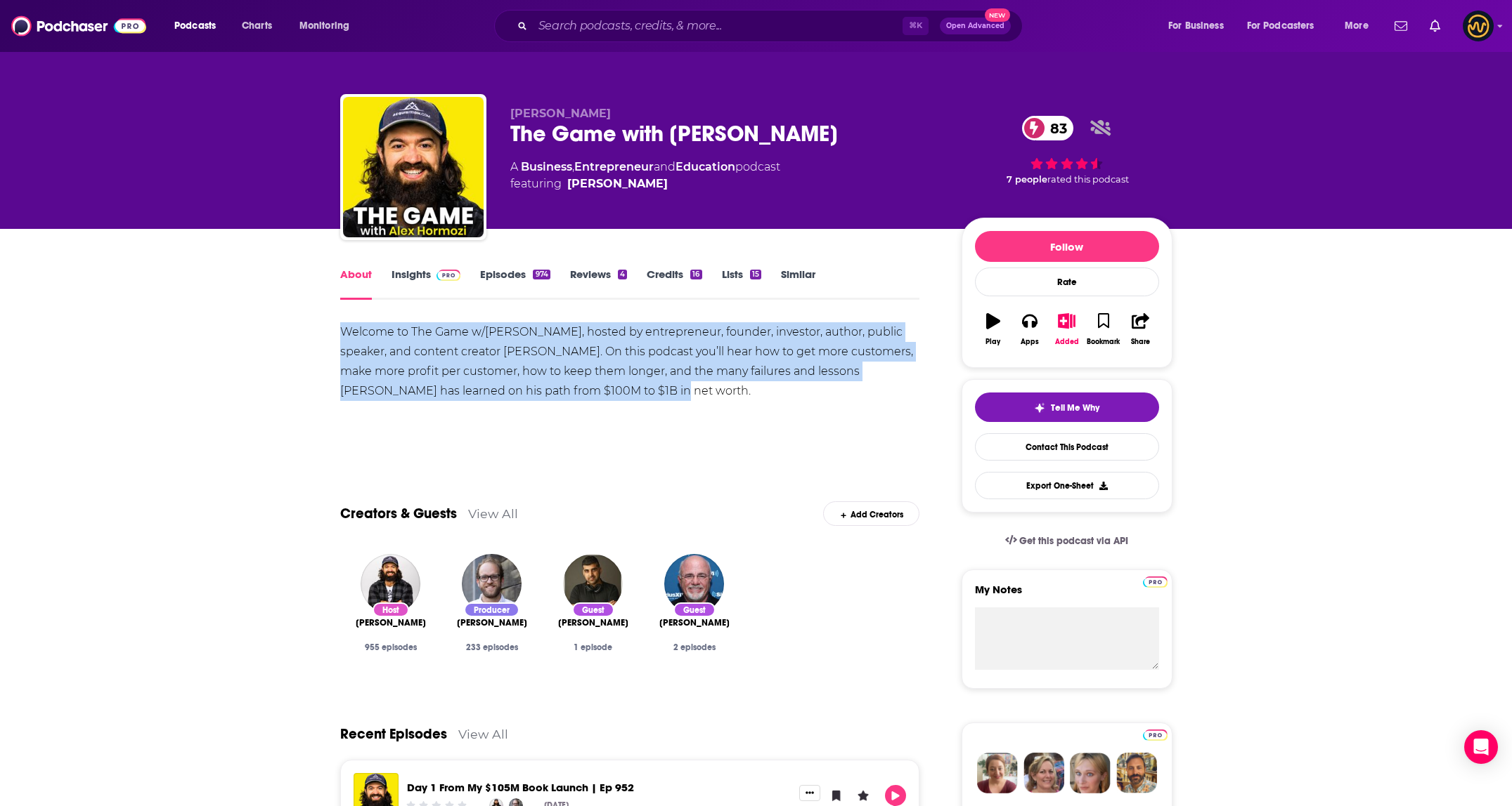
drag, startPoint x: 338, startPoint y: 330, endPoint x: 892, endPoint y: 411, distance: 559.9
copy div "Welcome to The Game w/Alex Hormozi, hosted by entrepreneur, founder, investor, …"
click at [412, 279] on link "Insights" at bounding box center [426, 283] width 70 height 32
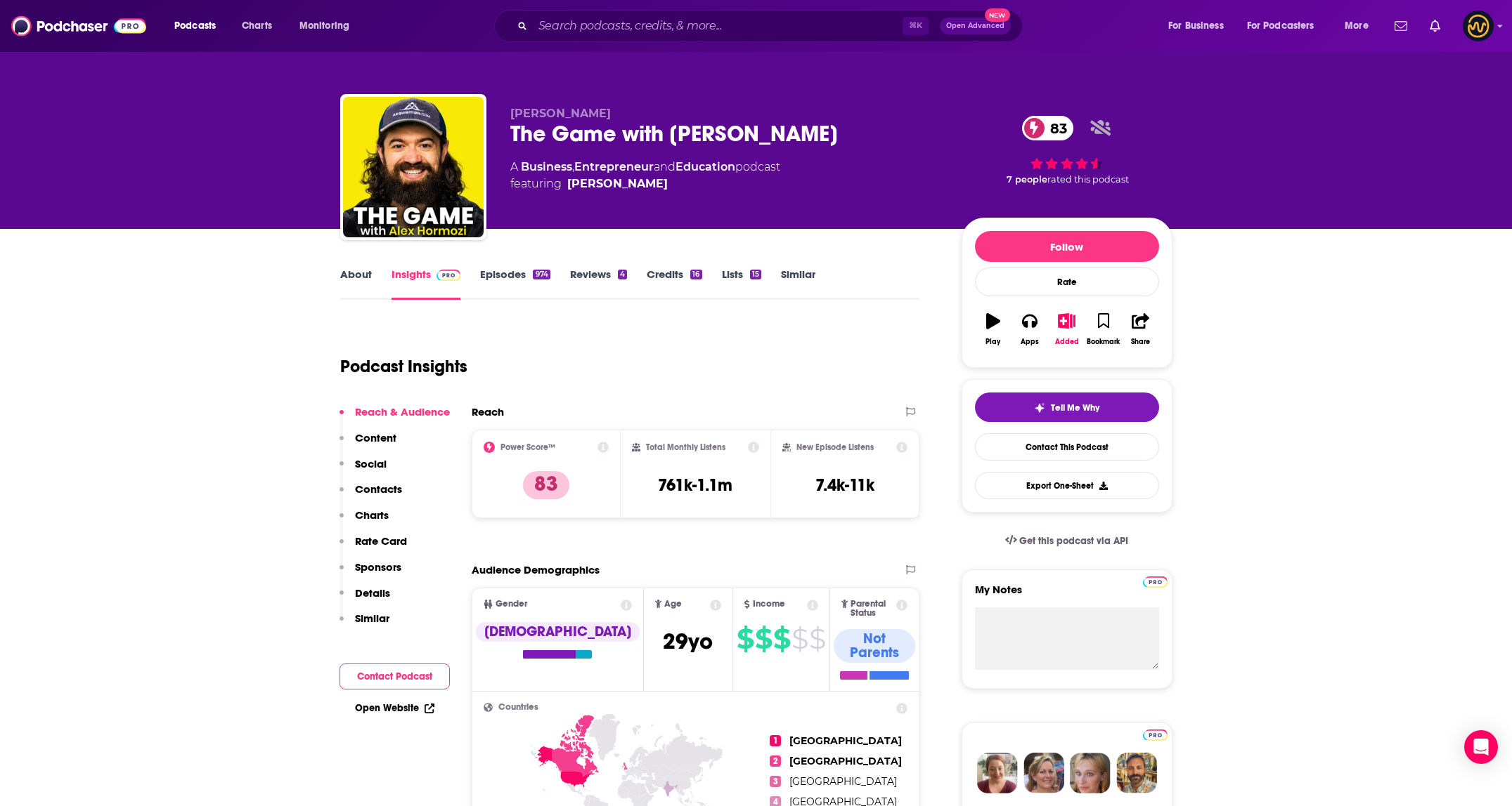
click at [384, 486] on p "Contacts" at bounding box center [378, 489] width 47 height 13
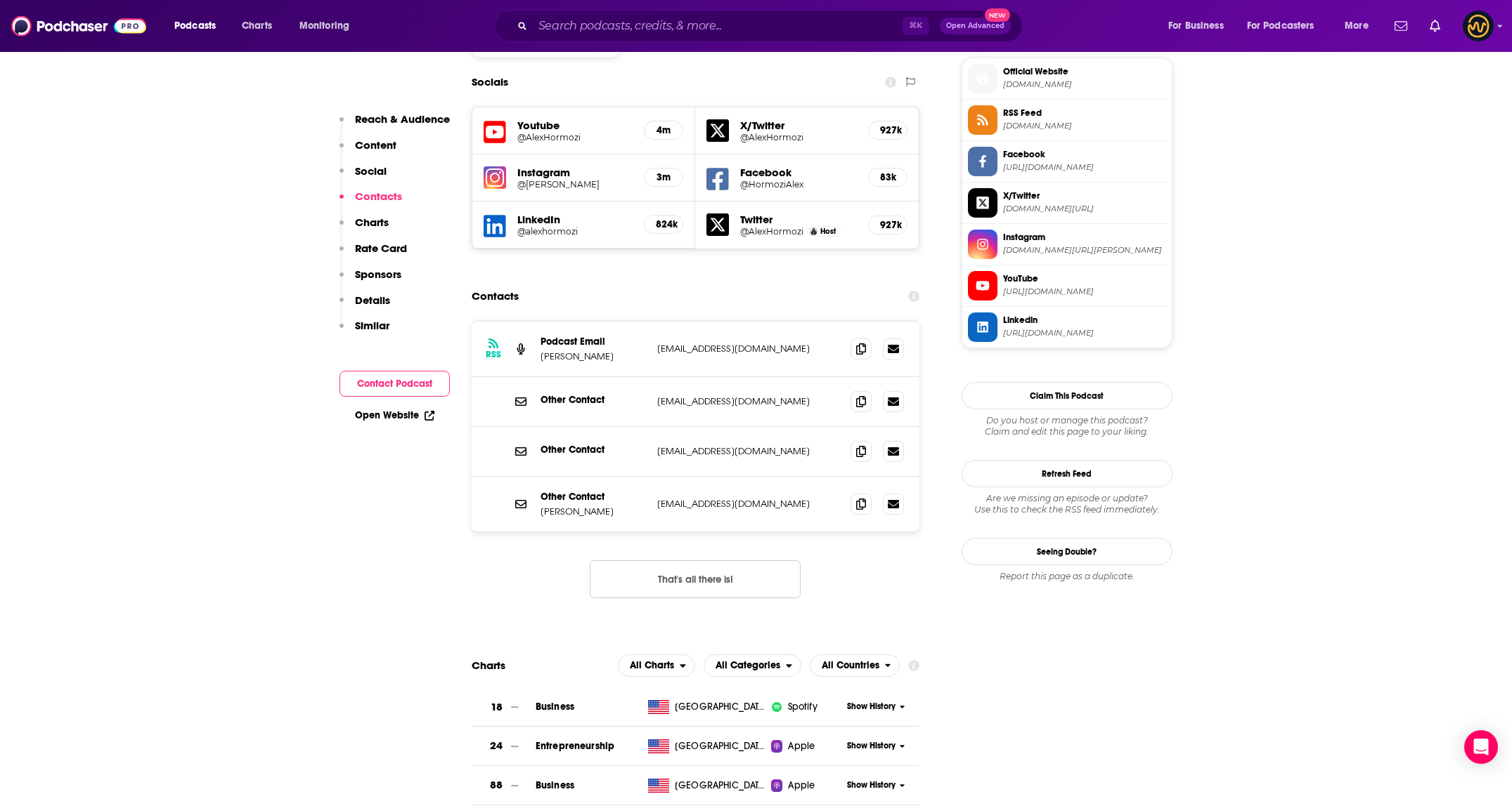
scroll to position [1270, 0]
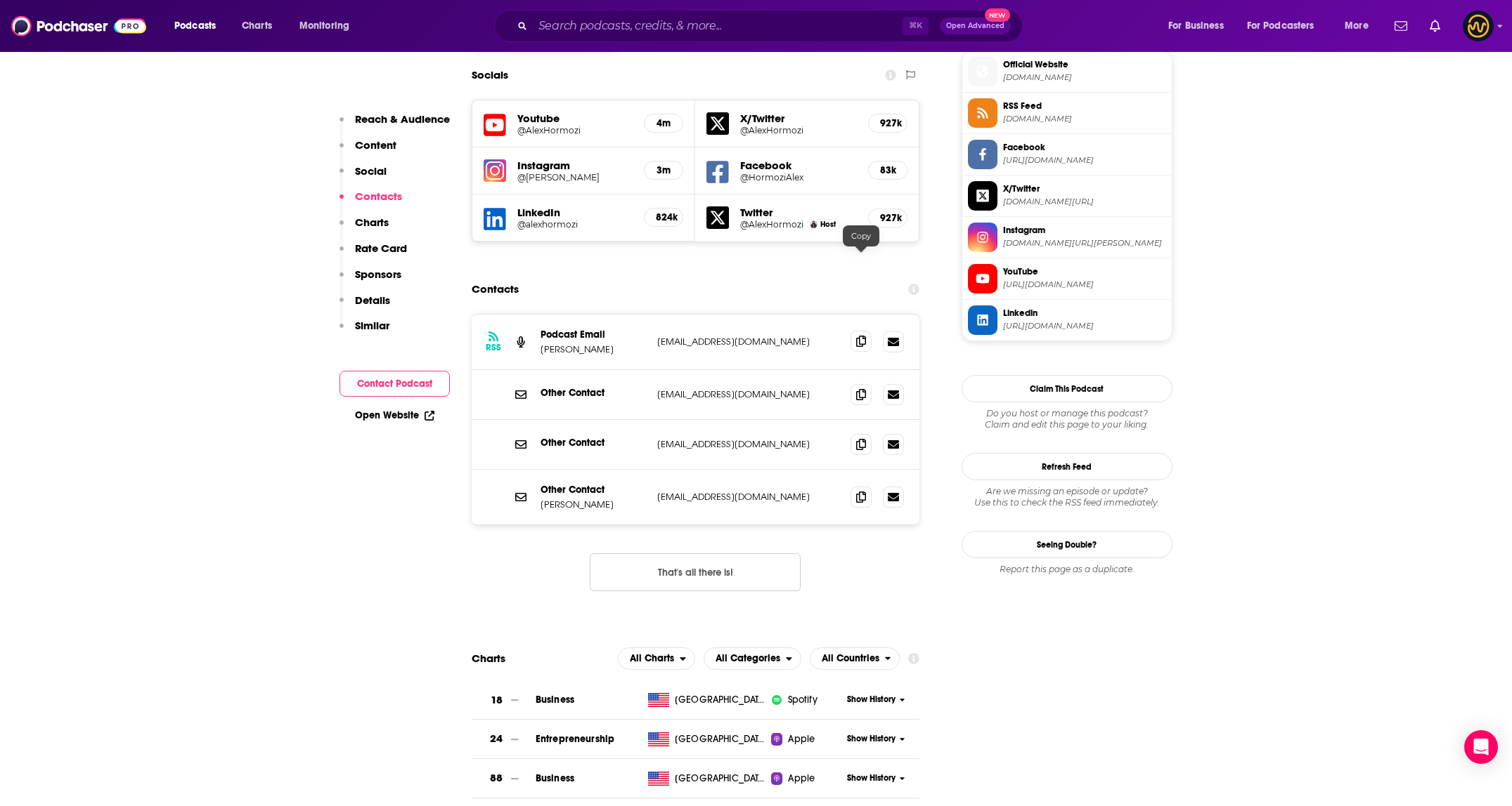
click at [860, 335] on icon at bounding box center [860, 341] width 10 height 11
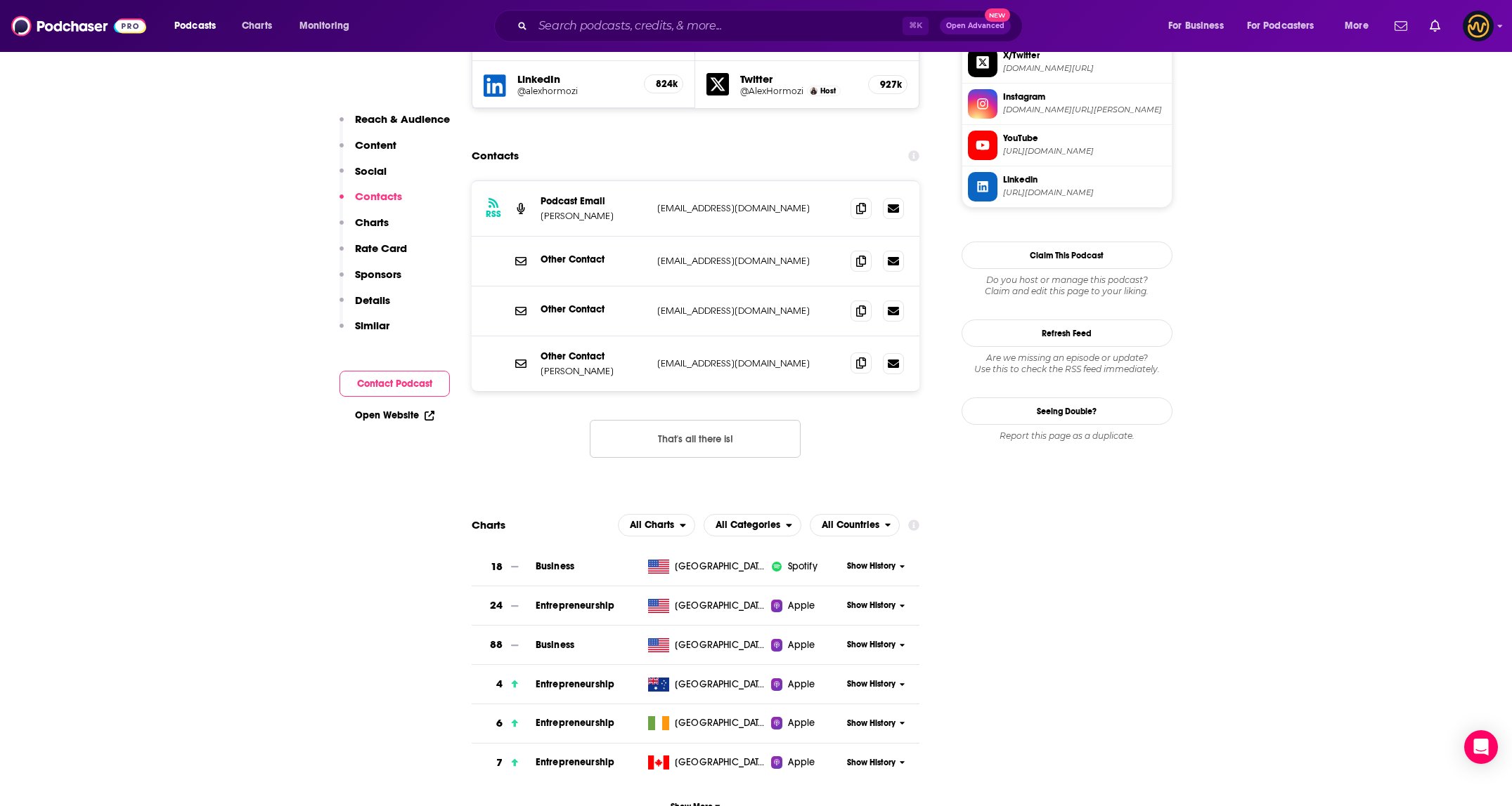
click at [854, 353] on span at bounding box center [861, 363] width 21 height 21
click at [688, 29] on input "Search podcasts, credits, & more..." at bounding box center [718, 26] width 370 height 22
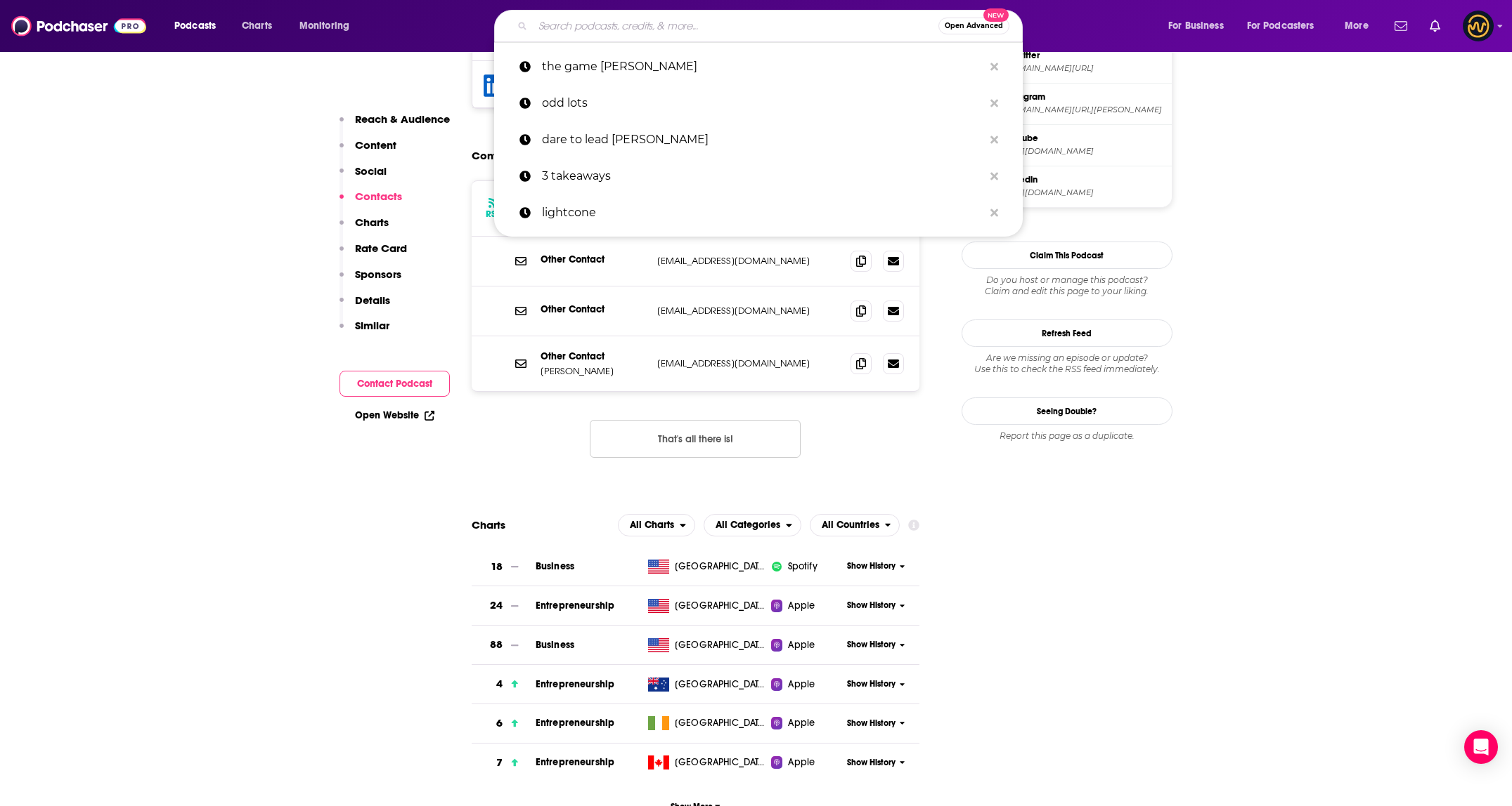
click at [688, 29] on input "Search podcasts, credits, & more..." at bounding box center [735, 26] width 406 height 22
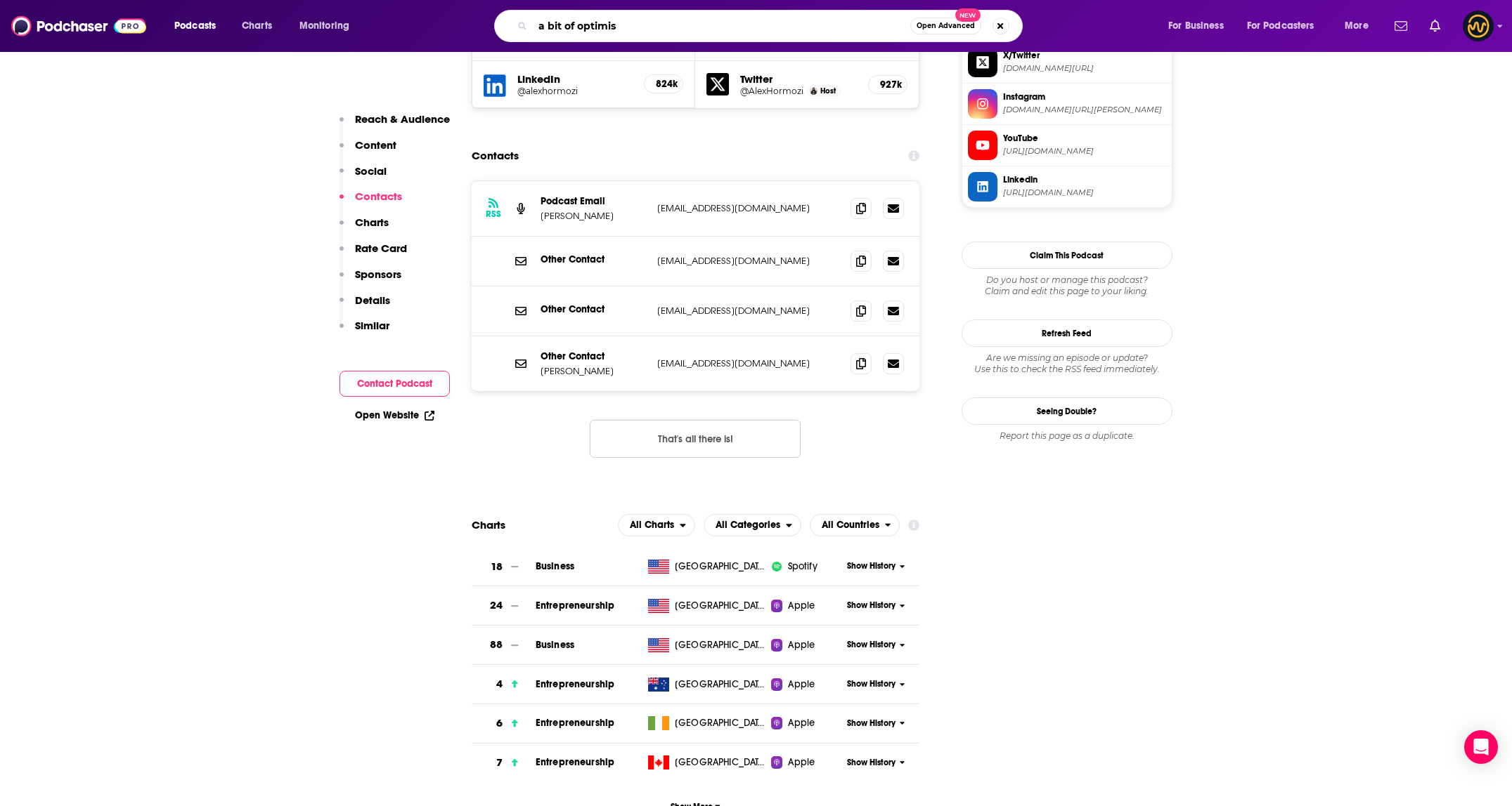
type input "a bit of optimism"
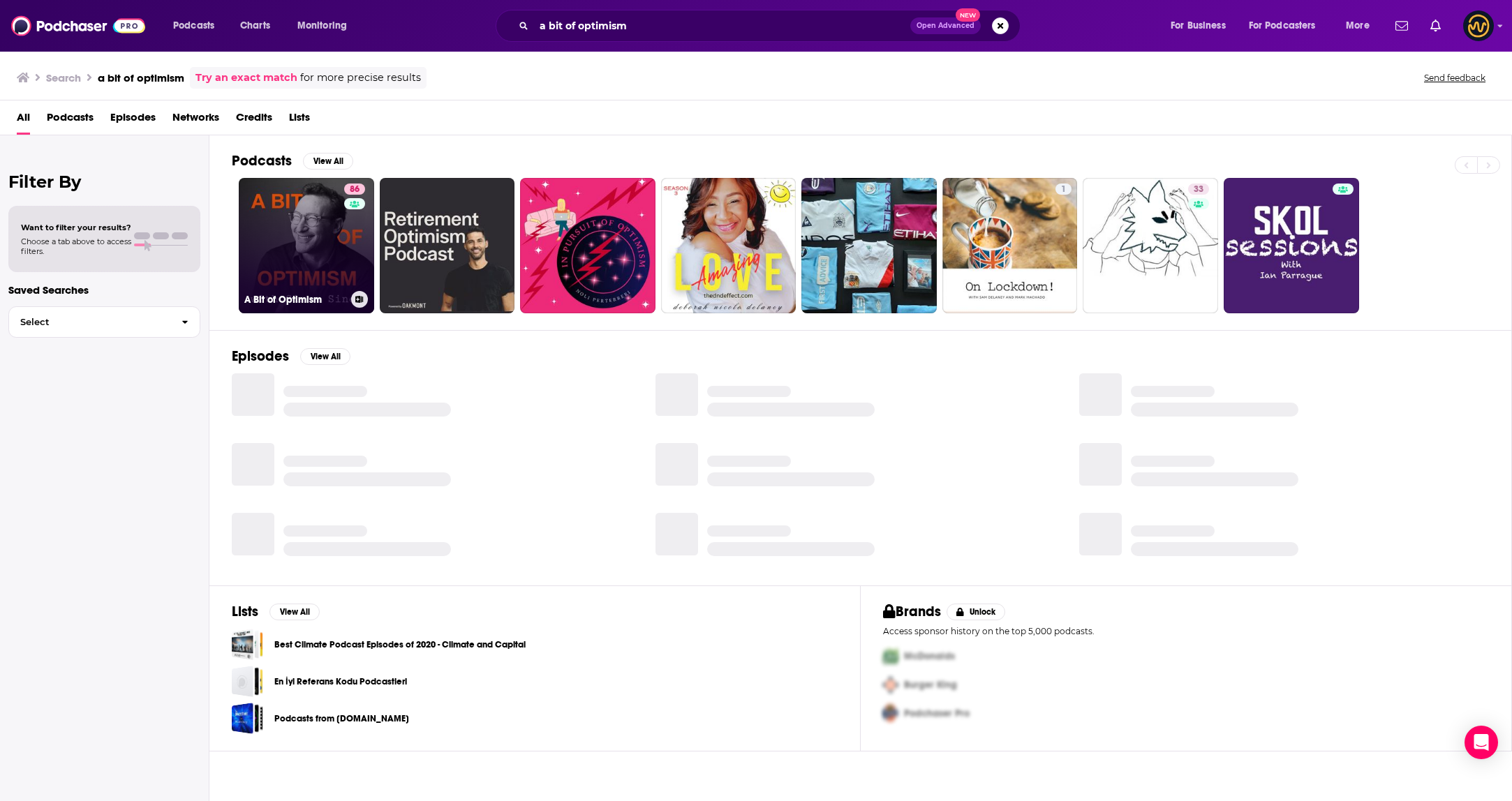
click at [287, 211] on link "86 A Bit of Optimism" at bounding box center [307, 246] width 135 height 135
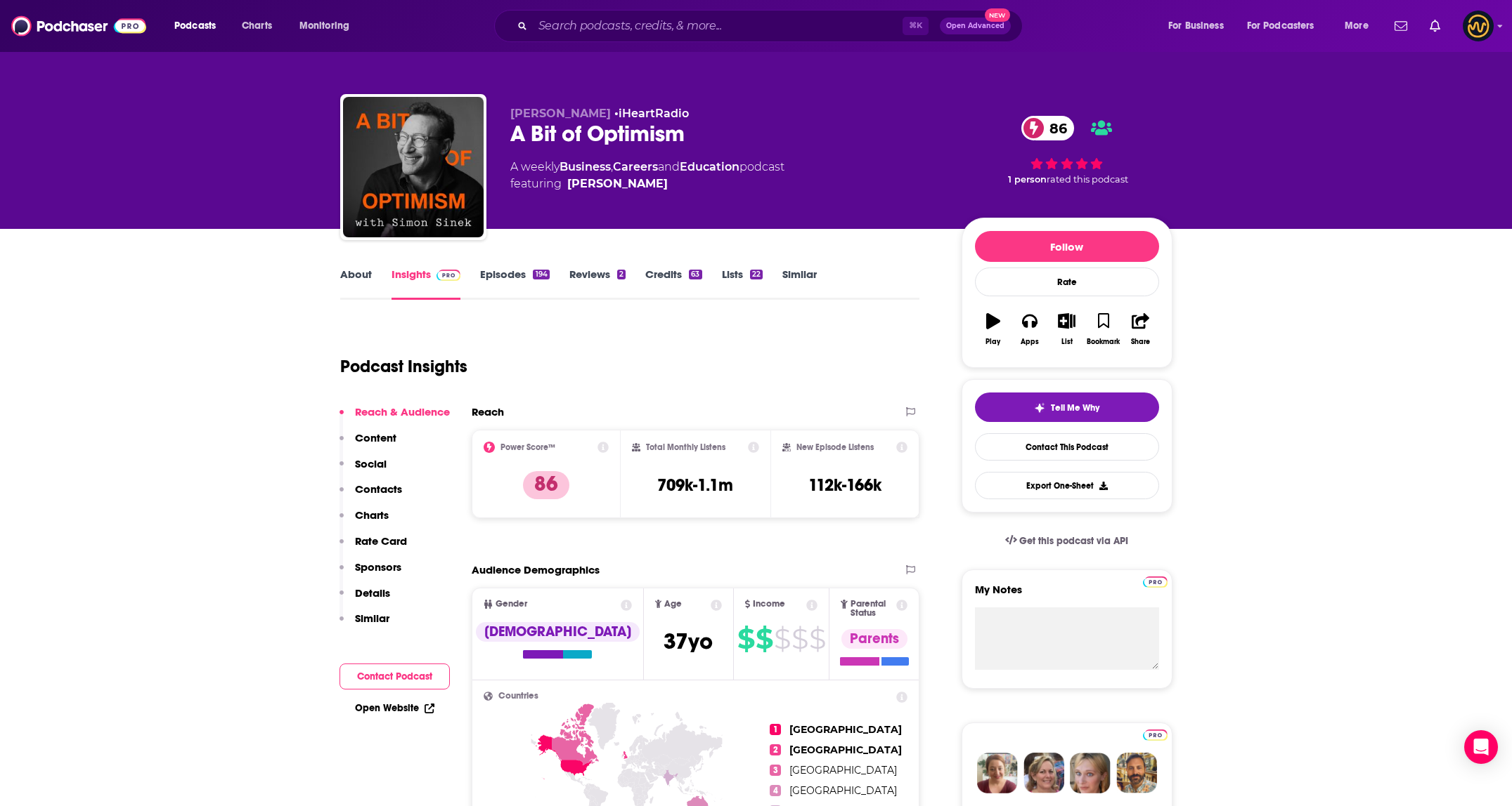
click at [379, 492] on p "Contacts" at bounding box center [378, 489] width 47 height 13
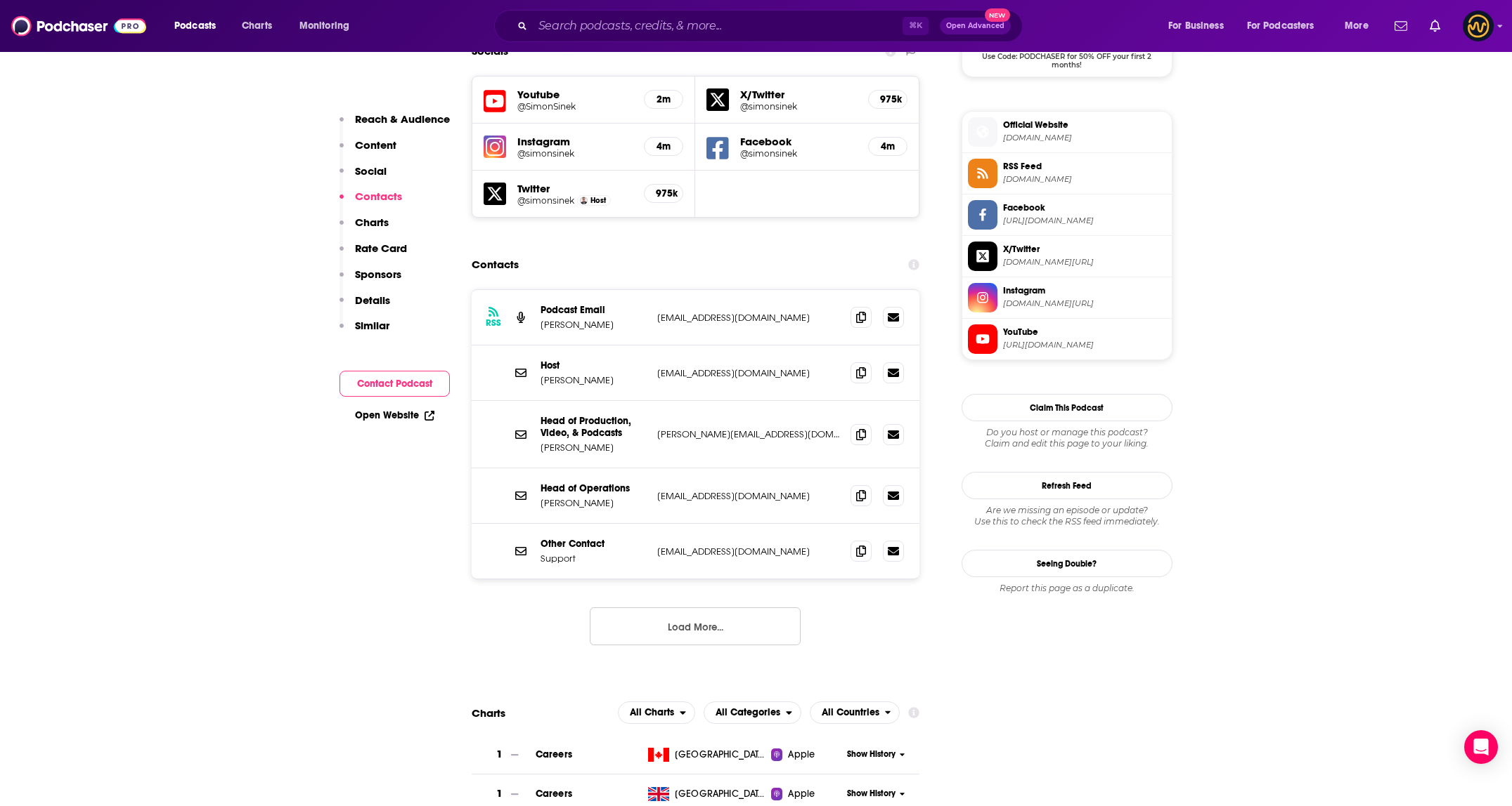
scroll to position [1221, 0]
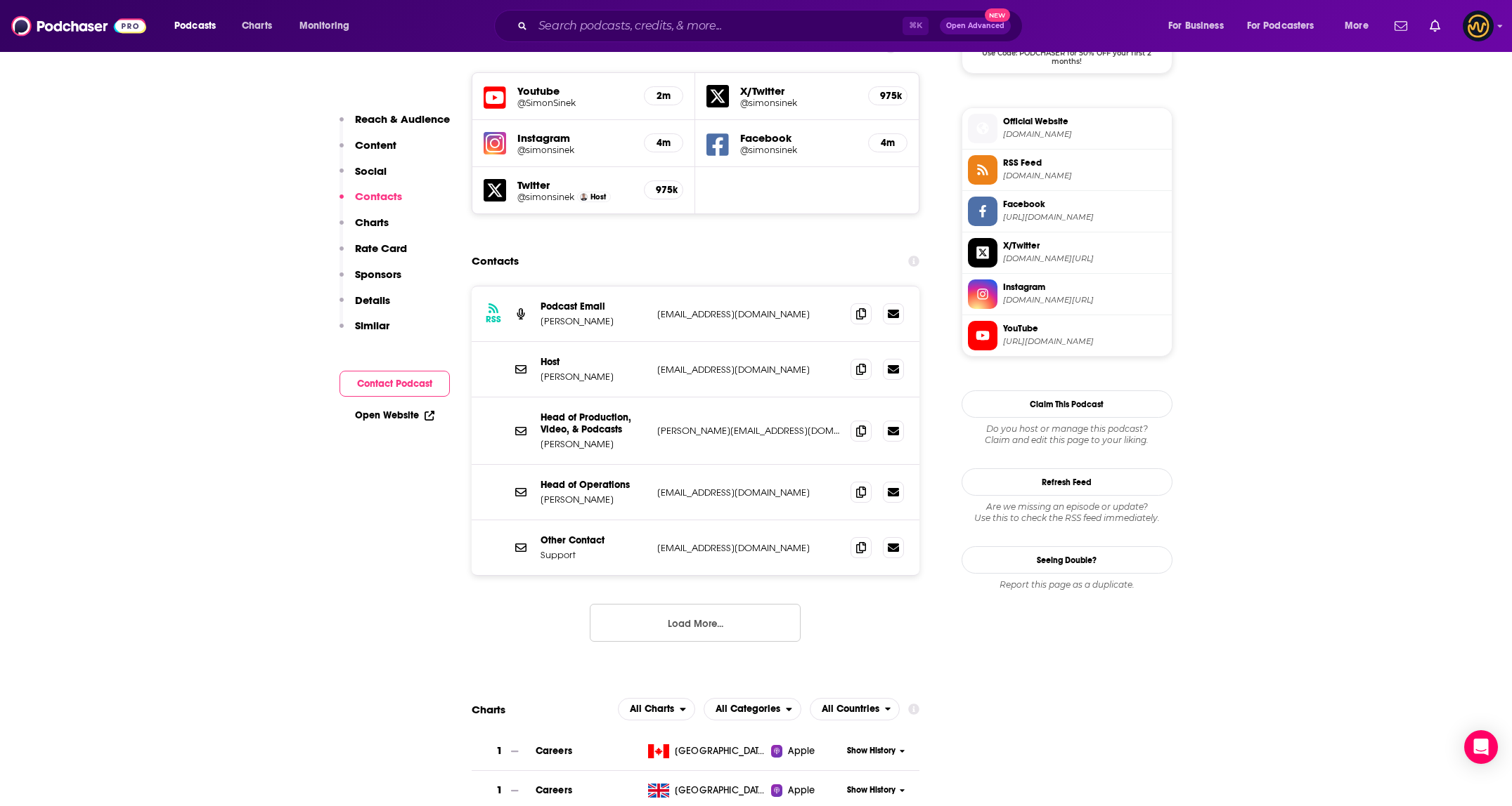
click at [877, 303] on div at bounding box center [877, 314] width 53 height 21
click at [859, 308] on icon at bounding box center [860, 313] width 10 height 11
click at [856, 425] on icon at bounding box center [860, 430] width 10 height 11
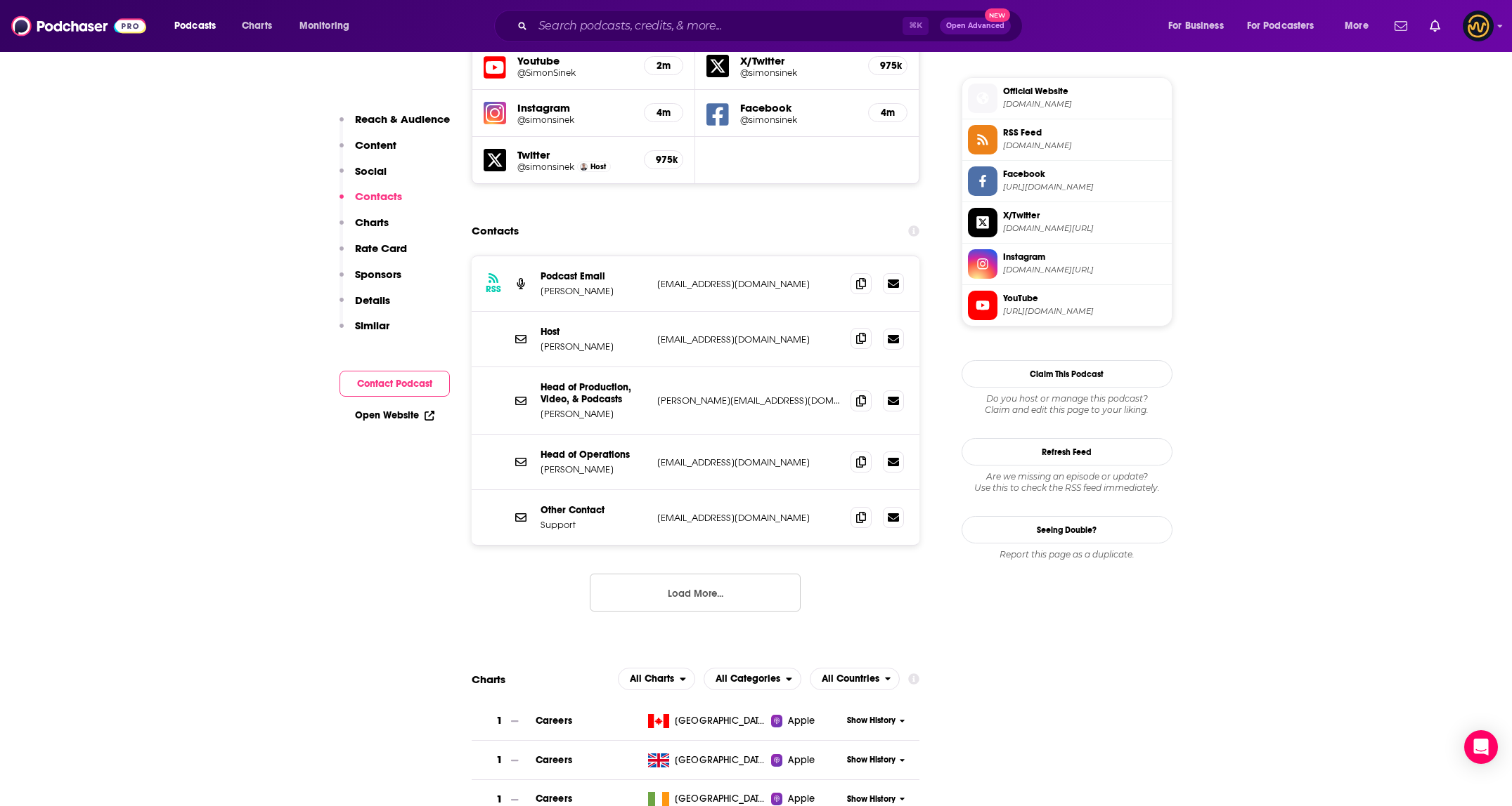
click at [866, 328] on span at bounding box center [861, 338] width 21 height 21
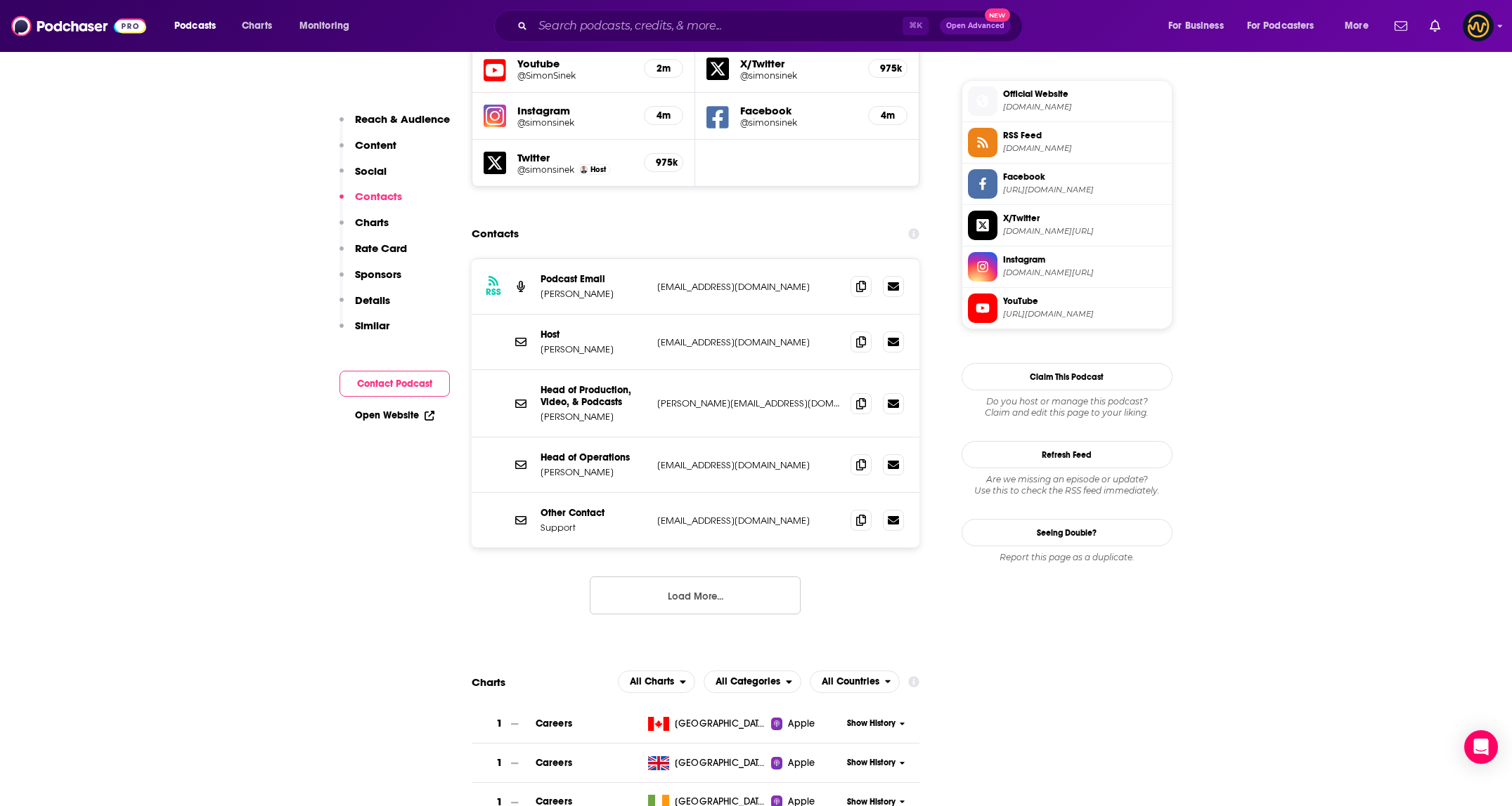
scroll to position [1249, 0]
click at [710, 29] on input "Search podcasts, credits, & more..." at bounding box center [718, 26] width 370 height 22
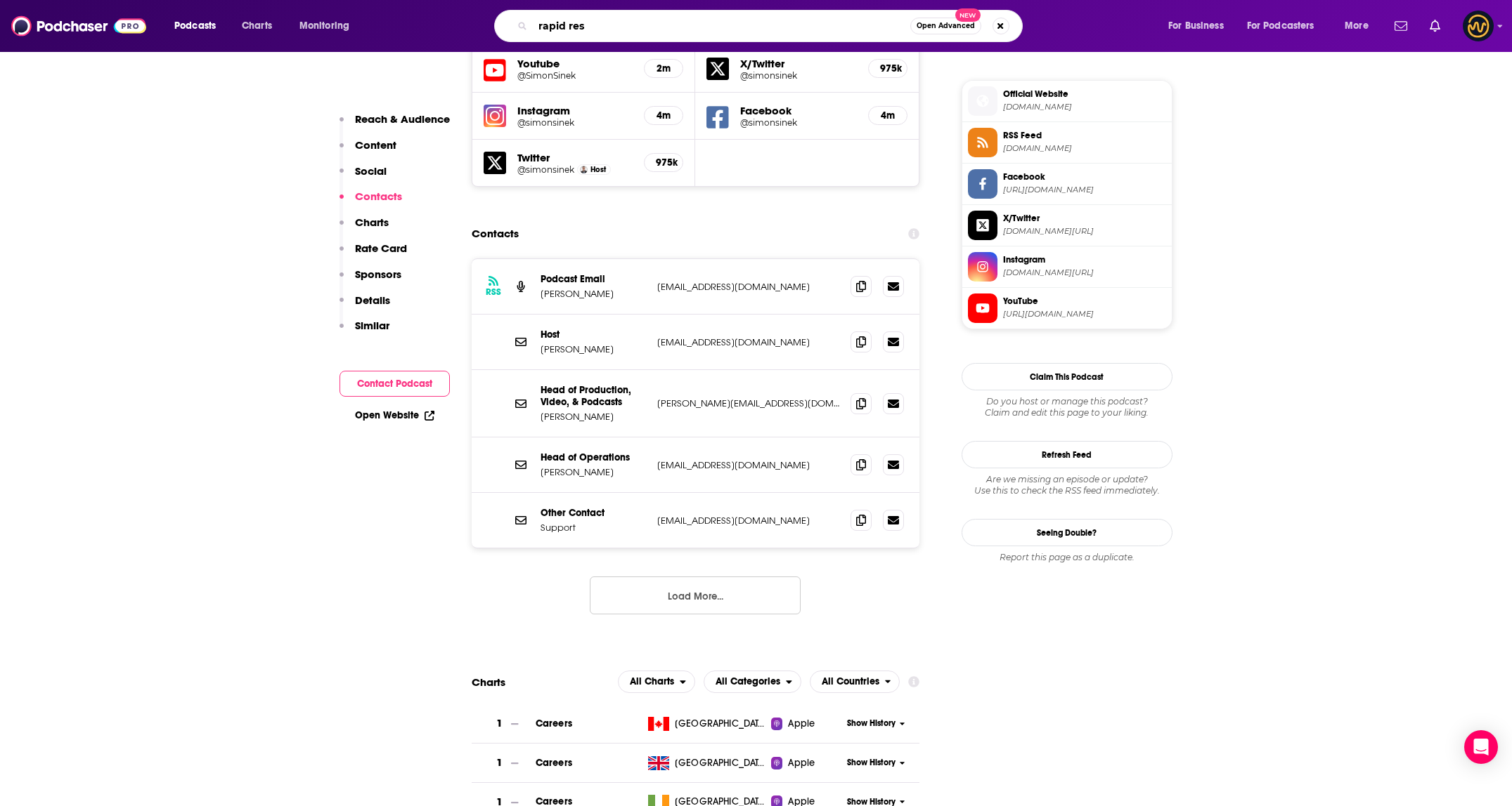
type input "rapid resp"
type input "worklife adam grant"
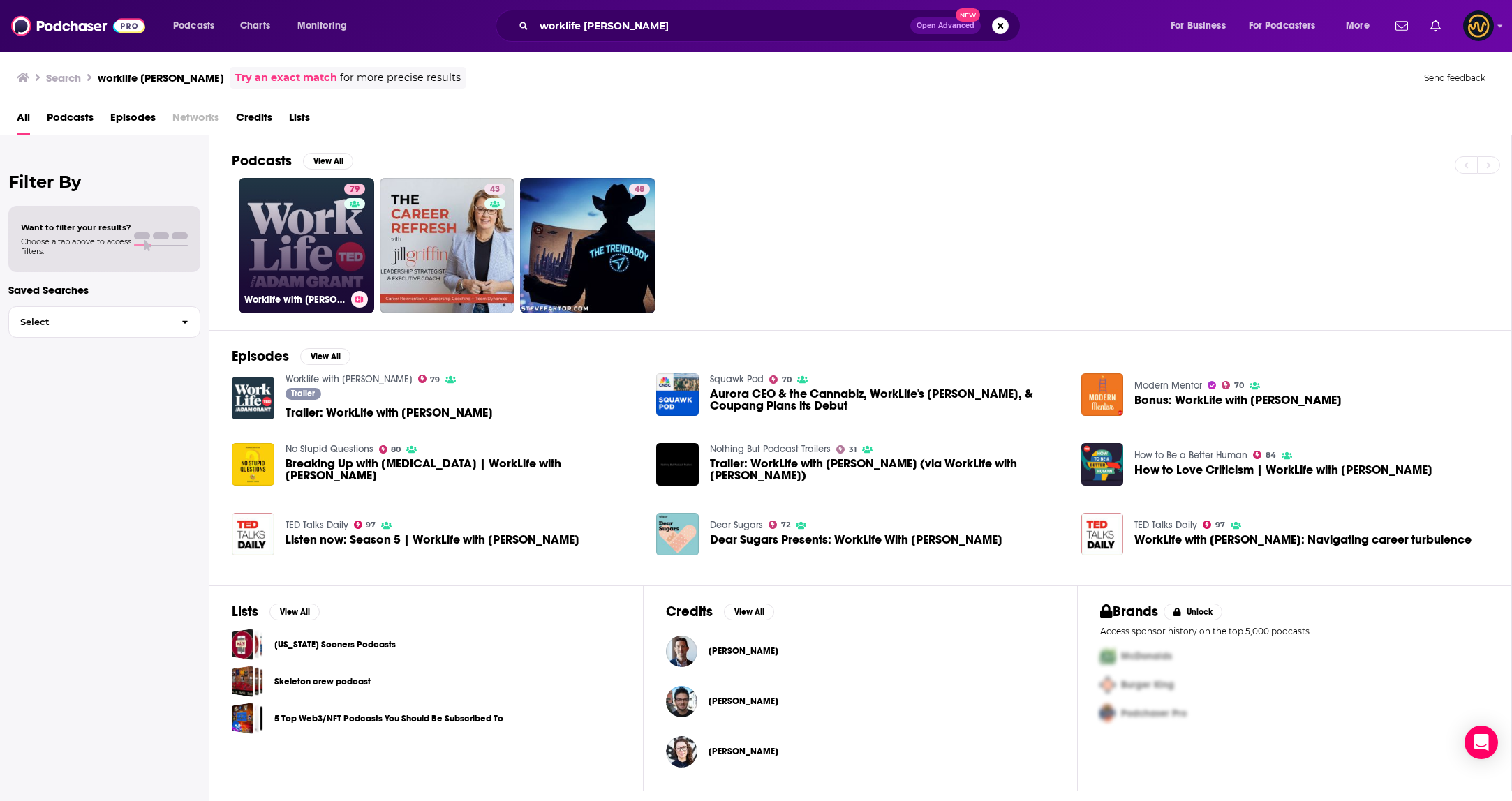
click at [281, 214] on link "79 Worklife with Adam Grant" at bounding box center [307, 246] width 135 height 135
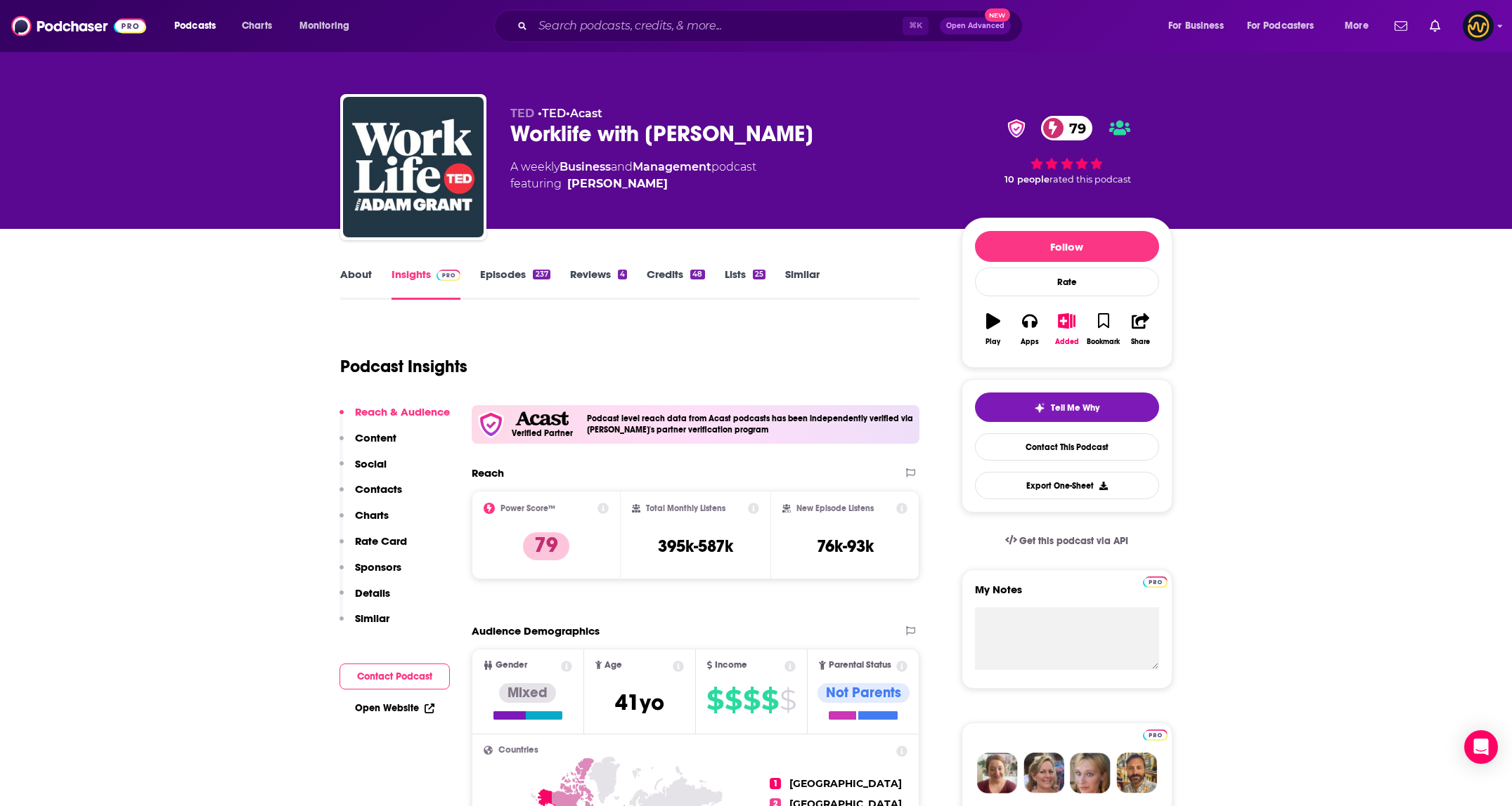
click at [383, 488] on p "Contacts" at bounding box center [378, 489] width 47 height 13
click at [383, 488] on button "Contacts" at bounding box center [371, 495] width 63 height 26
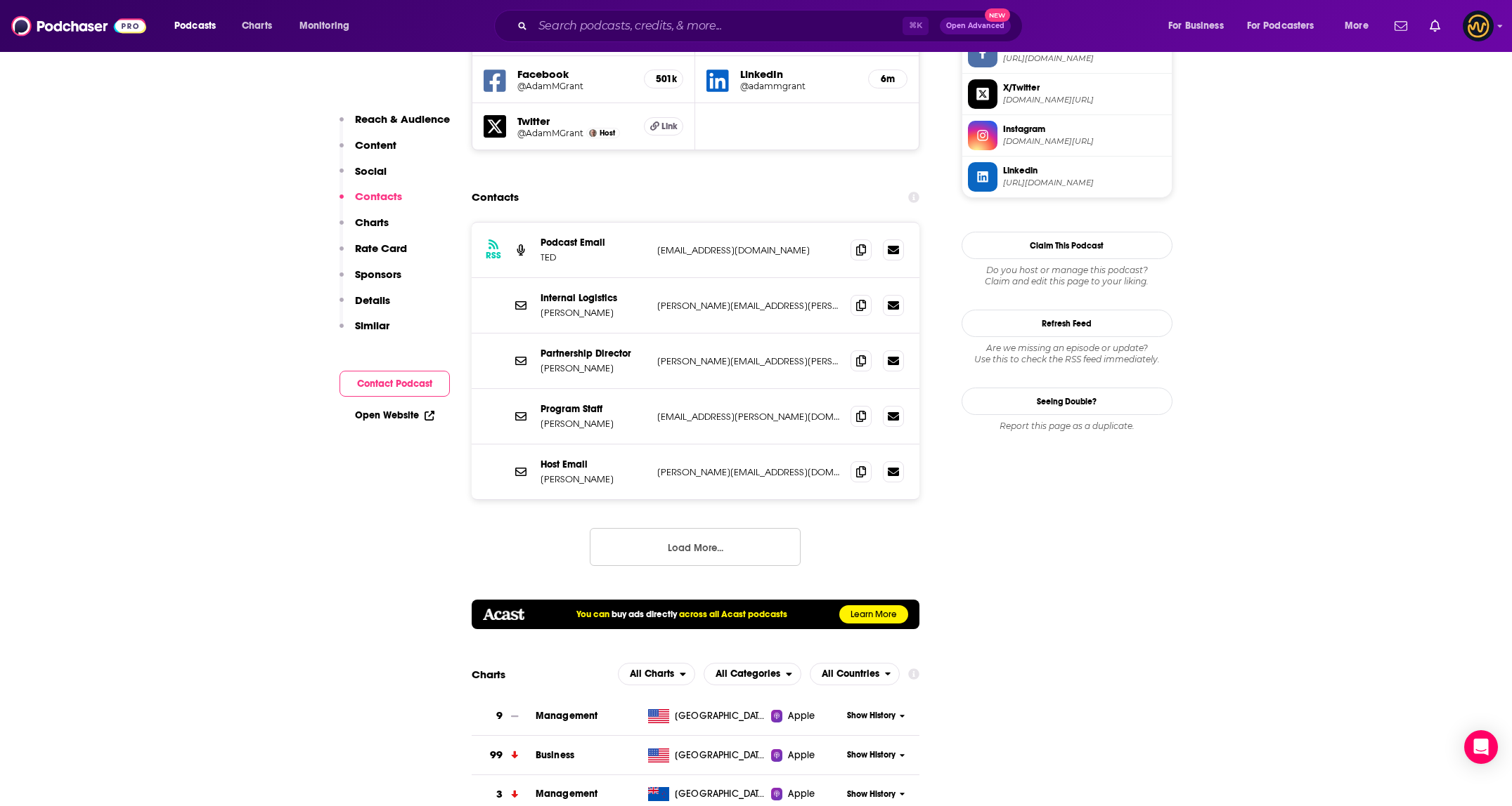
scroll to position [1373, 0]
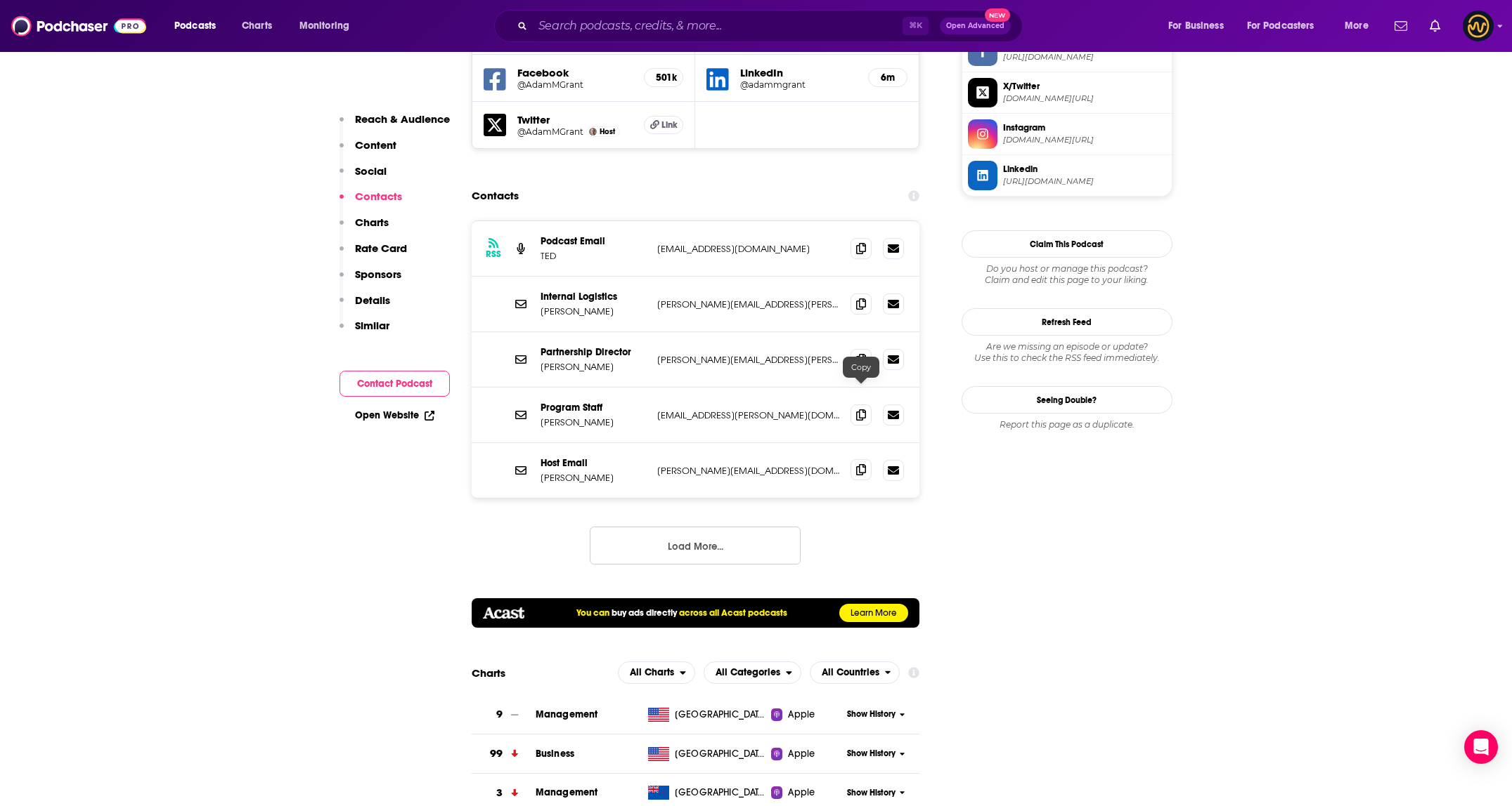
click at [860, 465] on icon at bounding box center [860, 470] width 10 height 11
click at [691, 527] on button "Load More..." at bounding box center [695, 545] width 211 height 38
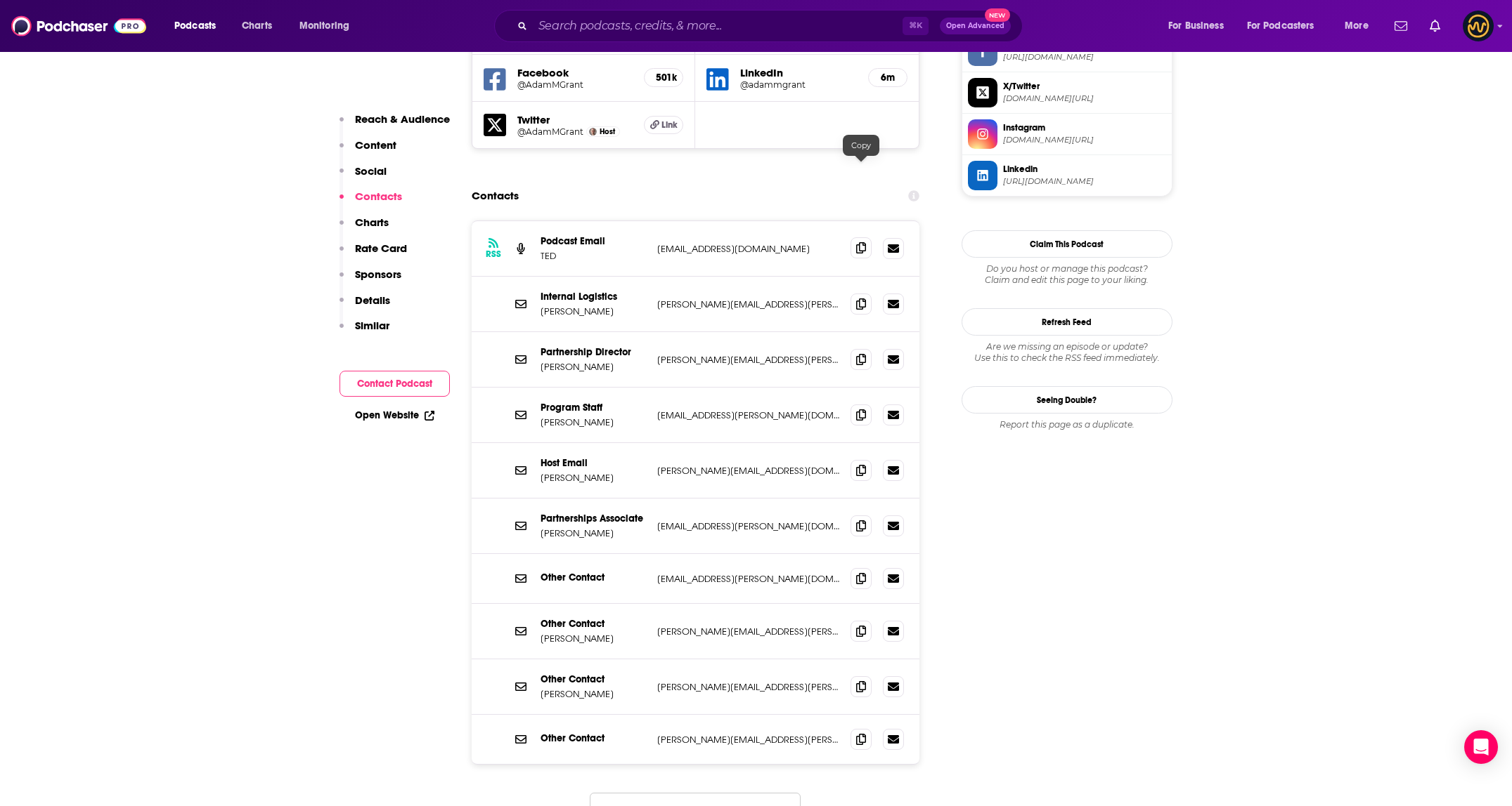
click at [860, 242] on icon at bounding box center [860, 247] width 10 height 11
click at [858, 520] on icon at bounding box center [860, 525] width 10 height 11
click at [780, 354] on p "tom@ted.com" at bounding box center [748, 360] width 182 height 12
click at [860, 353] on icon at bounding box center [860, 359] width 10 height 11
click at [864, 515] on span at bounding box center [861, 525] width 21 height 21
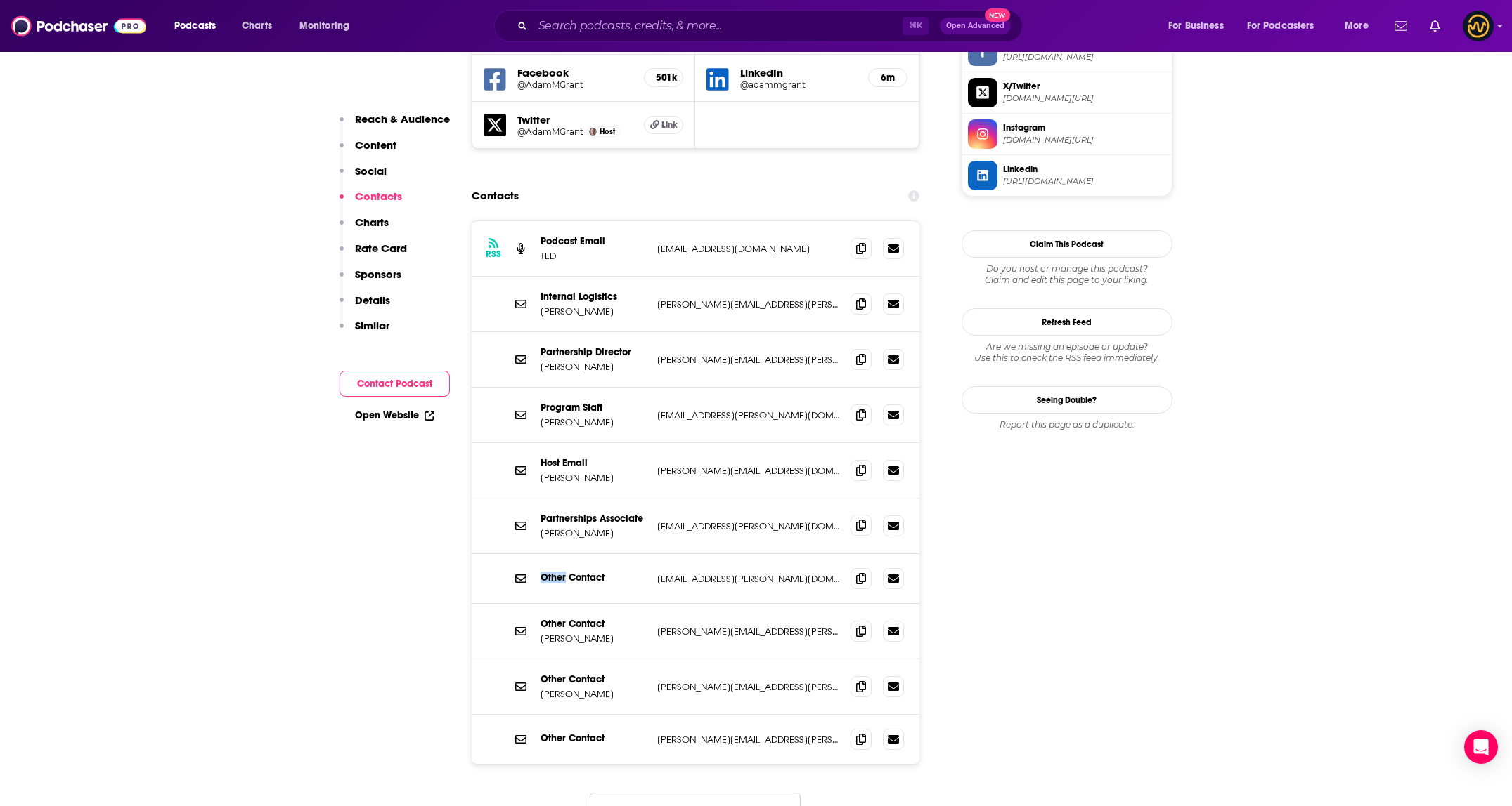
click at [864, 515] on span at bounding box center [861, 525] width 21 height 21
click at [715, 39] on div "⌘ K Open Advanced New" at bounding box center [758, 25] width 528 height 32
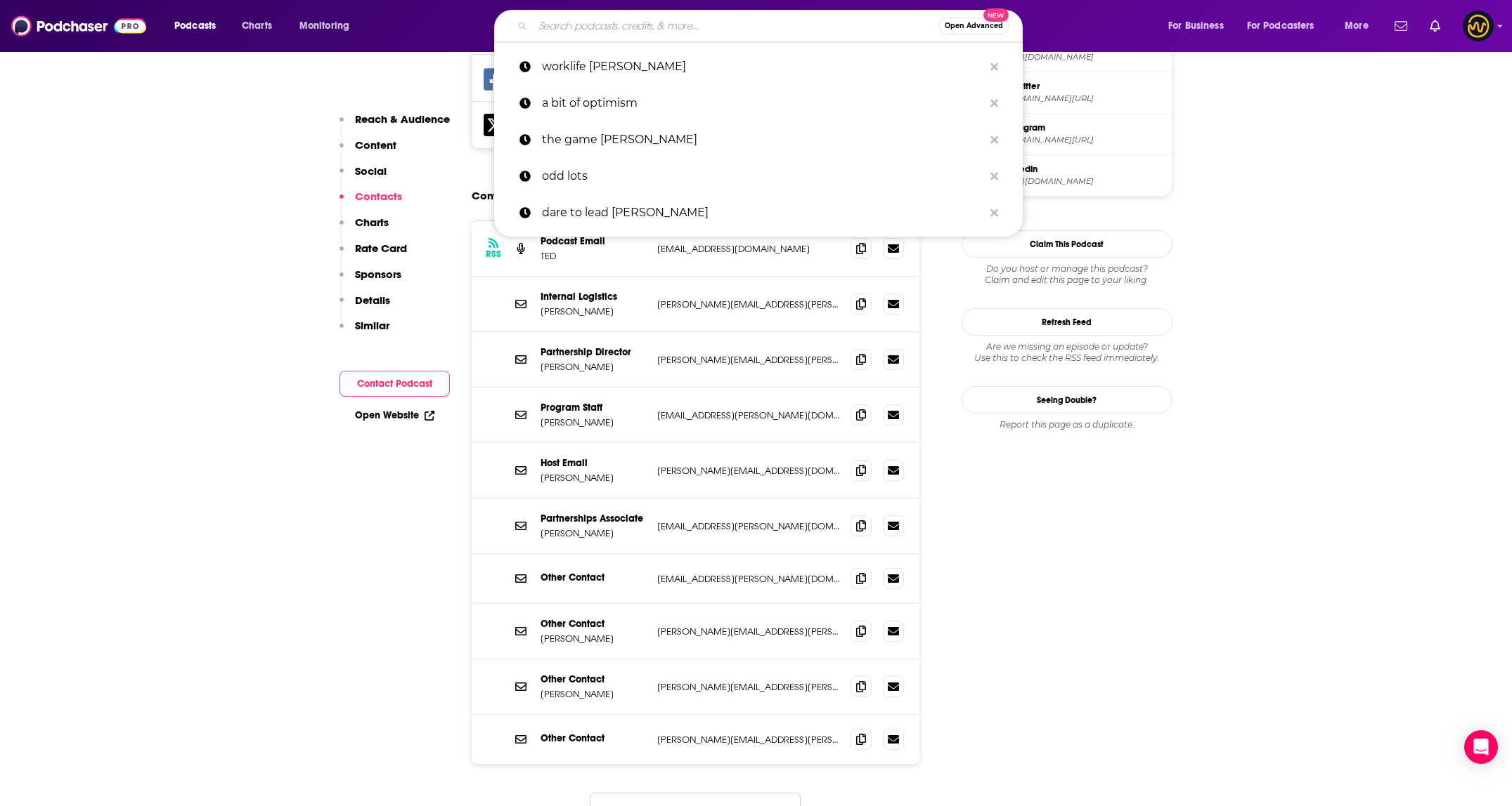
click at [715, 32] on input "Search podcasts, credits, & more..." at bounding box center [735, 26] width 406 height 22
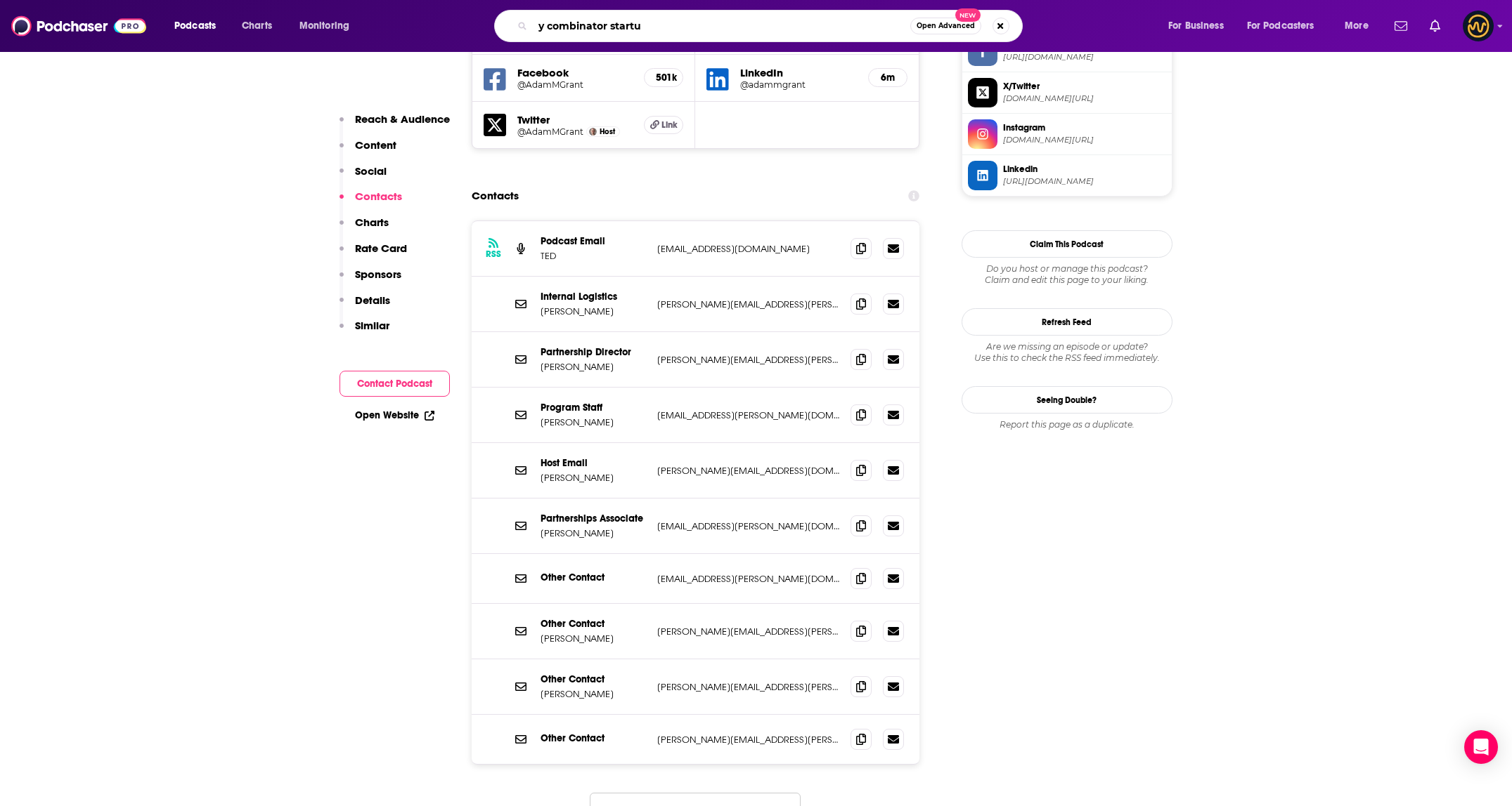
type input "y combinator startup"
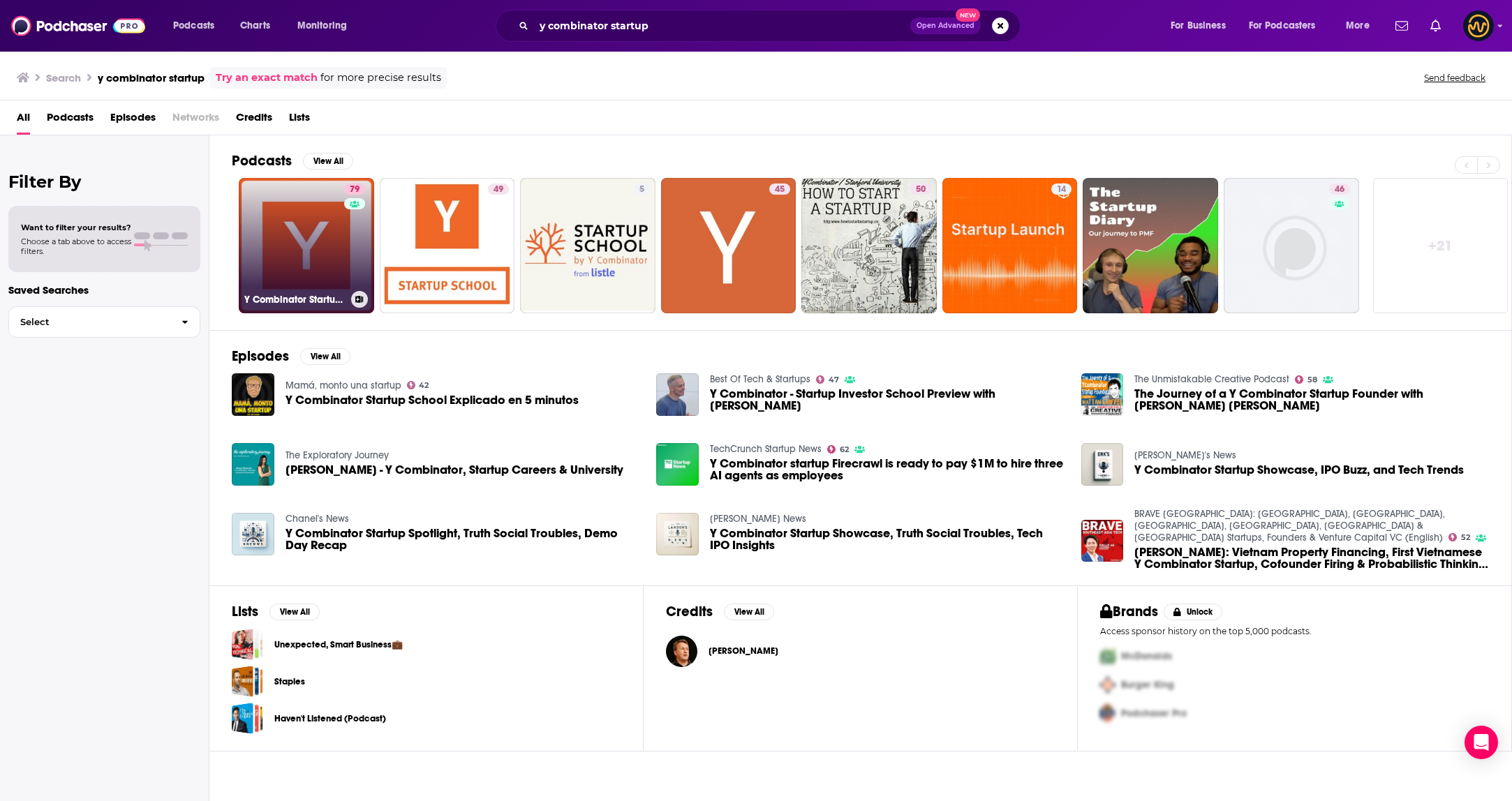
click at [330, 252] on link "79 Y Combinator Startup Podcast" at bounding box center [307, 246] width 135 height 135
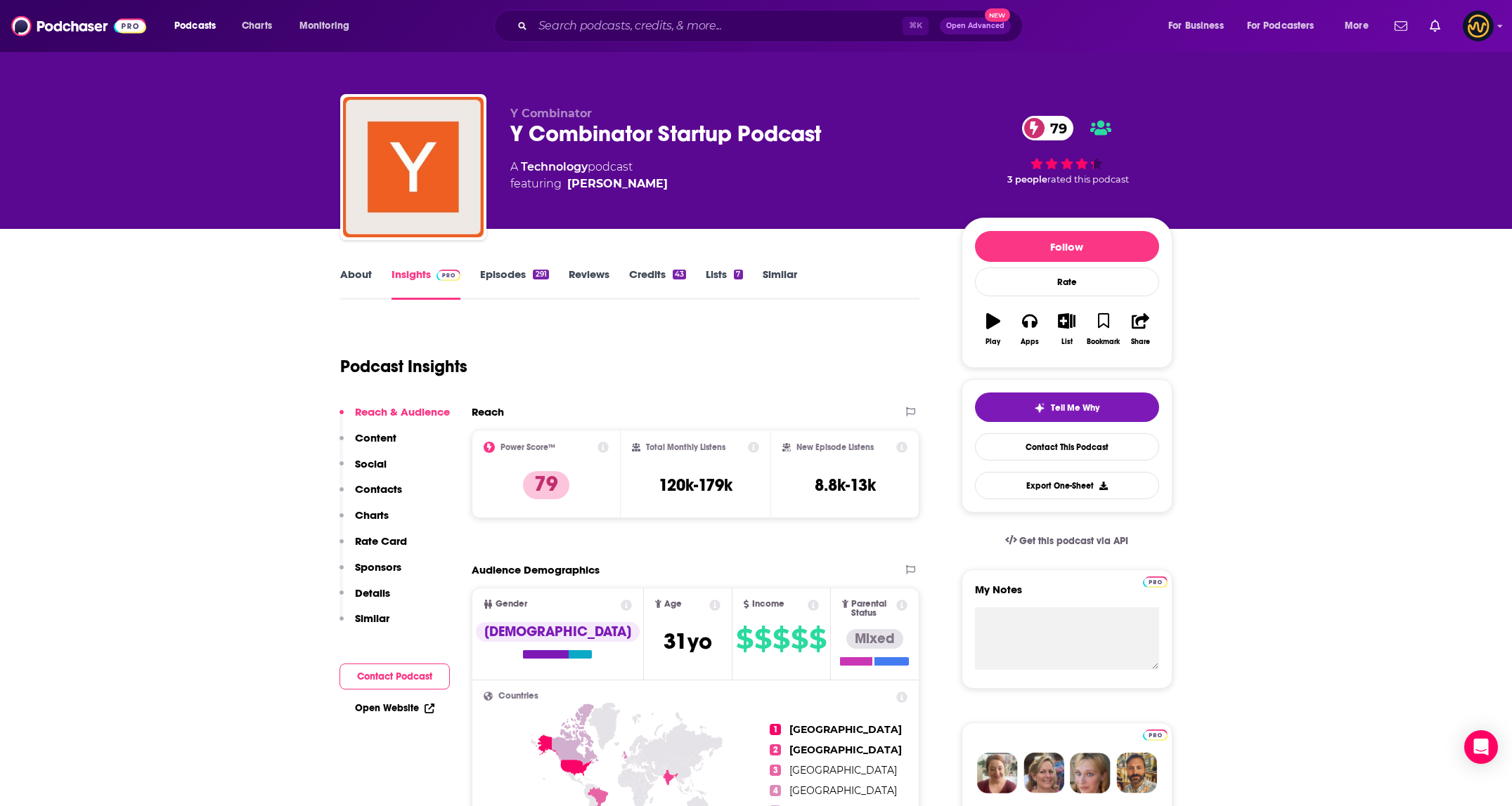
click at [392, 489] on p "Contacts" at bounding box center [378, 489] width 47 height 13
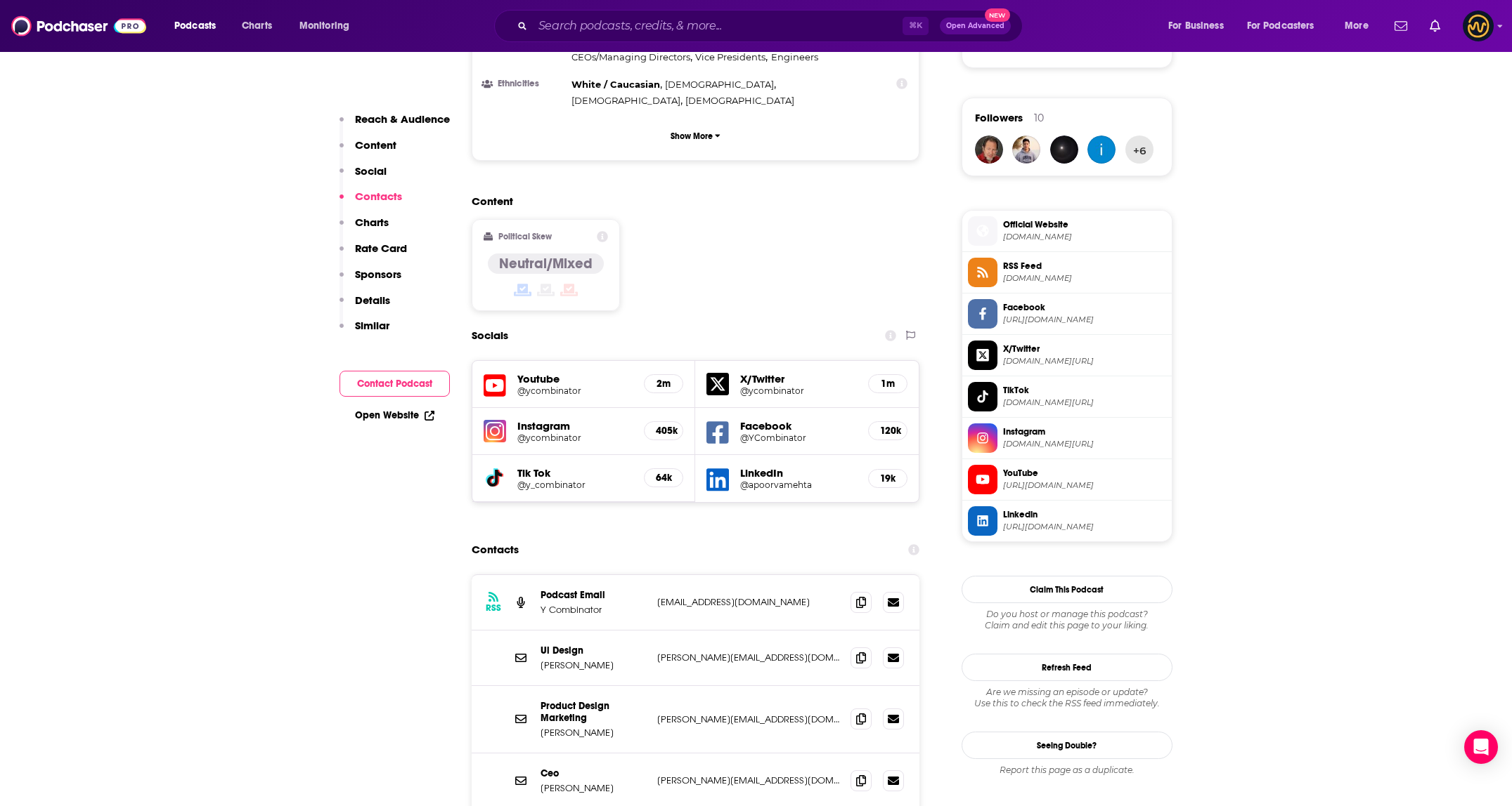
scroll to position [1253, 0]
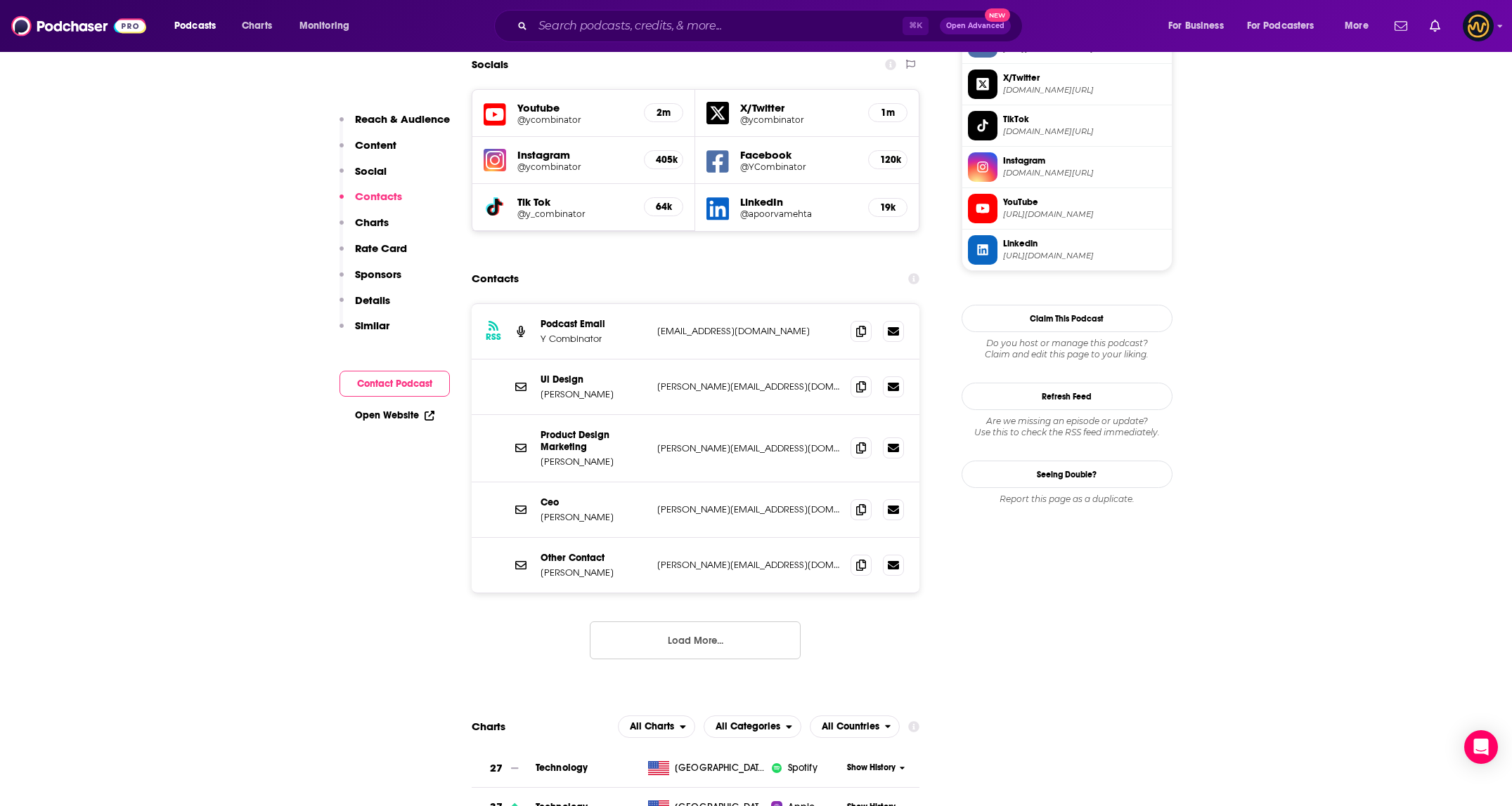
click at [845, 304] on div "RSS Podcast Email Y Combinator content@YCombinator.com content@YCombinator.com" at bounding box center [696, 332] width 448 height 55
click at [862, 325] on icon at bounding box center [860, 330] width 10 height 11
click at [730, 621] on button "Load More..." at bounding box center [695, 640] width 211 height 38
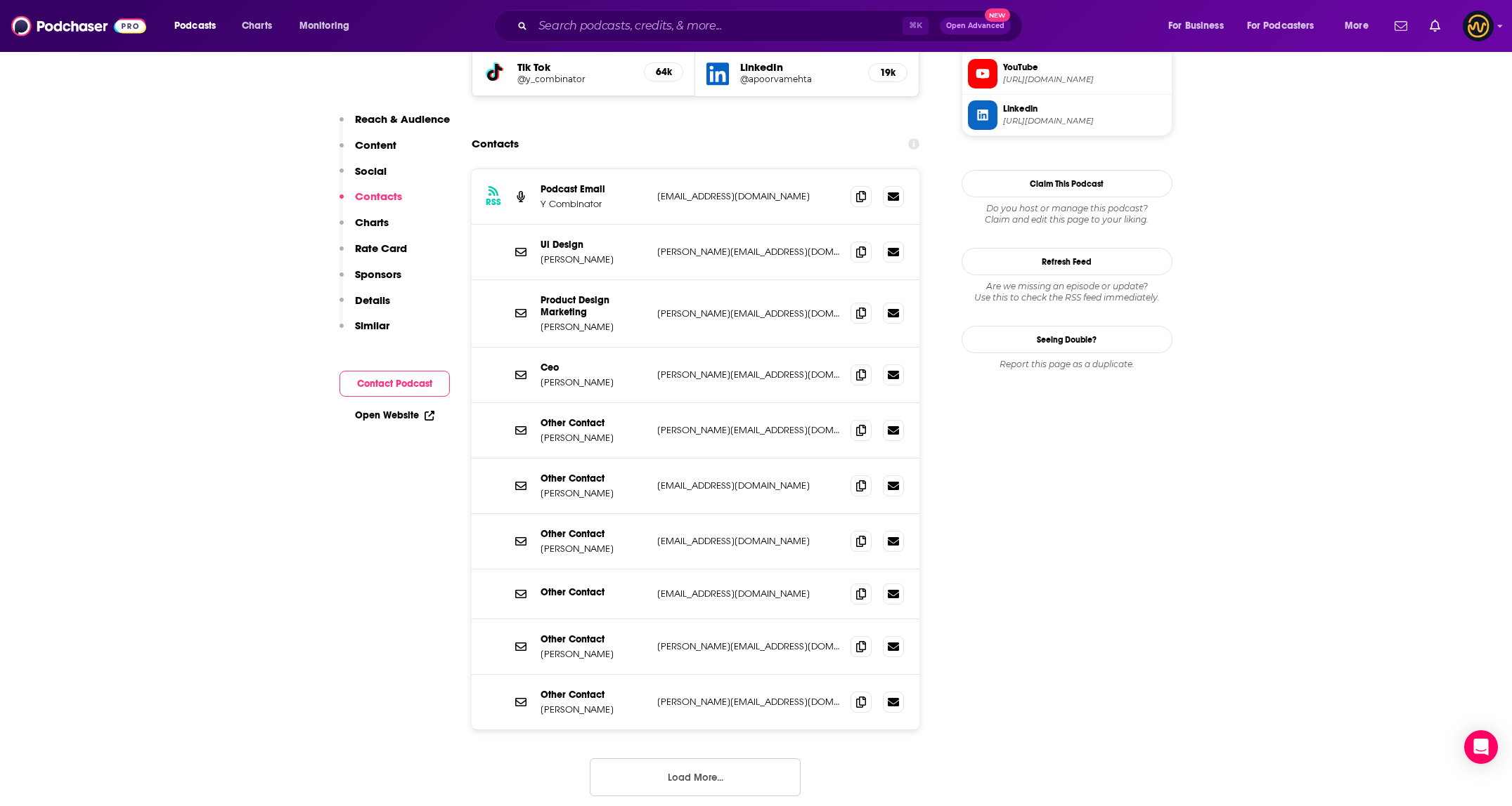
scroll to position [1116, 0]
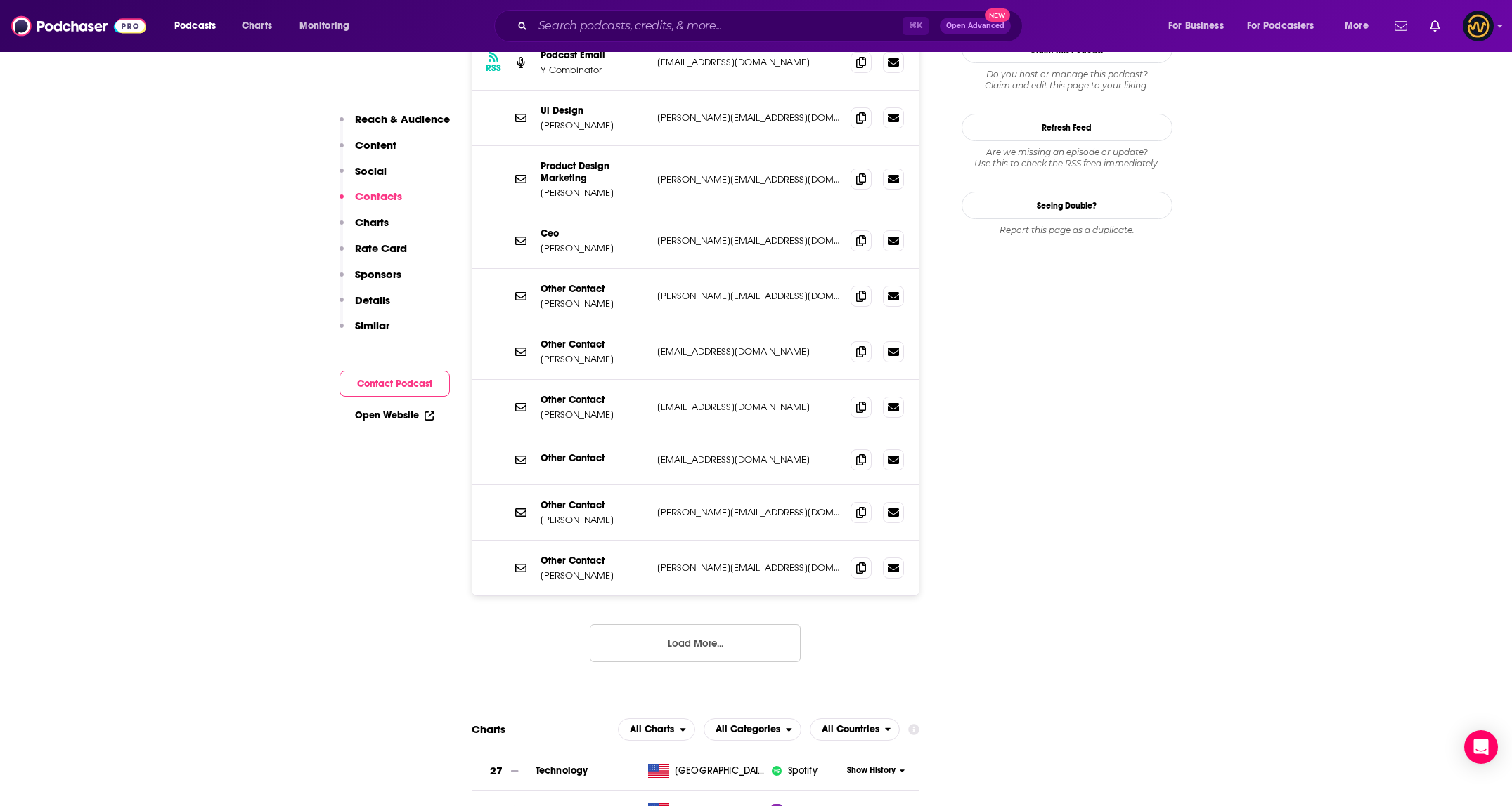
scroll to position [1665, 0]
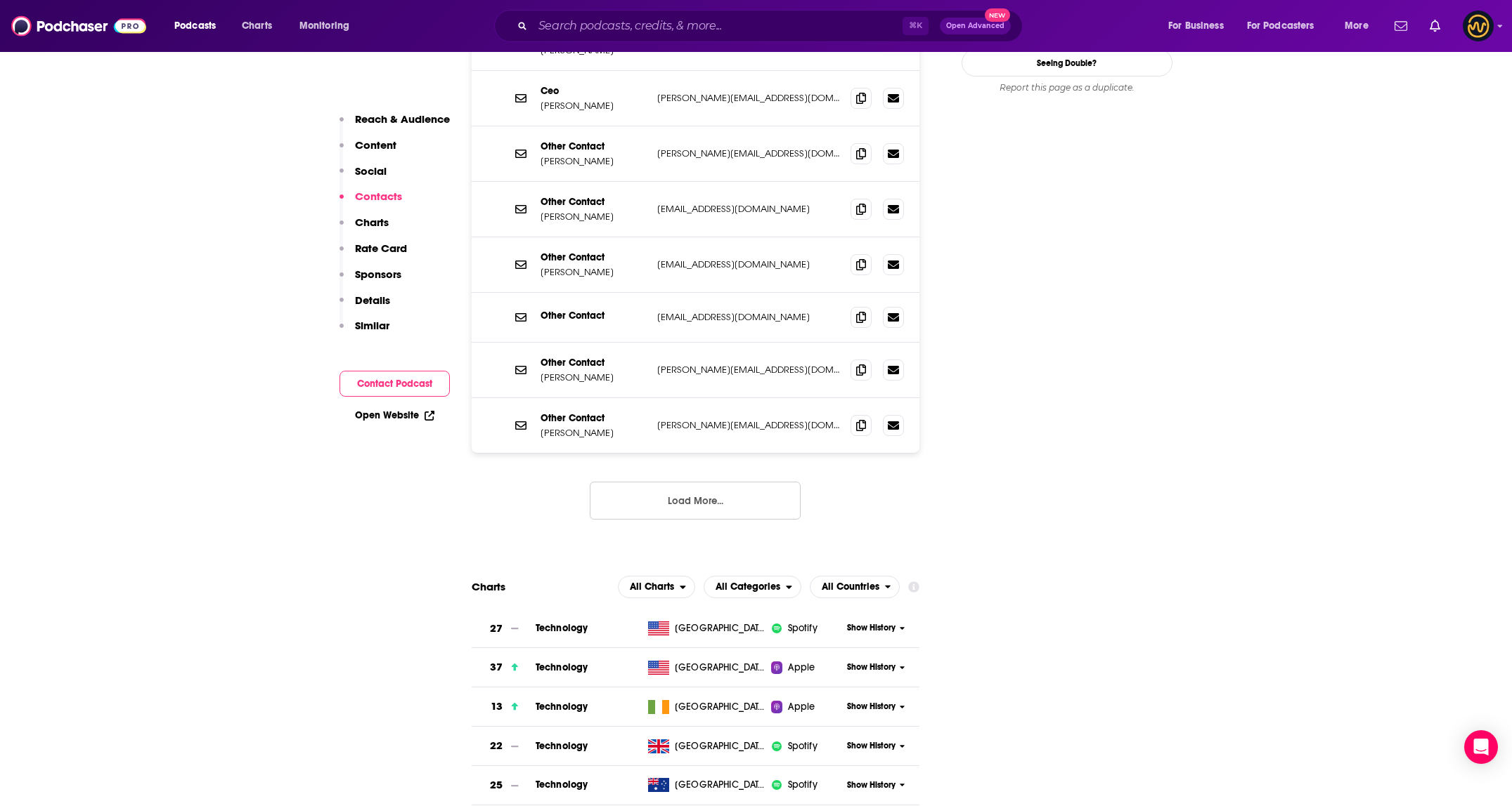
click at [752, 11] on div "⌘ K Open Advanced New" at bounding box center [758, 25] width 528 height 32
click at [747, 14] on div "⌘ K Open Advanced New" at bounding box center [758, 25] width 528 height 32
click at [739, 22] on input "Search podcasts, credits, & more..." at bounding box center [718, 26] width 370 height 22
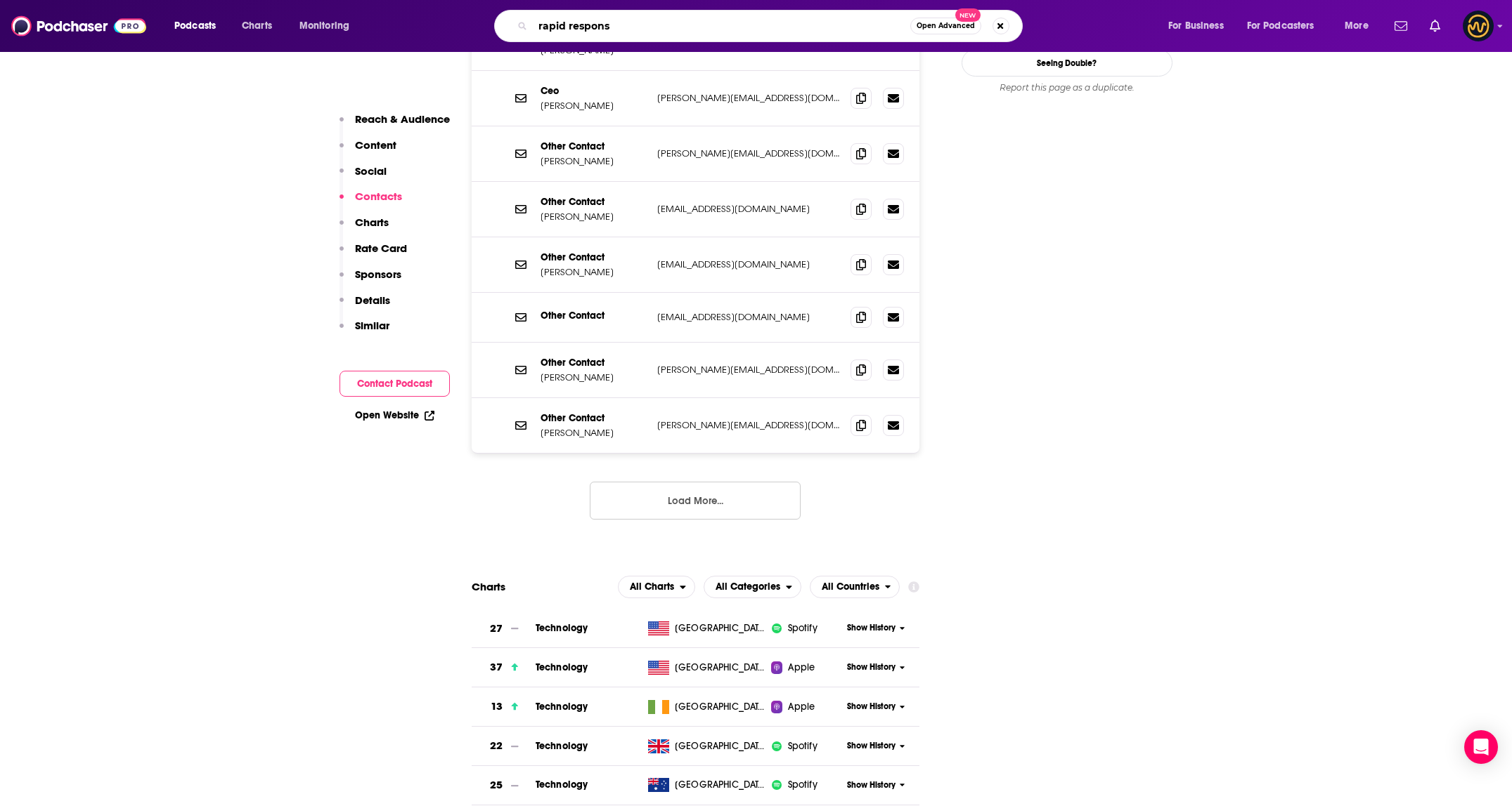
type input "rapid response"
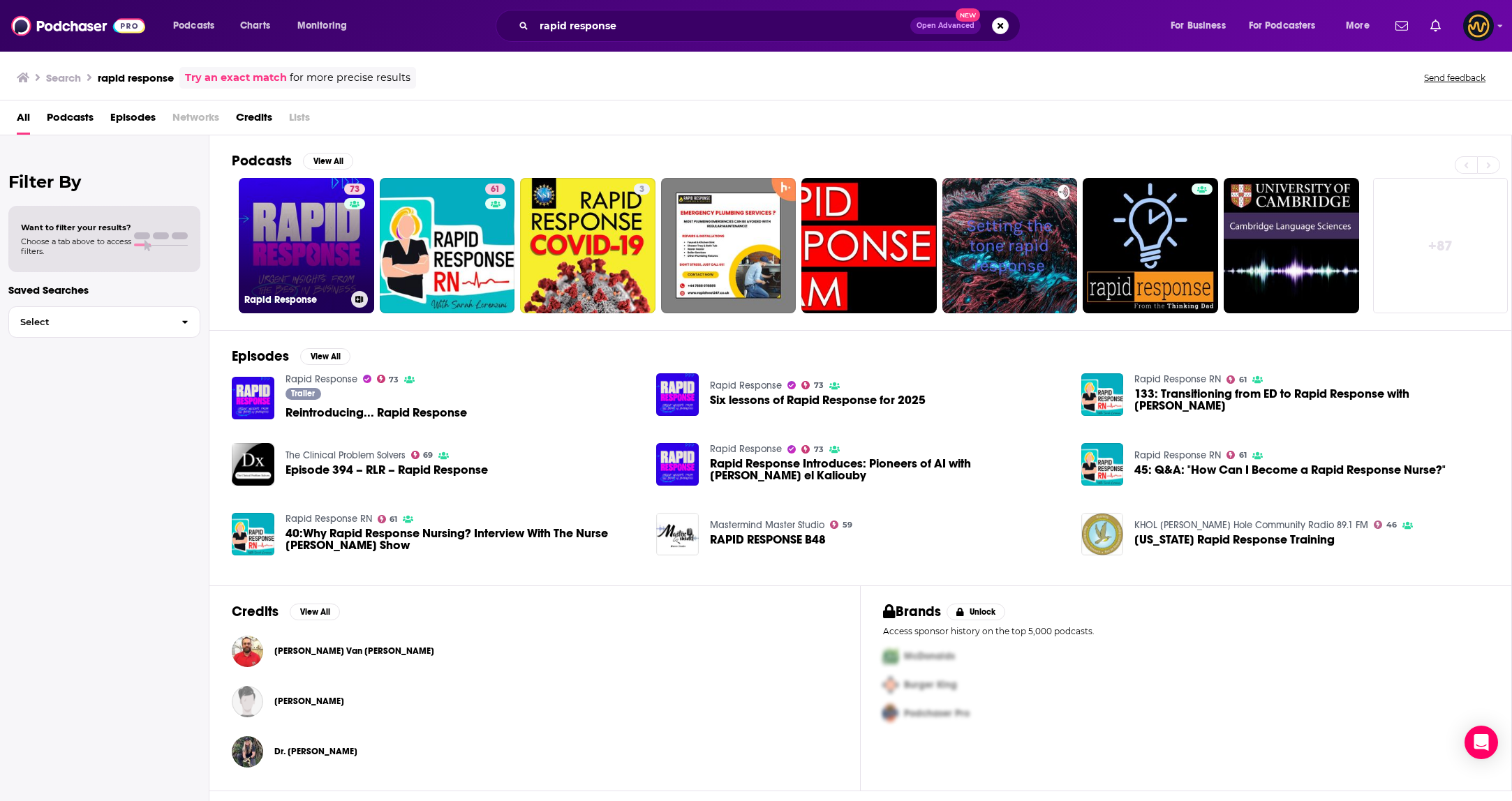
click at [300, 260] on link "73 Rapid Response" at bounding box center [307, 246] width 135 height 135
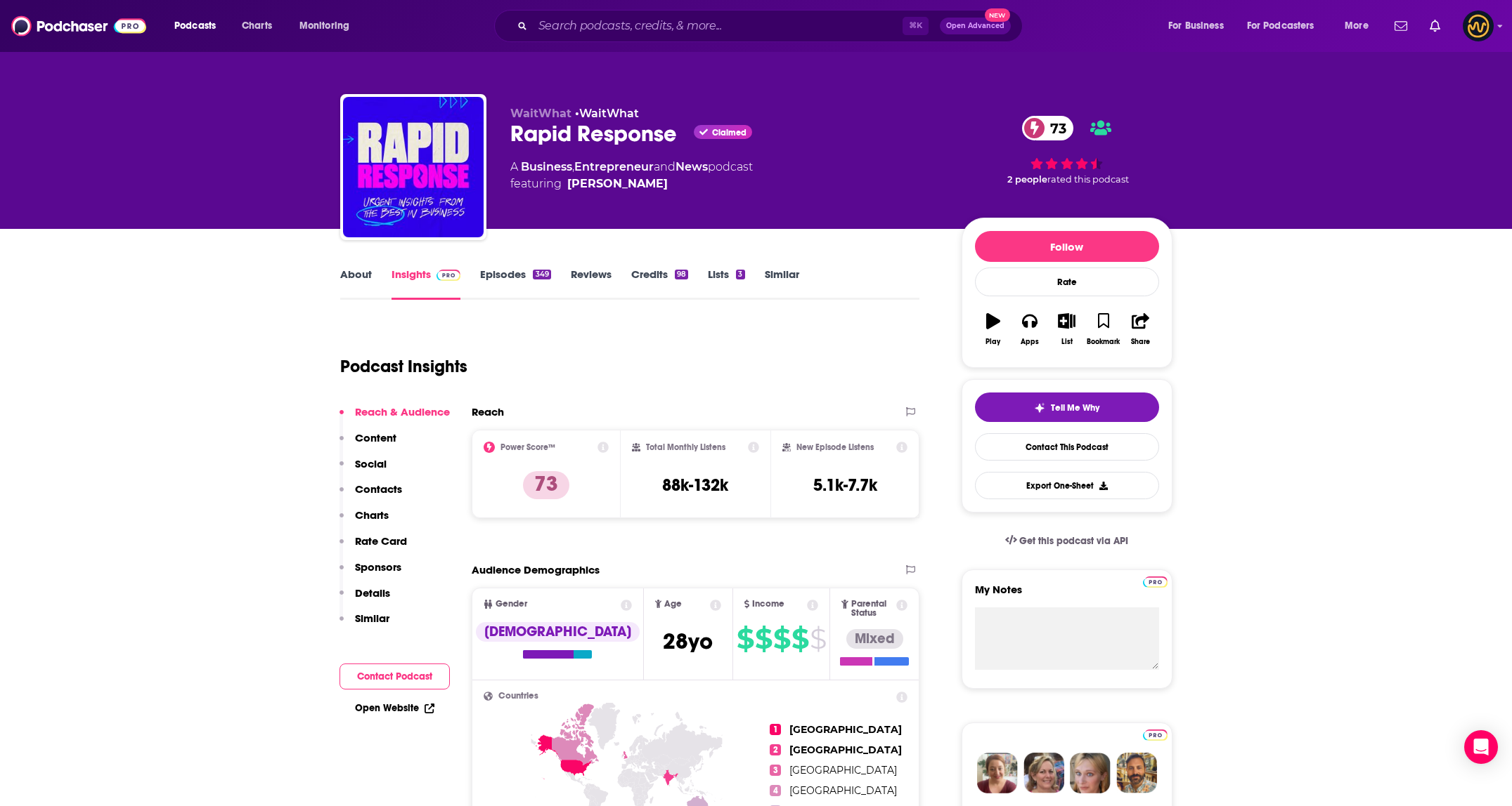
click at [359, 279] on link "About" at bounding box center [356, 283] width 31 height 32
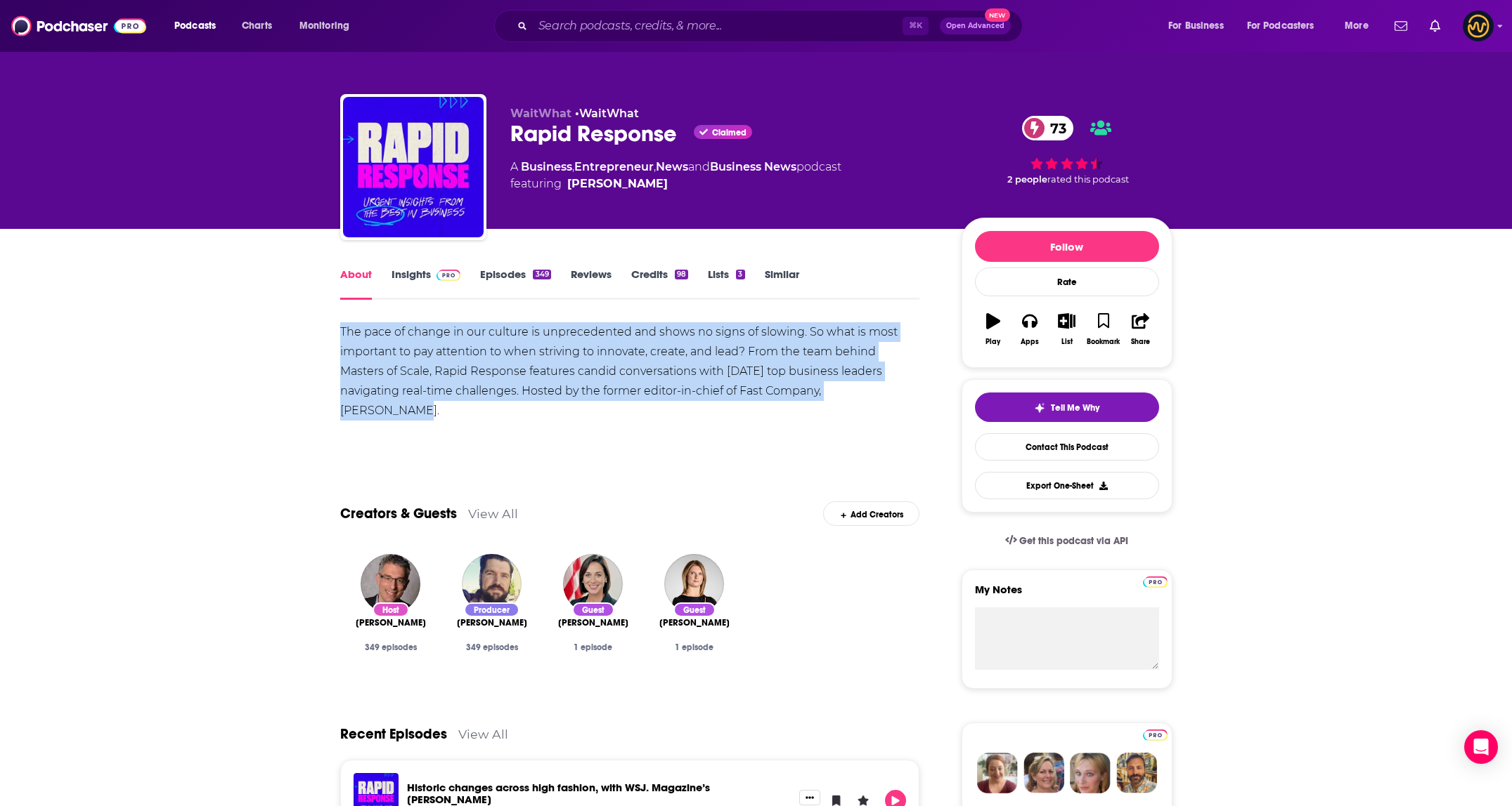
drag, startPoint x: 337, startPoint y: 330, endPoint x: 945, endPoint y: 405, distance: 612.6
copy div "The pace of change in our culture is unprecedented and shows no signs of slowin…"
click at [394, 274] on link "Insights" at bounding box center [426, 283] width 70 height 32
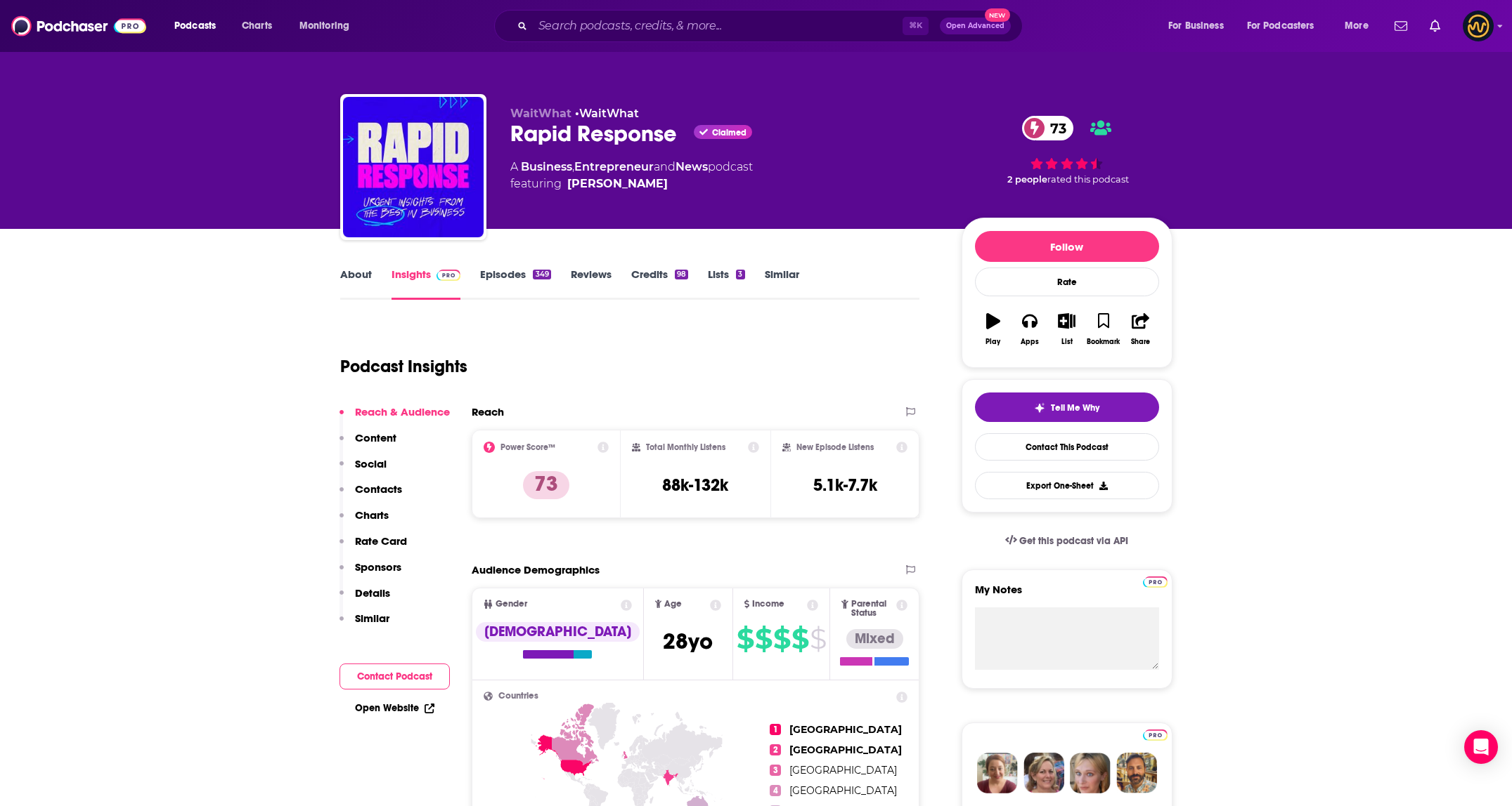
click at [406, 270] on link "Insights" at bounding box center [426, 283] width 70 height 32
click at [387, 486] on p "Contacts" at bounding box center [378, 489] width 47 height 13
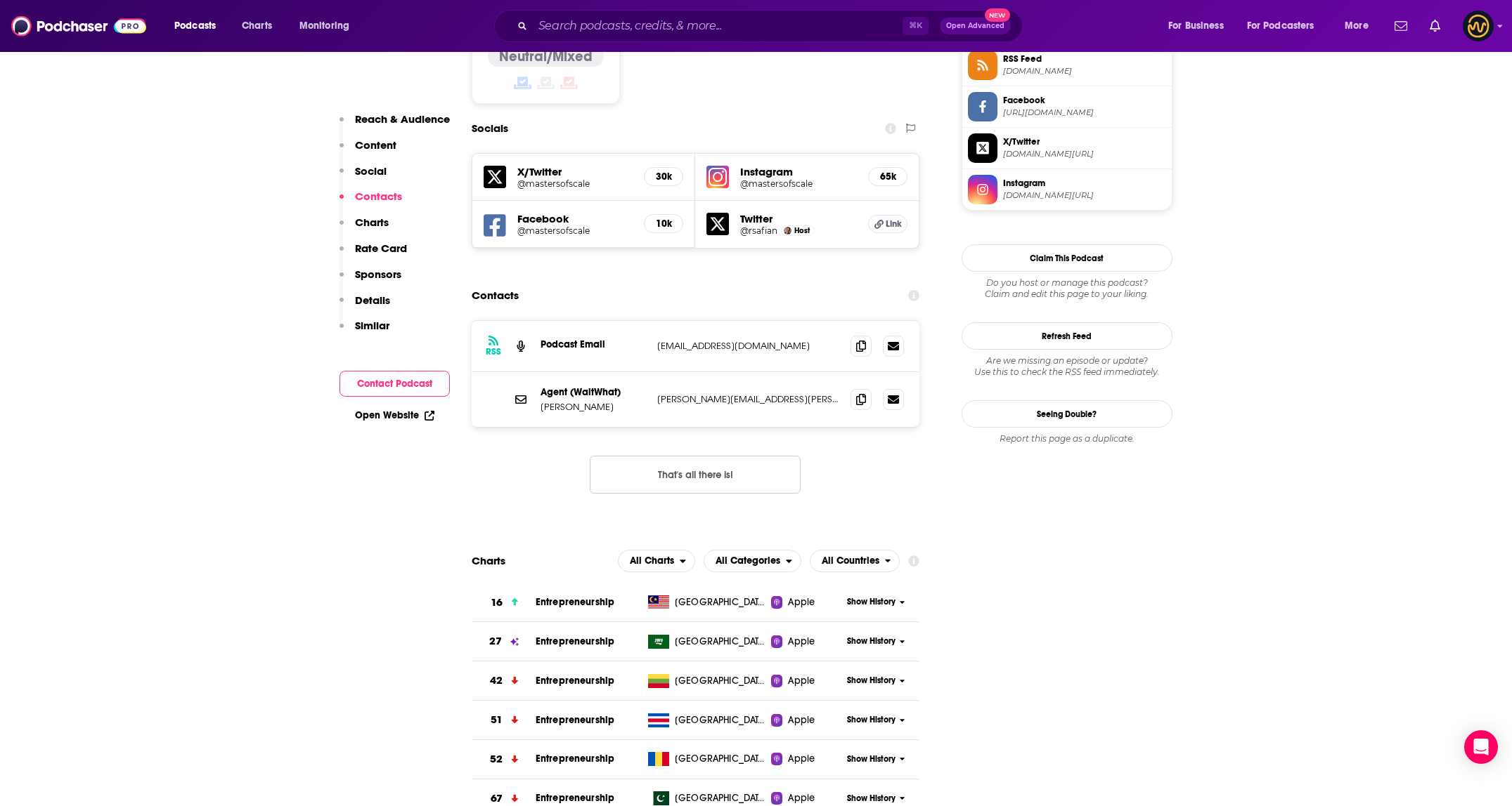
scroll to position [1191, 0]
click at [857, 334] on span at bounding box center [861, 344] width 21 height 21
click at [863, 392] on icon at bounding box center [860, 397] width 10 height 11
click at [764, 34] on input "Search podcasts, credits, & more..." at bounding box center [718, 26] width 370 height 22
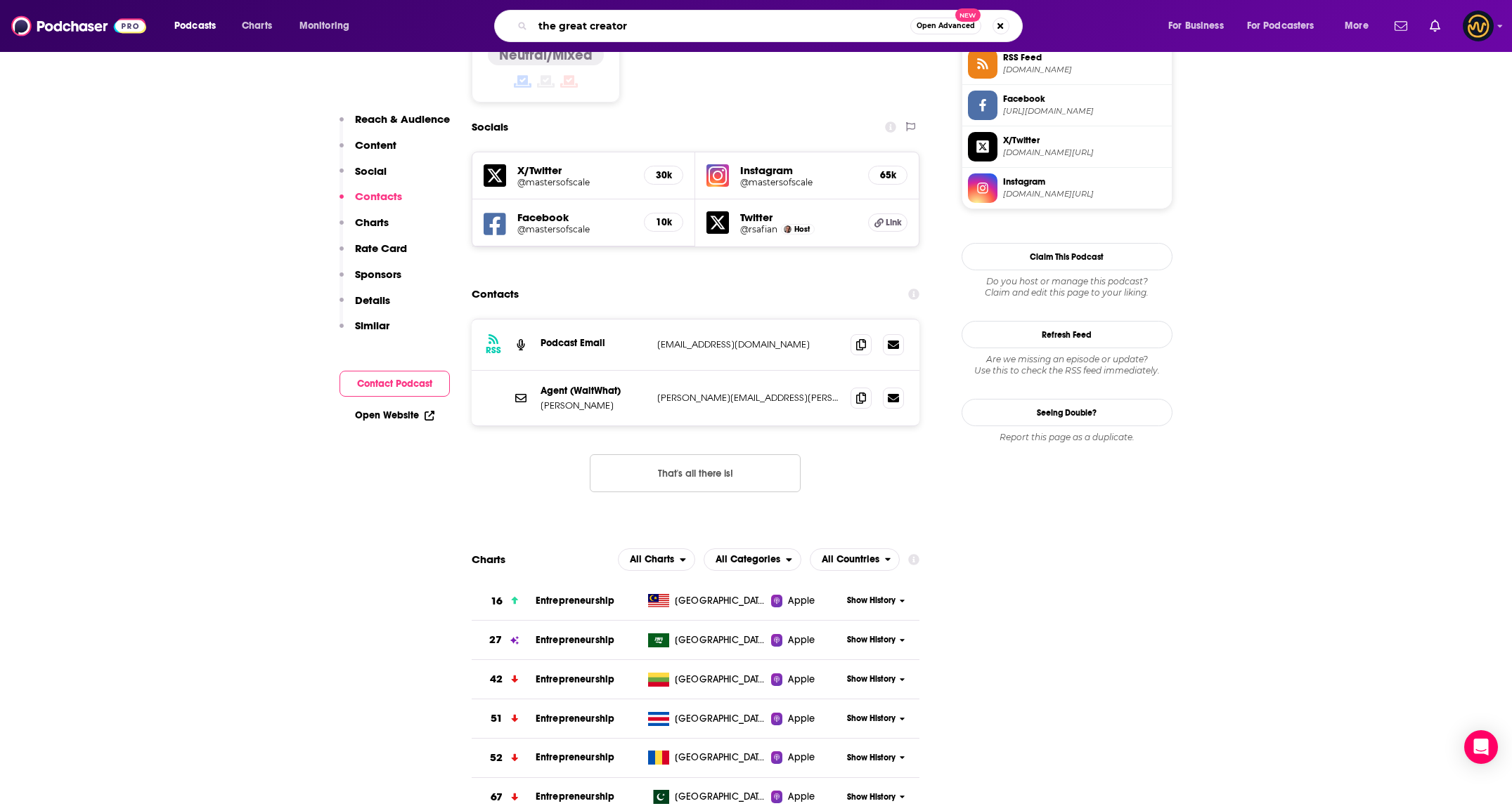
type input "the great creators"
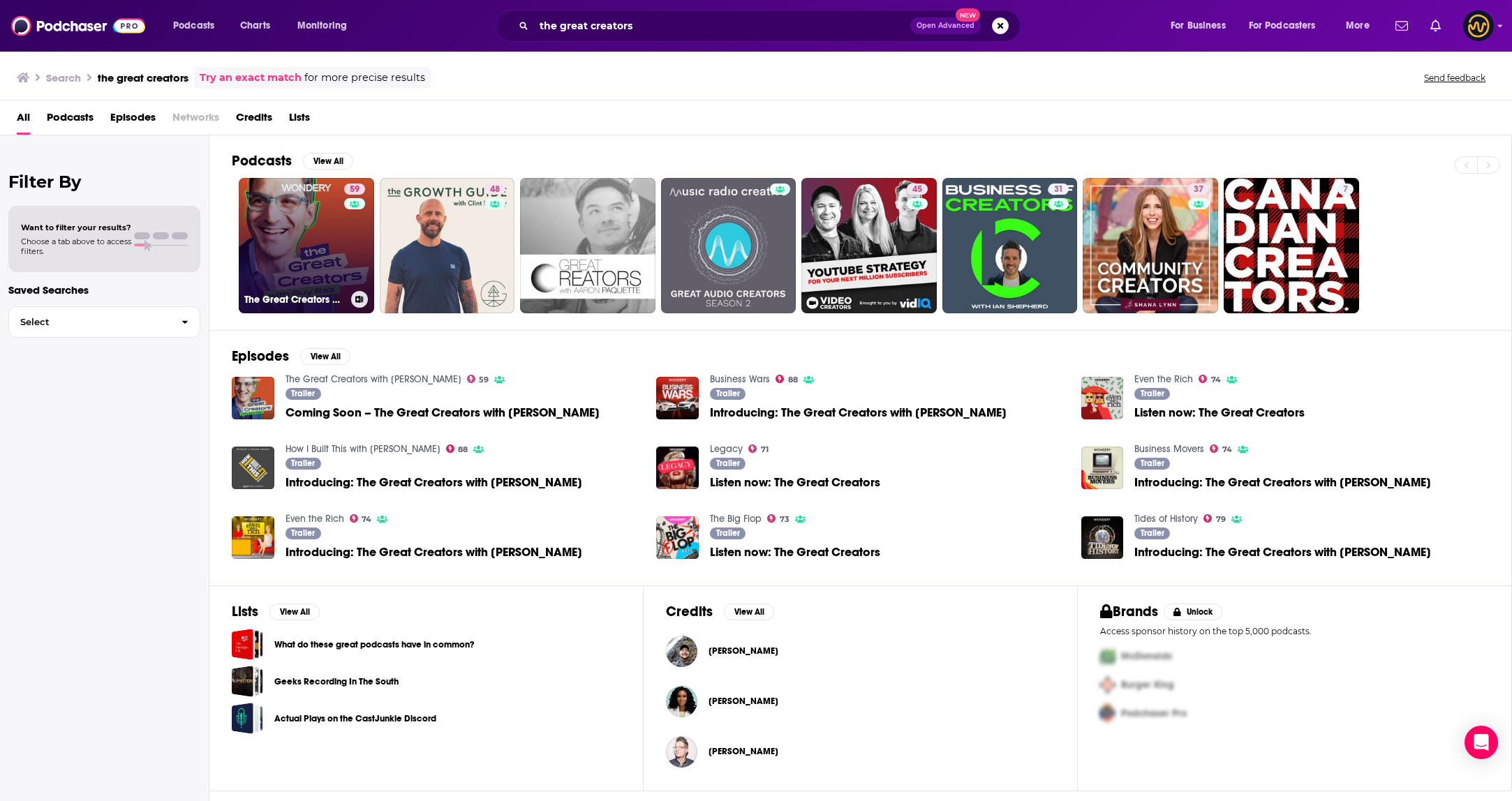
click at [295, 248] on link "59 The Great Creators with Guy Raz" at bounding box center [307, 246] width 135 height 135
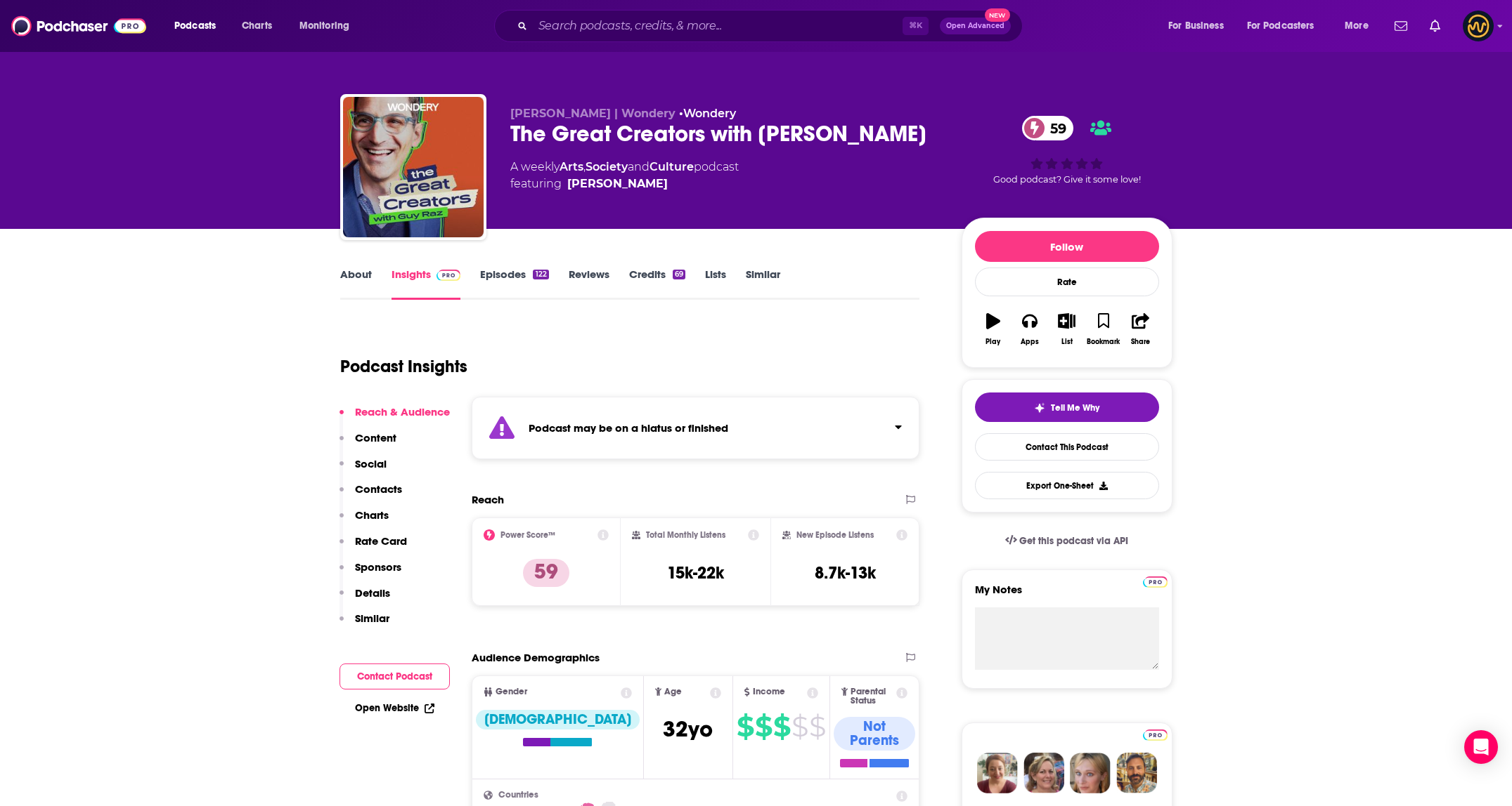
click at [788, 437] on div "Podcast may be on a hiatus or finished" at bounding box center [696, 428] width 448 height 63
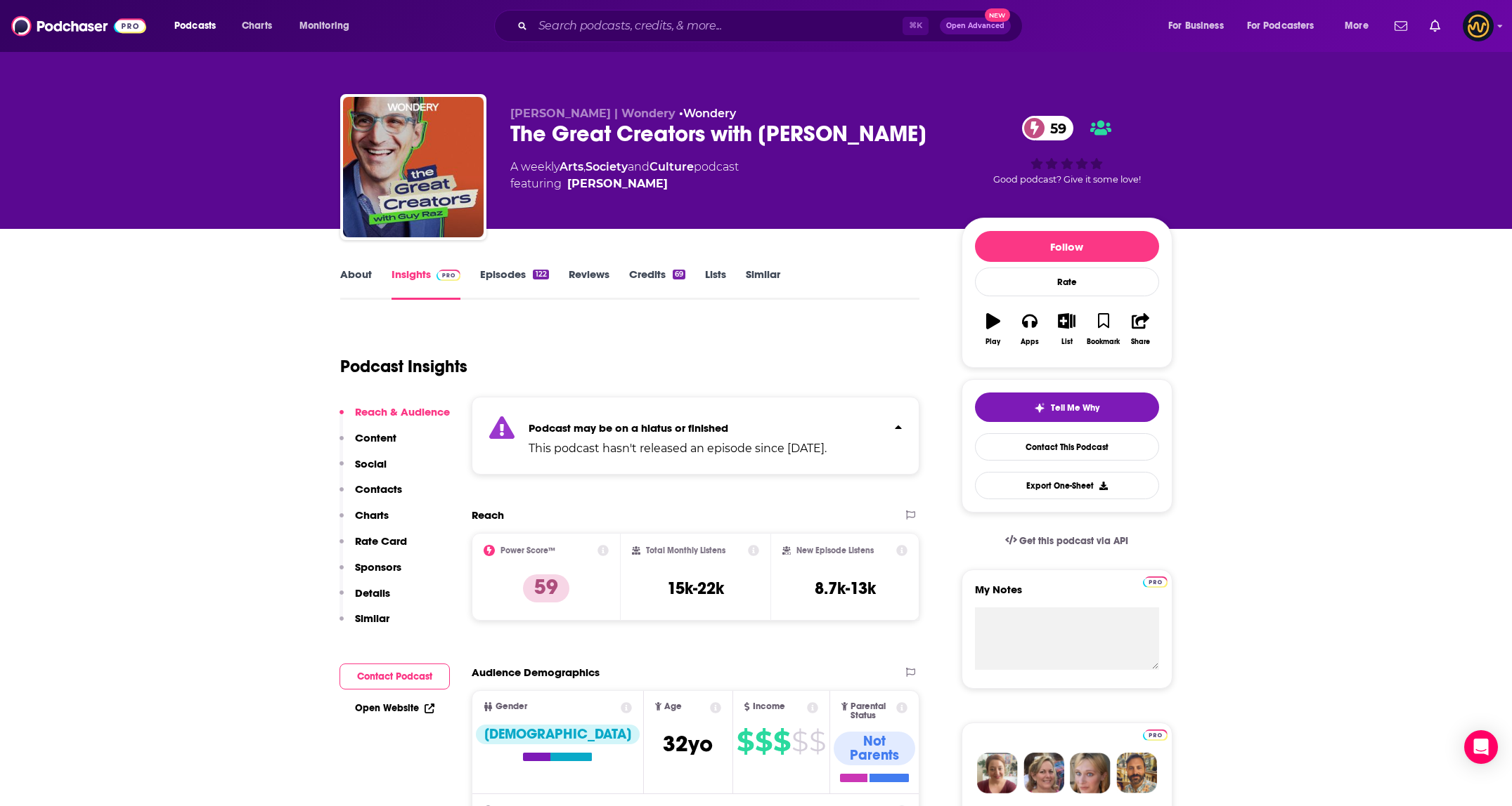
click at [794, 428] on p "Podcast may be on a hiatus or finished" at bounding box center [677, 428] width 298 height 13
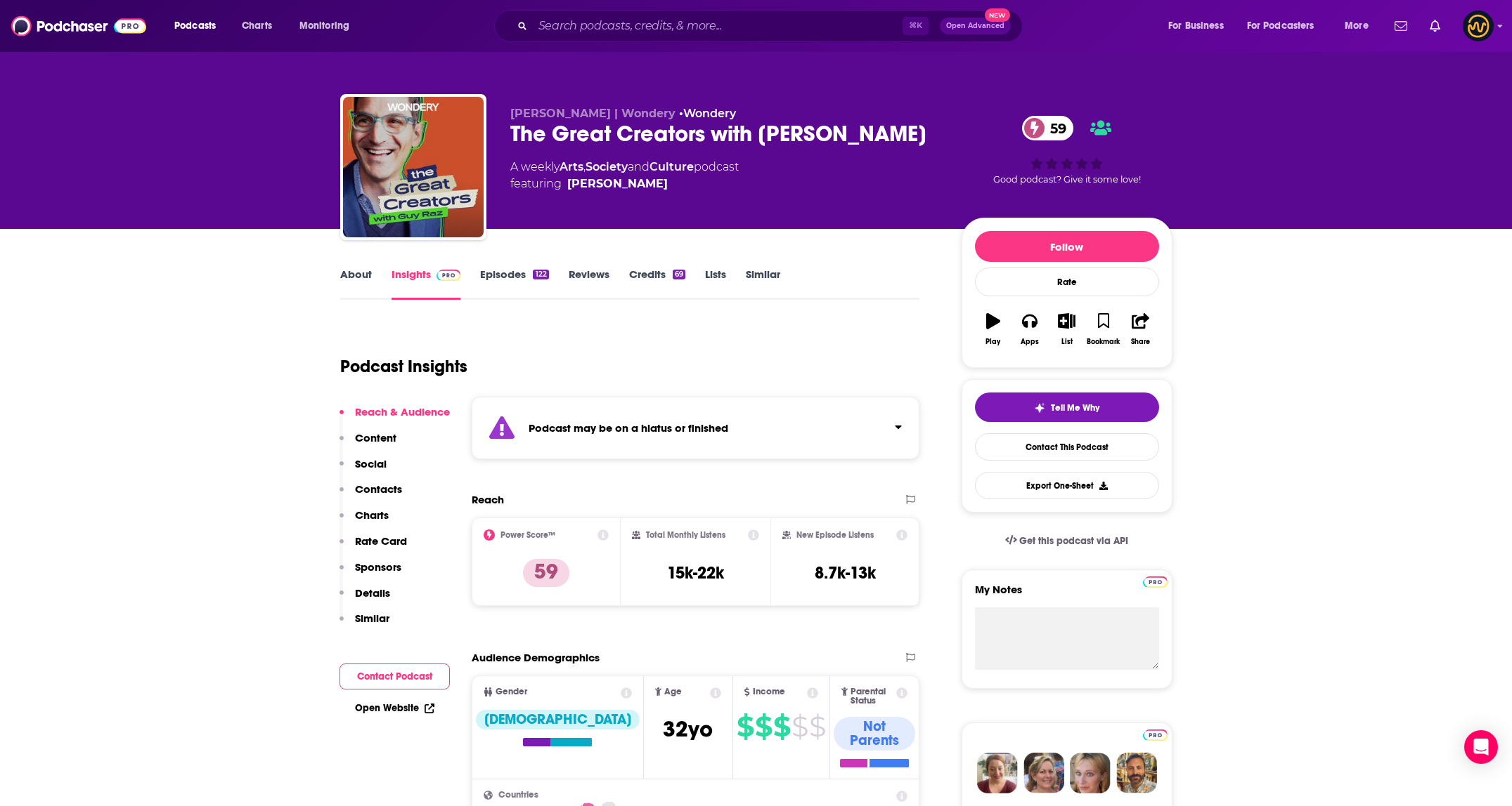
click at [498, 270] on link "Episodes 122" at bounding box center [513, 283] width 68 height 32
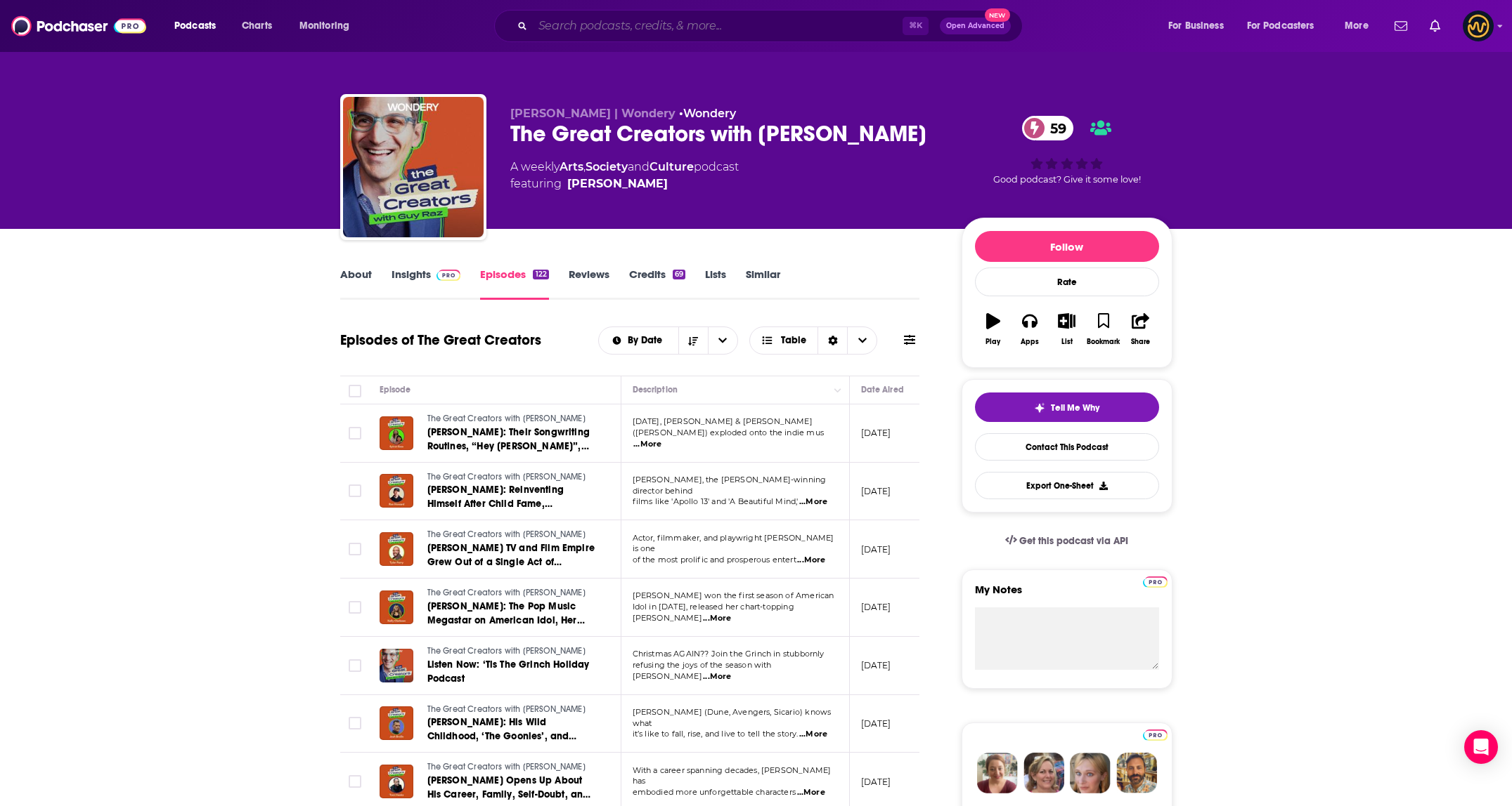
click at [655, 25] on input "Search podcasts, credits, & more..." at bounding box center [718, 26] width 370 height 22
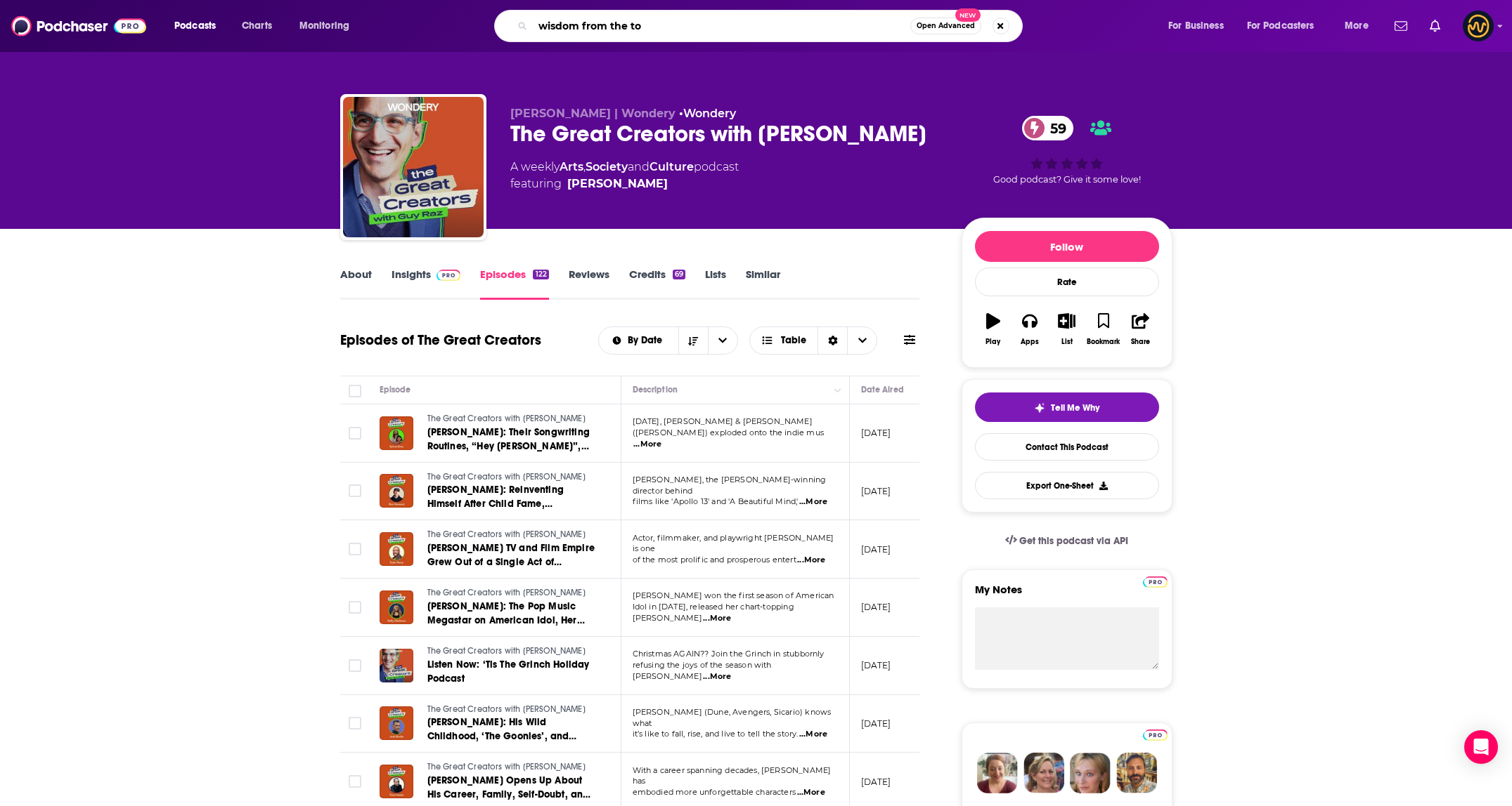
type input "wisdom from the top"
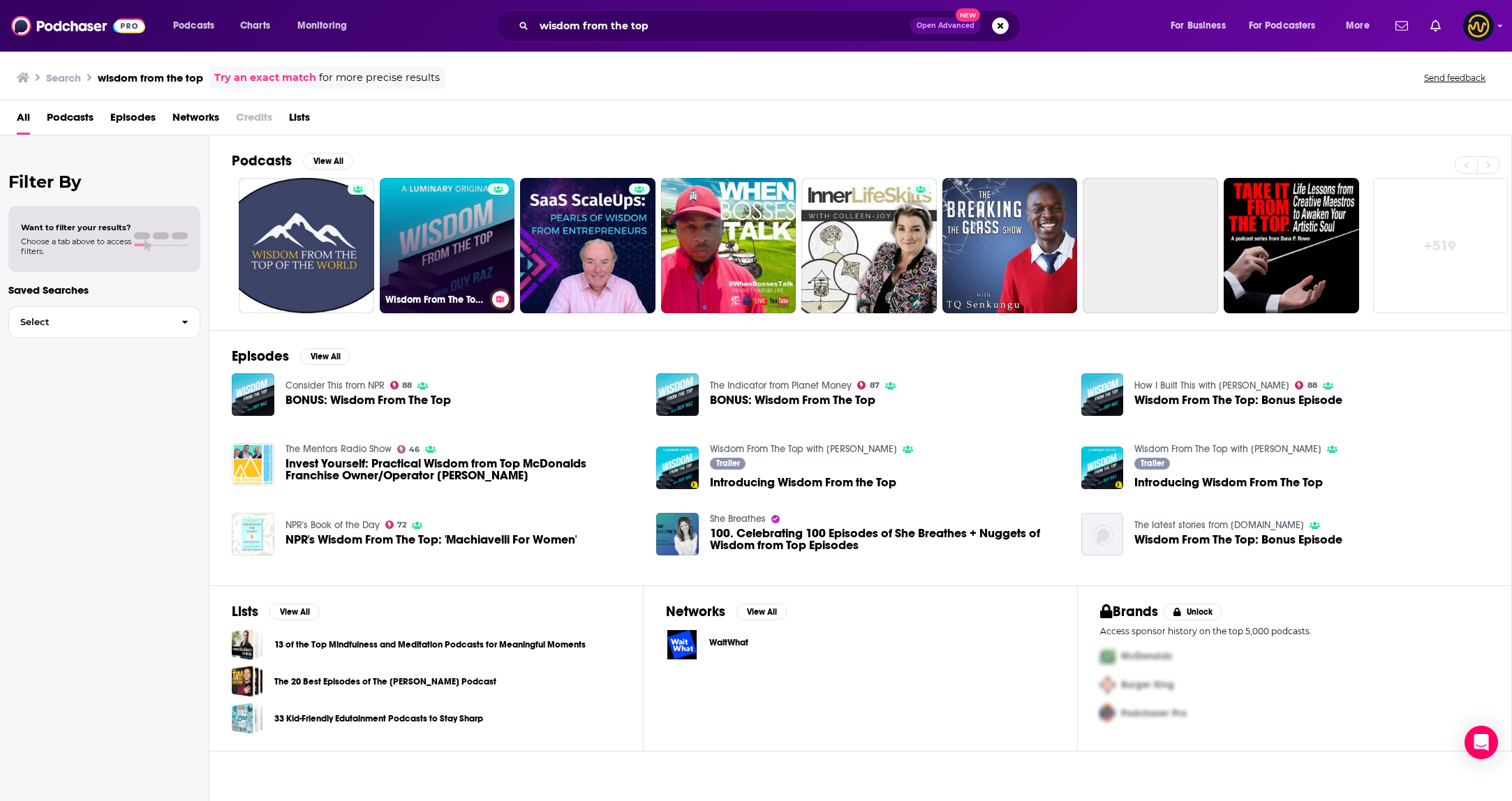
click at [444, 232] on link "Wisdom From The Top with Guy Raz" at bounding box center [448, 246] width 135 height 135
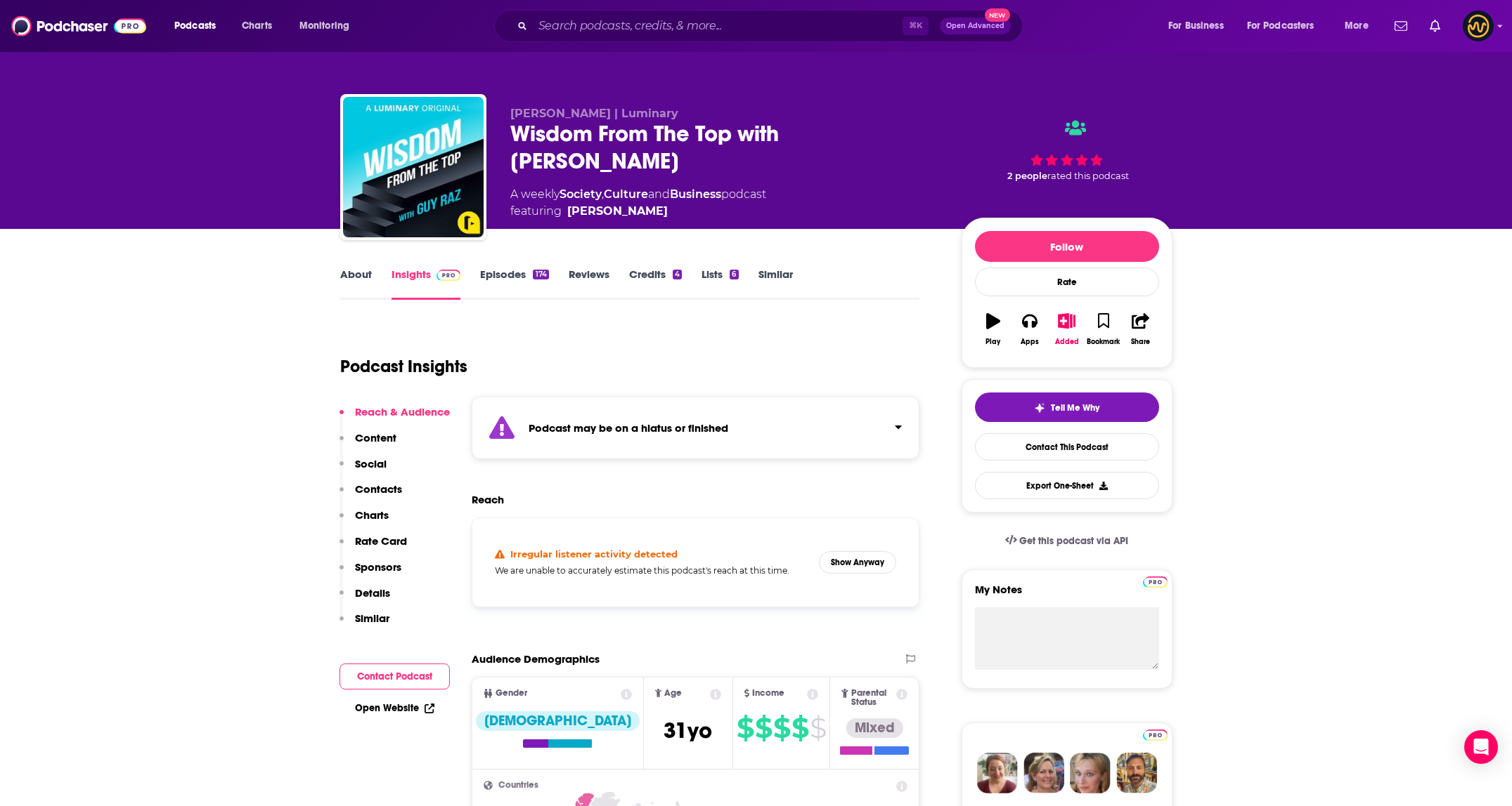
click at [837, 418] on div "Podcast may be on a hiatus or finished" at bounding box center [696, 428] width 448 height 63
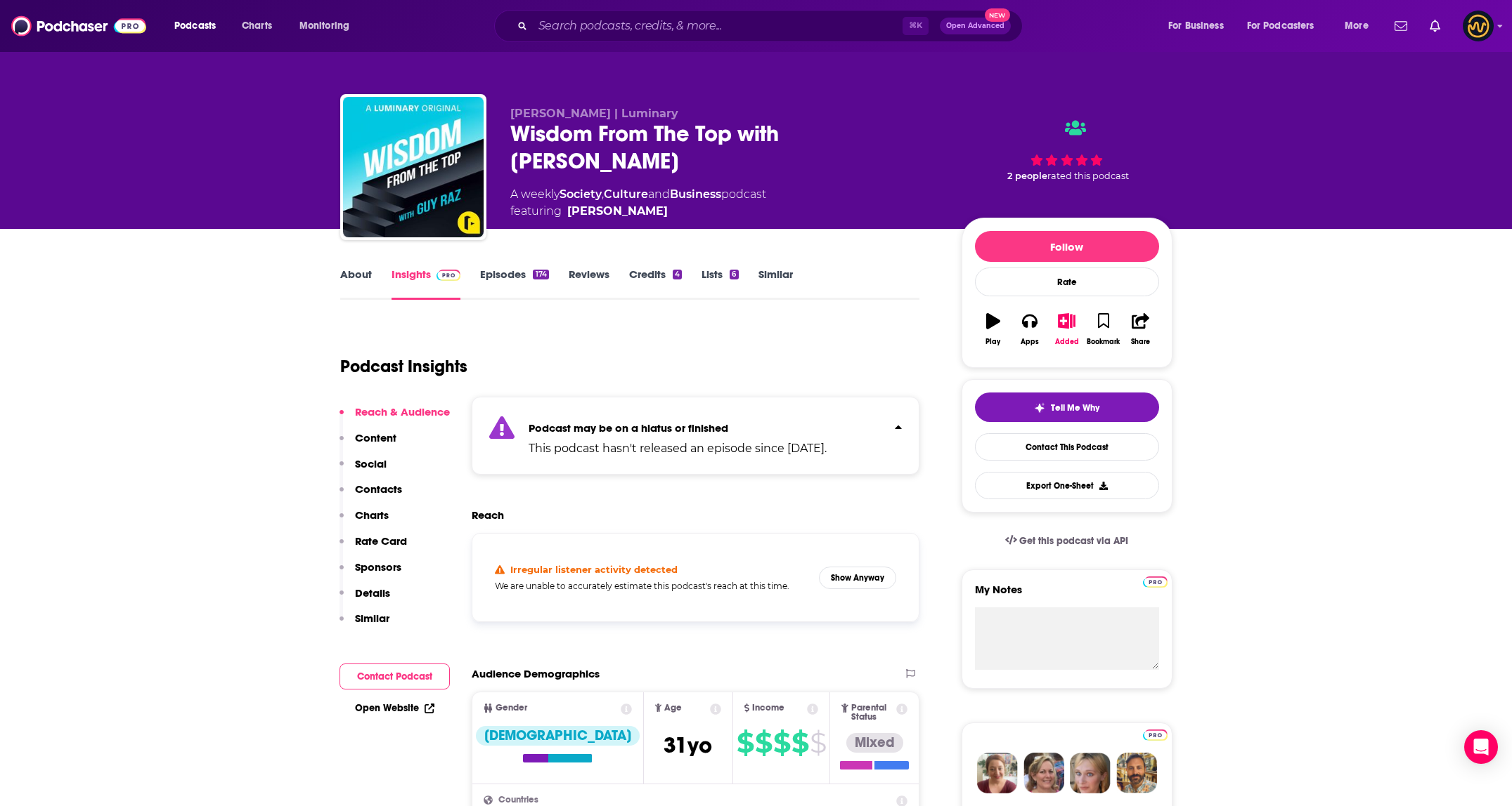
click at [827, 418] on div "Podcast may be on a hiatus or finished This podcast hasn't released an episode …" at bounding box center [677, 435] width 298 height 43
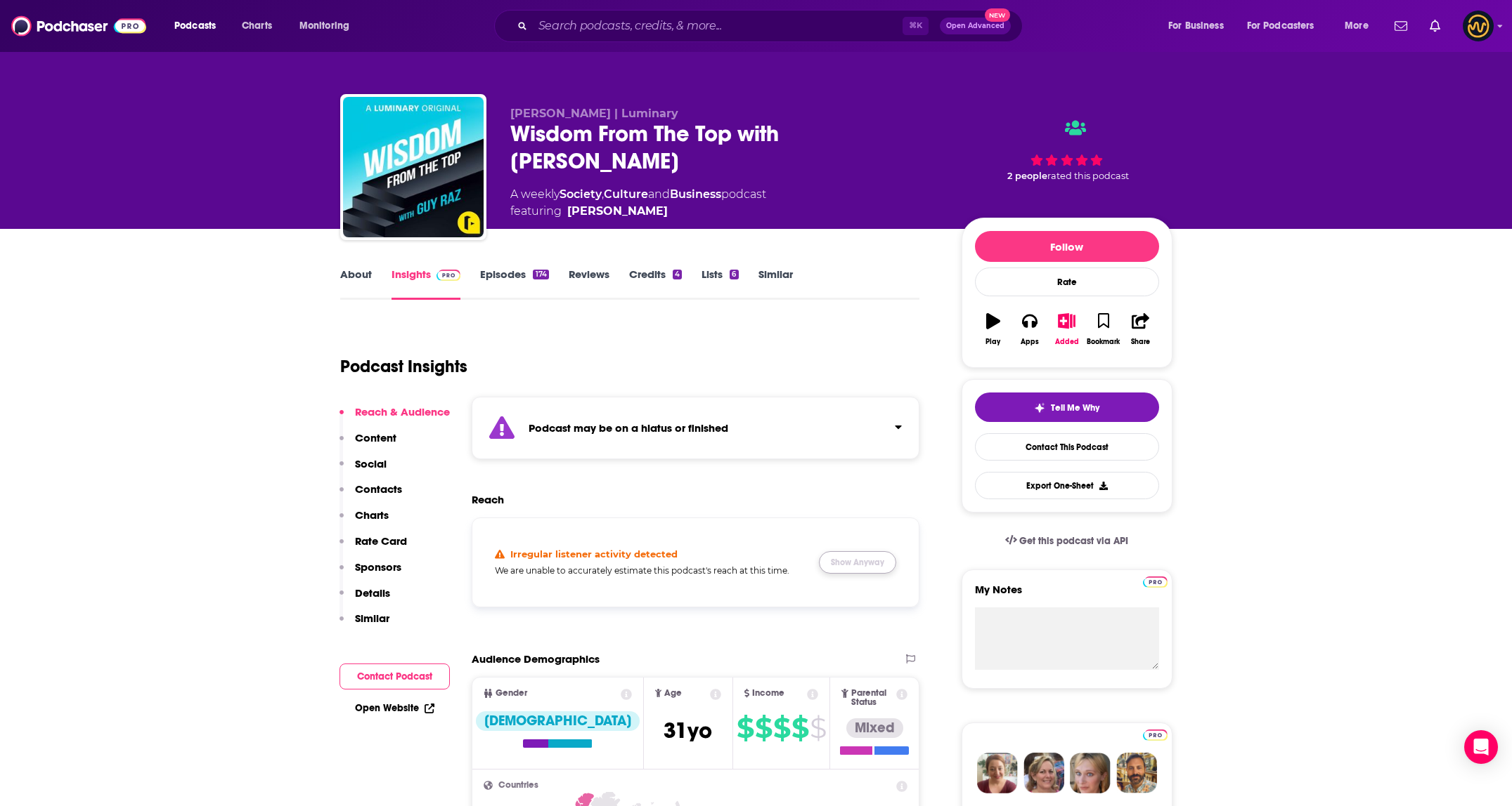
click at [870, 561] on button "Show Anyway" at bounding box center [857, 562] width 77 height 22
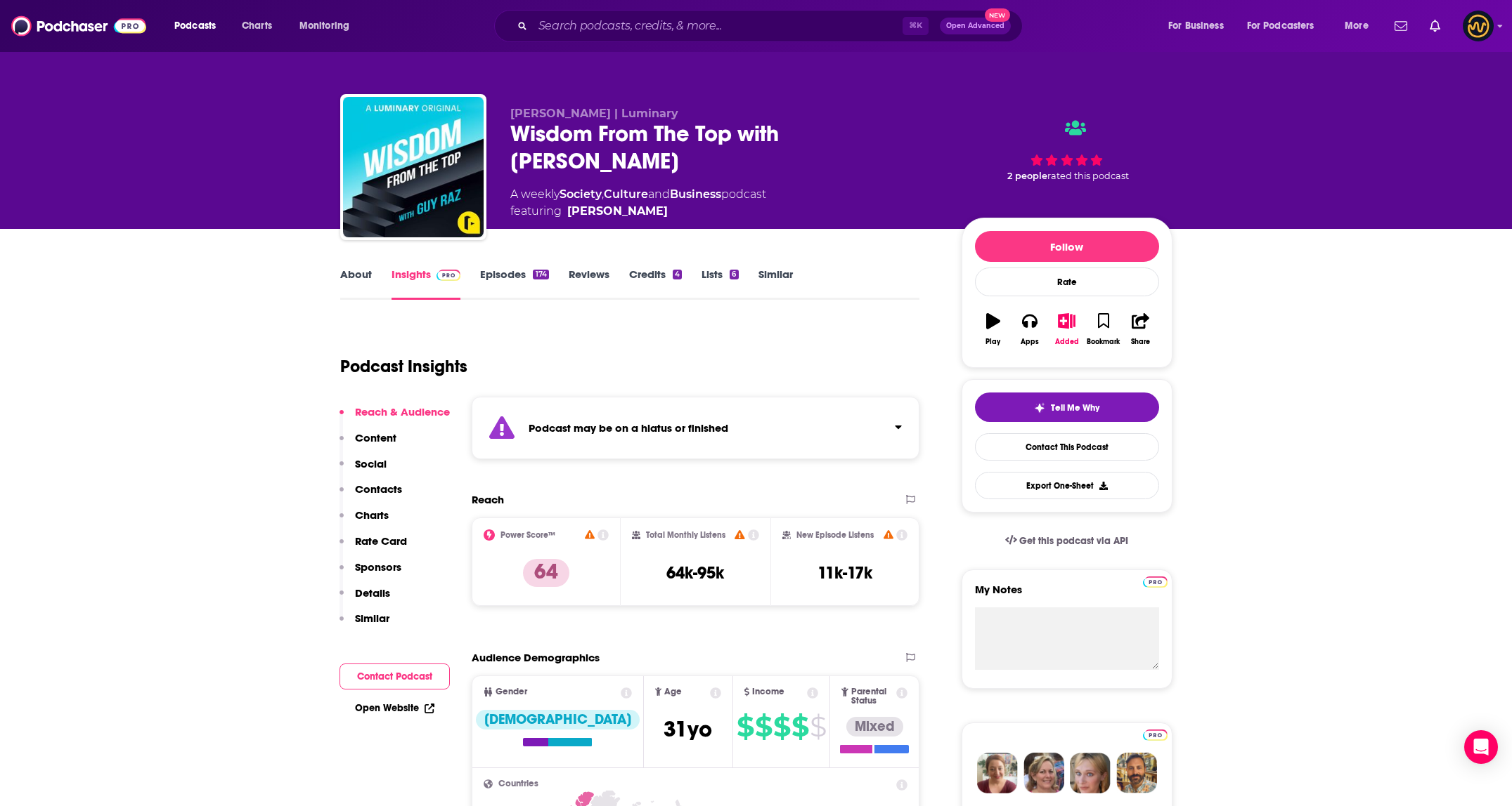
click at [842, 438] on div "Podcast may be on a hiatus or finished" at bounding box center [696, 428] width 448 height 63
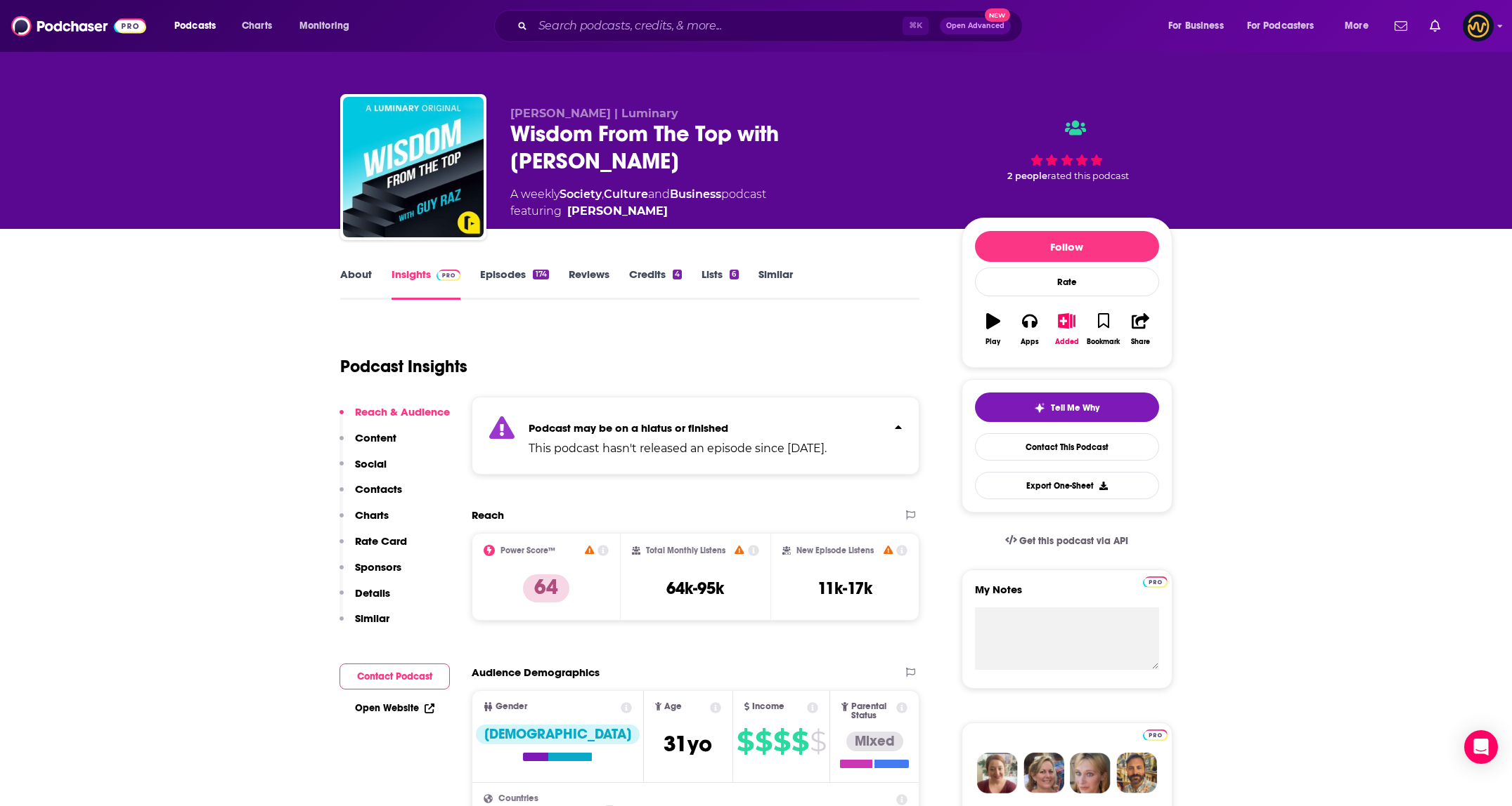
click at [509, 276] on link "Episodes 174" at bounding box center [513, 283] width 68 height 32
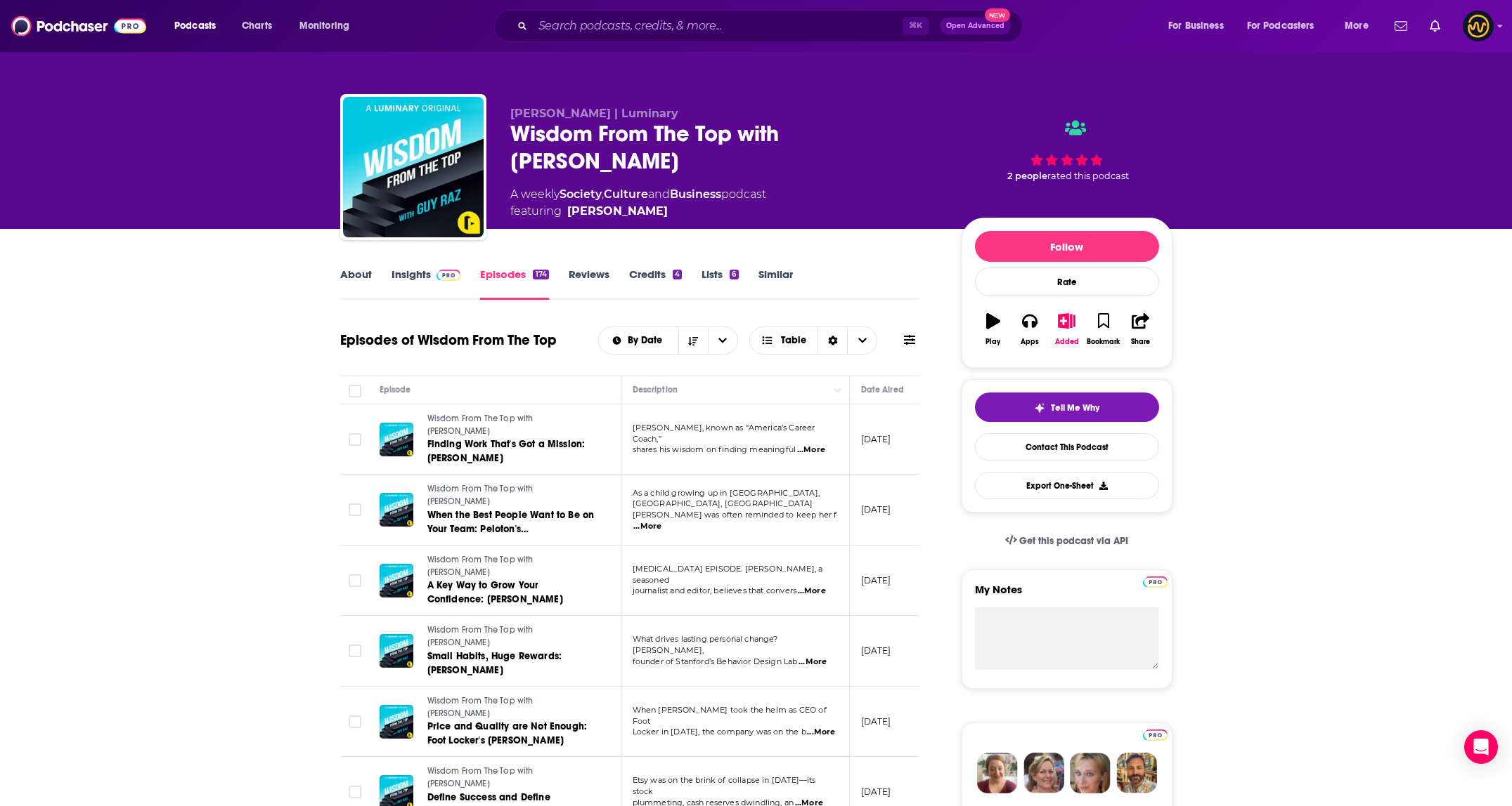
click at [271, 27] on span "Charts" at bounding box center [256, 26] width 30 height 19
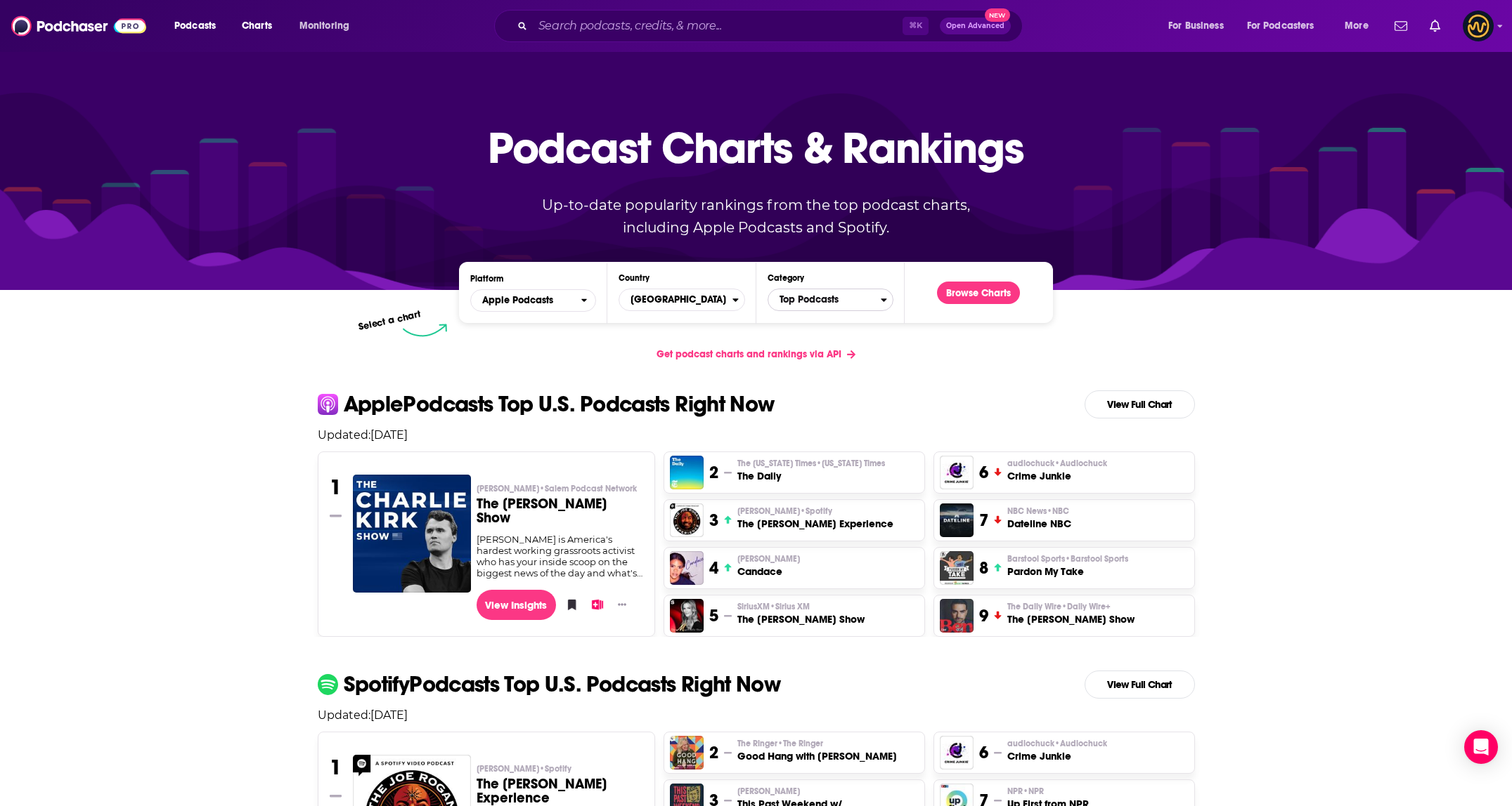
click at [847, 303] on span "Top Podcasts" at bounding box center [824, 300] width 112 height 24
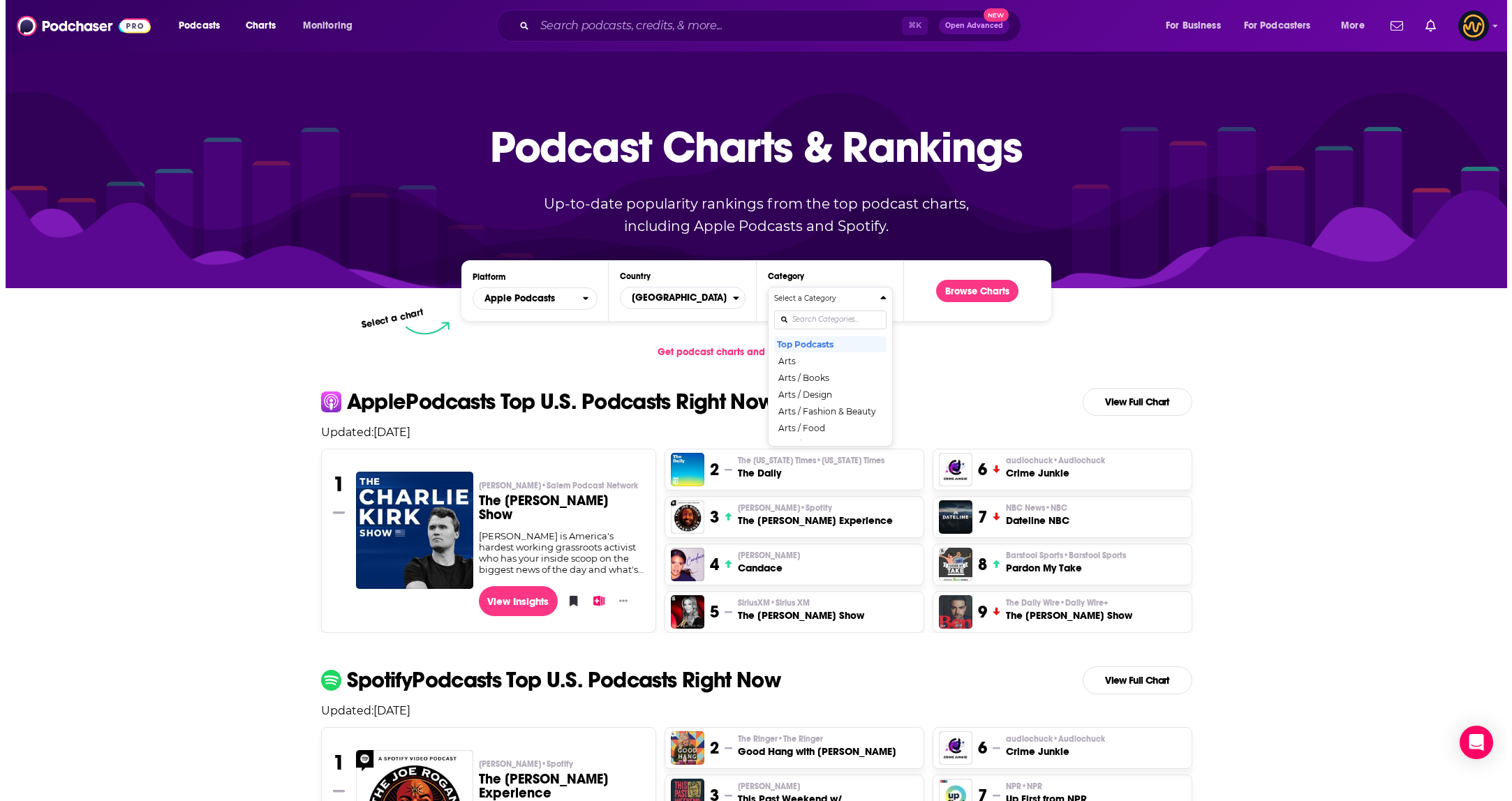
scroll to position [143, 0]
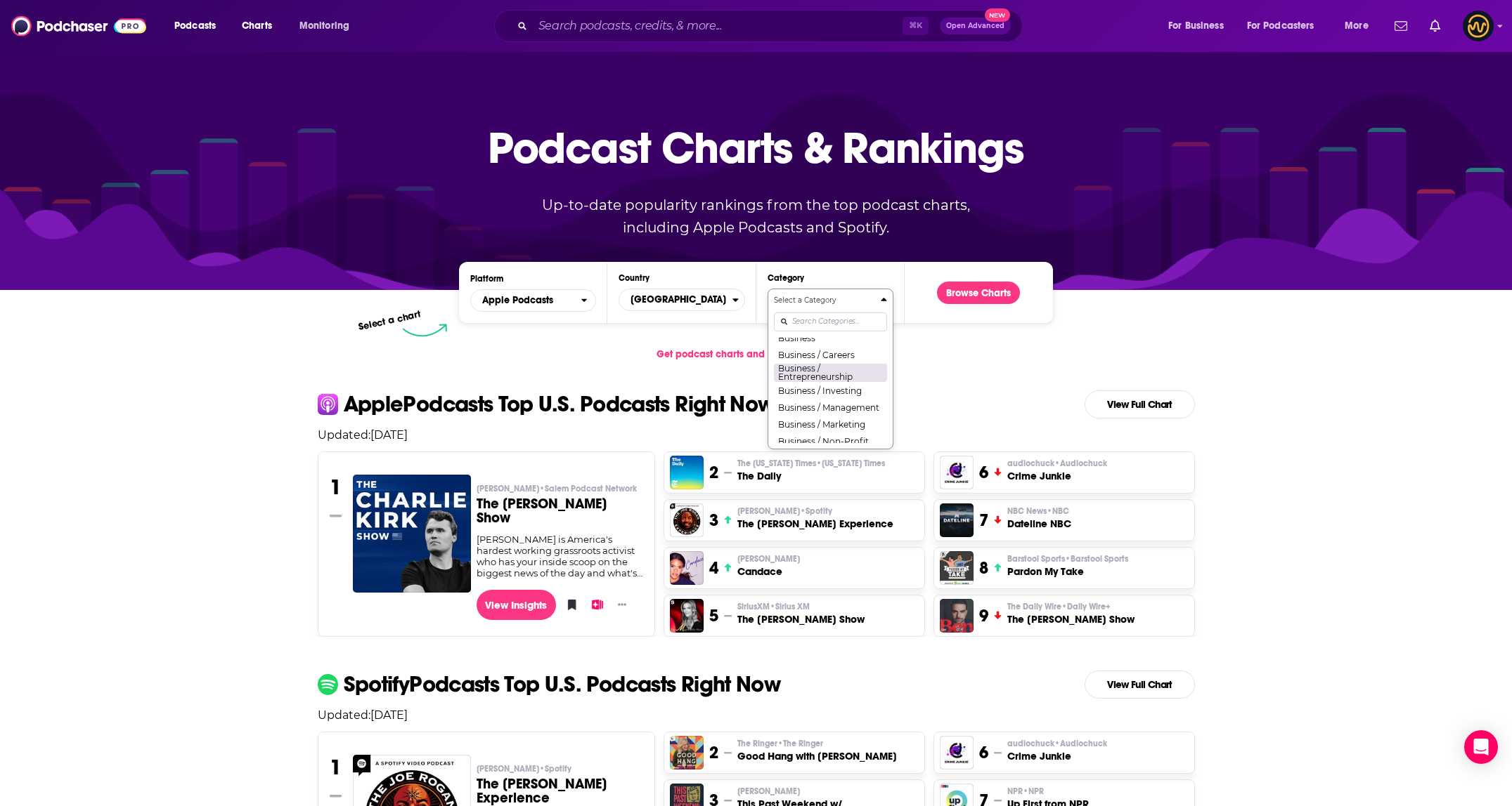
click at [833, 368] on button "Business / Entrepreneurship" at bounding box center [830, 372] width 113 height 19
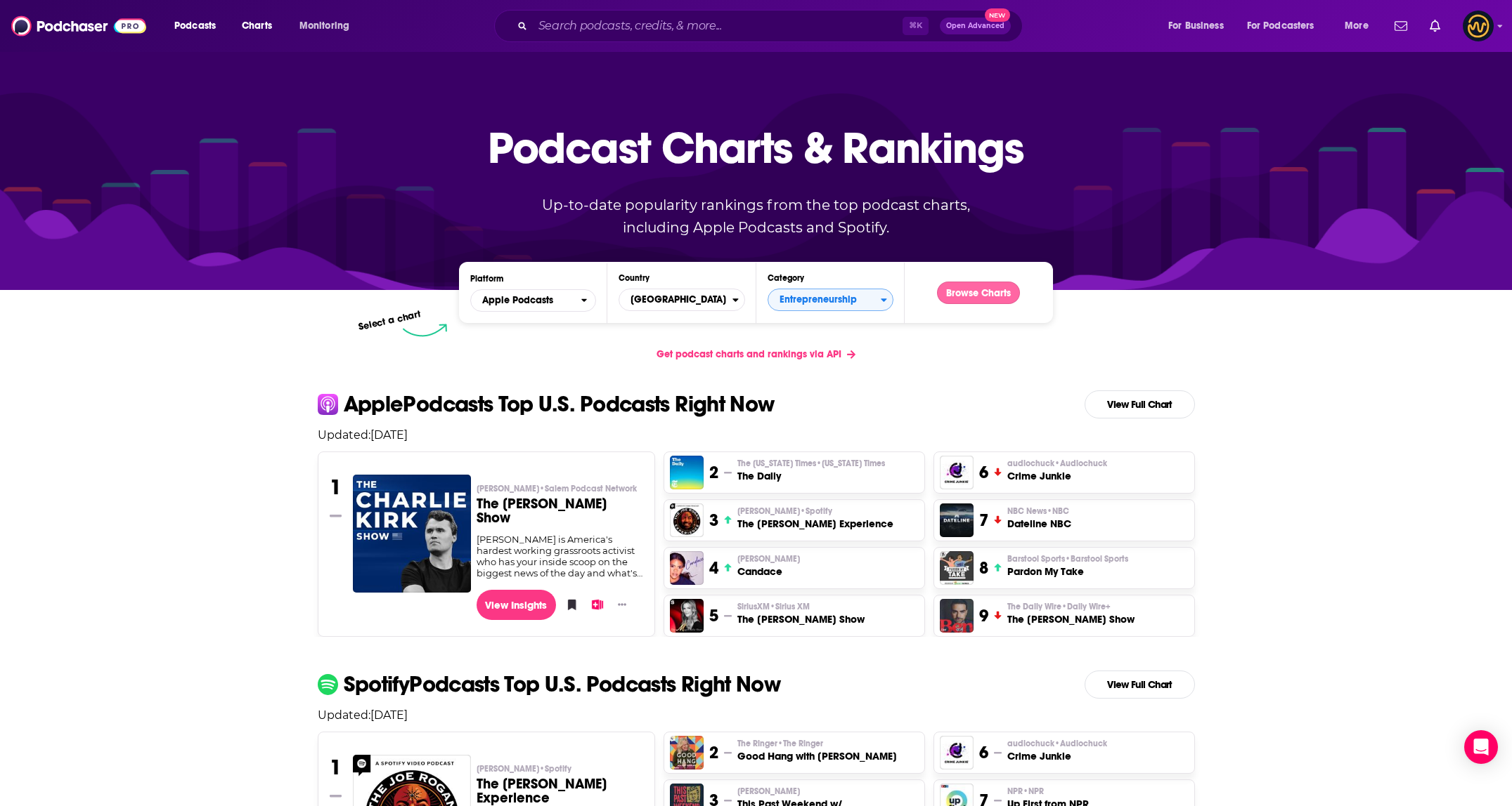
click at [983, 288] on button "Browse Charts" at bounding box center [978, 293] width 83 height 22
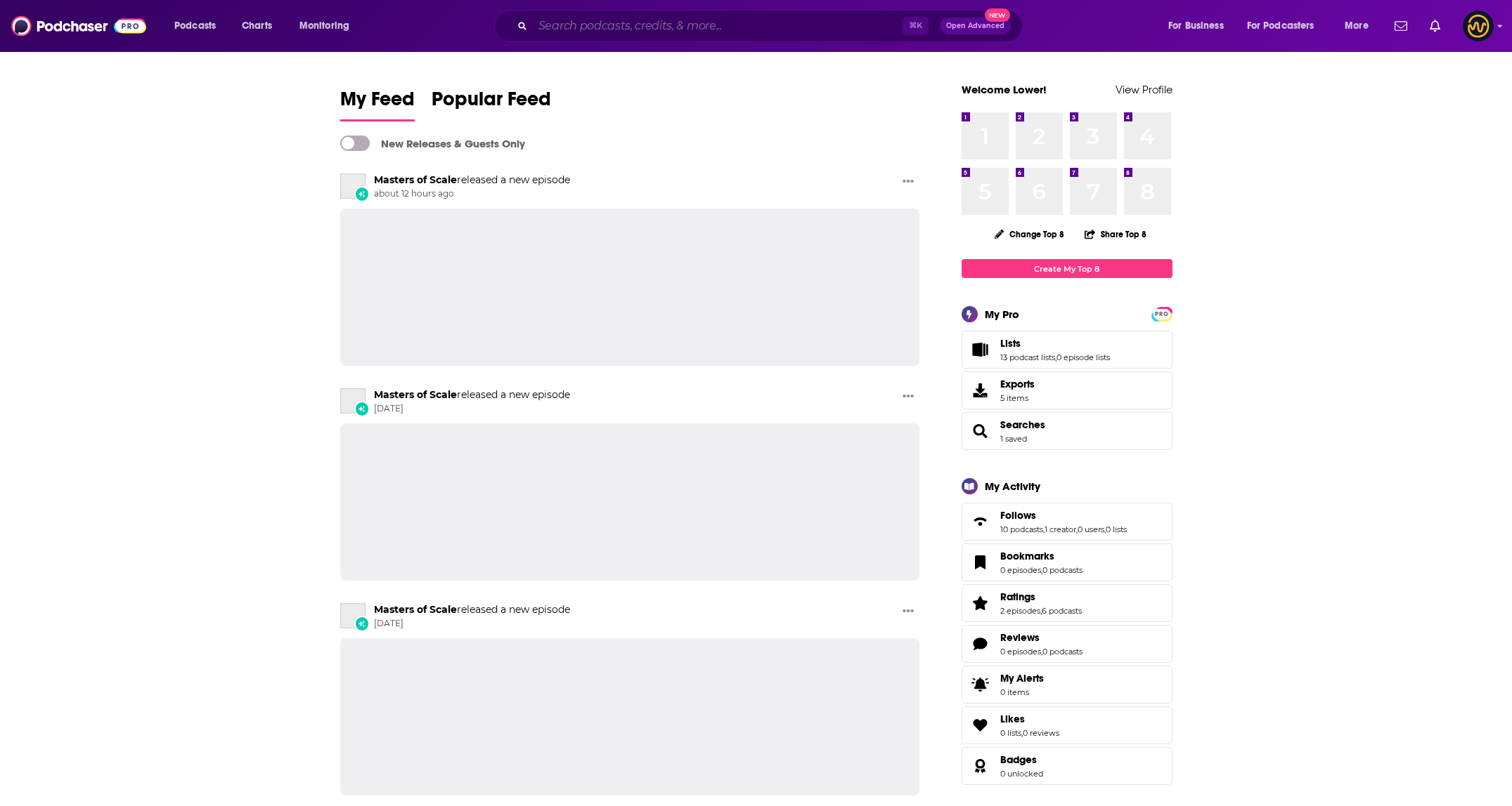
click at [630, 20] on input "Search podcasts, credits, & more..." at bounding box center [718, 26] width 370 height 22
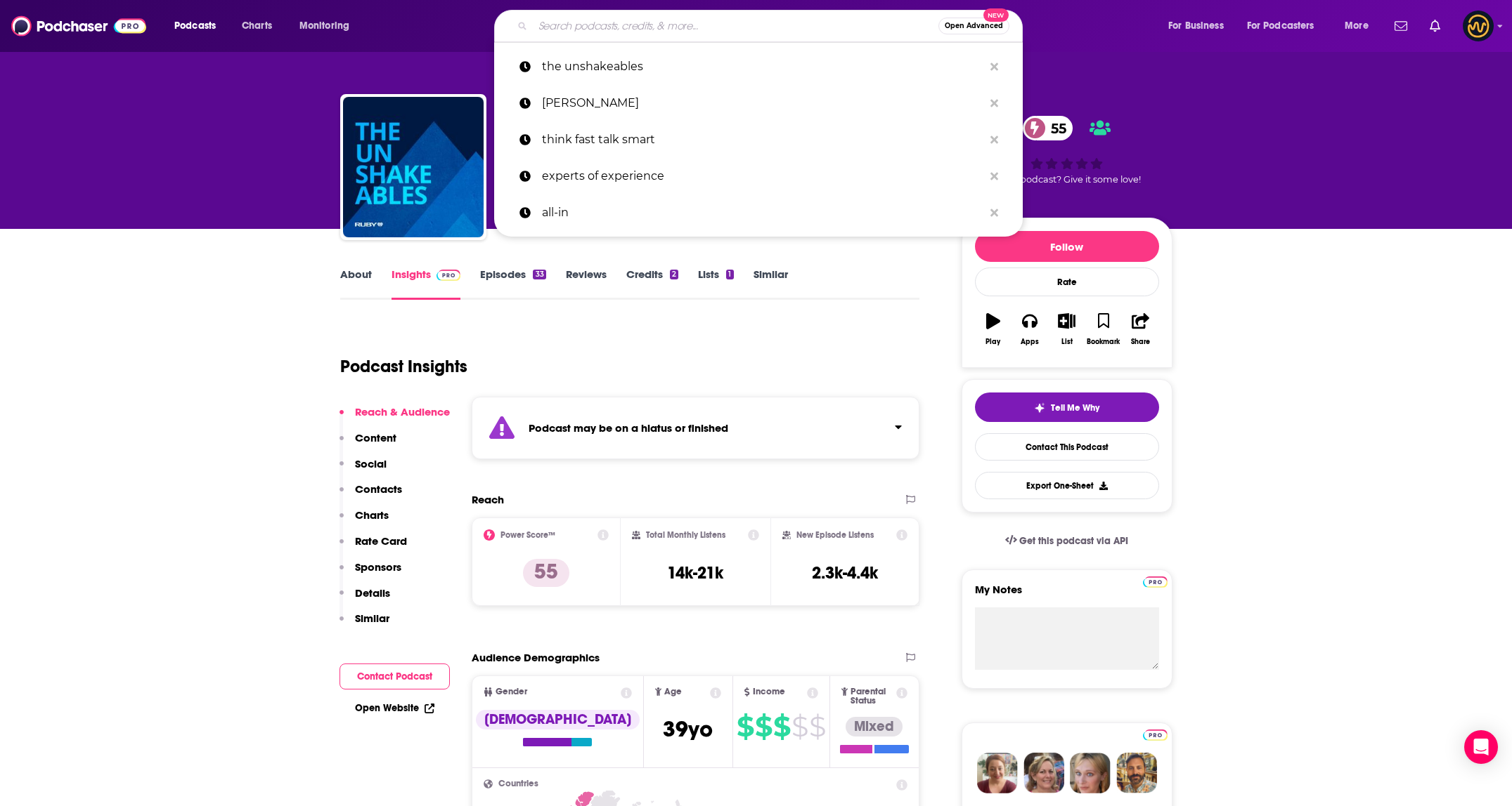
click at [623, 35] on input "Search podcasts, credits, & more..." at bounding box center [735, 26] width 406 height 22
click at [831, 426] on div "Podcast may be on a hiatus or finished" at bounding box center [696, 428] width 448 height 63
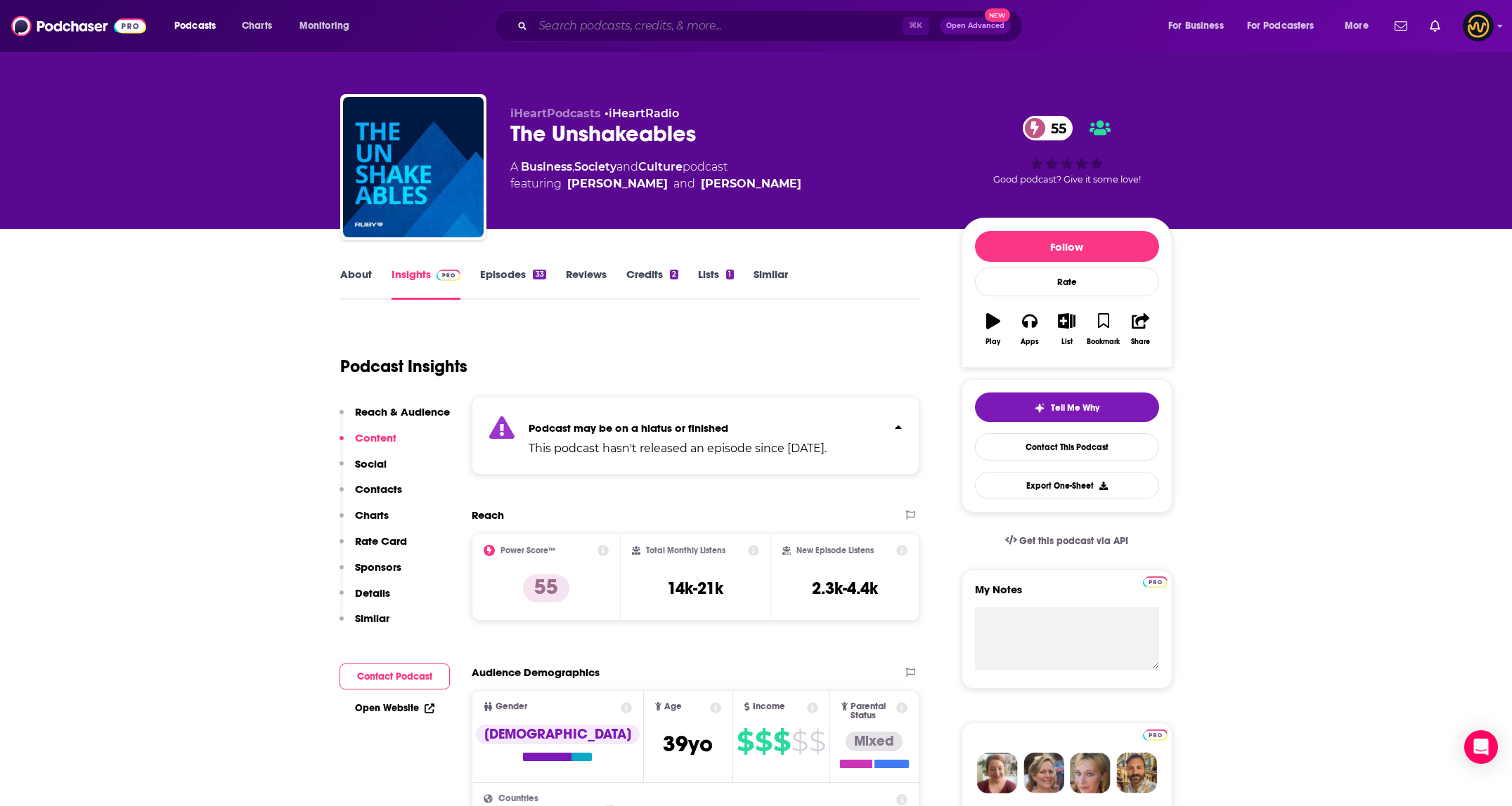
click at [620, 17] on input "Search podcasts, credits, & more..." at bounding box center [718, 26] width 370 height 22
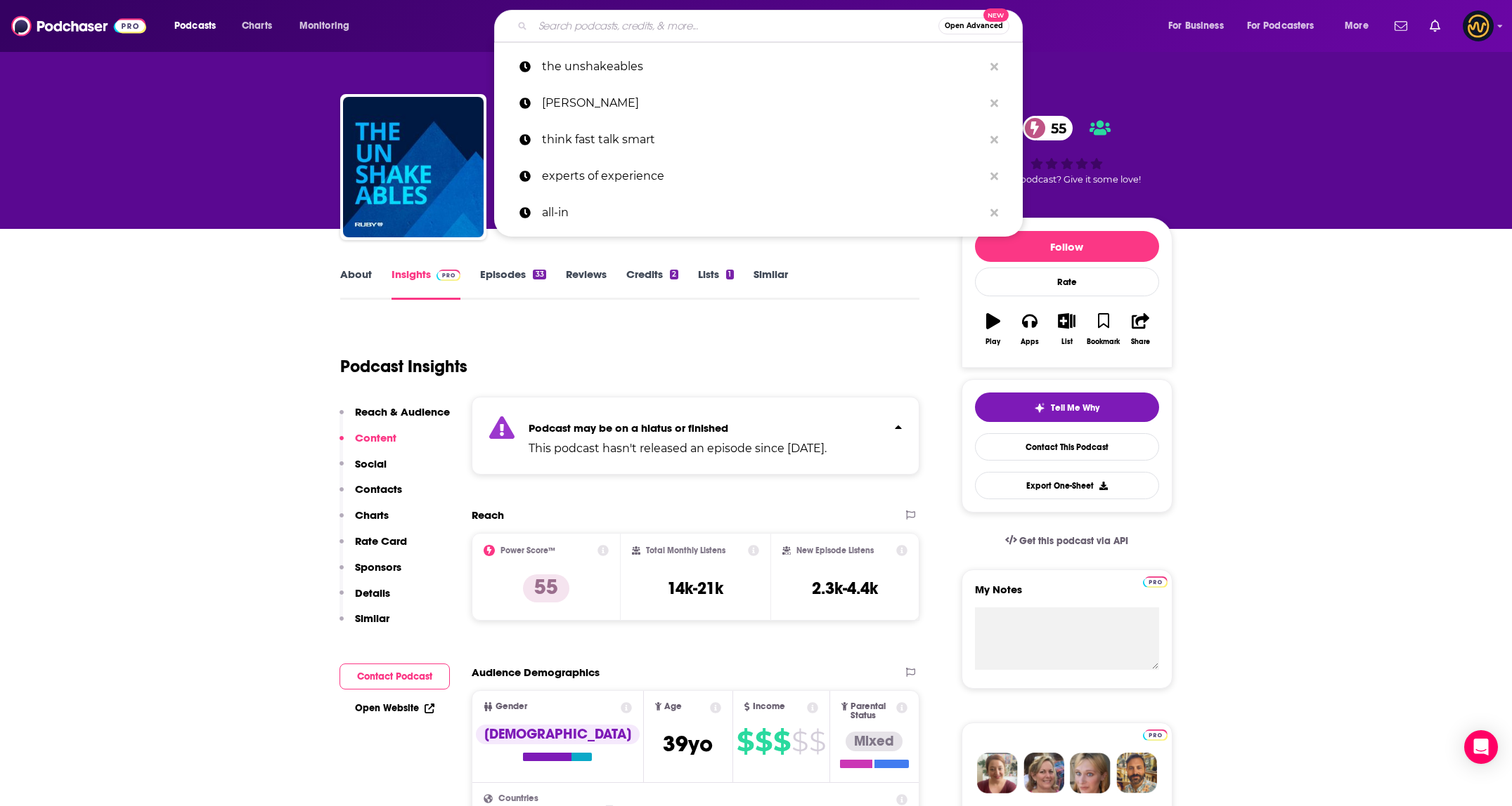
click at [644, 384] on div "Podcast Insights" at bounding box center [624, 359] width 569 height 72
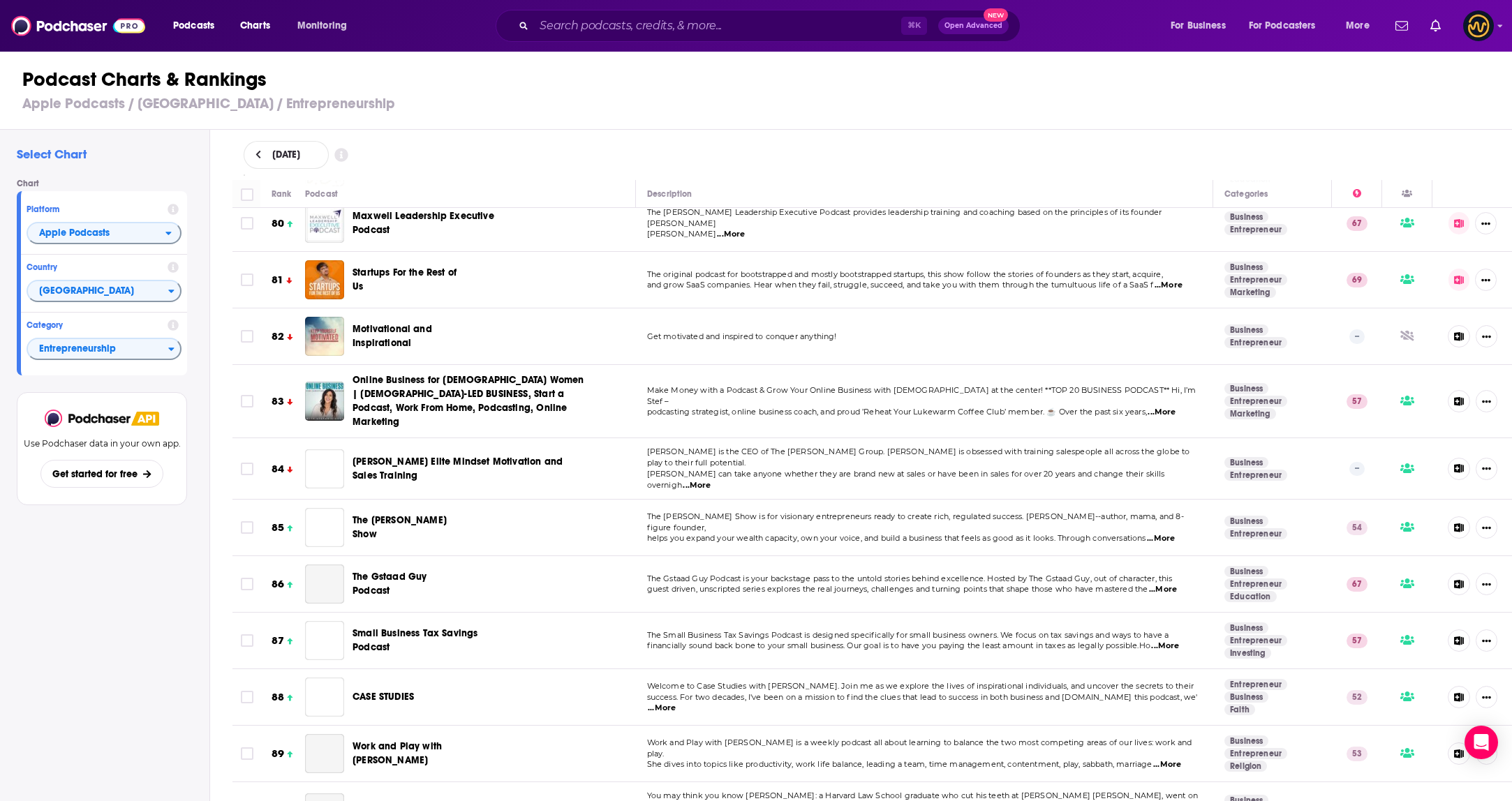
scroll to position [4511, 0]
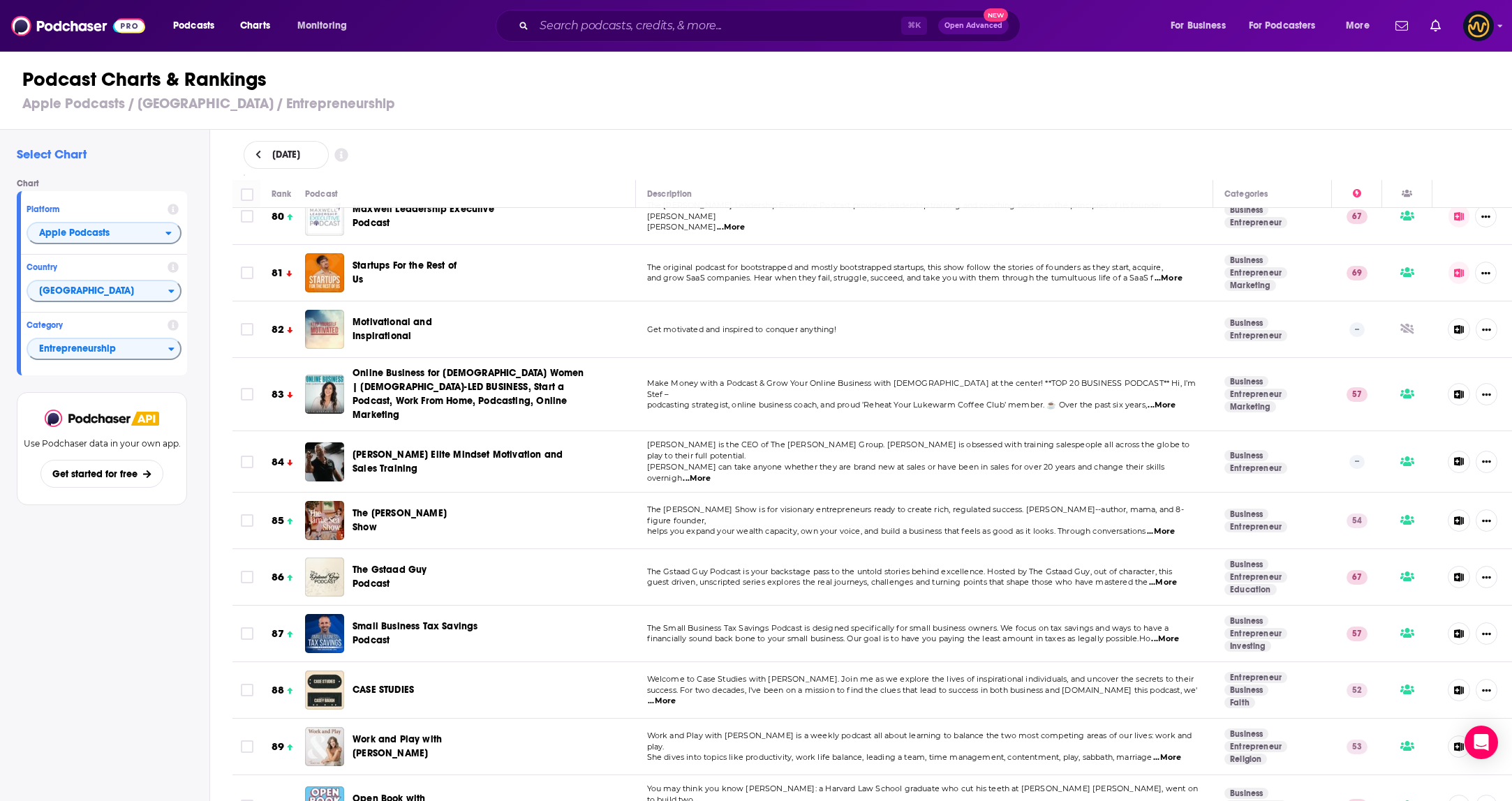
click at [1059, 159] on div "[DATE]" at bounding box center [872, 155] width 1257 height 28
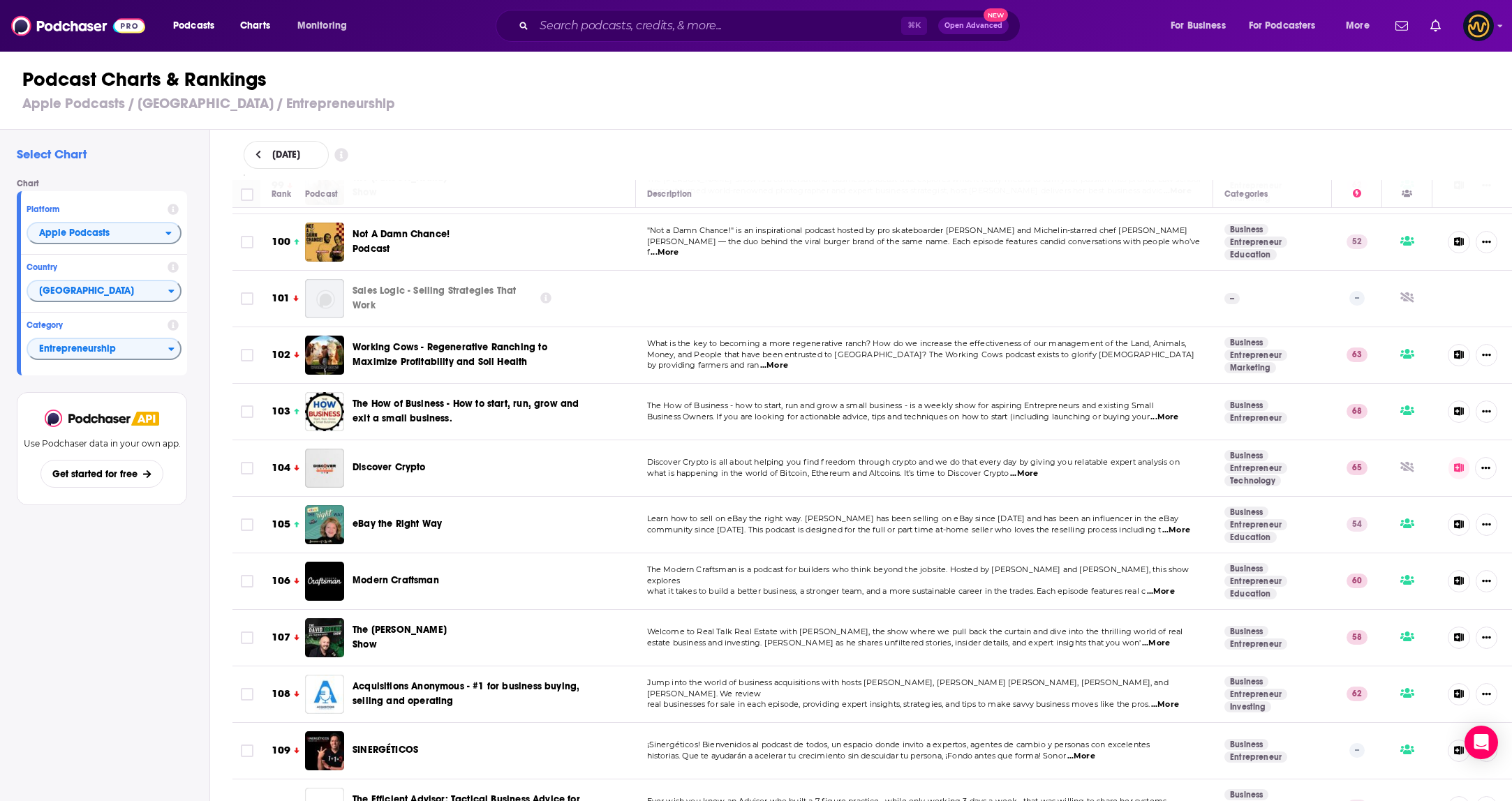
scroll to position [5658, 0]
